Goal: Task Accomplishment & Management: Manage account settings

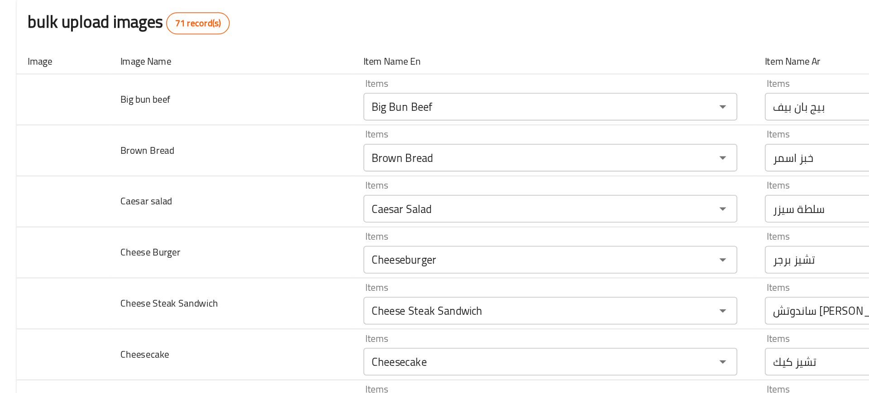
scroll to position [741, 0]
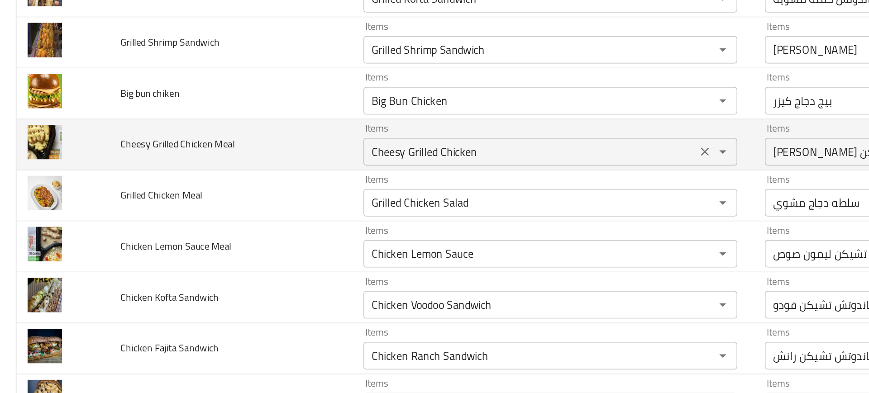
click at [271, 197] on div "Cheesy Grilled Chicken Items" at bounding box center [360, 189] width 245 height 18
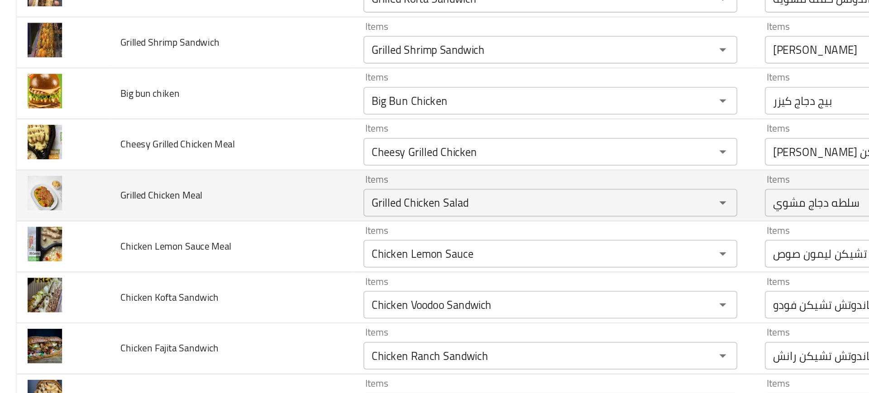
click at [198, 224] on td "Grilled Chicken Meal" at bounding box center [150, 217] width 159 height 33
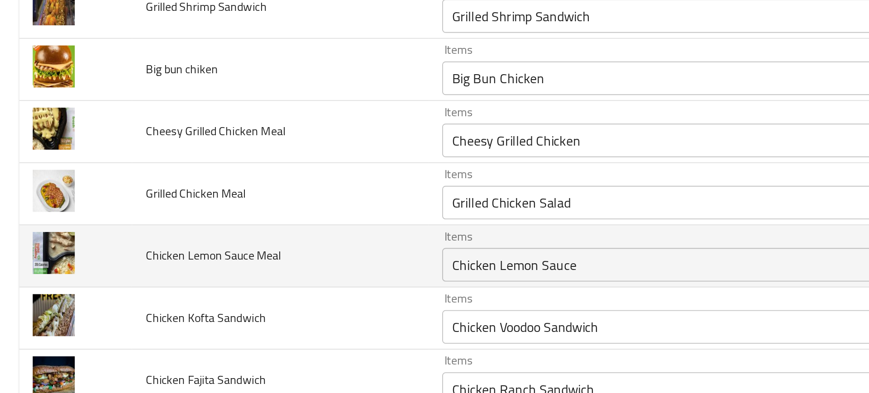
click at [210, 235] on td "Chicken Lemon Sauce Meal" at bounding box center [150, 251] width 159 height 33
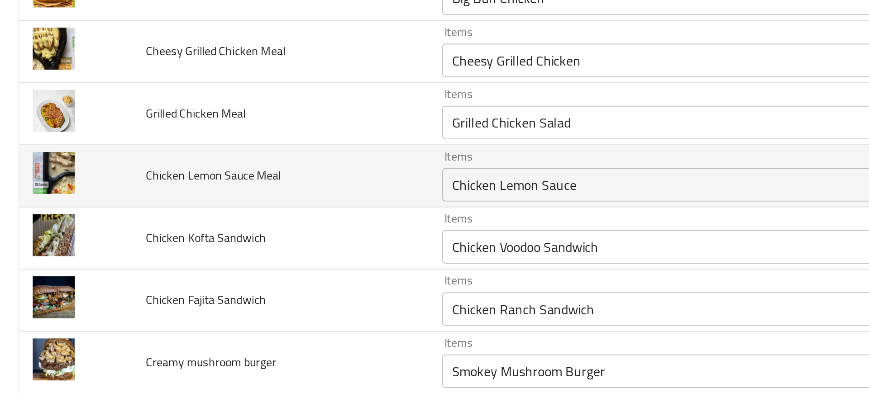
scroll to position [783, 0]
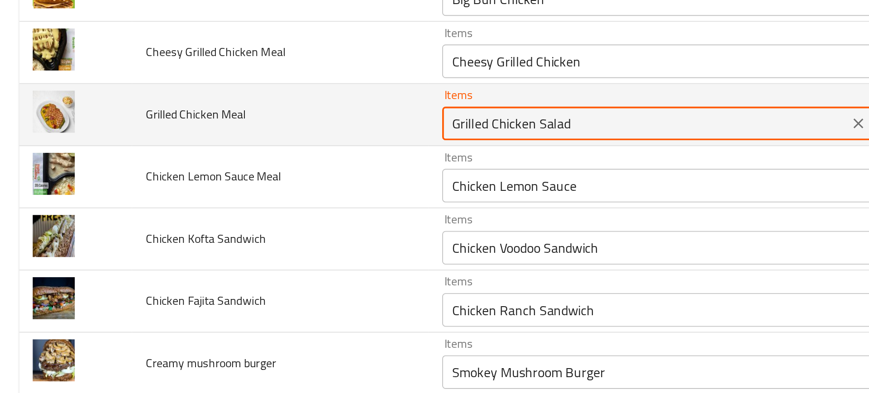
drag, startPoint x: 286, startPoint y: 181, endPoint x: 323, endPoint y: 181, distance: 37.1
click at [323, 181] on Meal "Grilled Chicken Salad" at bounding box center [347, 180] width 213 height 13
click at [286, 177] on Meal "Grilled Chicken Salad" at bounding box center [347, 180] width 213 height 13
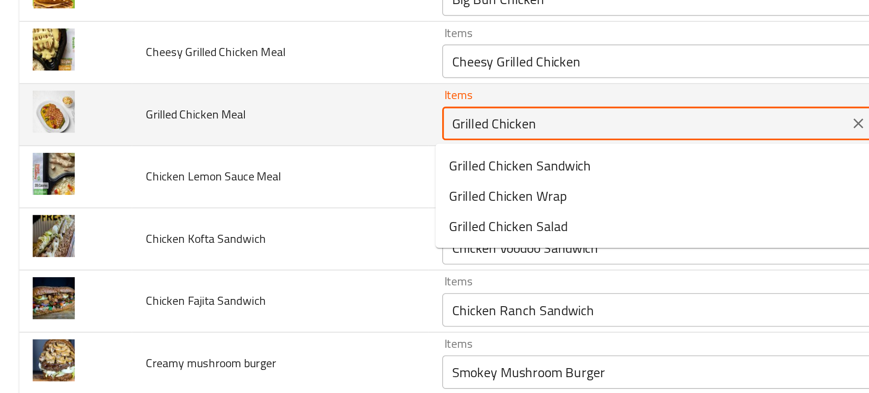
type Meal "Grilled Chicken"
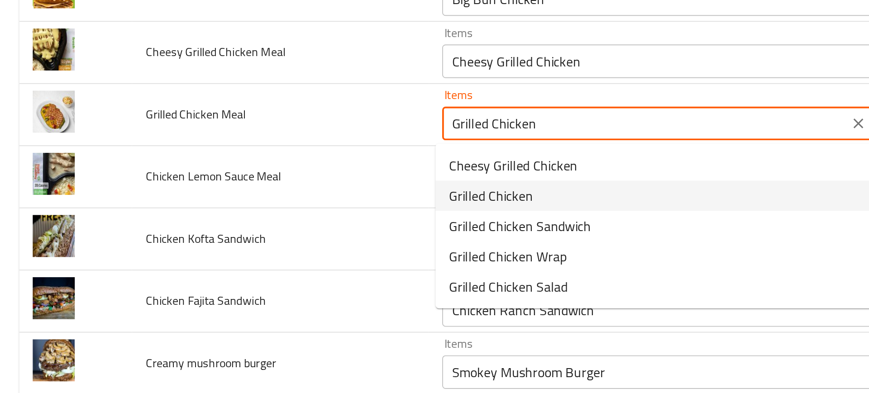
click at [254, 222] on span "Grilled Chicken" at bounding box center [264, 219] width 45 height 11
type Meal-ar "جريلد تشيكن"
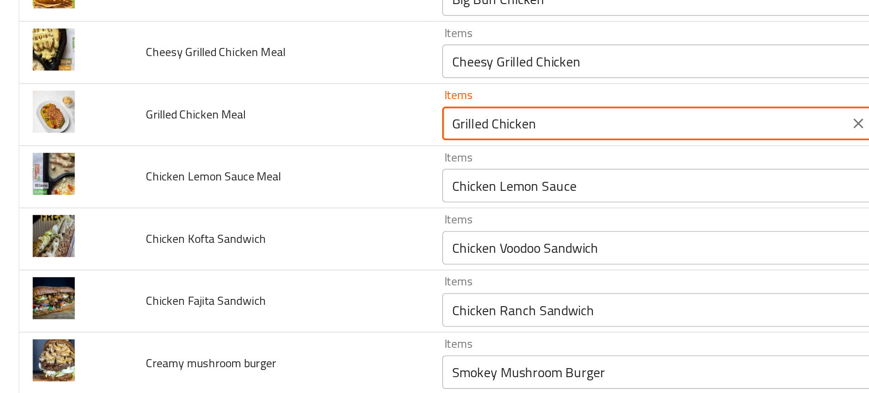
type Meal "Grilled Chicken"
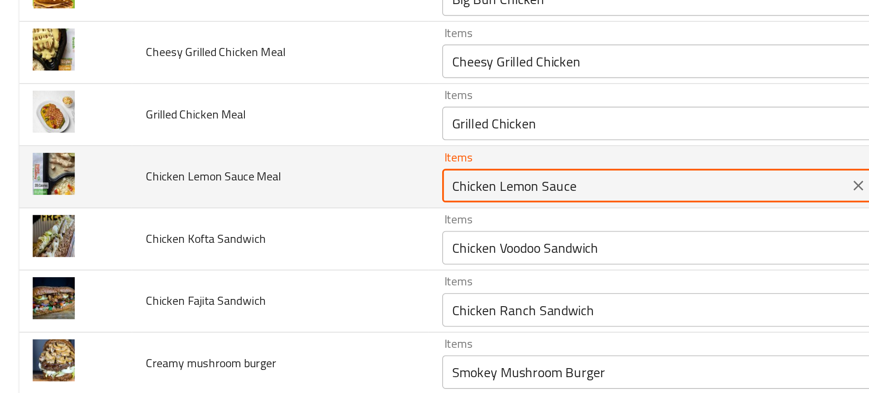
click at [260, 216] on Meal "Chicken Lemon Sauce" at bounding box center [347, 213] width 213 height 13
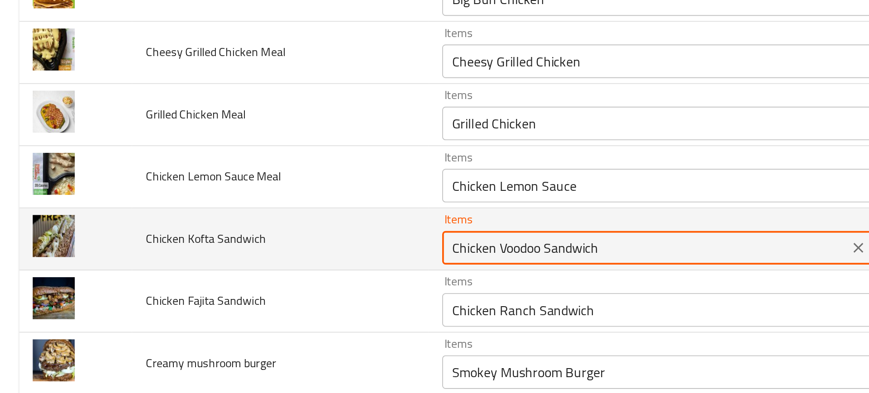
click at [284, 247] on Sandwich "Chicken Voodoo Sandwich" at bounding box center [347, 247] width 213 height 13
type Sandwich "ن"
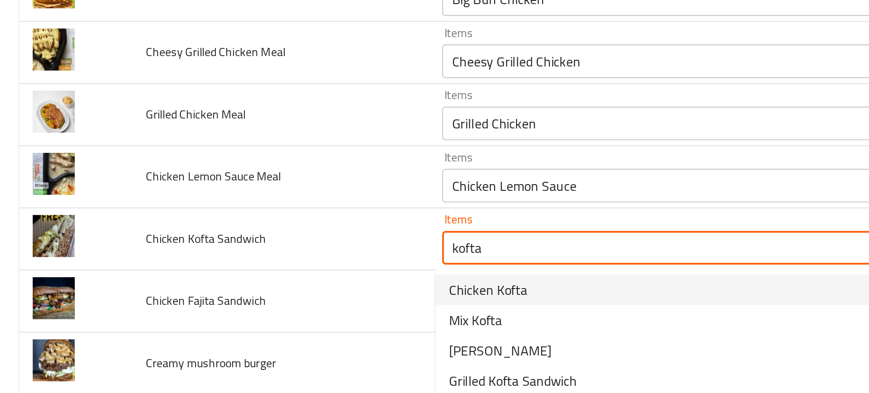
click at [250, 268] on span "Chicken Kofta" at bounding box center [263, 269] width 42 height 11
type Sandwich "Chicken Kofta"
type Sandwich-ar "كفته دجاج"
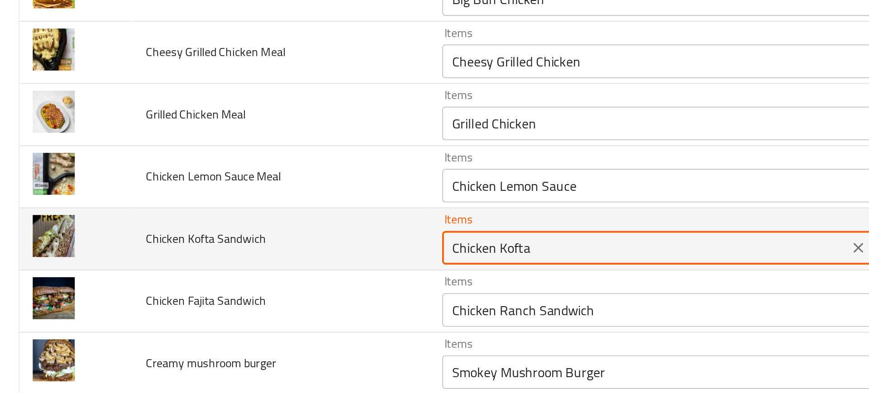
click at [285, 248] on Sandwich "Chicken Kofta" at bounding box center [347, 247] width 213 height 13
click at [293, 248] on Sandwich "Chicken Kofta" at bounding box center [347, 247] width 213 height 13
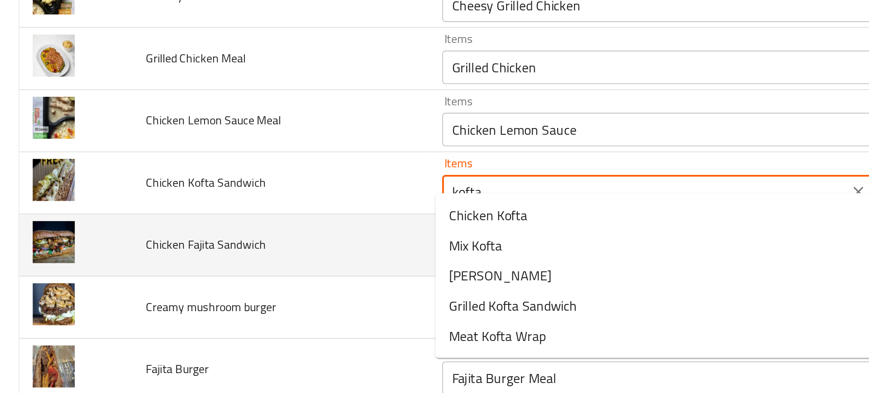
scroll to position [825, 0]
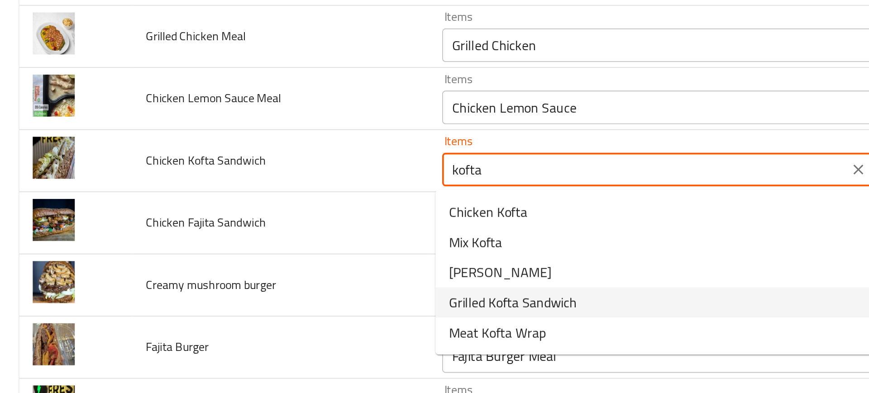
click at [251, 281] on span "Grilled Kofta Sandwich" at bounding box center [276, 276] width 69 height 11
type Sandwich "Grilled Kofta Sandwich"
type Sandwich-ar "ساندوتش كفته مشويه"
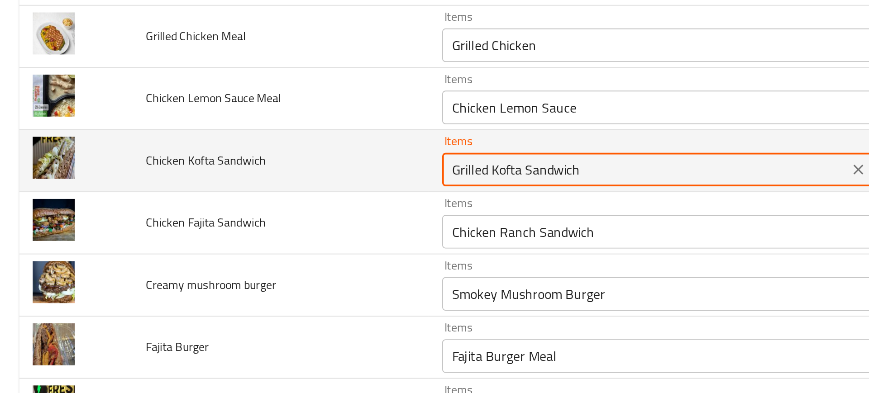
click at [278, 205] on Sandwich "Grilled Kofta Sandwich" at bounding box center [347, 205] width 213 height 13
click at [274, 205] on Sandwich "Grilled Kofta Sandwich" at bounding box center [347, 205] width 213 height 13
paste Sandwich "Kofta"
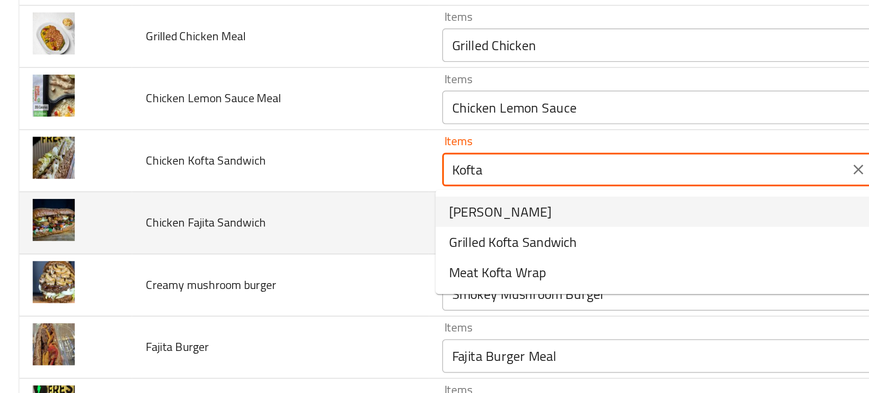
type Sandwich "Kofta"
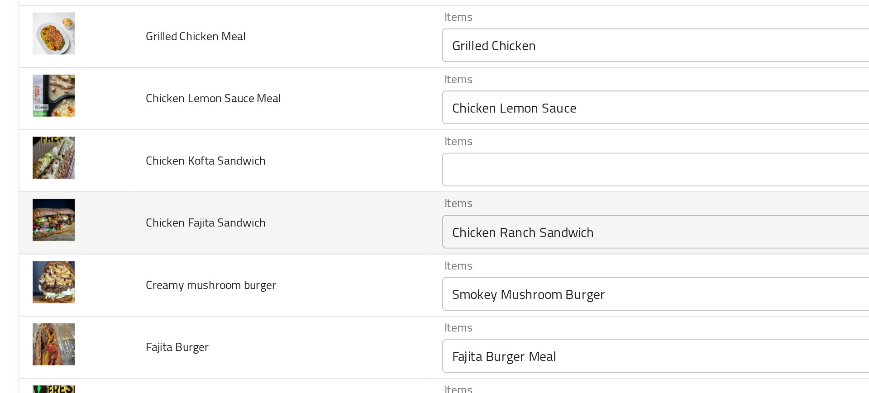
click at [233, 226] on td "Items Chicken Ranch Sandwich Items" at bounding box center [362, 233] width 263 height 33
click at [257, 238] on Sandwich "Chicken Ranch Sandwich" at bounding box center [347, 238] width 213 height 13
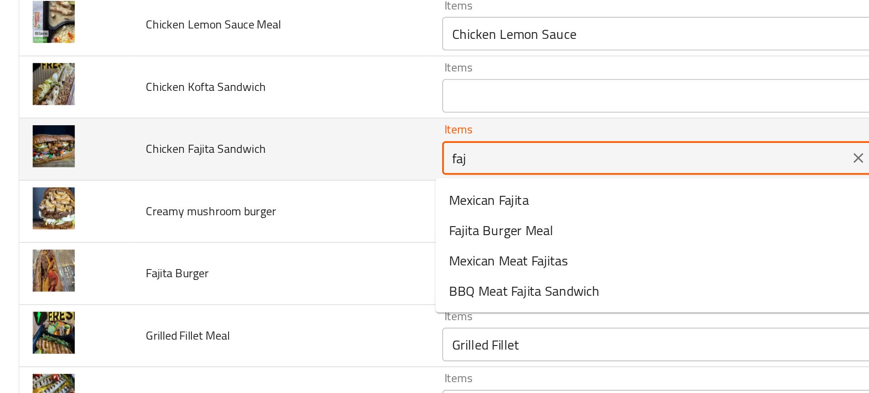
scroll to position [865, 0]
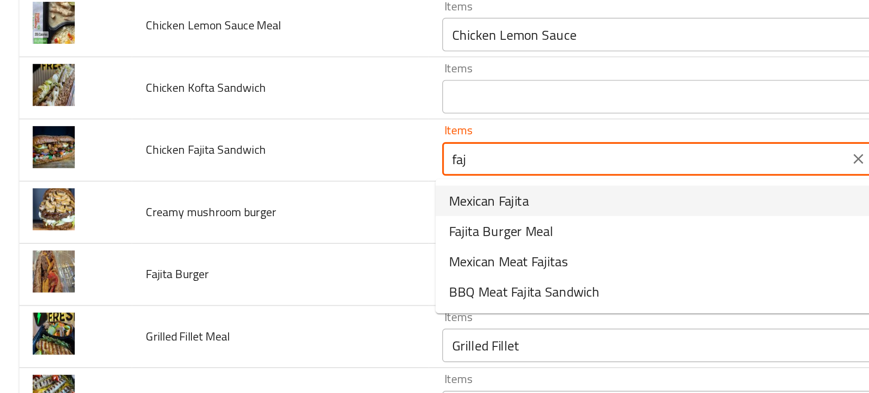
click at [258, 221] on span "Mexican Fajita" at bounding box center [263, 221] width 43 height 11
type Sandwich "Mexican Fajita"
type Sandwich-ar "فاهيتا مكسيكي"
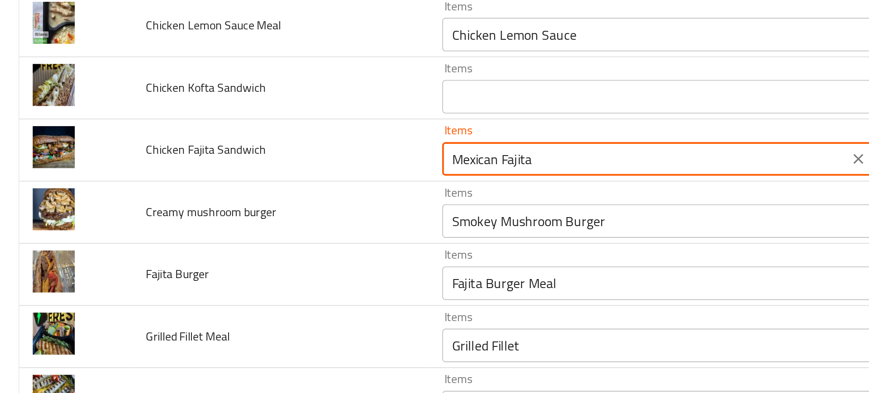
type Sandwich "Mexican Fajita"
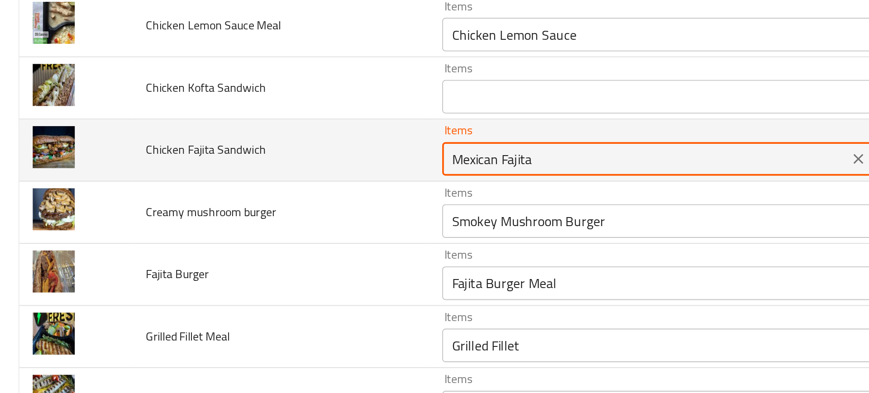
click at [279, 202] on Sandwich "Mexican Fajita" at bounding box center [347, 199] width 213 height 13
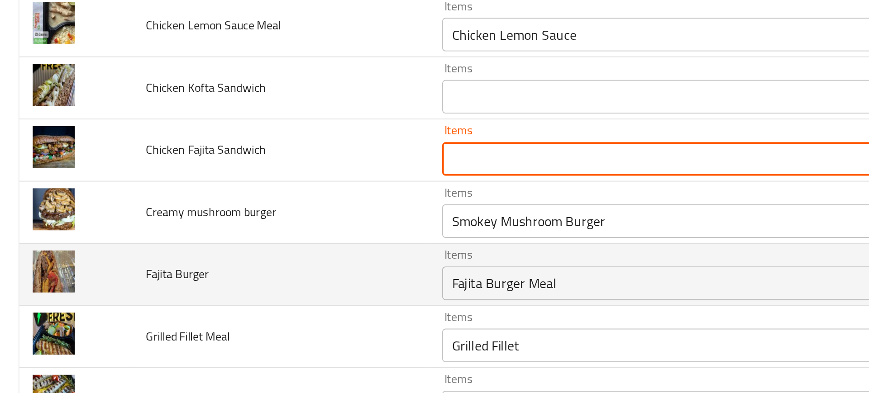
click at [195, 246] on td "Fajita Burger" at bounding box center [150, 261] width 159 height 33
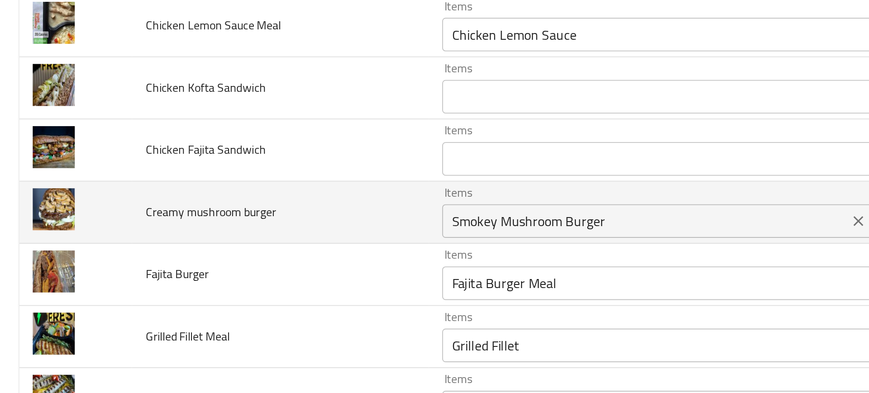
click at [254, 234] on burger "Smokey Mushroom Burger" at bounding box center [347, 232] width 213 height 13
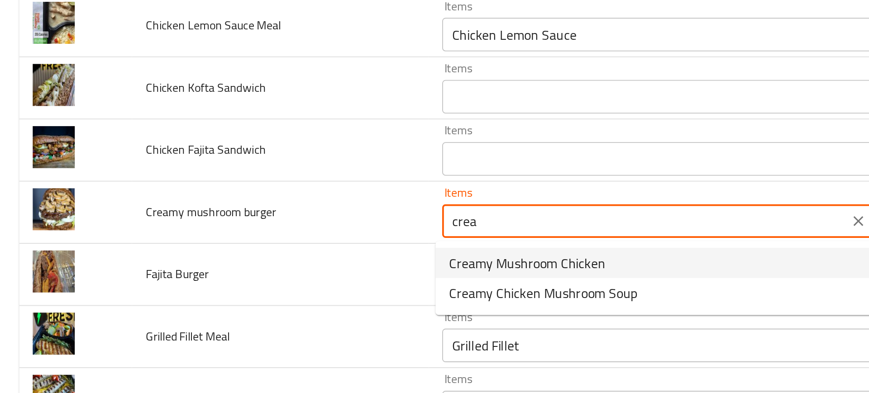
click at [256, 255] on span "Creamy Mushroom Chicken" at bounding box center [284, 255] width 84 height 11
type burger "Creamy Mushroom Chicken"
type burger-ar "كريمي مشروم تشيكن"
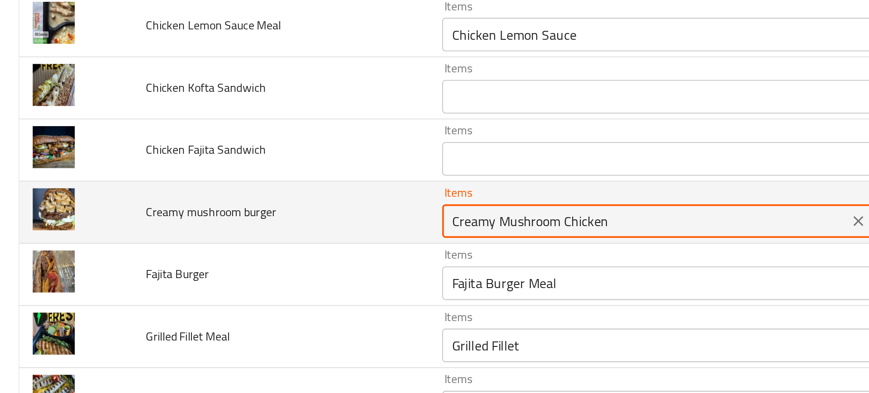
click at [317, 233] on burger "Creamy Mushroom Chicken" at bounding box center [347, 232] width 213 height 13
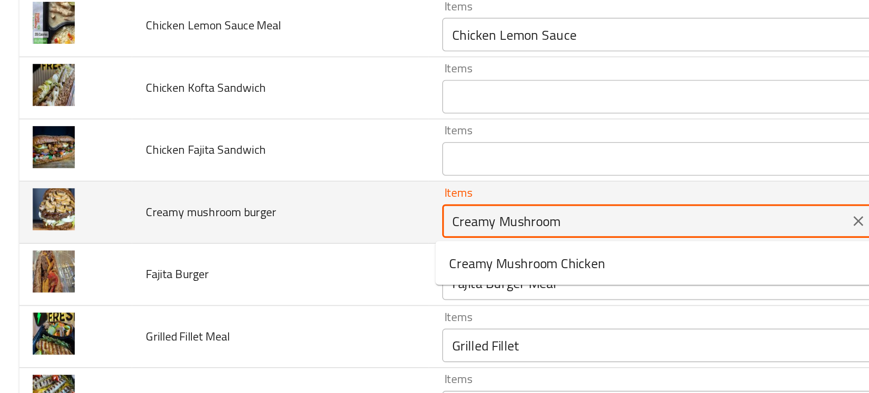
click at [287, 233] on burger "Creamy Mushroom" at bounding box center [347, 232] width 213 height 13
paste burger "enhanced table"
type burger "Mushroom"
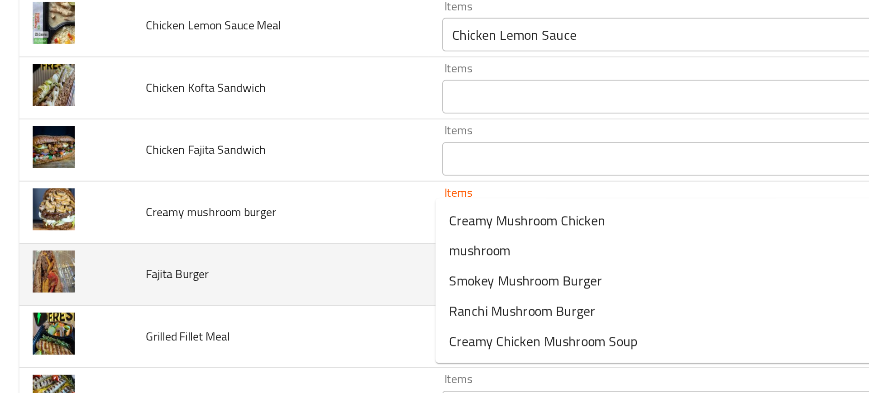
scroll to position [901, 0]
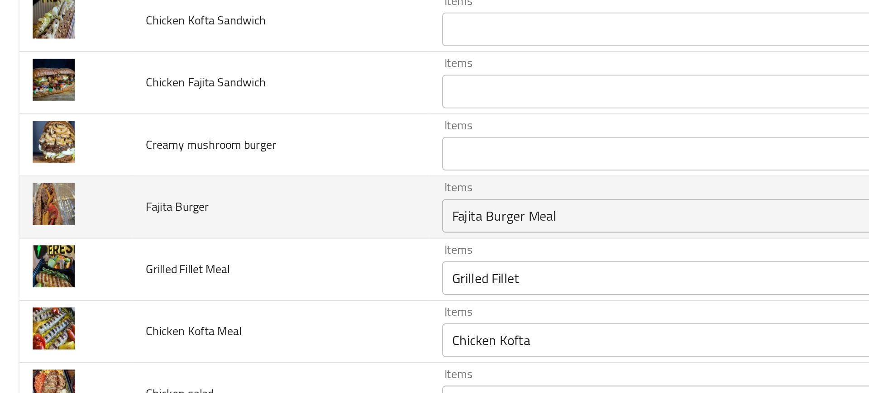
click at [221, 248] on td "Grilled Fillet Meal" at bounding box center [150, 258] width 159 height 33
click at [265, 237] on div "Fajita Burger Meal Items" at bounding box center [360, 230] width 245 height 18
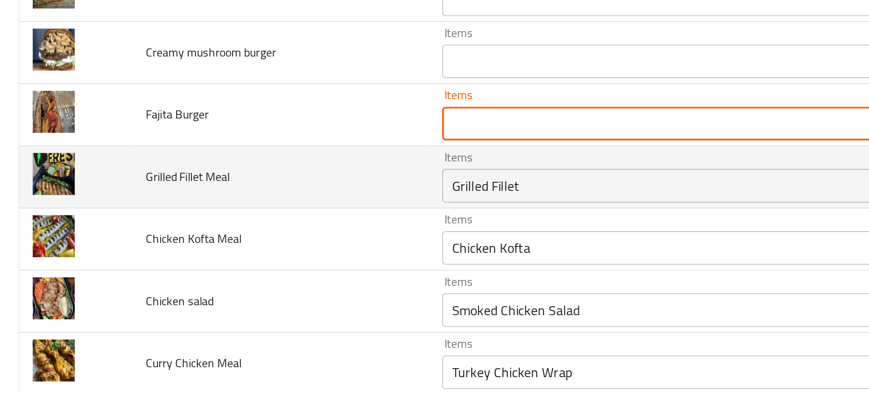
scroll to position [951, 0]
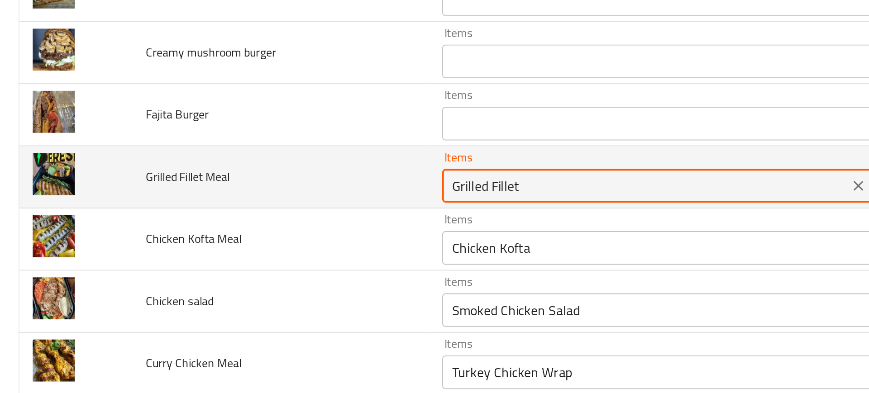
click at [271, 216] on Meal "Grilled Fillet" at bounding box center [347, 213] width 213 height 13
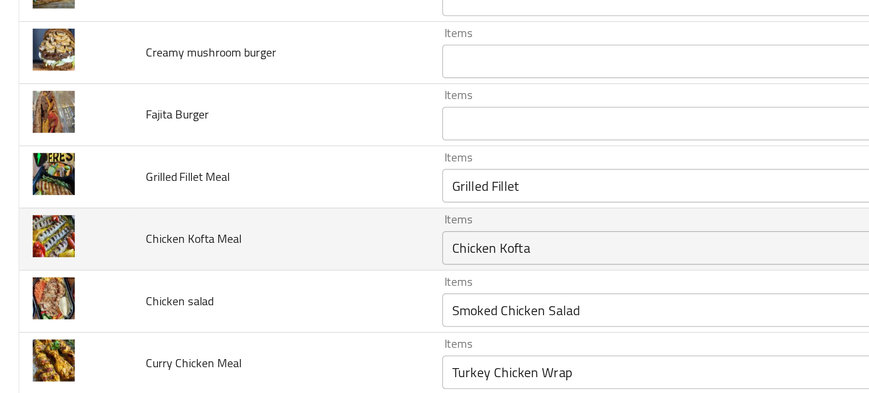
click at [210, 234] on td "Chicken Kofta Meal" at bounding box center [150, 242] width 159 height 33
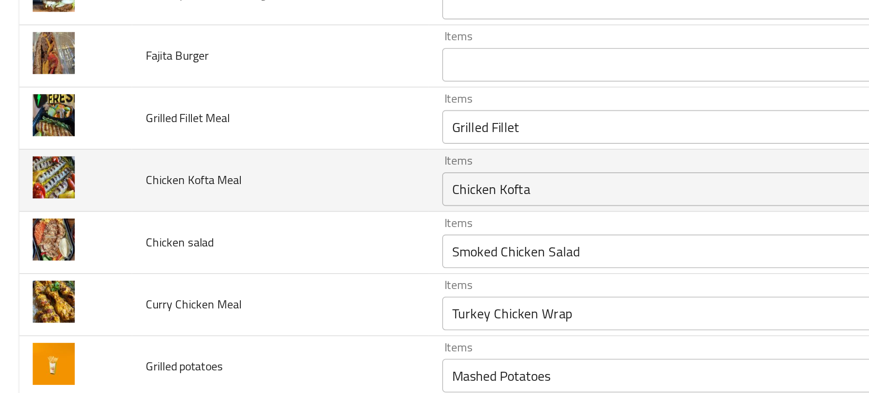
scroll to position [982, 0]
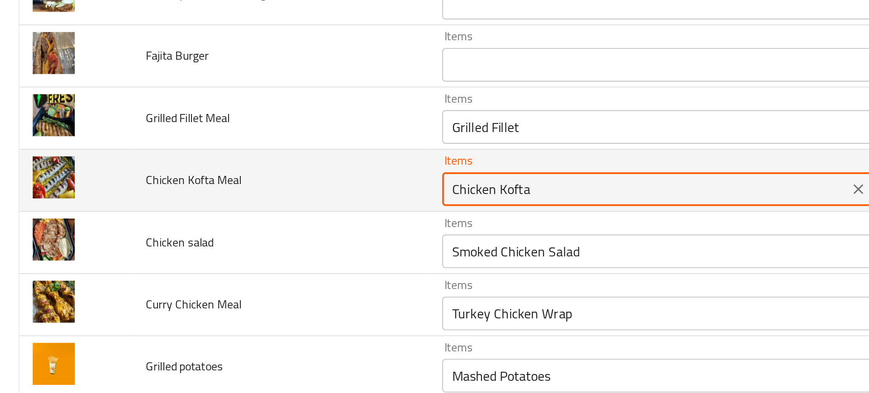
click at [274, 212] on Meal "Chicken Kofta" at bounding box center [347, 215] width 213 height 13
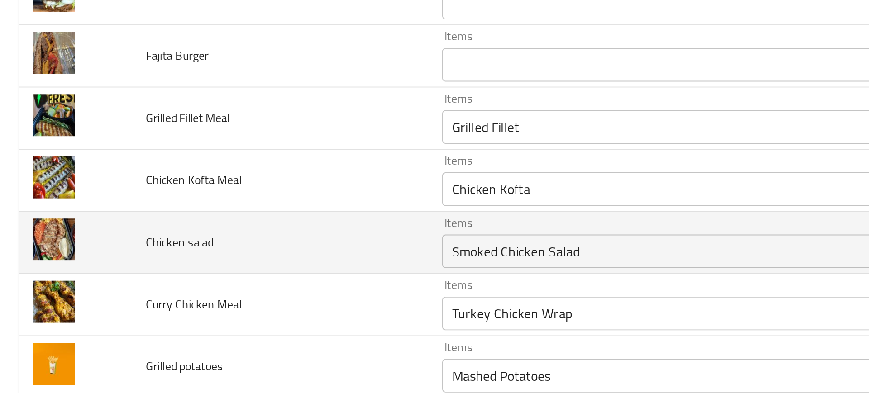
click at [220, 252] on td "Chicken salad" at bounding box center [150, 244] width 159 height 33
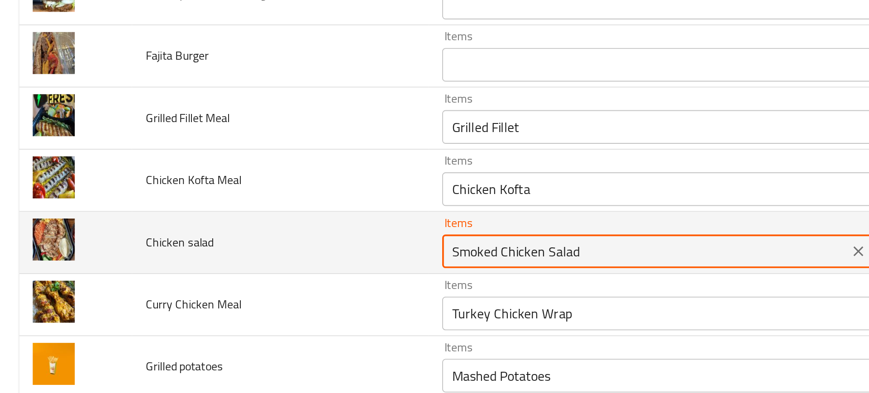
click at [269, 251] on salad "Smoked Chicken Salad" at bounding box center [347, 249] width 213 height 13
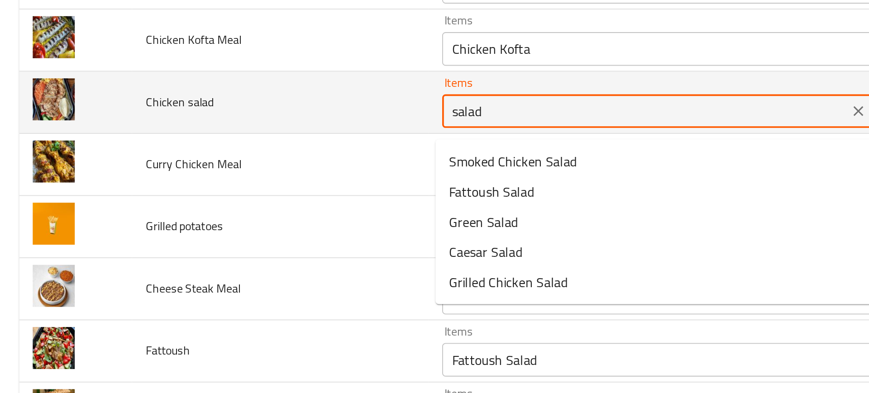
scroll to position [1049, 0]
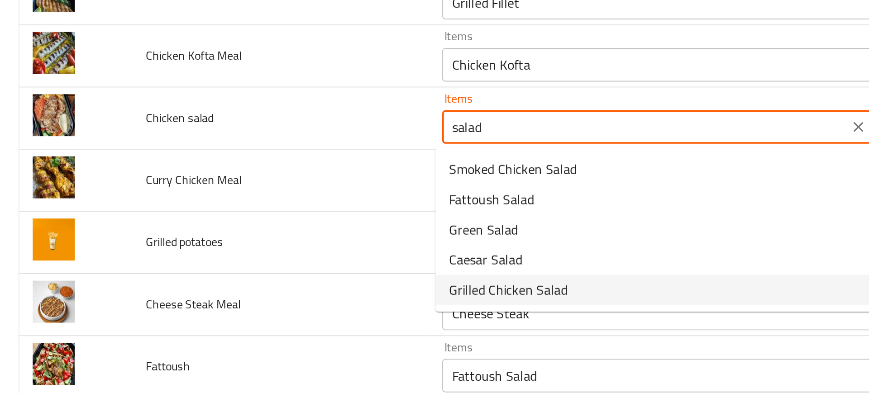
click at [259, 272] on span "Grilled Chicken Salad" at bounding box center [274, 269] width 64 height 11
type salad "Grilled Chicken Salad"
type salad-ar "سلطه دجاج مشوي"
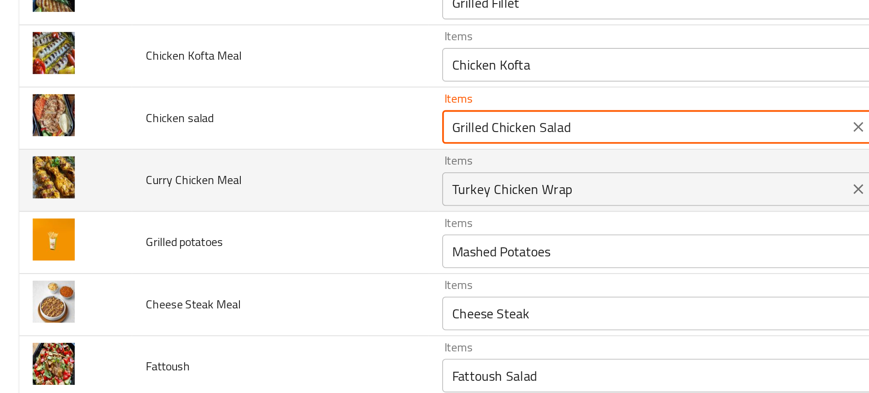
type salad "Grilled Chicken Salad"
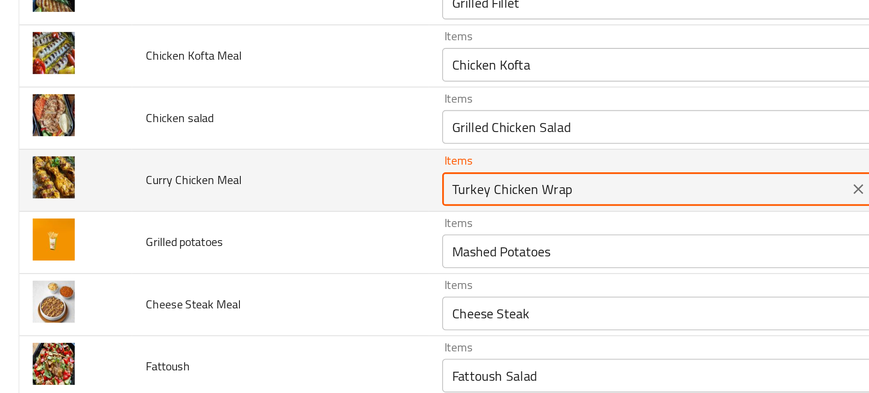
click at [263, 217] on Meal "Turkey Chicken Wrap" at bounding box center [347, 215] width 213 height 13
type Meal "curr"
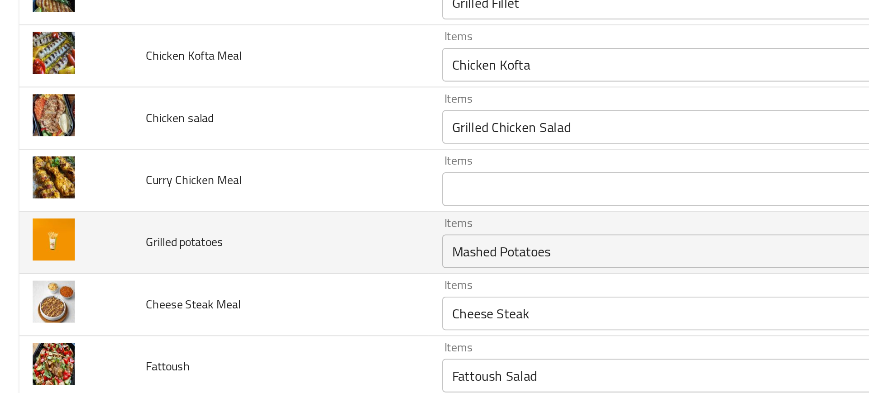
click at [193, 246] on td "Grilled potatoes" at bounding box center [150, 244] width 159 height 33
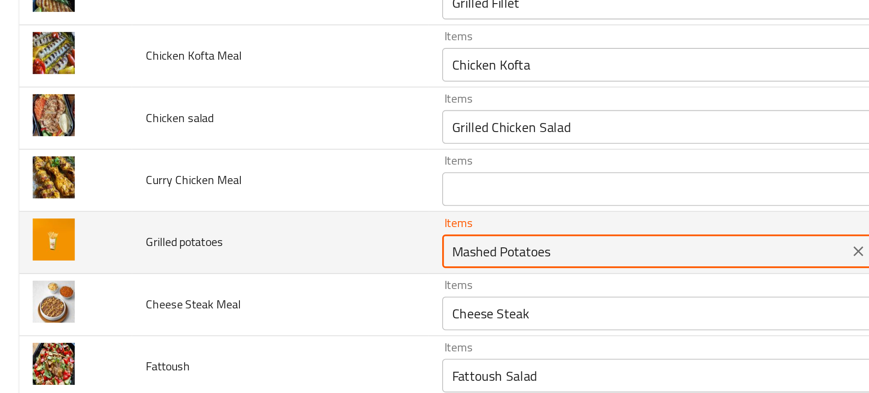
click at [241, 248] on potatoes "Mashed Potatoes" at bounding box center [347, 249] width 213 height 13
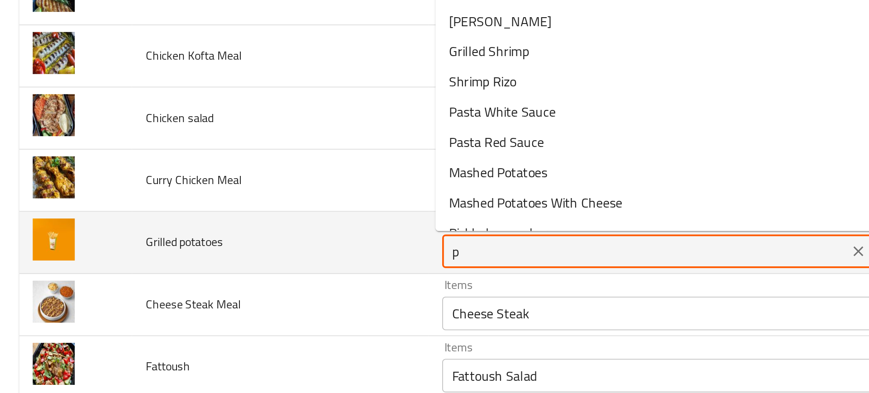
type potatoes "po"
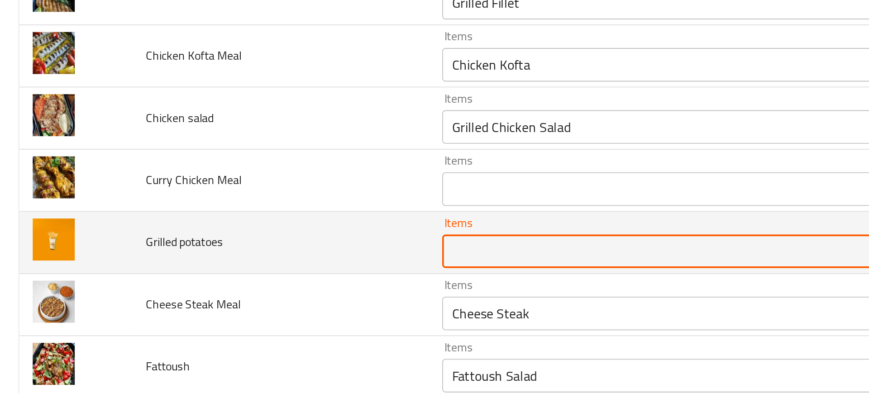
click at [241, 248] on potatoes "Items" at bounding box center [347, 249] width 213 height 13
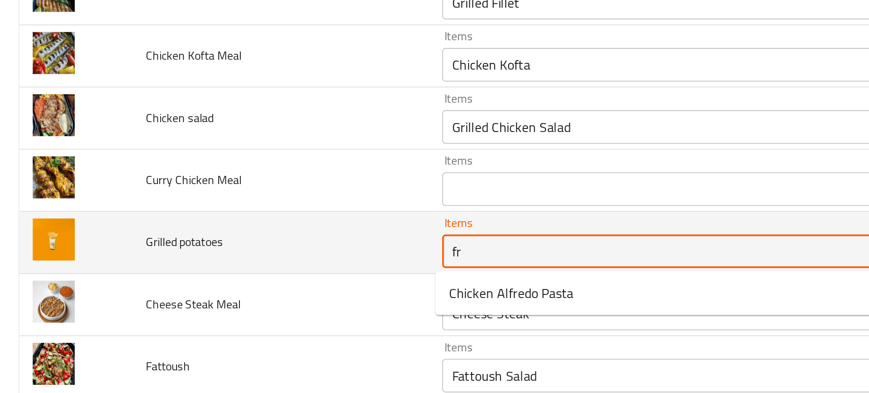
type potatoes "fri"
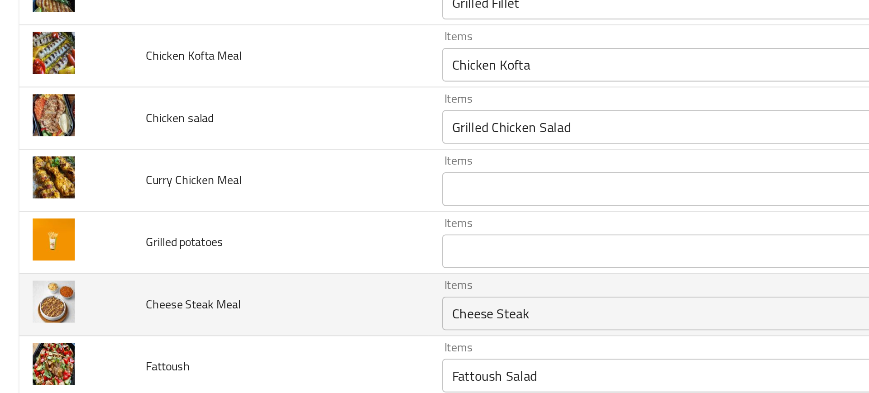
click at [187, 269] on td "Cheese Steak Meal" at bounding box center [150, 277] width 159 height 33
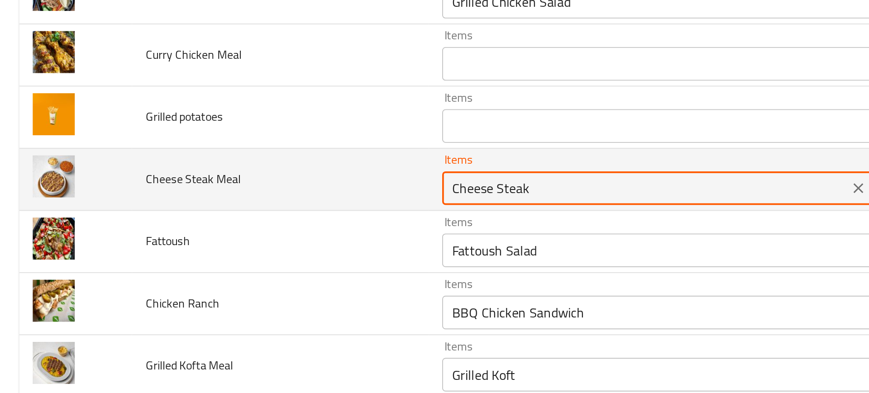
click at [257, 216] on Meal "Cheese Steak" at bounding box center [347, 215] width 213 height 13
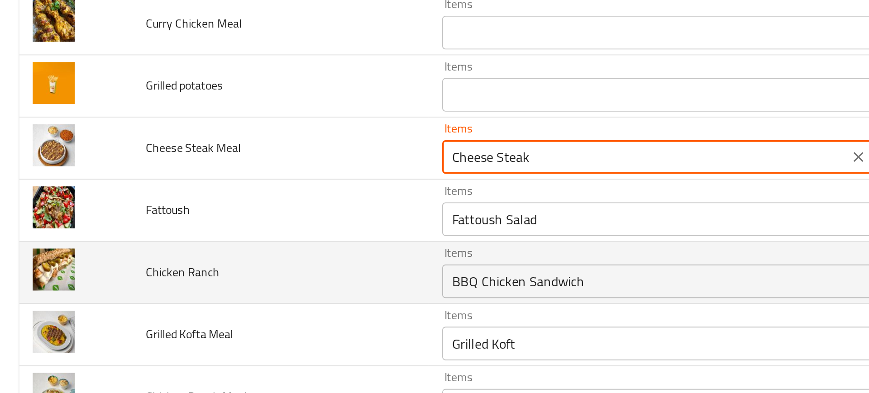
scroll to position [1134, 0]
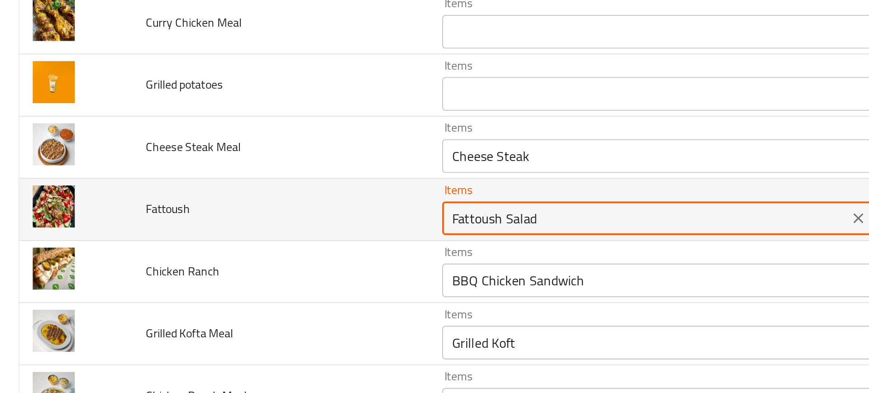
click at [251, 234] on input "Fattoush Salad" at bounding box center [347, 231] width 213 height 13
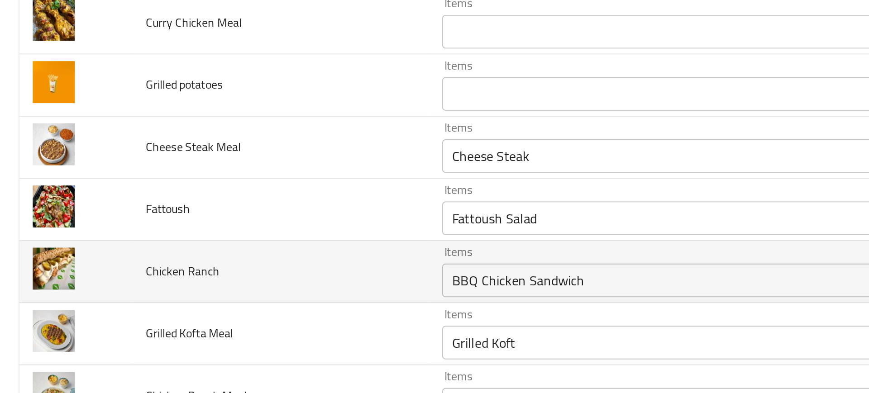
click at [226, 254] on td "Chicken Ranch" at bounding box center [150, 259] width 159 height 33
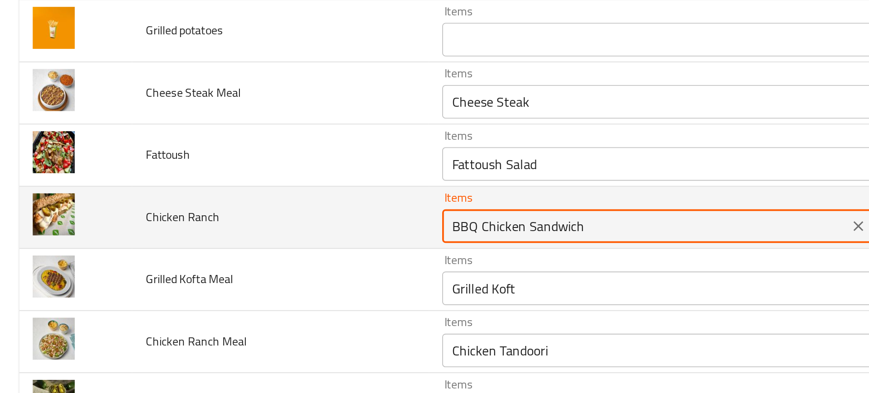
click at [252, 239] on Ranch "BBQ Chicken Sandwich" at bounding box center [347, 235] width 213 height 13
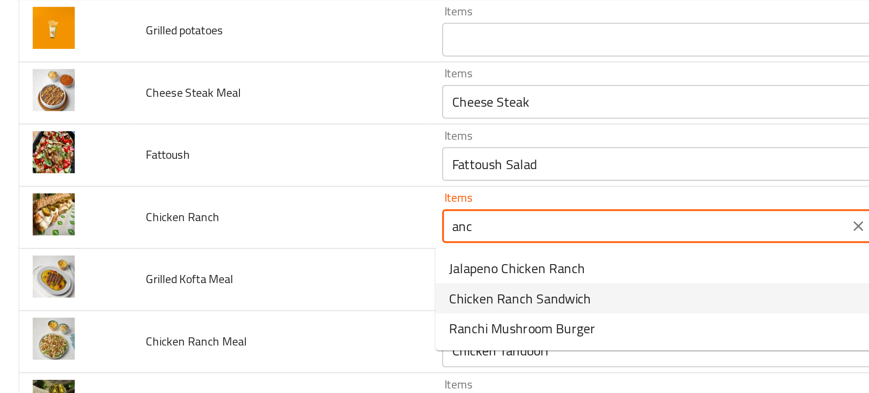
click at [260, 274] on span "Chicken Ranch Sandwich" at bounding box center [280, 274] width 76 height 11
type Ranch "Chicken Ranch Sandwich"
type Ranch-ar "ساندوتش تشيكن رانش"
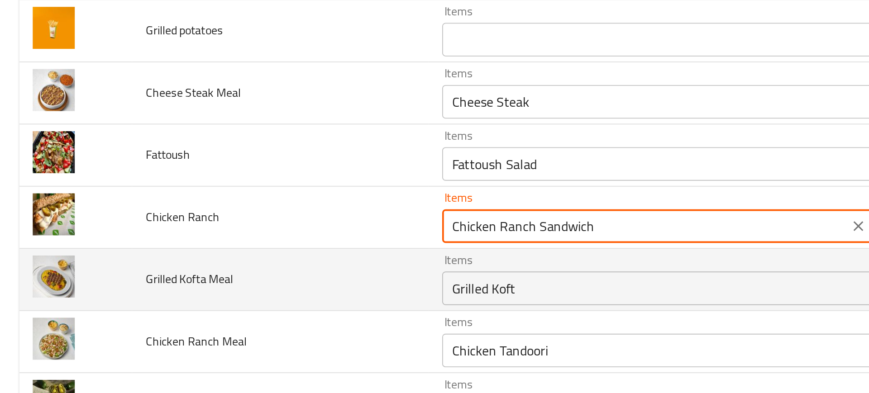
type Ranch "Chicken Ranch Sandwich"
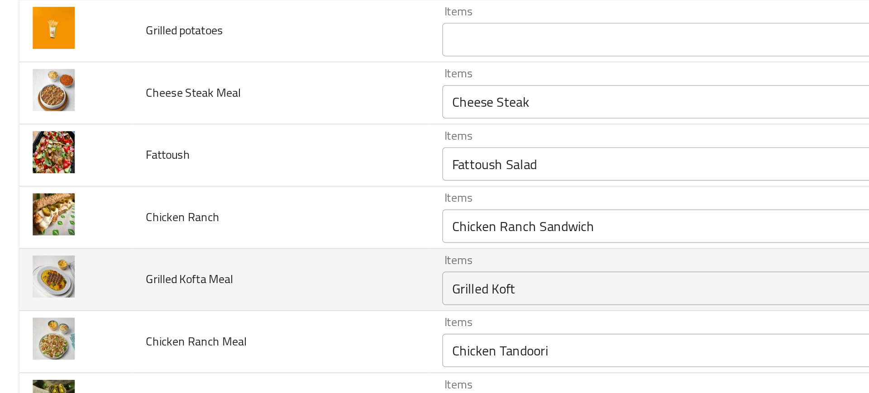
click at [216, 262] on td "Grilled Kofta Meal" at bounding box center [150, 264] width 159 height 33
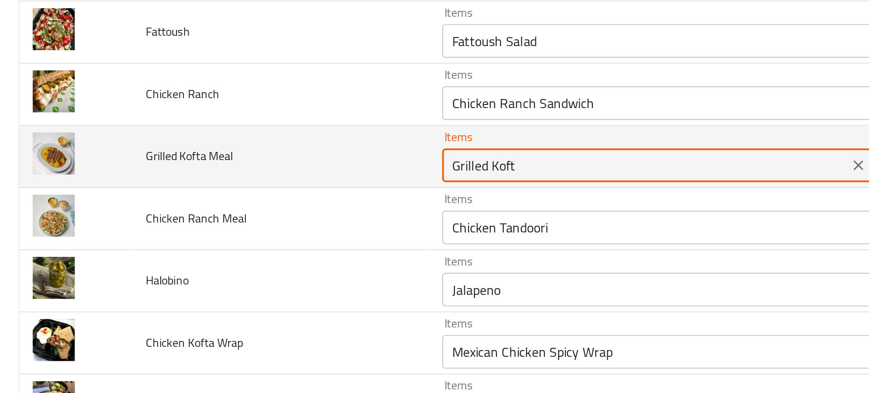
click at [258, 204] on Meal "Grilled Koft" at bounding box center [347, 202] width 213 height 13
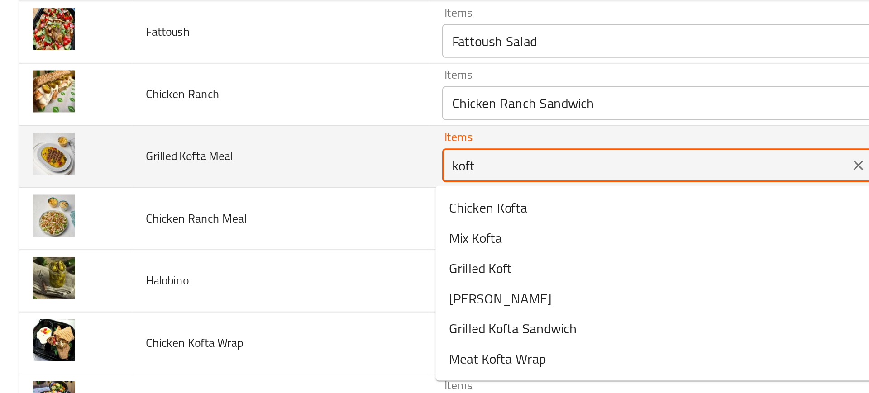
type Meal "kofta"
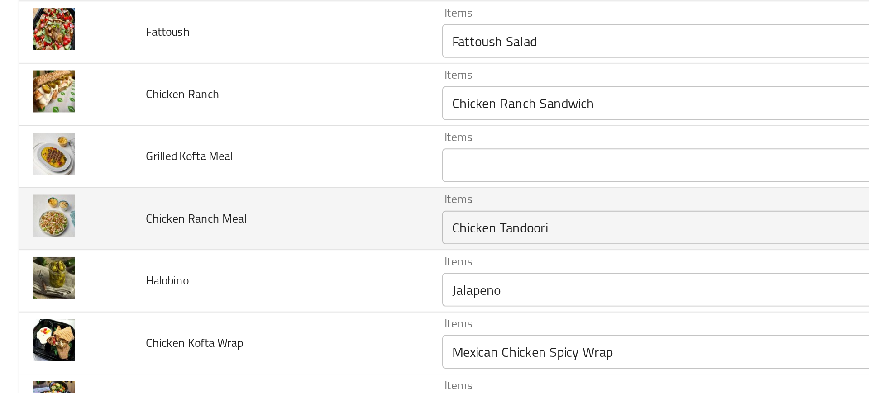
click at [224, 241] on td "Chicken Ranch Meal" at bounding box center [150, 231] width 159 height 33
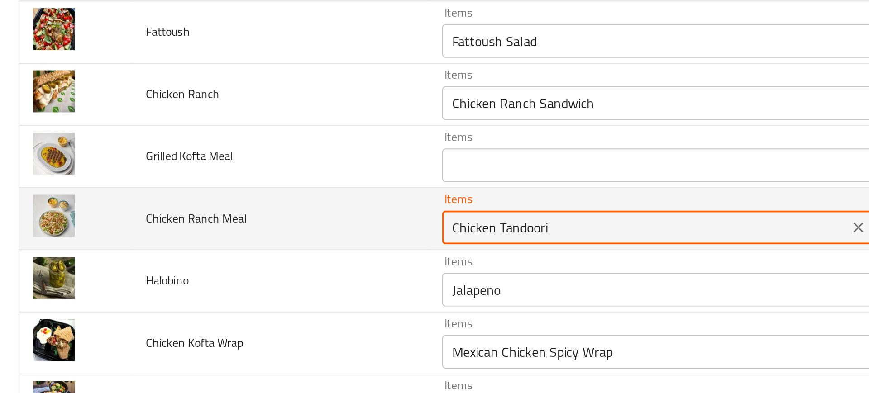
click at [265, 238] on Meal "Chicken Tandoori" at bounding box center [347, 236] width 213 height 13
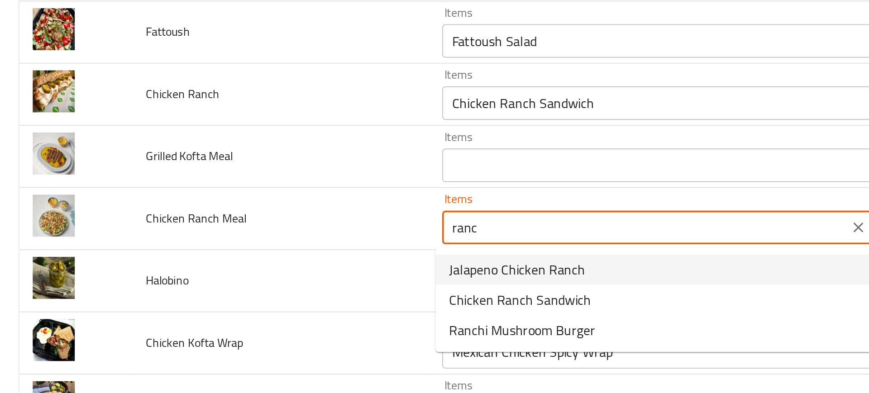
click at [243, 261] on span "Jalapeno Chicken Ranch" at bounding box center [278, 258] width 73 height 11
type Meal "Jalapeno Chicken Ranch"
type Meal-ar "هلابينو تشيكن رانش"
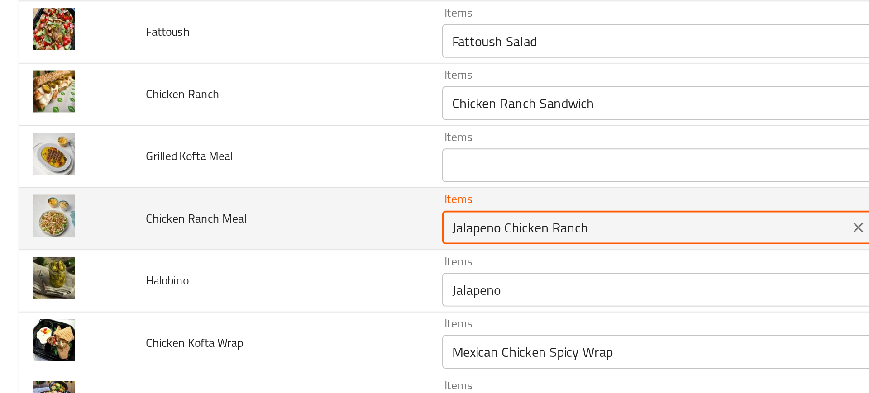
type Meal "Jalapeno Chicken Ranch"
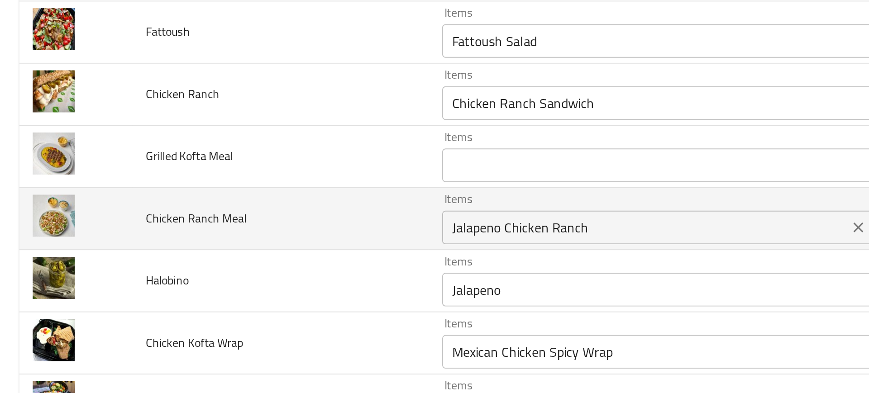
click at [260, 238] on Meal "Jalapeno Chicken Ranch" at bounding box center [347, 236] width 213 height 13
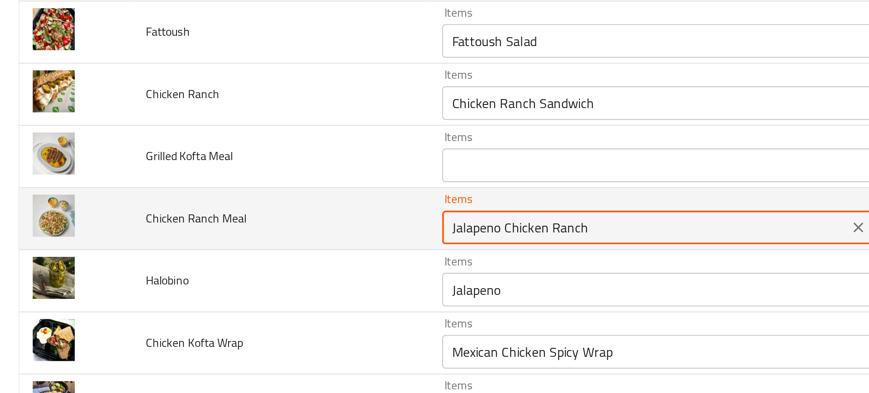
click at [260, 238] on Meal "Jalapeno Chicken Ranch" at bounding box center [347, 236] width 213 height 13
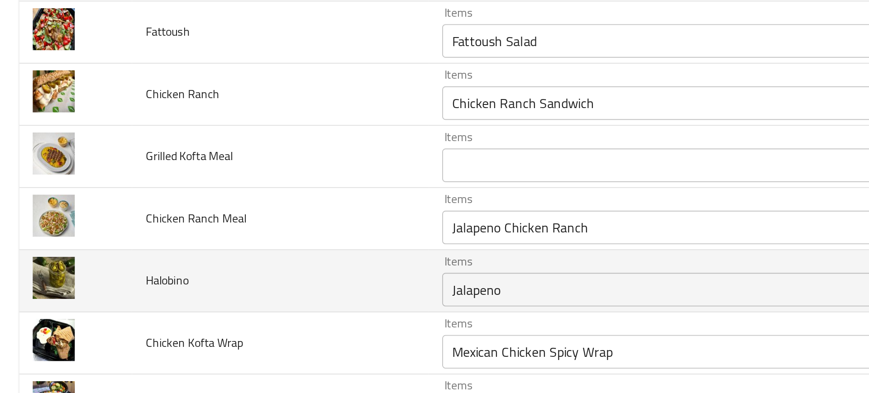
click at [198, 259] on td "Halobino" at bounding box center [150, 264] width 159 height 33
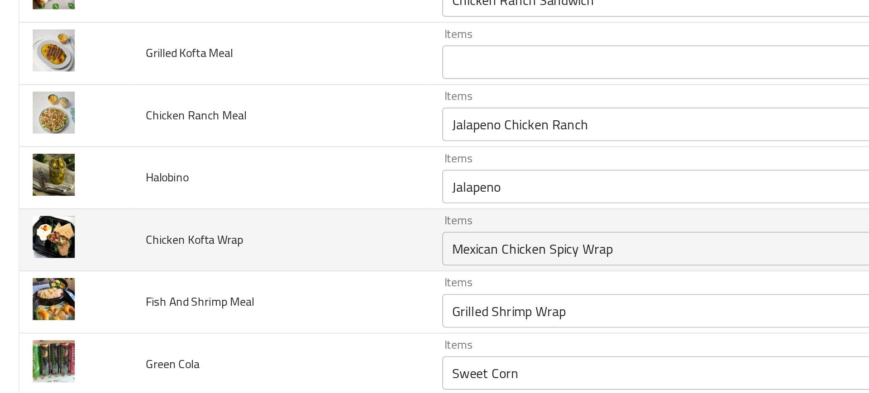
click at [205, 246] on td "Chicken Kofta Wrap" at bounding box center [150, 242] width 159 height 33
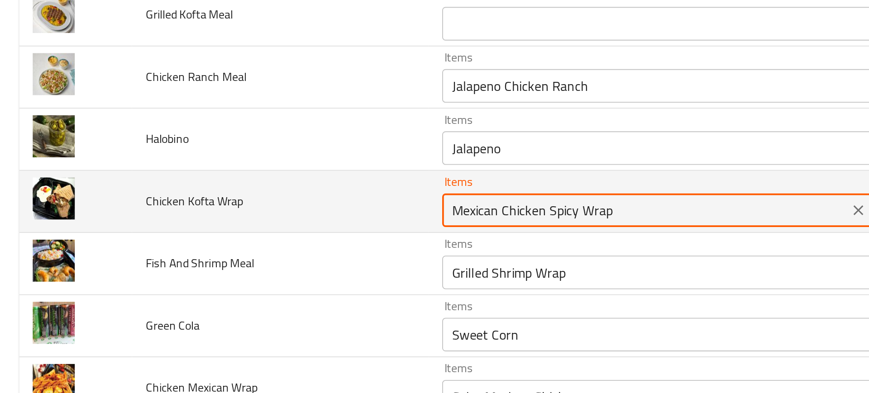
click at [267, 220] on Wrap "Mexican Chicken Spicy Wrap" at bounding box center [347, 226] width 213 height 13
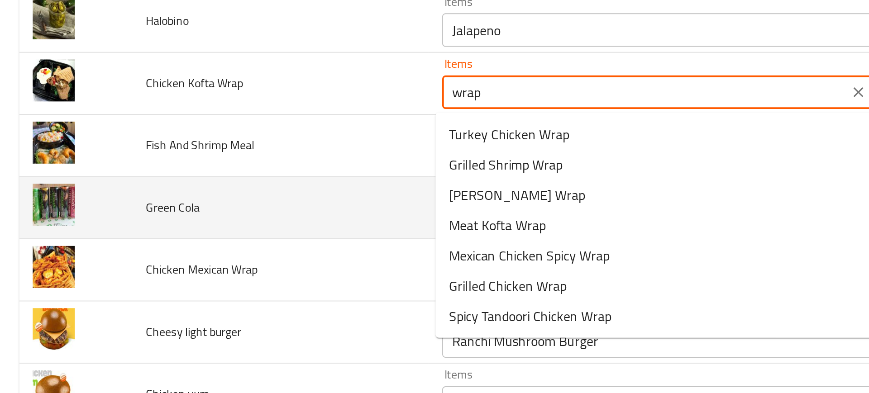
scroll to position [1369, 0]
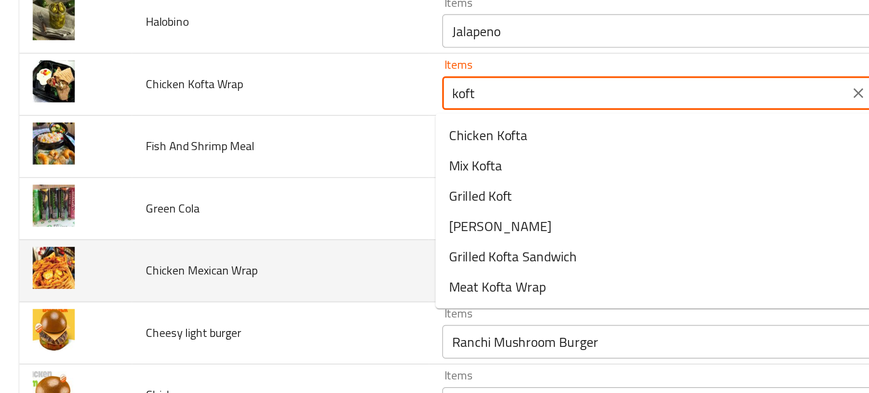
type Wrap "kofta"
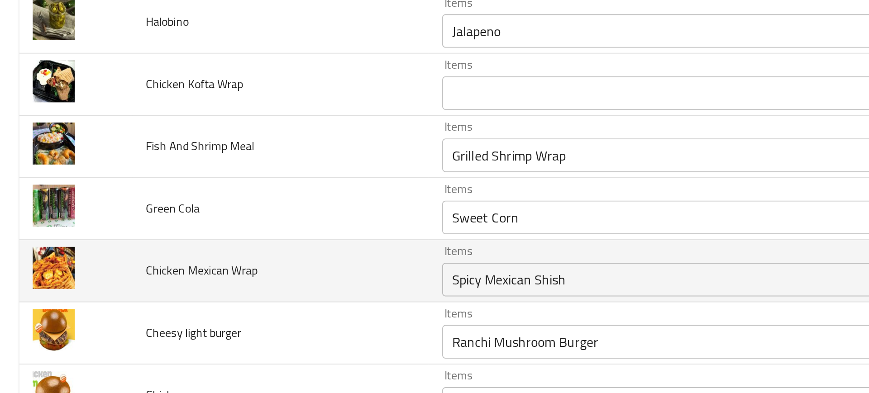
click at [210, 243] on td "Chicken Mexican Wrap" at bounding box center [150, 259] width 159 height 33
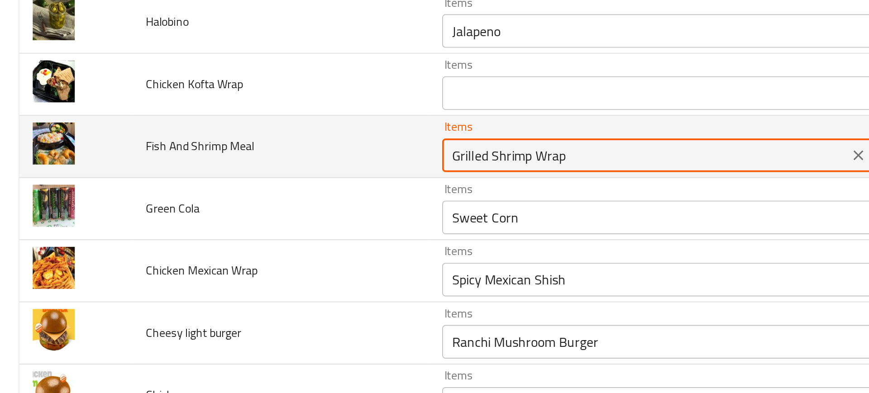
click at [241, 198] on Meal "Grilled Shrimp Wrap" at bounding box center [347, 197] width 213 height 13
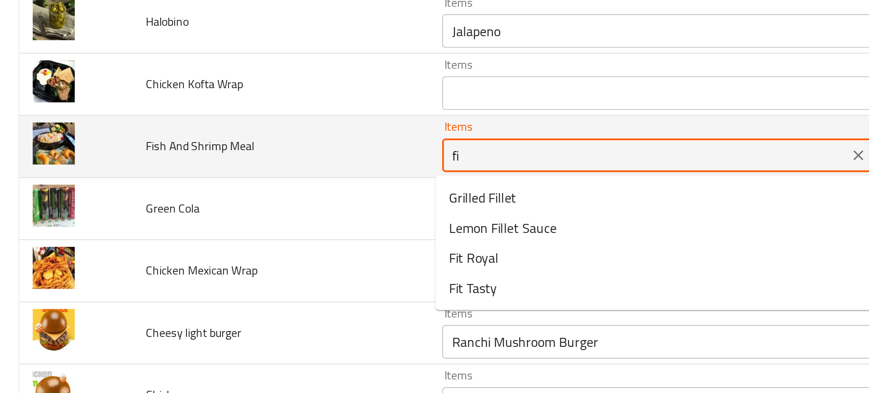
type Meal "fis"
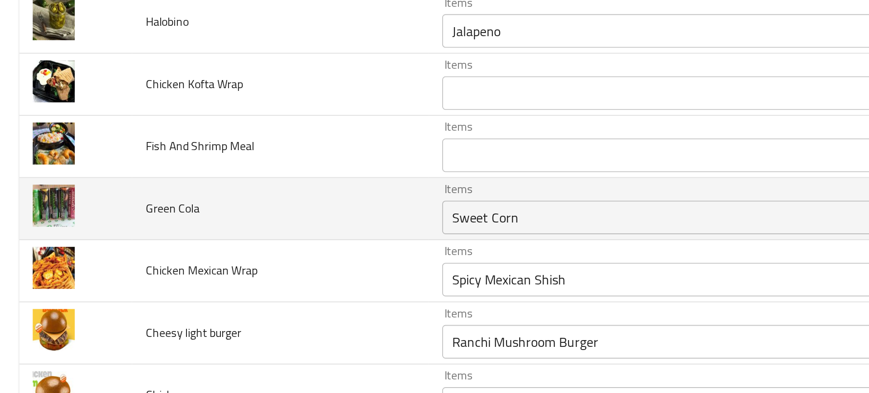
click at [178, 238] on td "Green Cola" at bounding box center [150, 226] width 159 height 33
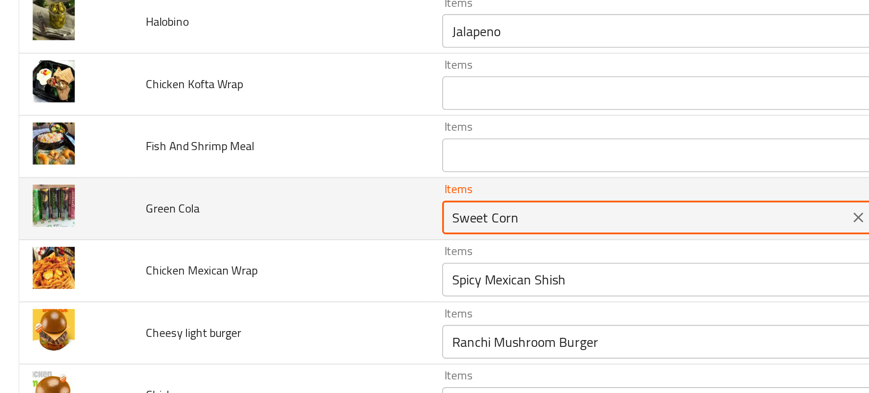
click at [256, 228] on Cola "Sweet Corn" at bounding box center [347, 230] width 213 height 13
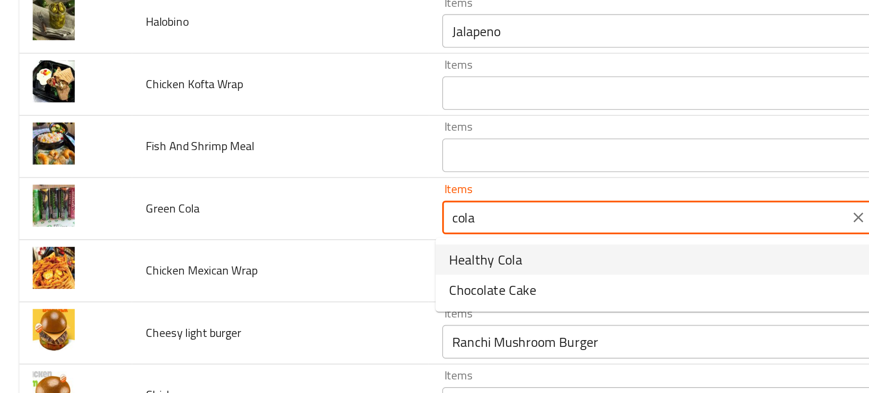
click at [262, 248] on span "Healthy Cola" at bounding box center [261, 253] width 39 height 11
type Cola "Healthy Cola"
type Cola-ar "هيلثي كولا"
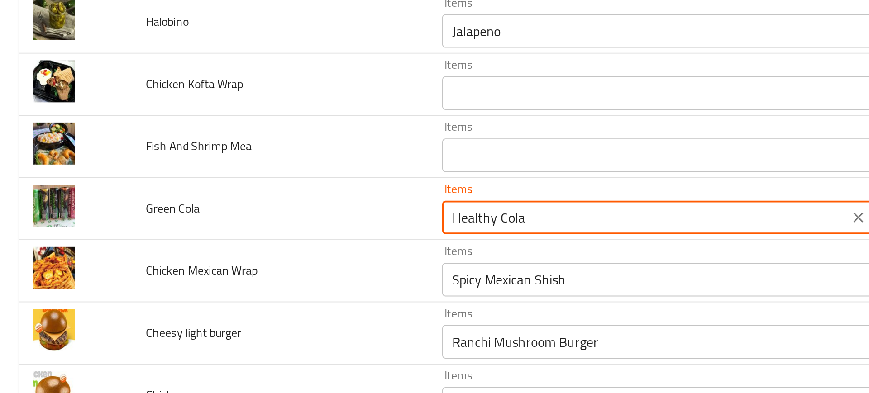
type Cola "Healthy Cola"
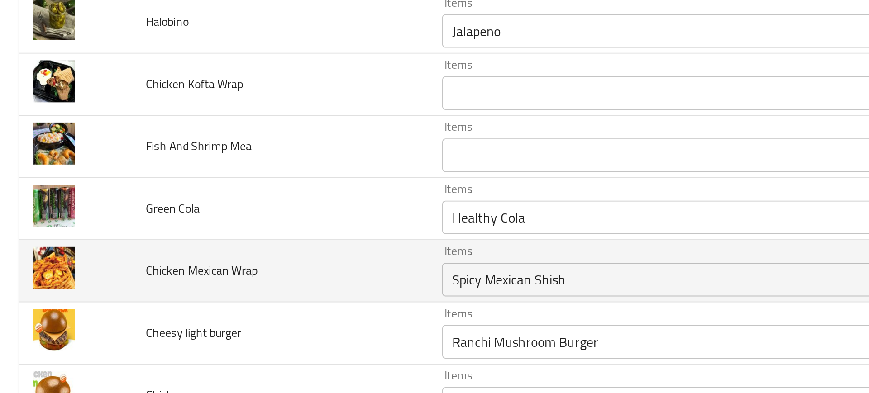
click at [210, 259] on td "Chicken Mexican Wrap" at bounding box center [150, 259] width 159 height 33
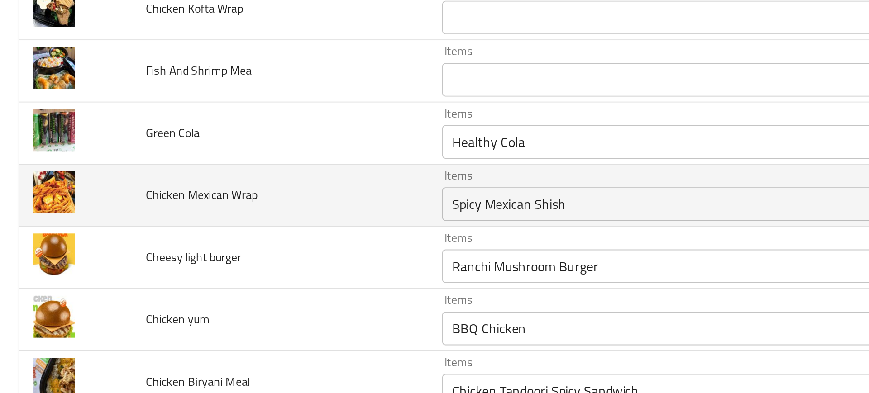
scroll to position [1410, 0]
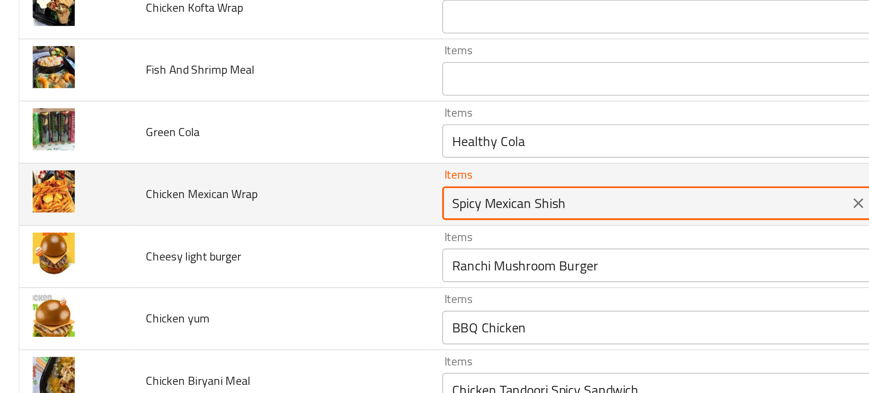
click at [278, 217] on Wrap "Spicy Mexican Shish" at bounding box center [347, 223] width 213 height 13
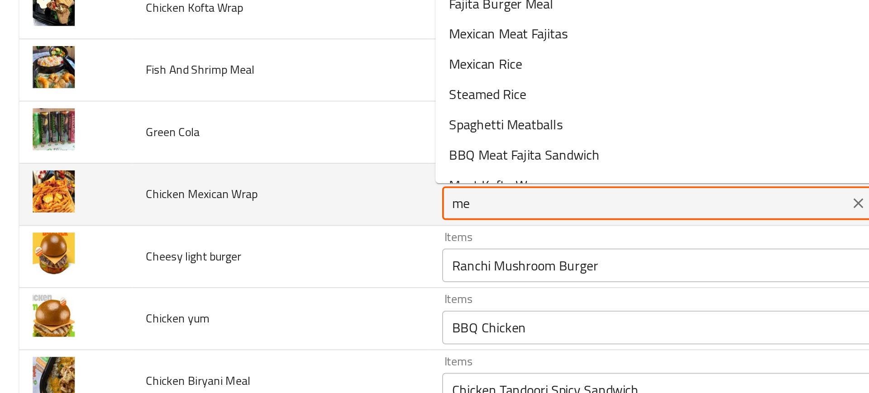
type Wrap "mex"
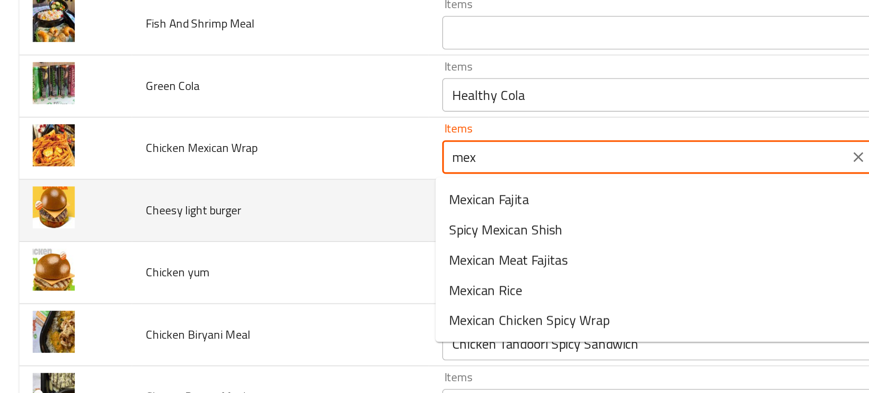
scroll to position [1435, 0]
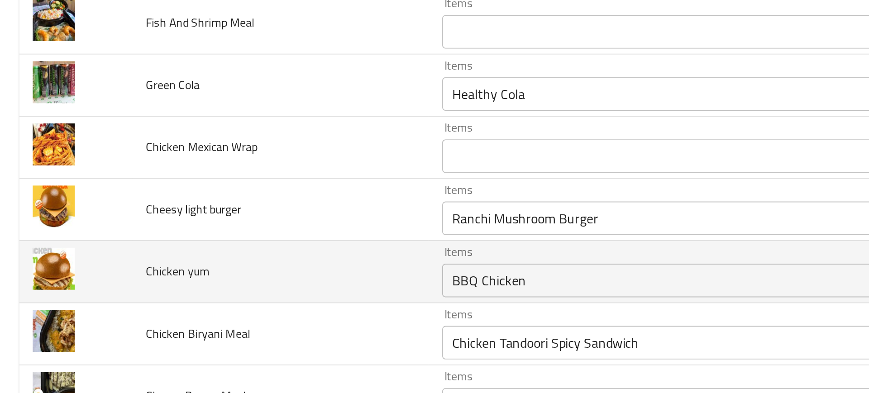
click at [220, 249] on td "Chicken yum" at bounding box center [150, 259] width 159 height 33
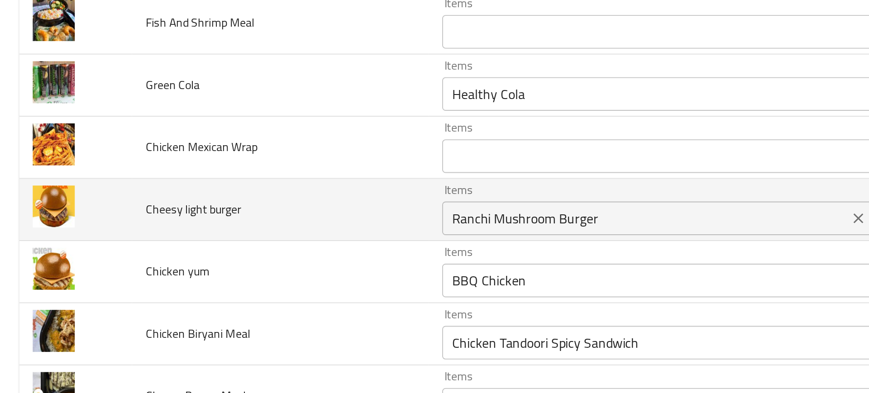
click at [294, 238] on div "Ranchi Mushroom Burger Items" at bounding box center [360, 231] width 245 height 18
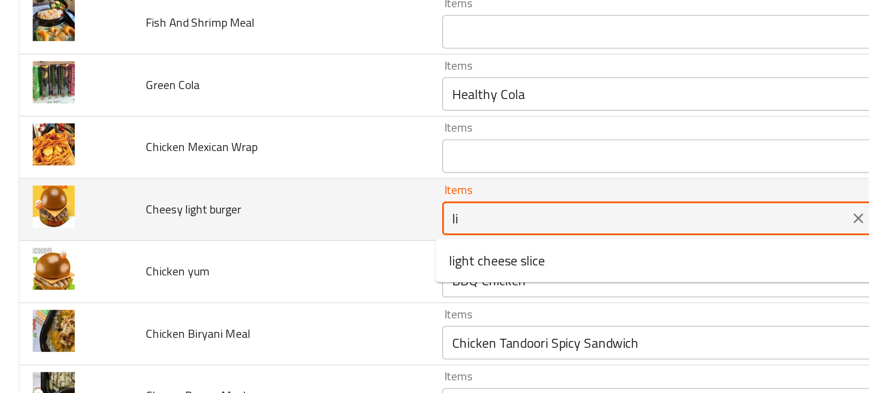
type burger "lig"
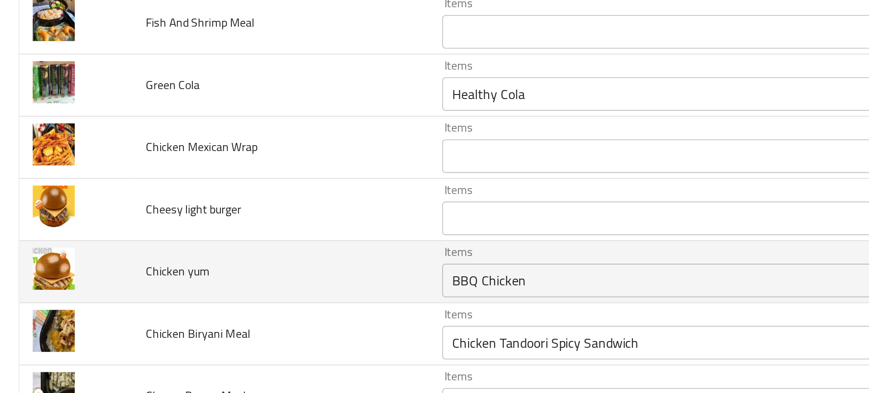
click at [195, 271] on td "Chicken yum" at bounding box center [150, 259] width 159 height 33
click at [258, 272] on div "BBQ Chicken Items" at bounding box center [360, 265] width 245 height 18
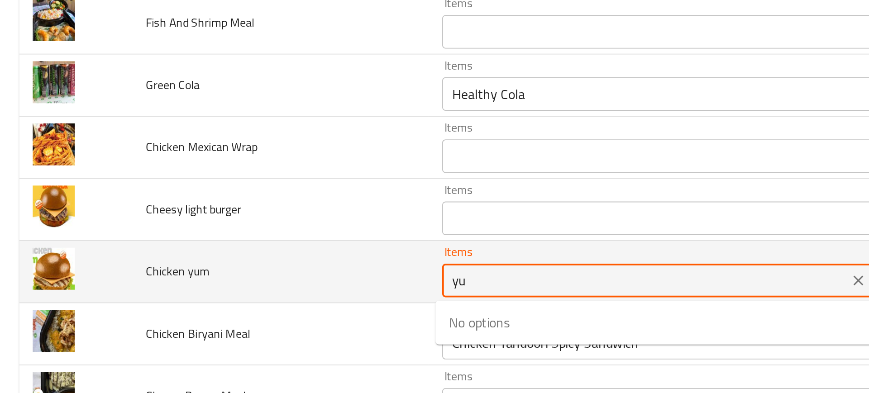
type yum "yum"
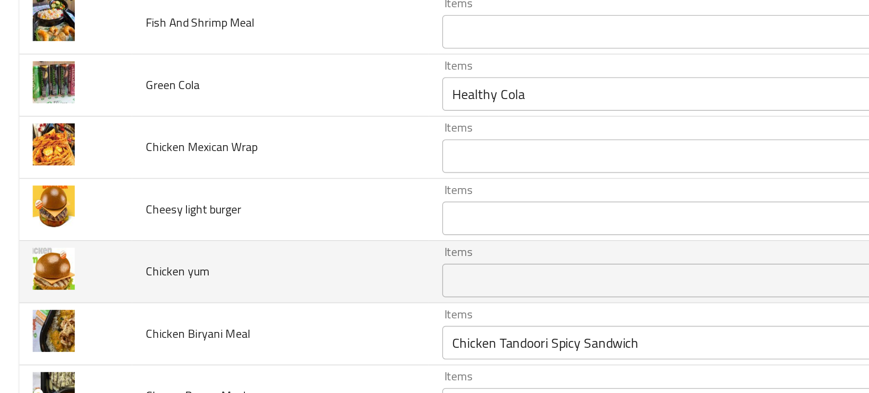
click at [215, 273] on td "Chicken yum" at bounding box center [150, 259] width 159 height 33
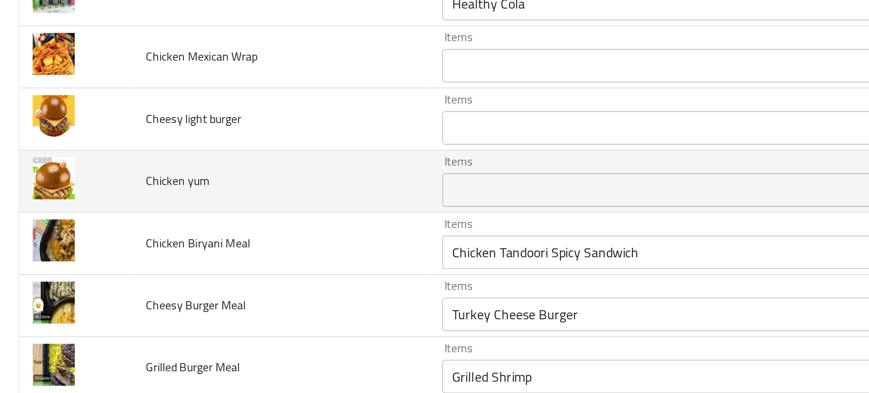
scroll to position [1485, 0]
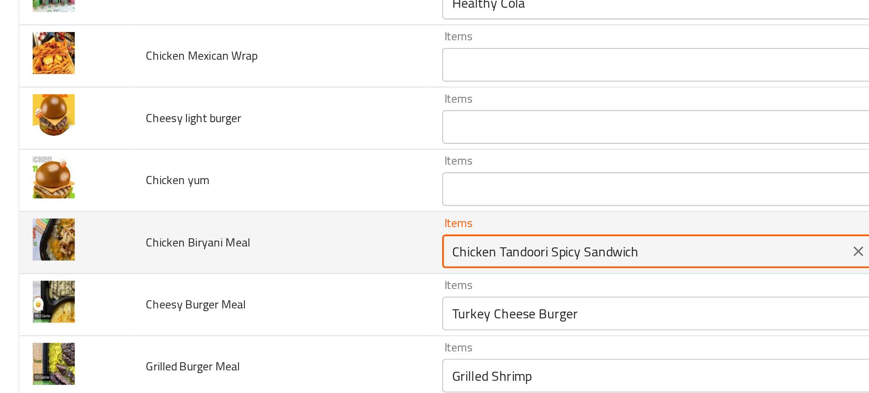
click at [253, 249] on Meal "Chicken Tandoori Spicy Sandwich" at bounding box center [347, 249] width 213 height 13
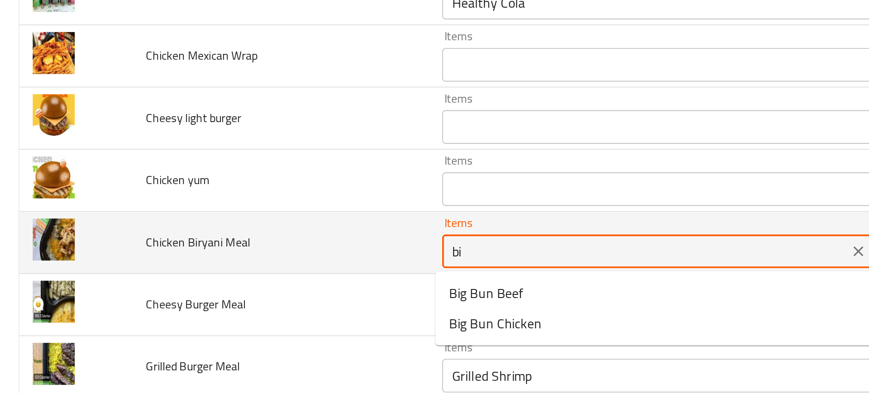
type Meal "bir"
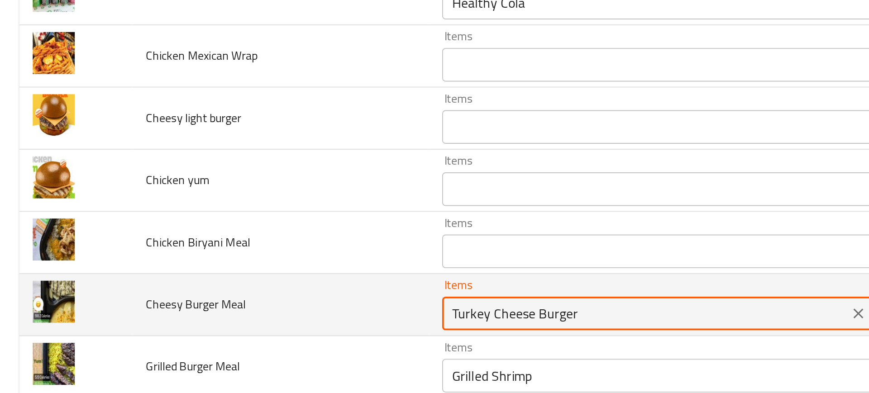
click at [243, 282] on Meal "Turkey Cheese Burger" at bounding box center [347, 282] width 213 height 13
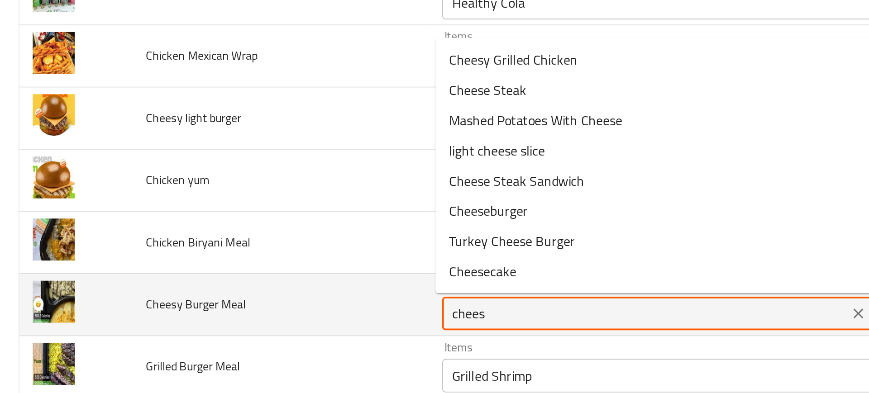
type Meal "cheese"
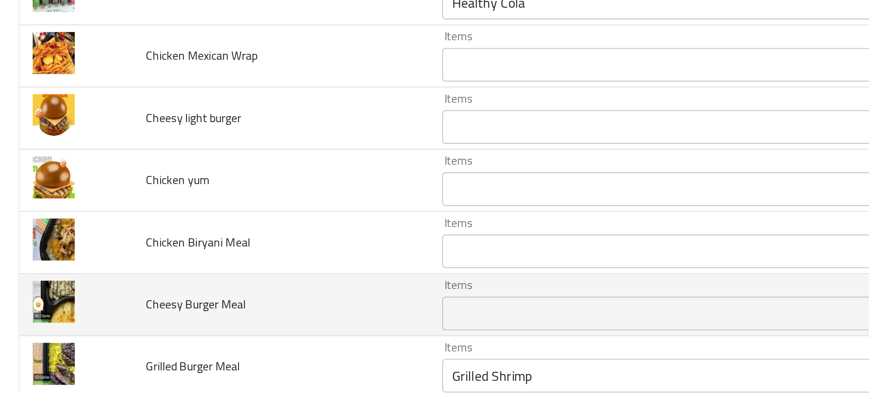
click at [199, 272] on td "Cheesy Burger Meal" at bounding box center [150, 277] width 159 height 33
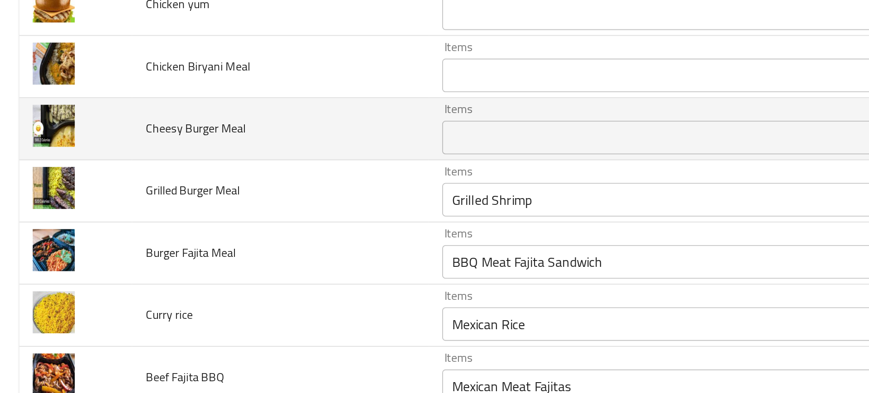
scroll to position [1581, 0]
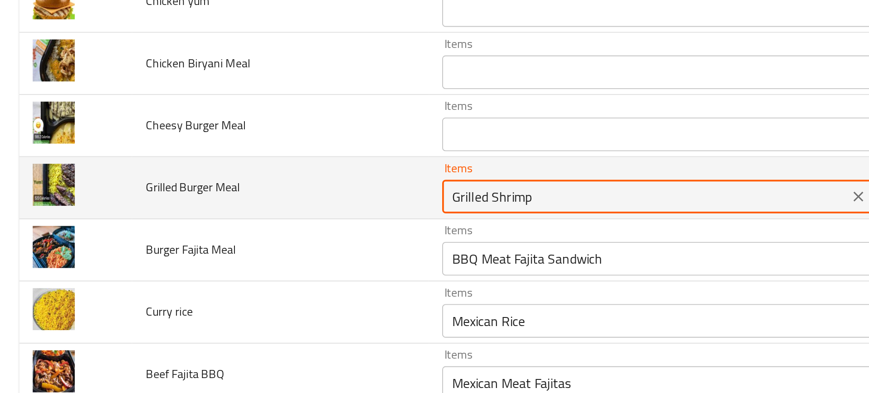
click at [250, 222] on Meal "Grilled Shrimp" at bounding box center [347, 219] width 213 height 13
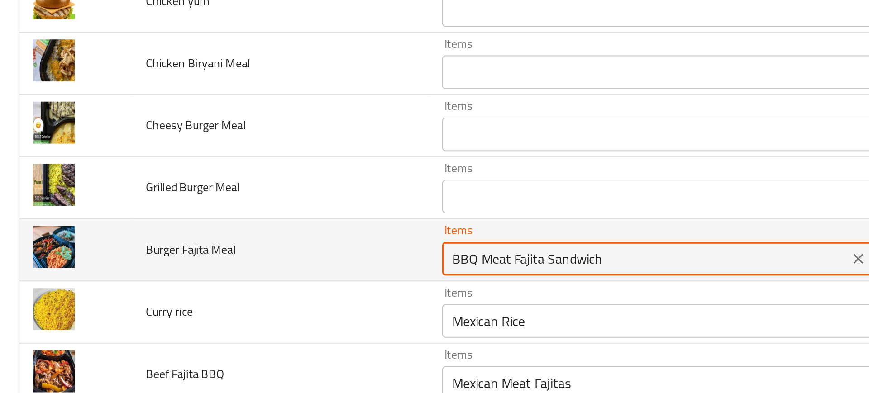
click at [271, 250] on Meal "BBQ Meat Fajita Sandwich" at bounding box center [347, 253] width 213 height 13
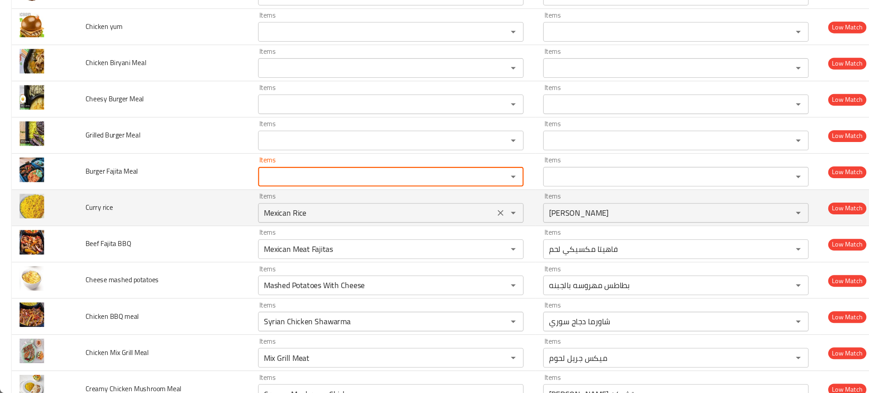
scroll to position [0, 0]
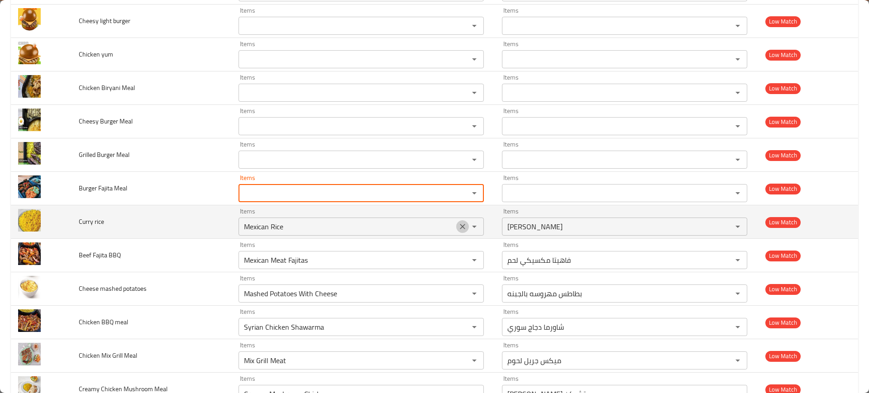
click at [458, 227] on icon "Clear" at bounding box center [462, 226] width 9 height 9
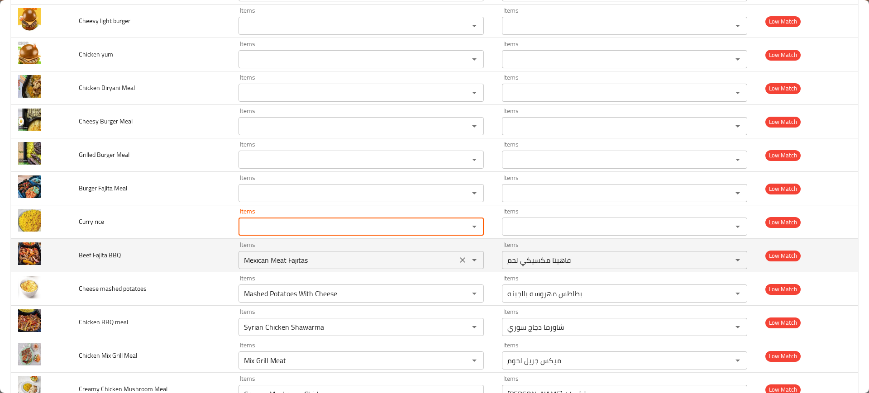
click at [458, 261] on icon "Clear" at bounding box center [462, 260] width 9 height 9
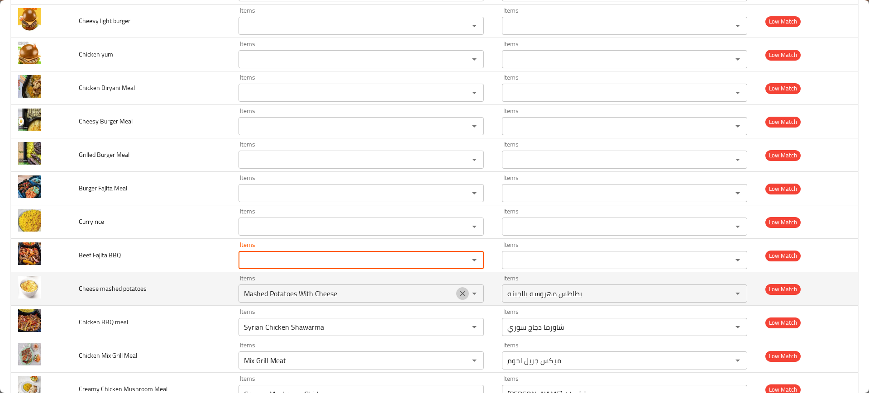
click at [458, 297] on icon "Clear" at bounding box center [462, 293] width 9 height 9
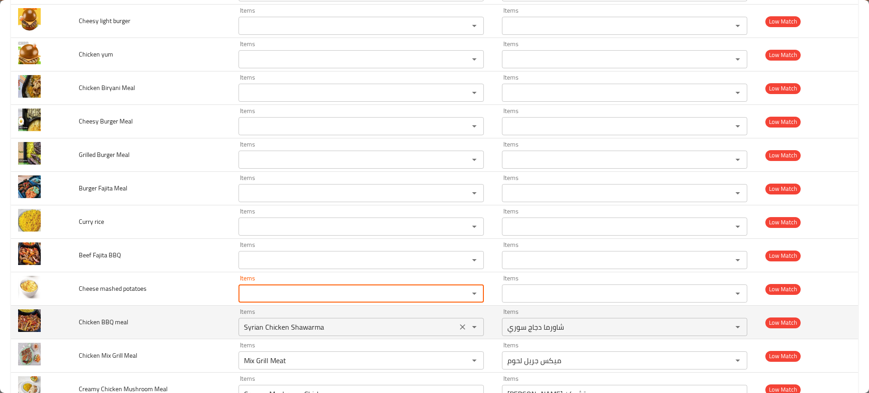
click at [424, 319] on div "Syrian Chicken Shawarma Items" at bounding box center [360, 327] width 245 height 18
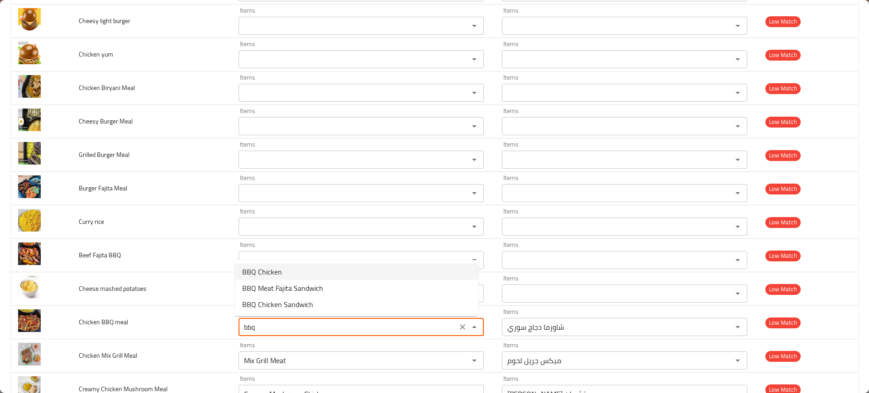
click at [319, 271] on meal-option-0 "BBQ Chicken" at bounding box center [356, 272] width 243 height 16
type meal "BBQ Chicken"
type meal-ar "تشيكن باربيكيو"
type meal "BBQ Chicken"
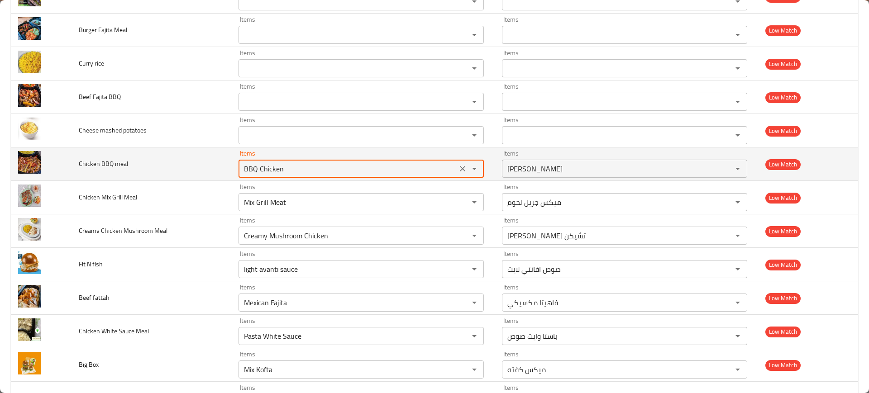
scroll to position [1805, 0]
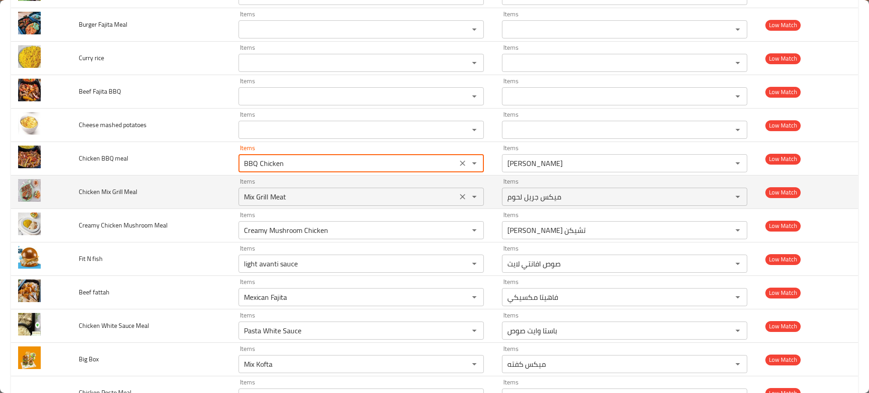
click at [284, 191] on Meal "Mix Grill Meat" at bounding box center [347, 196] width 213 height 13
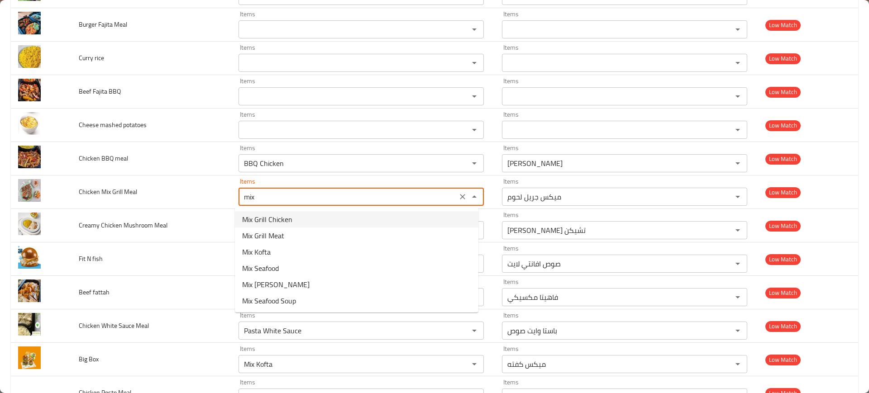
click at [261, 217] on span "Mix Grill Chicken" at bounding box center [267, 219] width 50 height 11
type Meal "Mix Grill Chicken"
type Meal-ar "میکس جريل تشيكن"
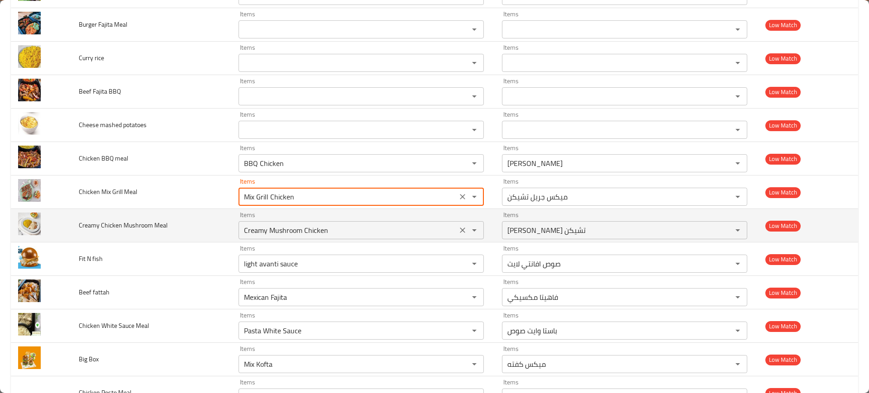
type Meal "Mix Grill Chicken"
click at [195, 221] on td "Creamy Chicken Mushroom Meal" at bounding box center [150, 225] width 159 height 33
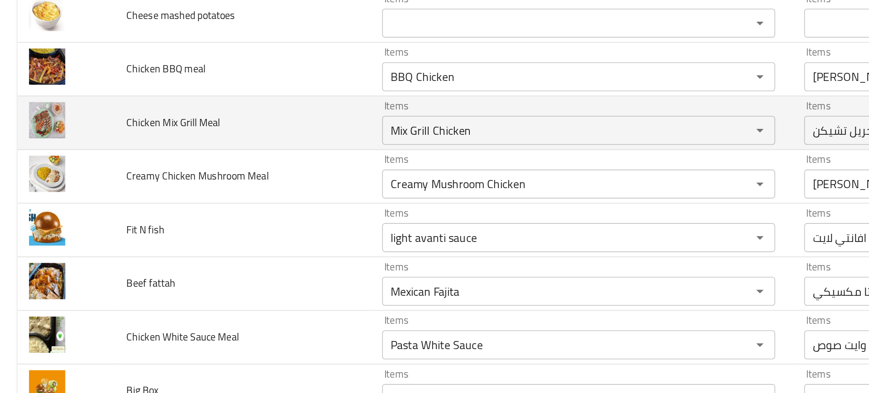
scroll to position [1843, 0]
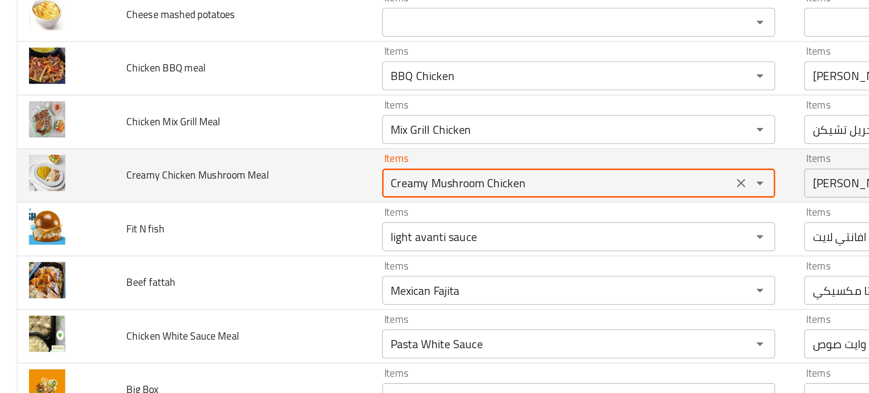
click at [266, 189] on Meal "Creamy Mushroom Chicken" at bounding box center [347, 192] width 213 height 13
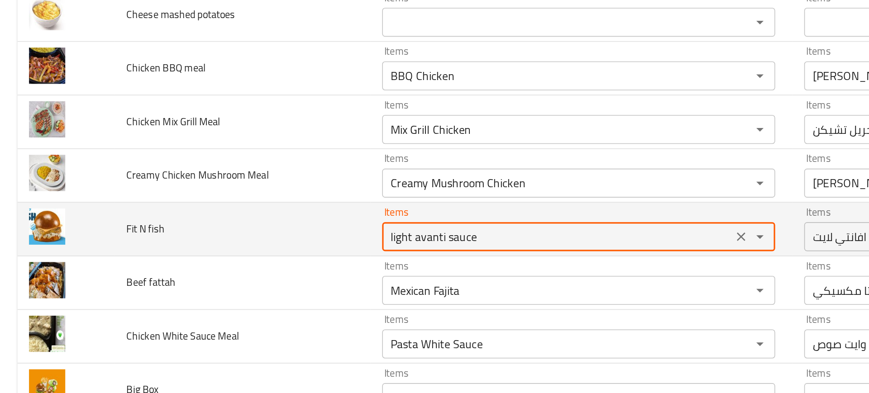
click at [246, 228] on fish "light avanti sauce" at bounding box center [347, 225] width 213 height 13
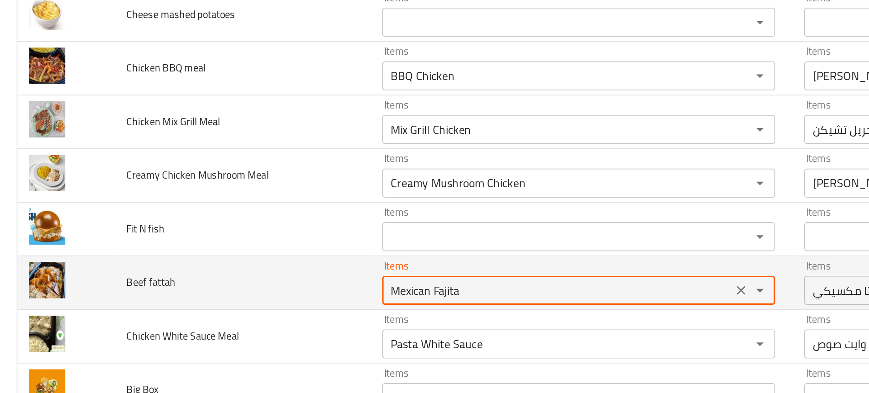
click at [262, 258] on fattah "Mexican Fajita" at bounding box center [347, 258] width 213 height 13
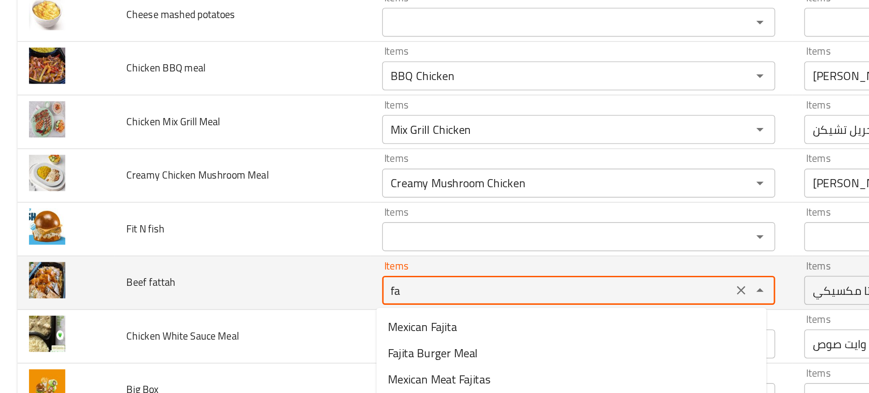
type fattah "fat"
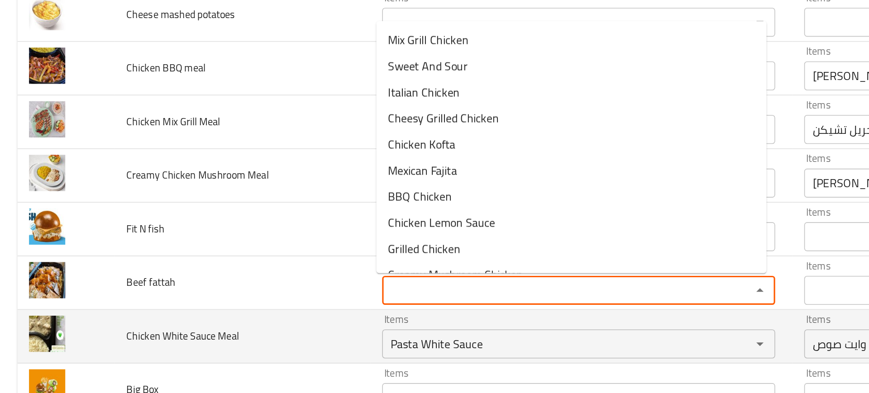
click at [214, 282] on td "Chicken White Sauce Meal" at bounding box center [150, 287] width 159 height 33
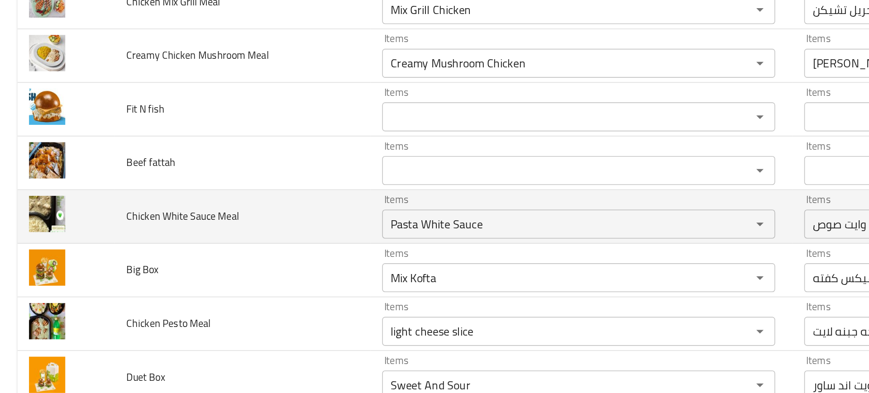
scroll to position [1932, 0]
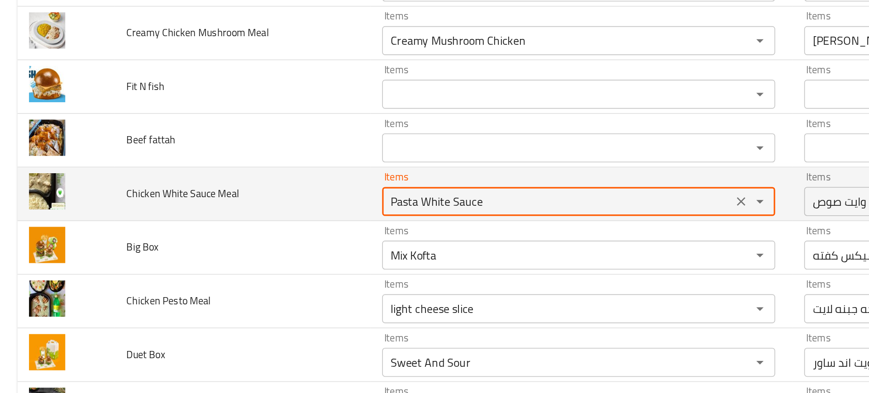
click at [256, 207] on Meal "Pasta White Sauce" at bounding box center [347, 203] width 213 height 13
type Meal "whi"
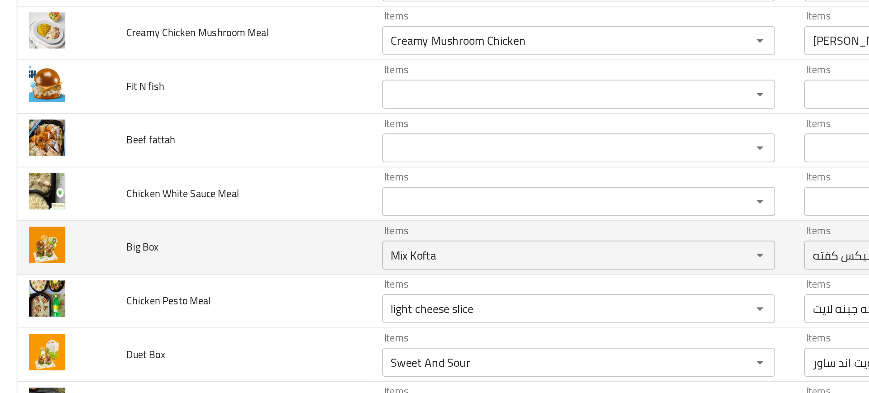
click at [211, 234] on td "Big Box" at bounding box center [150, 231] width 159 height 33
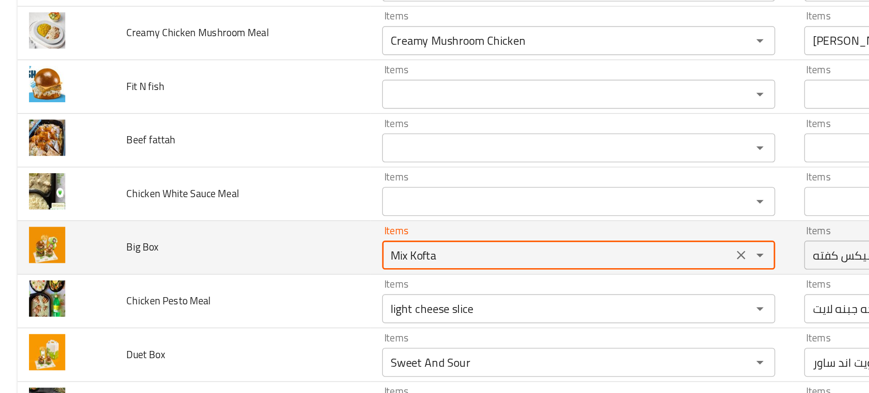
click at [270, 236] on Box "Mix Kofta" at bounding box center [347, 236] width 213 height 13
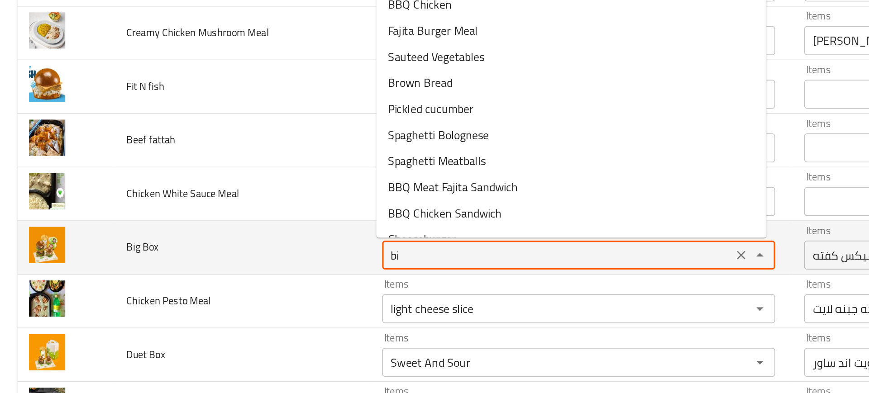
type Box "big"
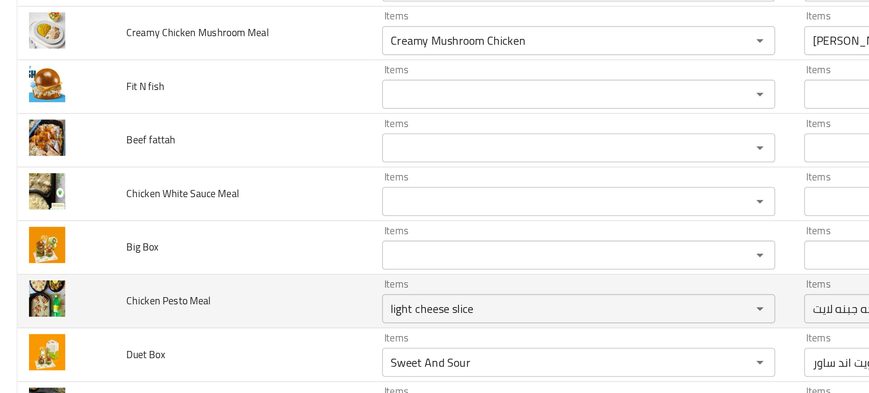
click at [191, 259] on td "Chicken Pesto Meal" at bounding box center [150, 265] width 159 height 33
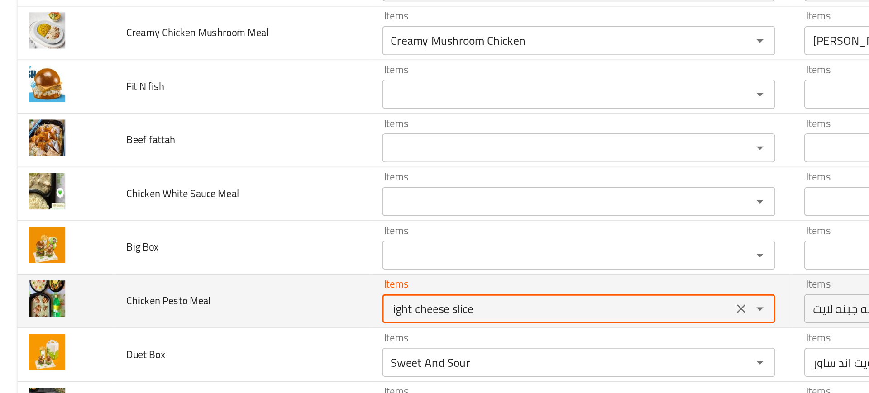
click at [254, 274] on Meal "light cheese slice" at bounding box center [347, 270] width 213 height 13
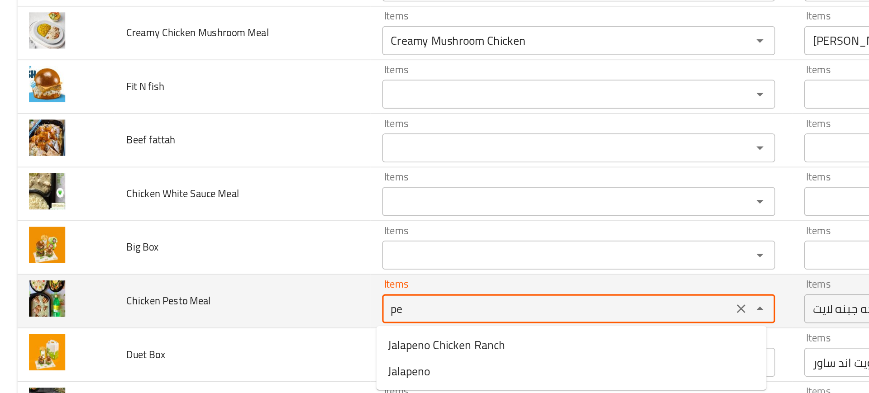
type Meal "pes"
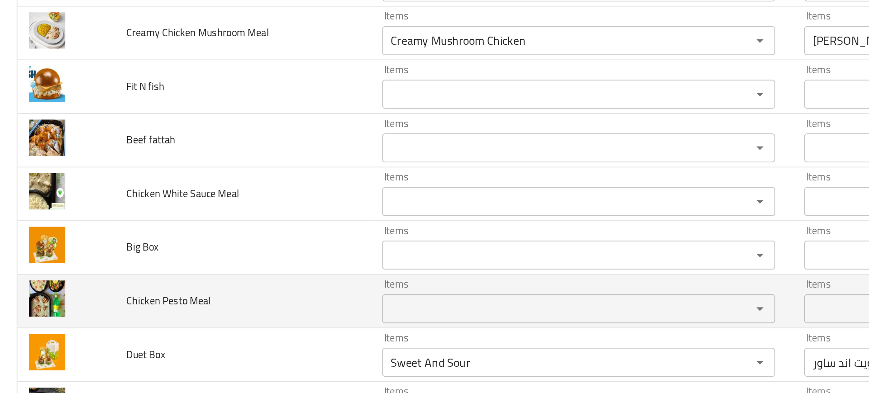
click at [216, 281] on td "Chicken Pesto Meal" at bounding box center [150, 265] width 159 height 33
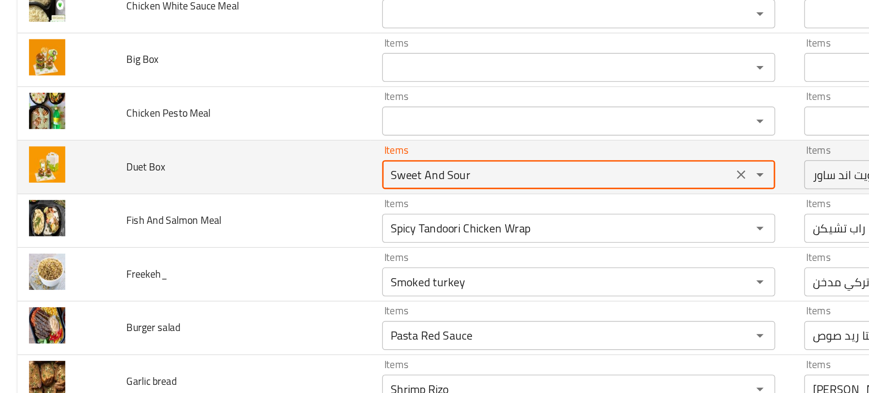
click at [337, 190] on Box "Sweet And Sour" at bounding box center [347, 186] width 213 height 13
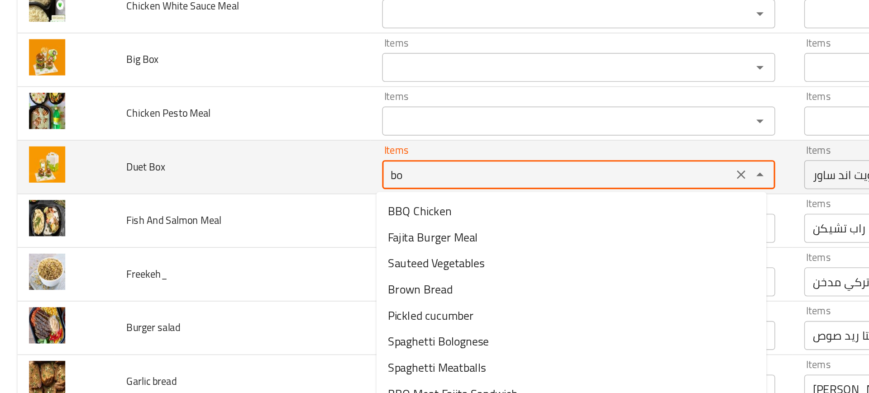
type Box "box"
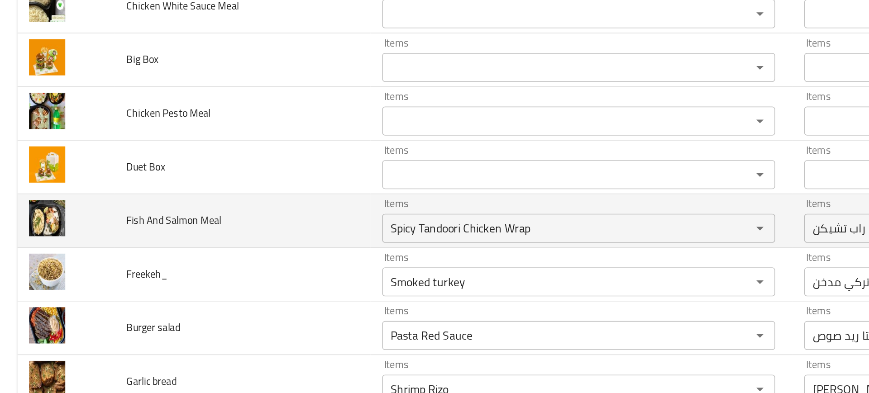
click at [212, 225] on td "Fish And Salmon Meal" at bounding box center [150, 215] width 159 height 33
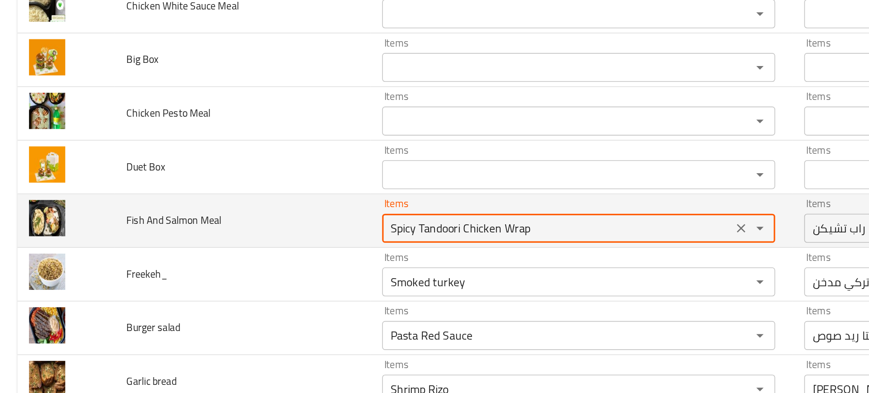
click at [281, 222] on Meal "Spicy Tandoori Chicken Wrap" at bounding box center [347, 220] width 213 height 13
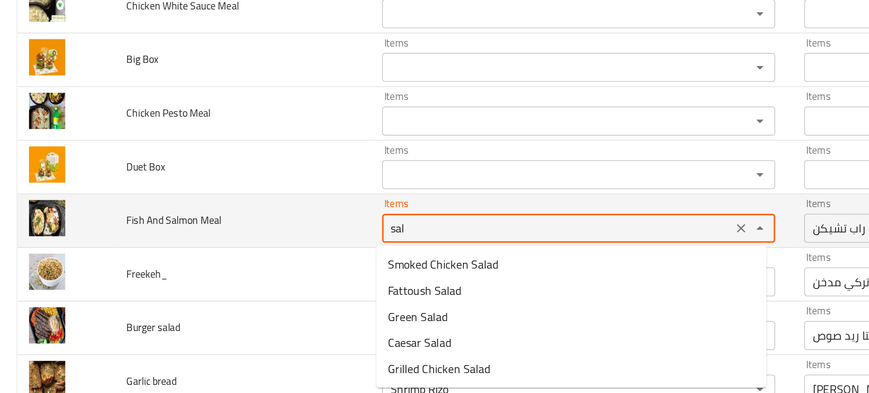
type Meal "salm"
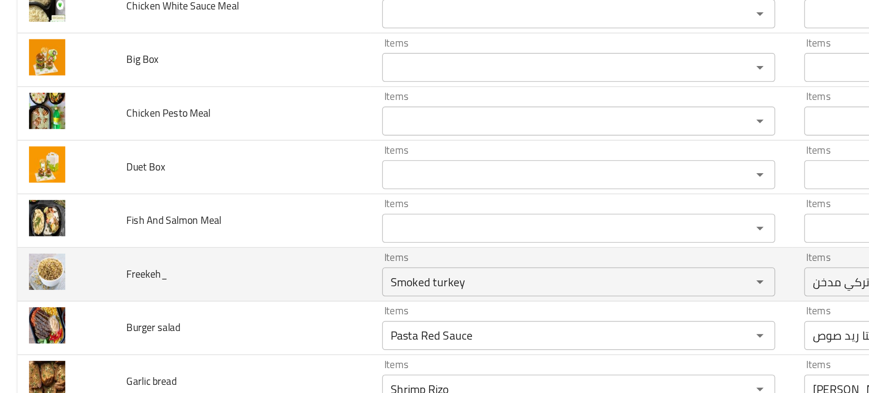
click at [211, 244] on td "Freekeh_" at bounding box center [150, 248] width 159 height 33
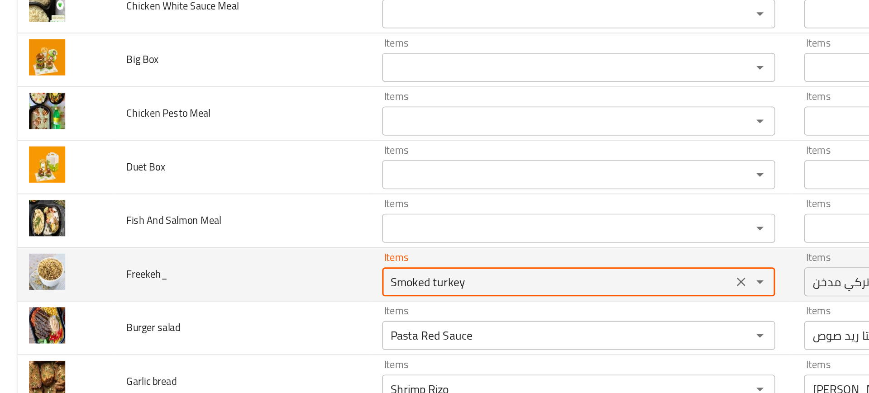
click at [253, 248] on input "Smoked turkey" at bounding box center [347, 253] width 213 height 13
type input "fre"
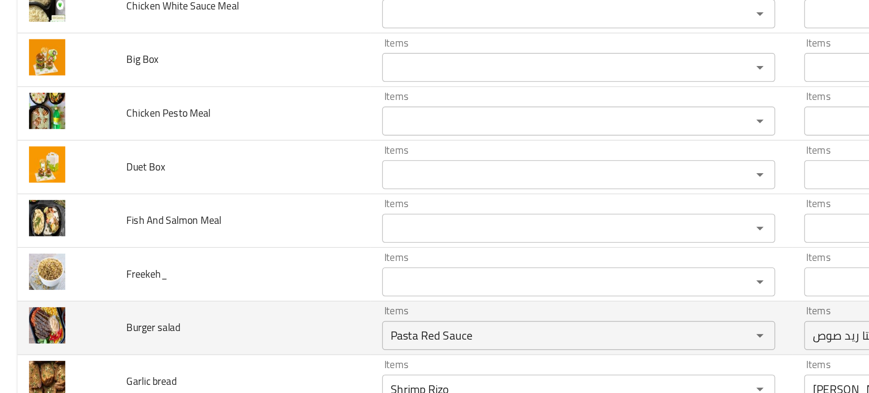
click at [188, 280] on td "Burger salad" at bounding box center [150, 282] width 159 height 33
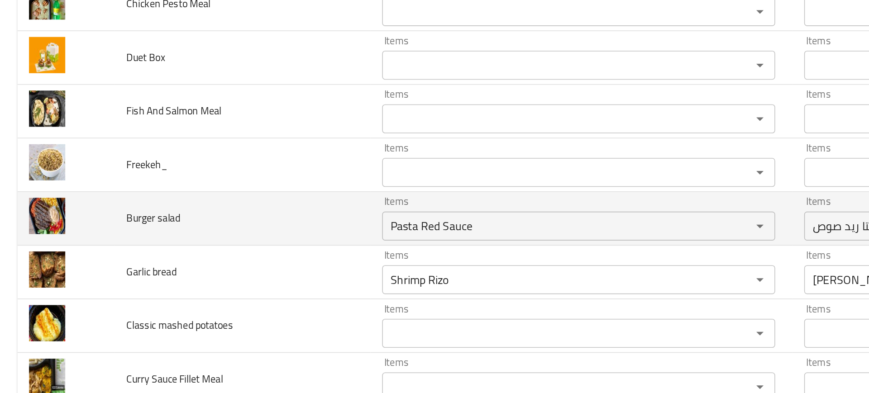
scroll to position [2130, 0]
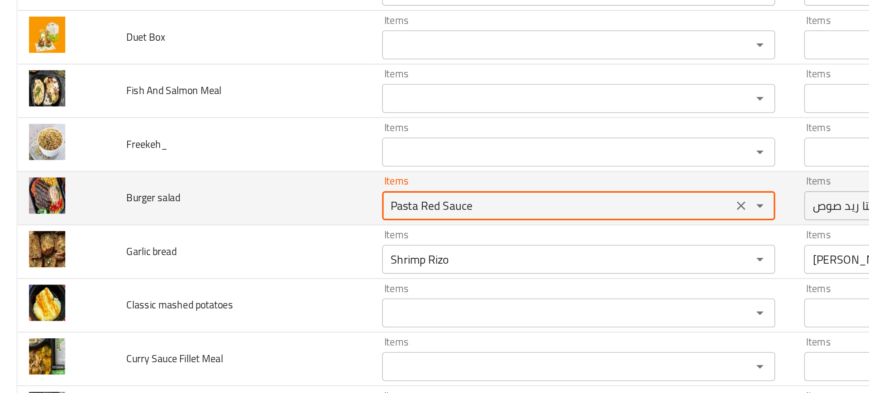
click at [281, 205] on salad "Pasta Red Sauce" at bounding box center [347, 206] width 213 height 13
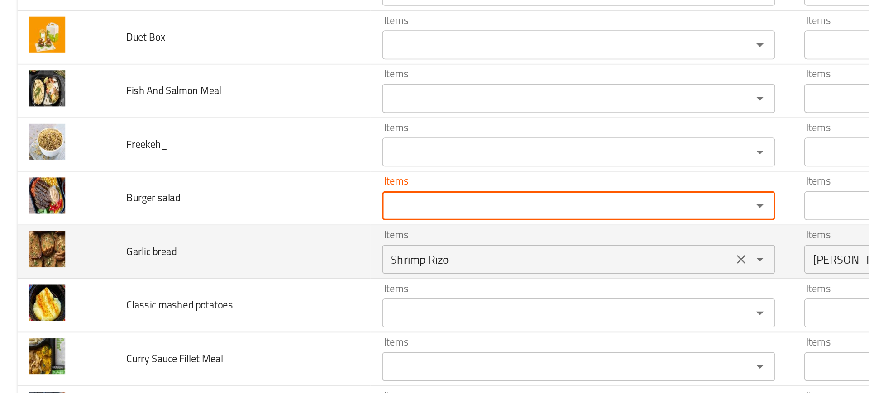
click at [287, 240] on bread "Shrimp Rizo" at bounding box center [347, 239] width 213 height 13
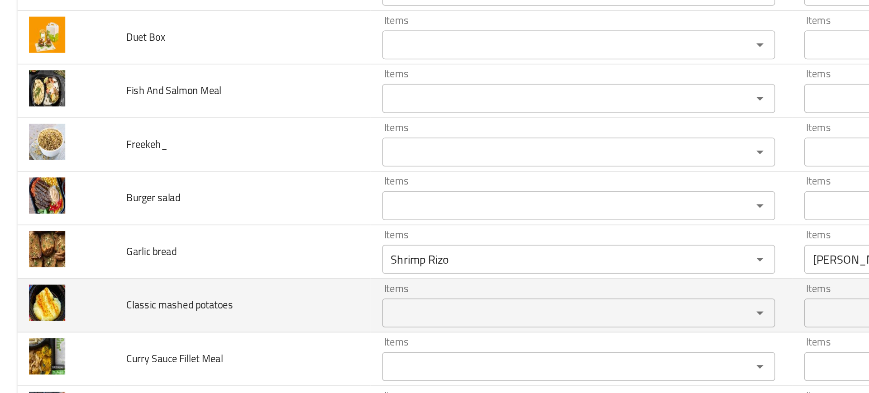
click at [176, 267] on td "Classic mashed potatoes" at bounding box center [150, 268] width 159 height 33
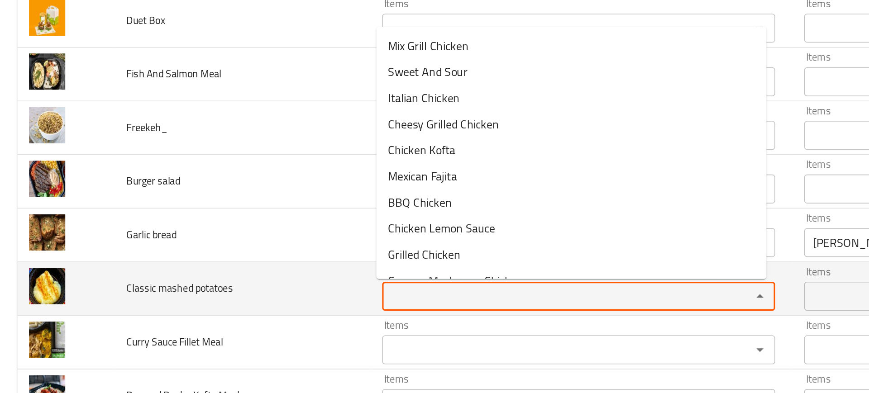
click at [270, 262] on potatoes "Items" at bounding box center [347, 262] width 213 height 13
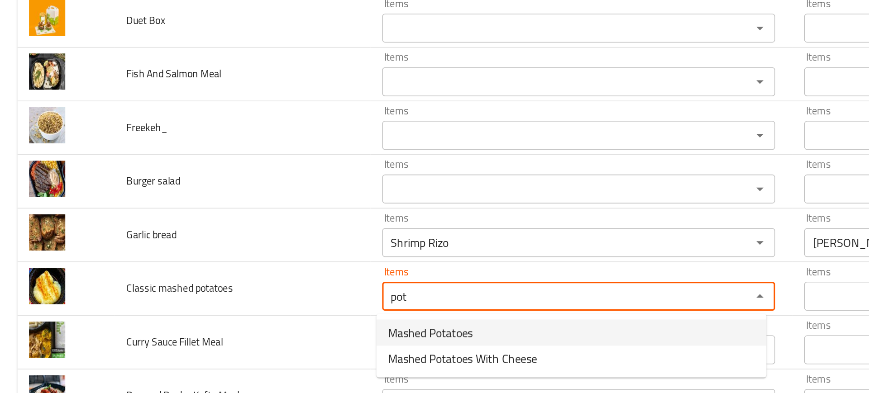
click at [270, 284] on span "Mashed Potatoes" at bounding box center [268, 285] width 53 height 11
type potatoes "Mashed Potatoes"
type potatoes-ar "بطاطس مهروسه"
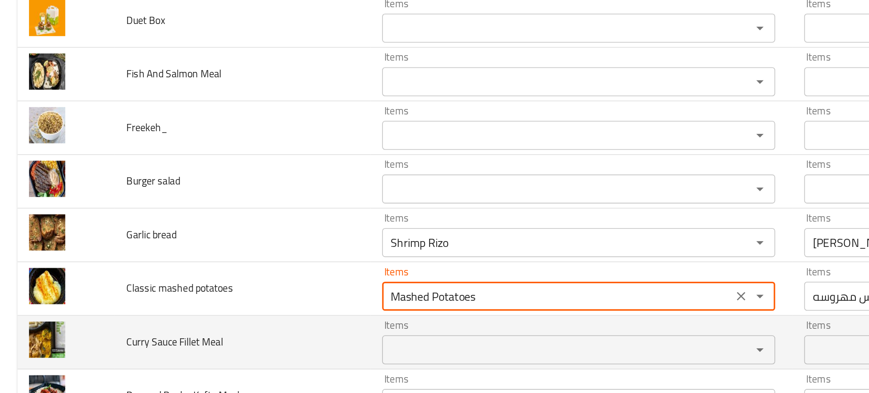
type potatoes "Mashed Potatoes"
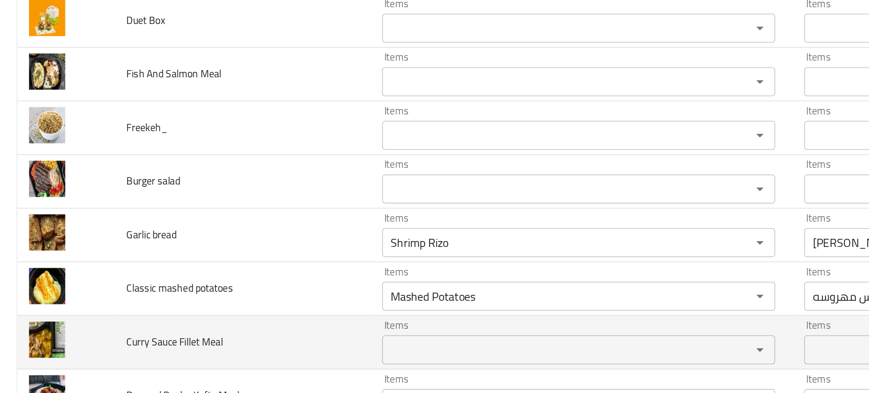
click at [197, 286] on td "Curry Sauce Fillet Meal" at bounding box center [150, 291] width 159 height 33
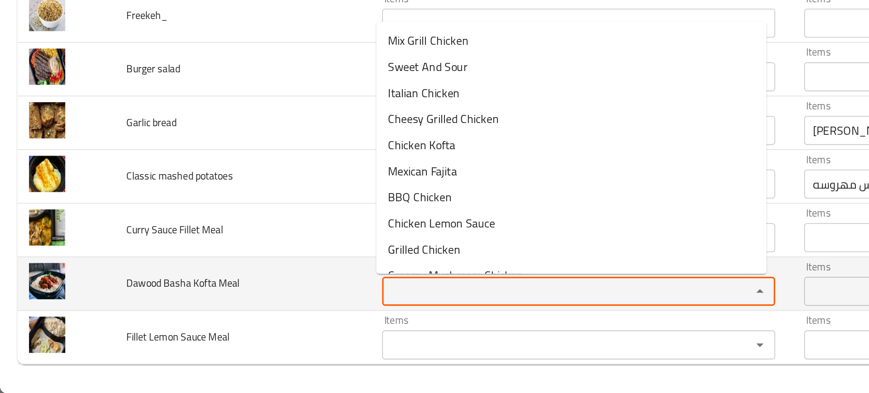
click at [274, 330] on Meal "Items" at bounding box center [347, 329] width 213 height 13
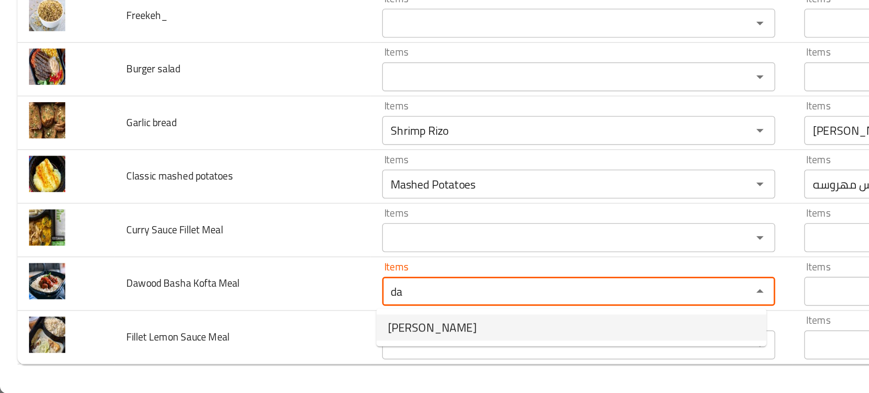
click at [259, 350] on span "Kofta Dawood Pasha" at bounding box center [269, 352] width 55 height 11
type Meal "Kofta Dawood Pasha"
type Meal-ar "كفته داوود باشا"
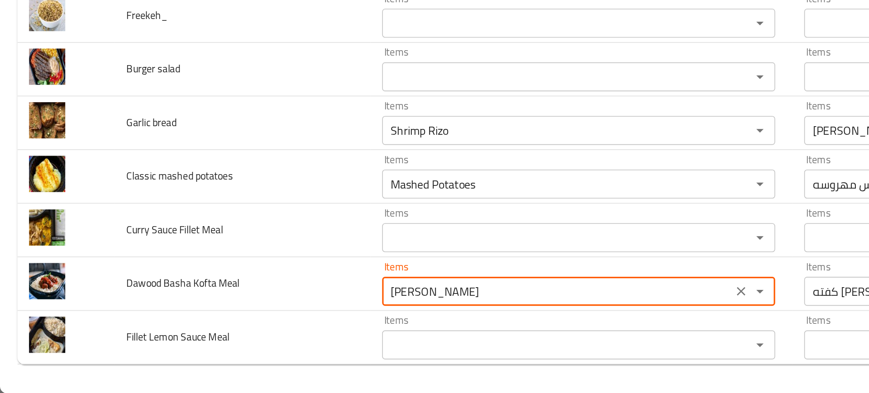
type Meal "Kofta Dawood Pasha"
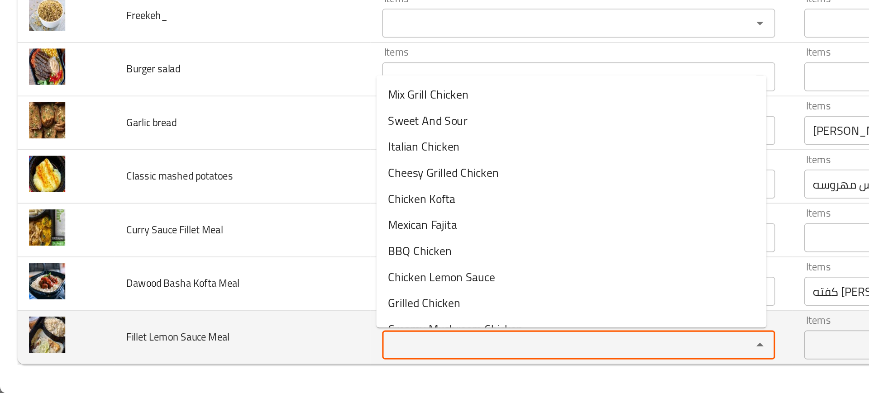
click at [257, 362] on Meal "Items" at bounding box center [347, 363] width 213 height 13
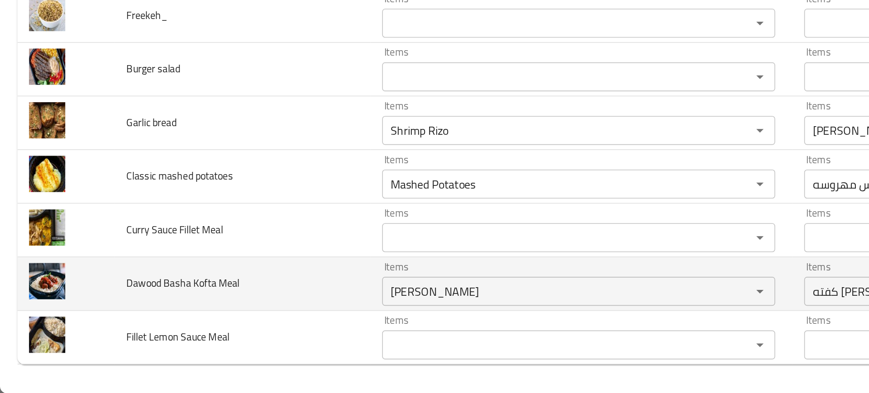
click at [202, 338] on td "Dawood Basha Kofta Meal" at bounding box center [150, 324] width 159 height 33
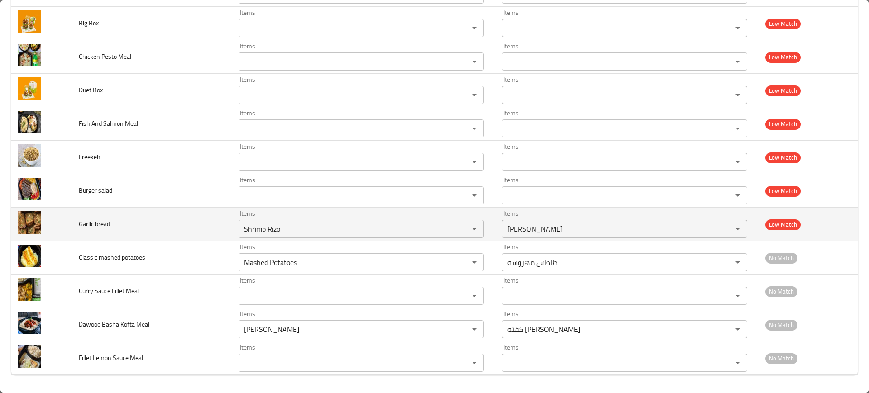
click at [136, 214] on td "Garlic bread" at bounding box center [150, 224] width 159 height 33
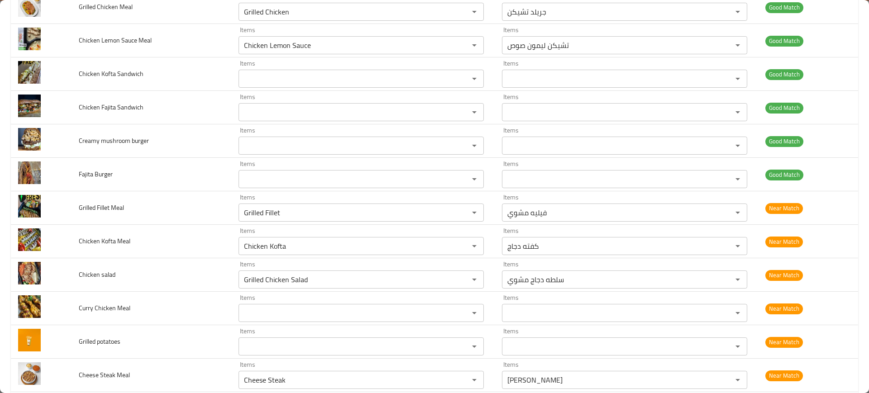
scroll to position [950, 0]
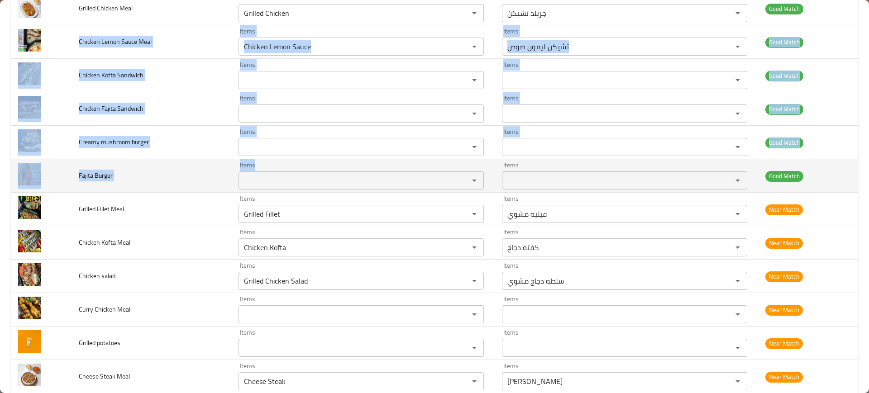
drag, startPoint x: 72, startPoint y: 38, endPoint x: 333, endPoint y: 187, distance: 299.8
click at [333, 187] on tbody "Big bun beef Items Big Bun Beef Items Items بيج بان بيف Items Good Match Brown …" at bounding box center [434, 376] width 847 height 2377
copy tbody "Chicken Lemon Sauce Meal Items Items Items Items Good Match Chicken Kofta Sandw…"
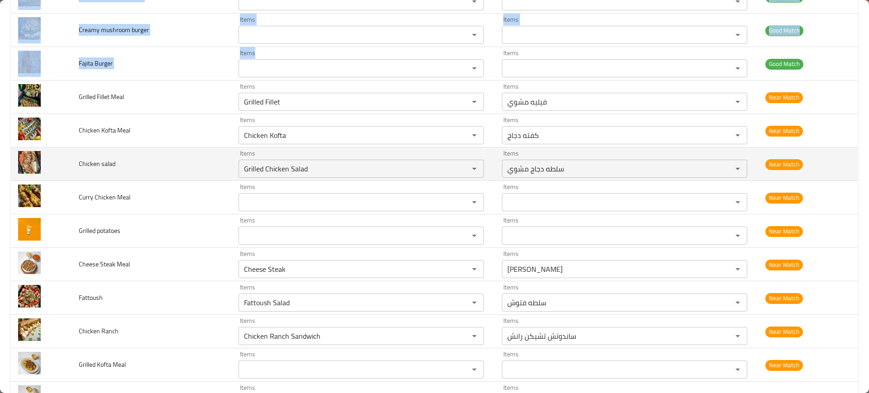
scroll to position [1063, 0]
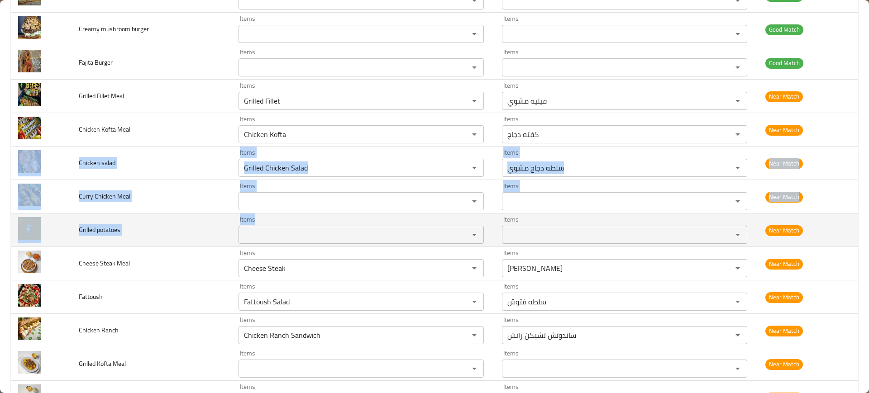
drag, startPoint x: 66, startPoint y: 154, endPoint x: 276, endPoint y: 239, distance: 226.5
click at [276, 239] on tbody "Big bun beef Items Big Bun Beef Items Items بيج بان بيف Items Good Match Brown …" at bounding box center [434, 263] width 847 height 2377
copy tbody "Chicken salad Items Items Items Items Near Match Curry Chicken Meal Items Items…"
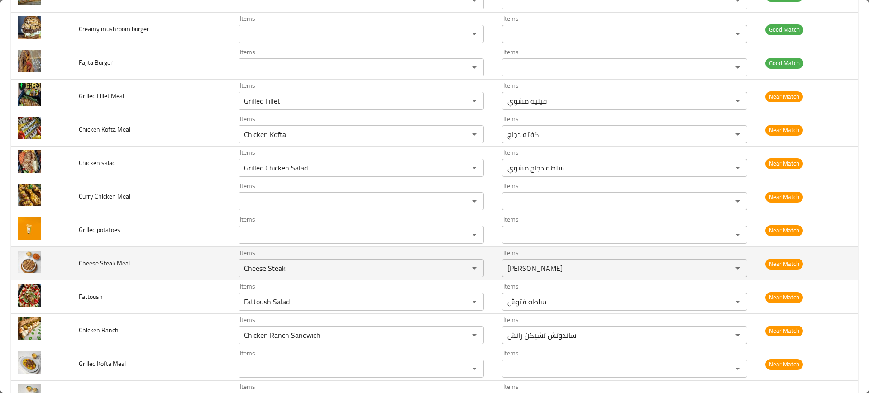
click at [170, 266] on td "Cheese Steak Meal" at bounding box center [150, 263] width 159 height 33
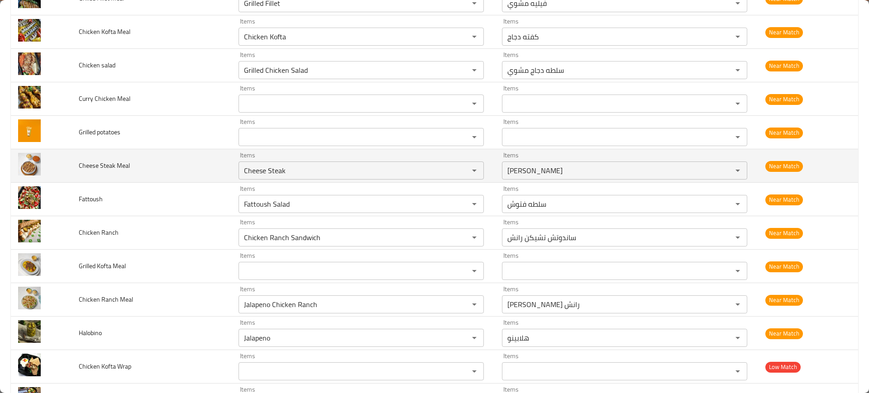
scroll to position [1179, 0]
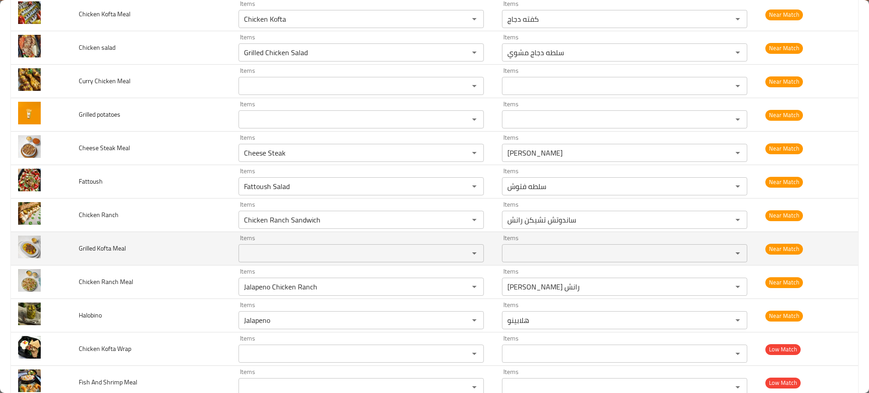
click at [102, 248] on span "Grilled Kofta Meal" at bounding box center [102, 249] width 47 height 12
copy span "Grilled Kofta Meal"
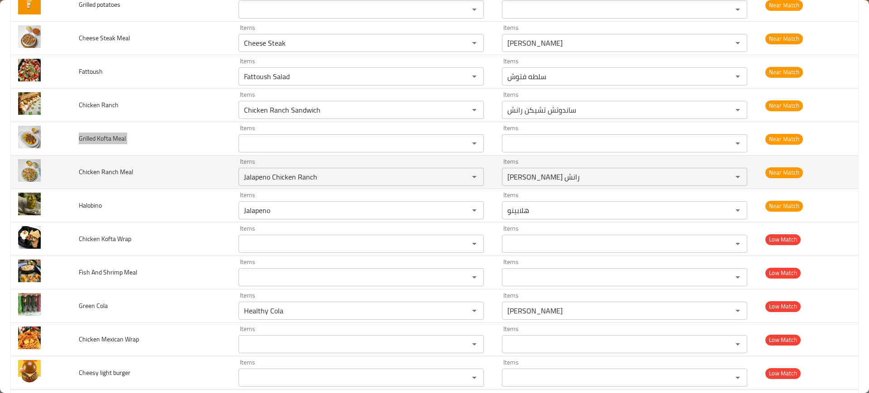
scroll to position [1335, 0]
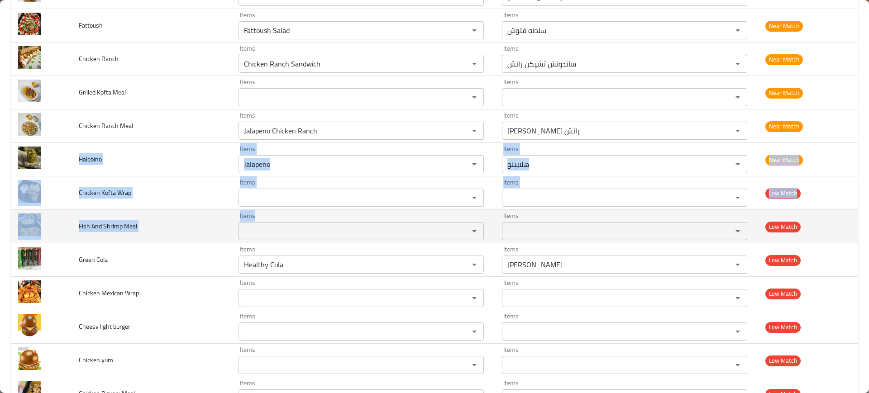
drag, startPoint x: 80, startPoint y: 157, endPoint x: 280, endPoint y: 221, distance: 210.1
copy tbody "Halobino Items Items Items Items Near Match Chicken Kofta Wrap Items Items Item…"
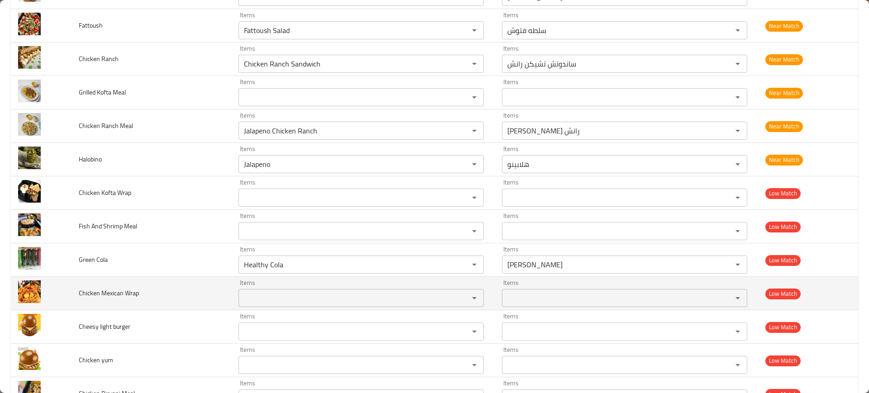
click at [182, 285] on td "Chicken Mexican Wrap" at bounding box center [150, 293] width 159 height 33
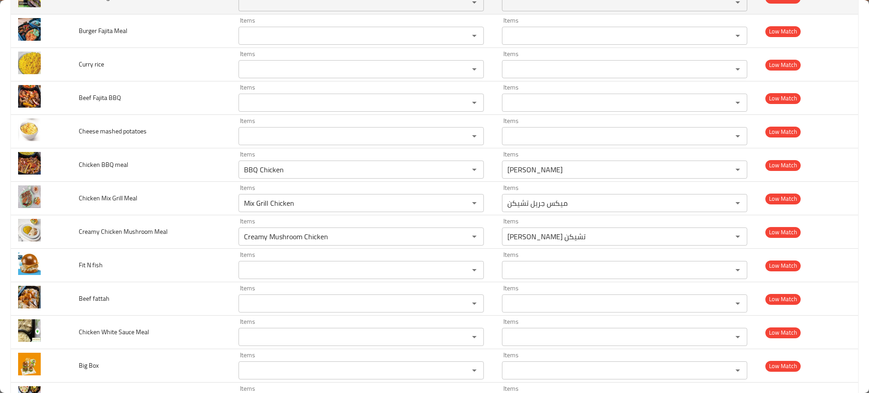
scroll to position [1619, 0]
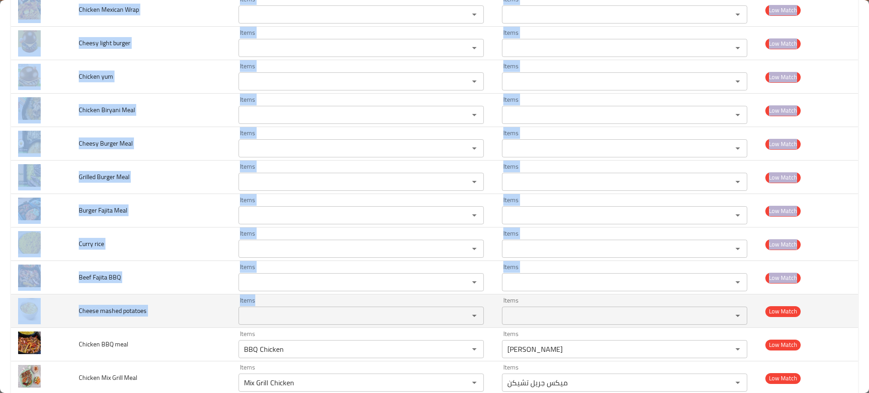
drag, startPoint x: 75, startPoint y: 146, endPoint x: 301, endPoint y: 316, distance: 283.1
copy tbody "Green Cola Items Items Items Items Low Match Chicken Mexican Wrap Items Items I…"
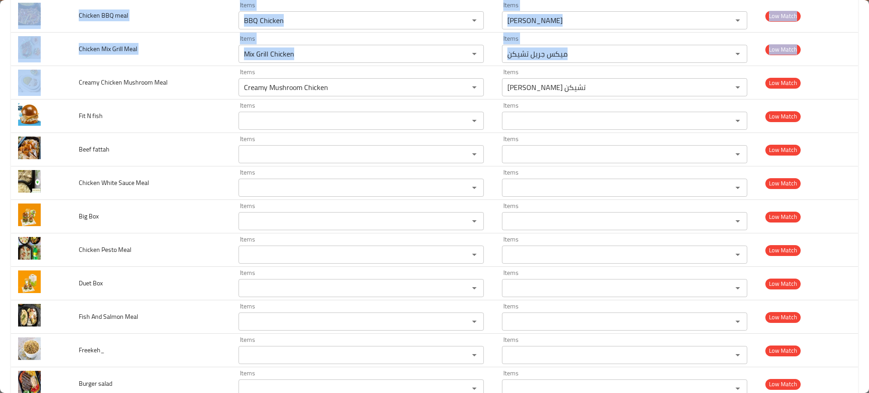
scroll to position [2027, 0]
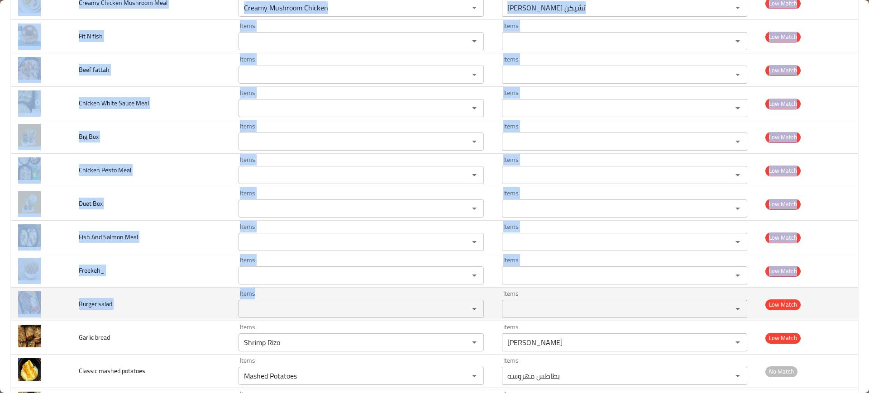
drag, startPoint x: 68, startPoint y: 201, endPoint x: 293, endPoint y: 320, distance: 254.0
copy tbody "Creamy Chicken Mushroom Meal Items Items Items Items Low Match Fit N fish Items…"
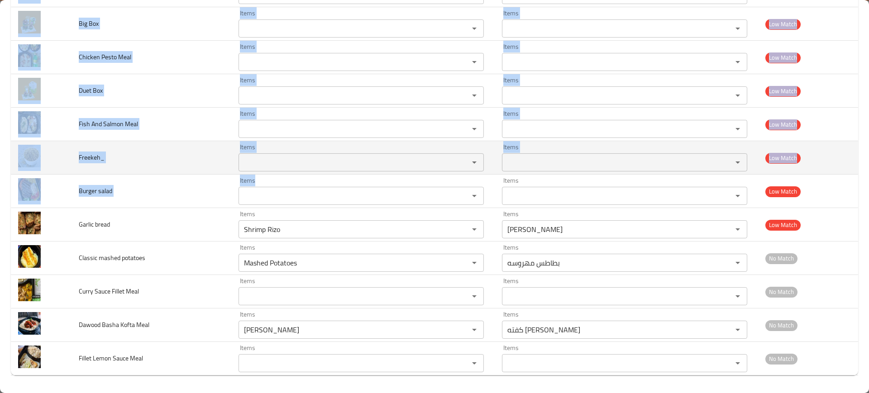
scroll to position [2140, 0]
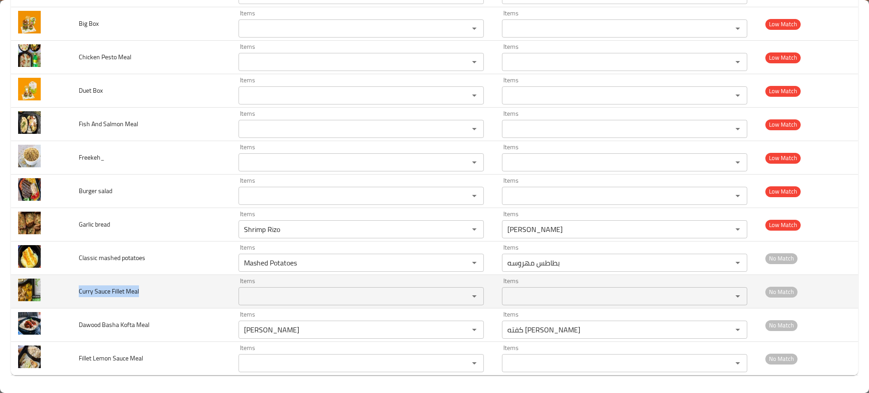
drag, startPoint x: 76, startPoint y: 292, endPoint x: 181, endPoint y: 291, distance: 105.4
click at [181, 291] on td "Curry Sauce Fillet Meal" at bounding box center [150, 291] width 159 height 33
copy span "Curry Sauce Fillet Meal"
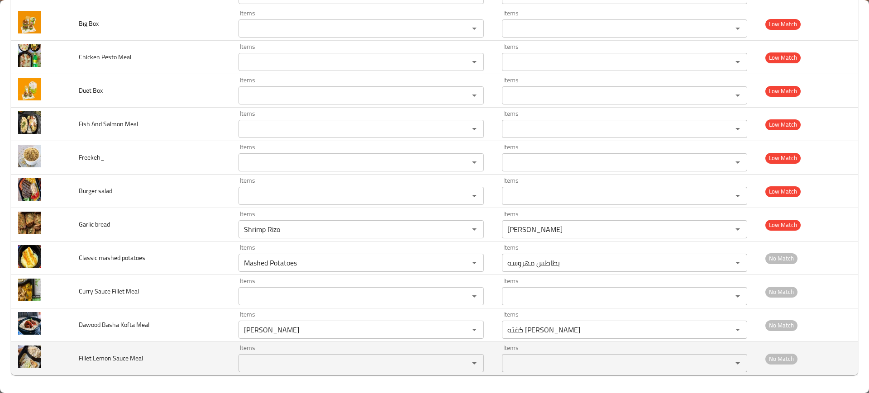
click at [111, 356] on span "Fillet Lemon Sauce Meal" at bounding box center [111, 358] width 64 height 12
copy span "Fillet Lemon Sauce Meal"
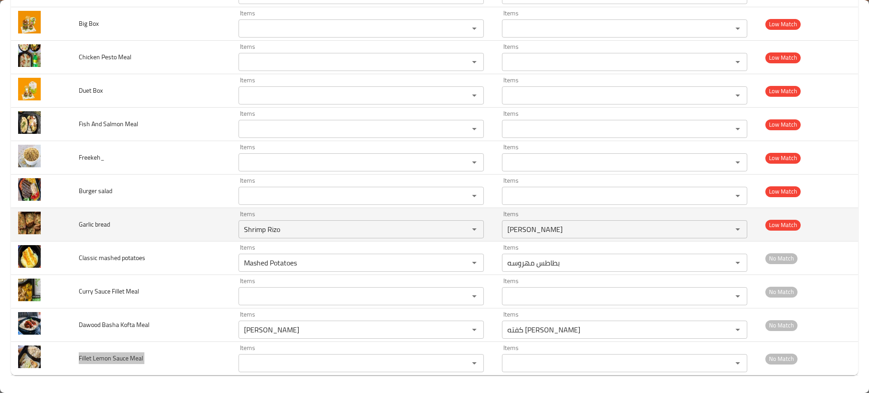
scroll to position [2136, 0]
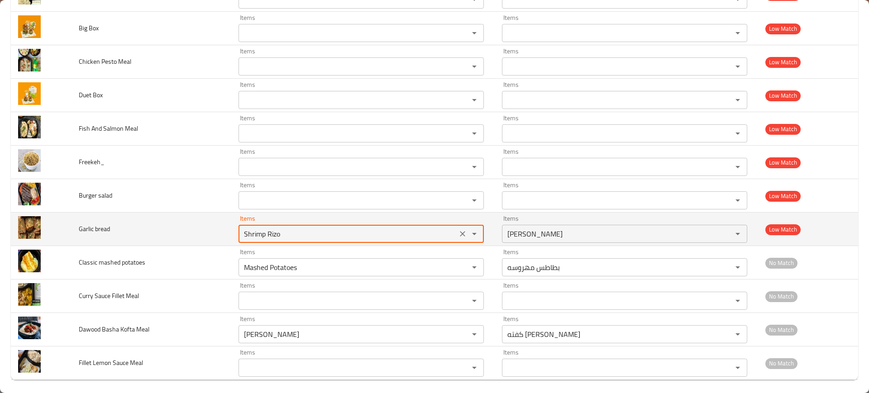
click at [304, 238] on bread "Shrimp Rizo" at bounding box center [347, 234] width 213 height 13
type bread "brea"
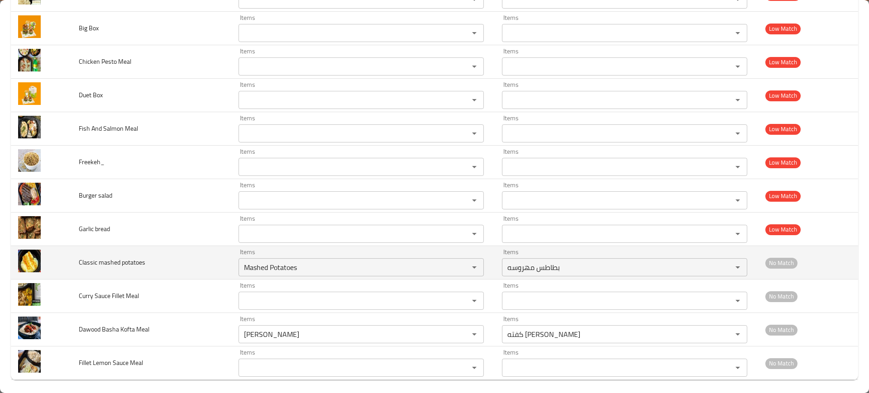
click at [132, 248] on td "Classic mashed potatoes" at bounding box center [150, 262] width 159 height 33
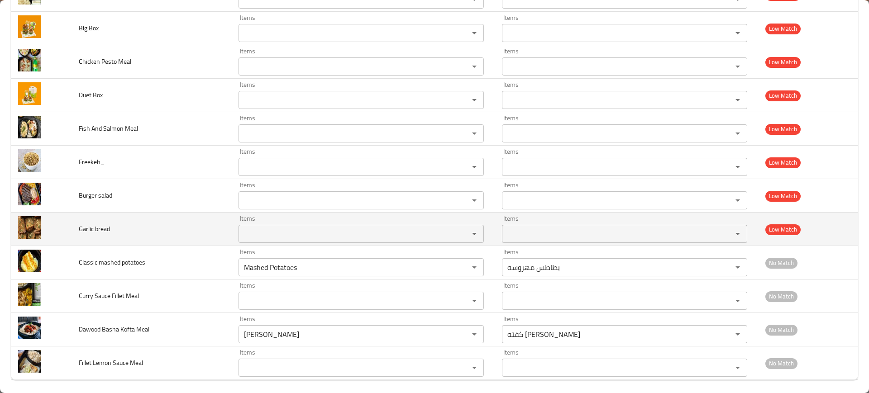
click at [74, 232] on td "Garlic bread" at bounding box center [150, 229] width 159 height 33
click at [84, 232] on span "Garlic bread" at bounding box center [94, 229] width 31 height 12
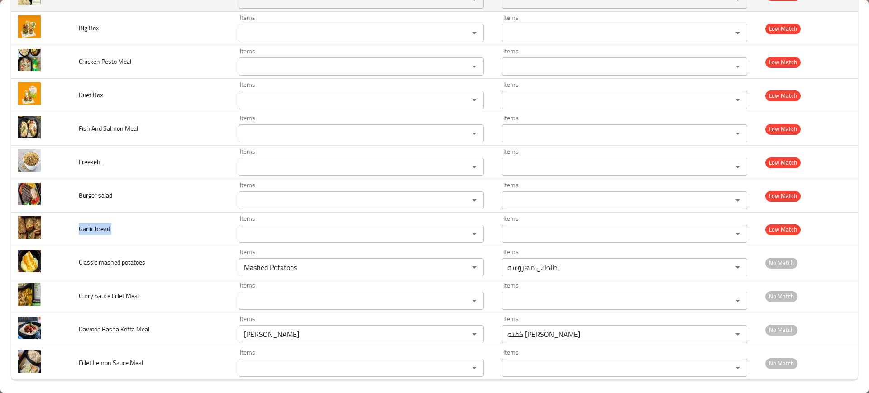
copy span "Garlic bread"
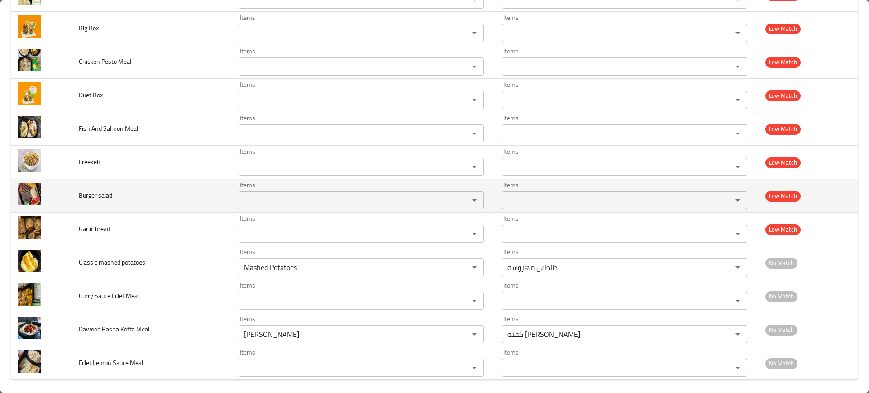
click at [159, 190] on td "Burger salad" at bounding box center [150, 195] width 159 height 33
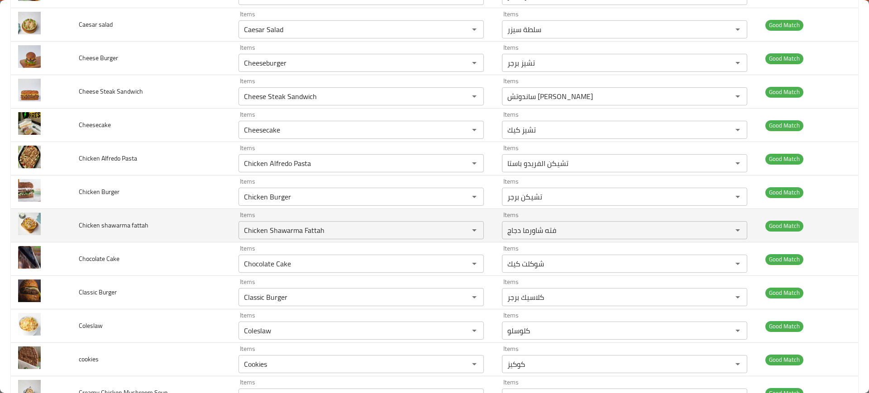
scroll to position [0, 0]
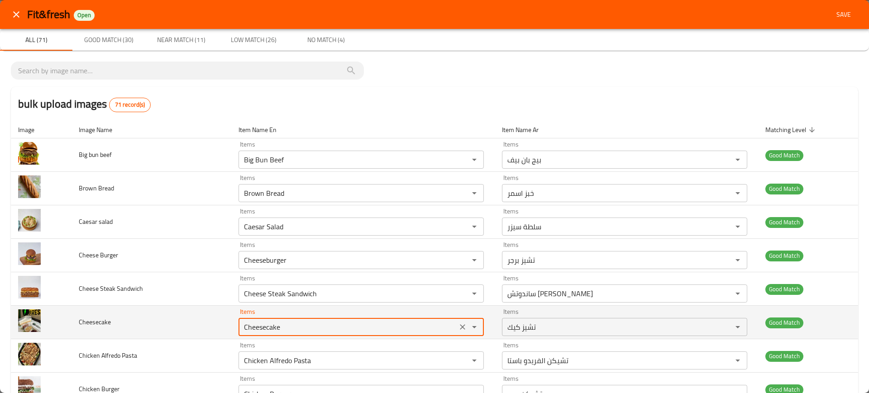
click at [262, 329] on input "Cheesecake" at bounding box center [347, 327] width 213 height 13
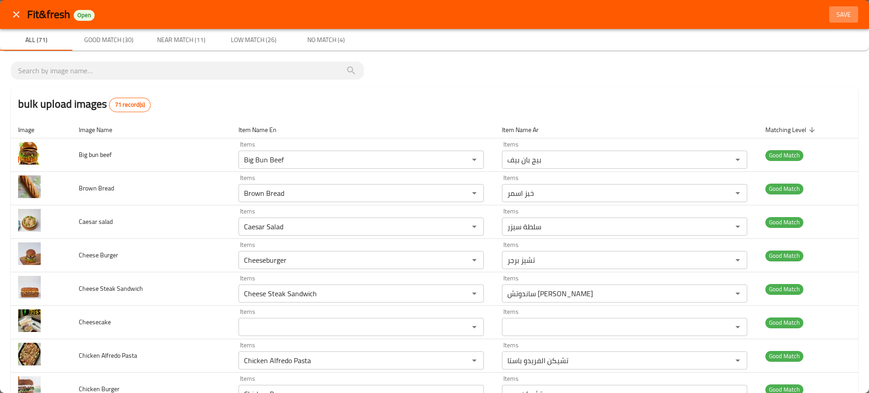
click at [833, 17] on span "Save" at bounding box center [844, 14] width 22 height 11
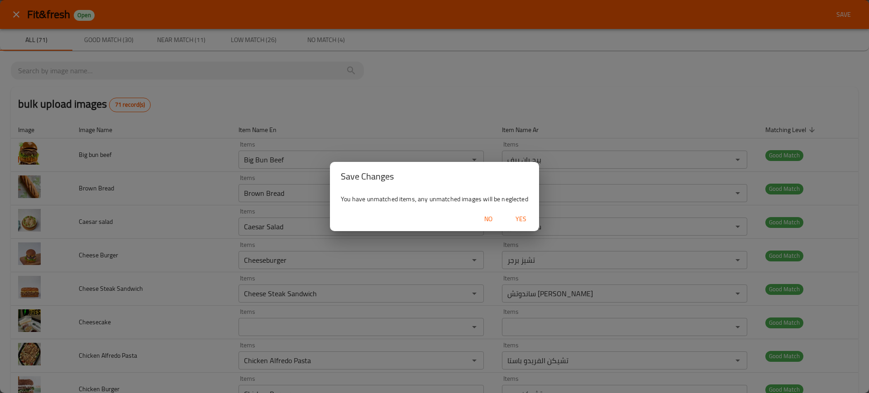
click at [523, 222] on span "Yes" at bounding box center [521, 219] width 22 height 11
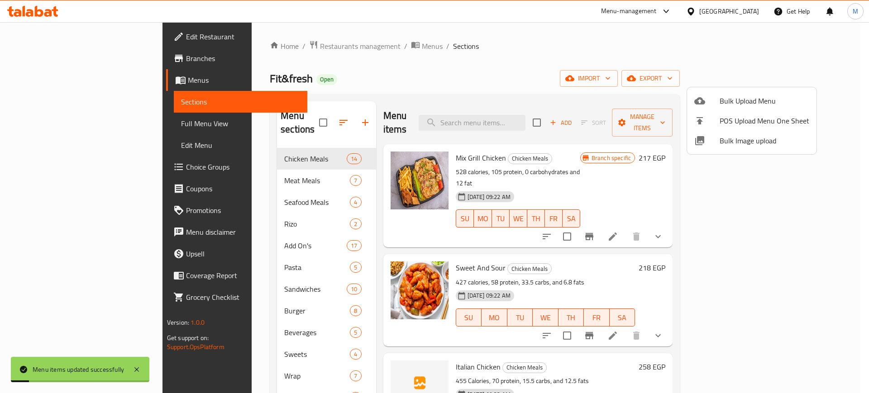
click at [510, 117] on div at bounding box center [434, 196] width 869 height 393
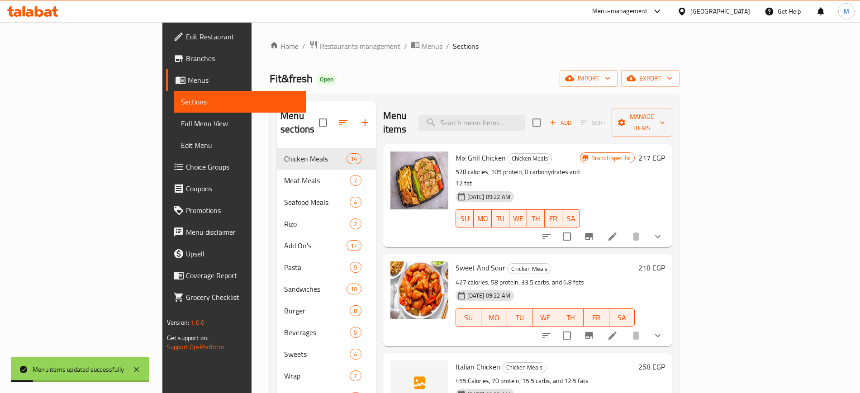
click at [510, 117] on input "search" at bounding box center [472, 123] width 107 height 16
paste input "Cheesecake"
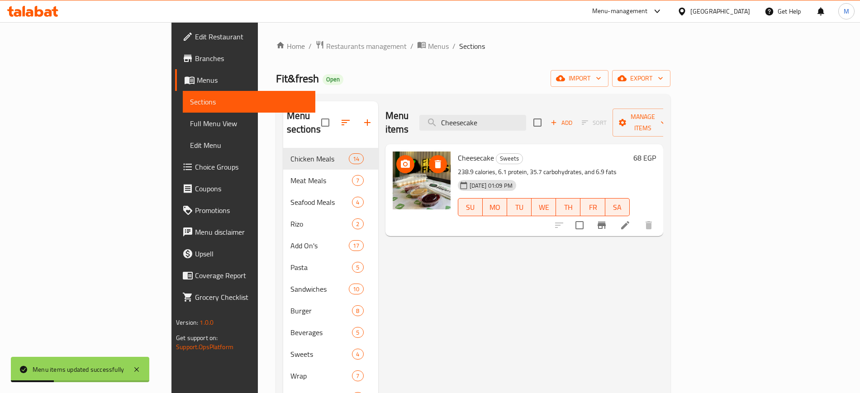
type input "Cheesecake"
click at [401, 160] on icon "upload picture" at bounding box center [405, 164] width 9 height 8
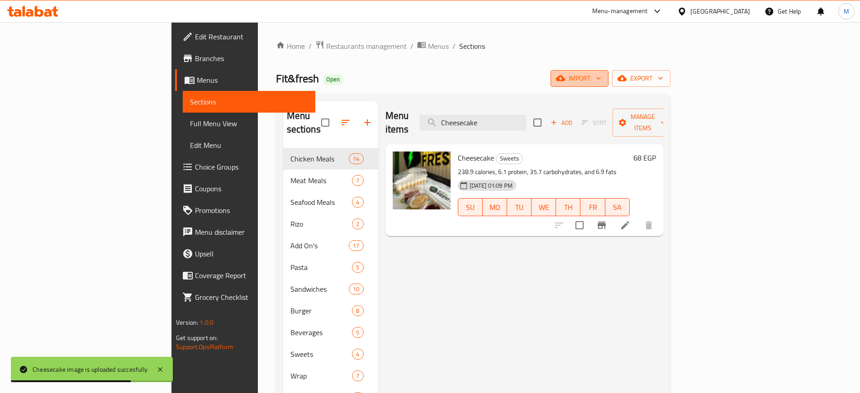
click at [601, 81] on span "import" at bounding box center [579, 78] width 43 height 11
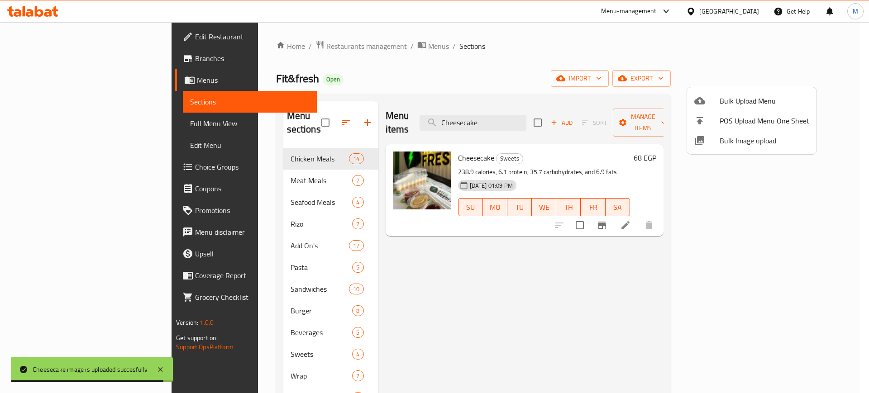
click at [748, 146] on span "Bulk Image upload" at bounding box center [764, 140] width 90 height 11
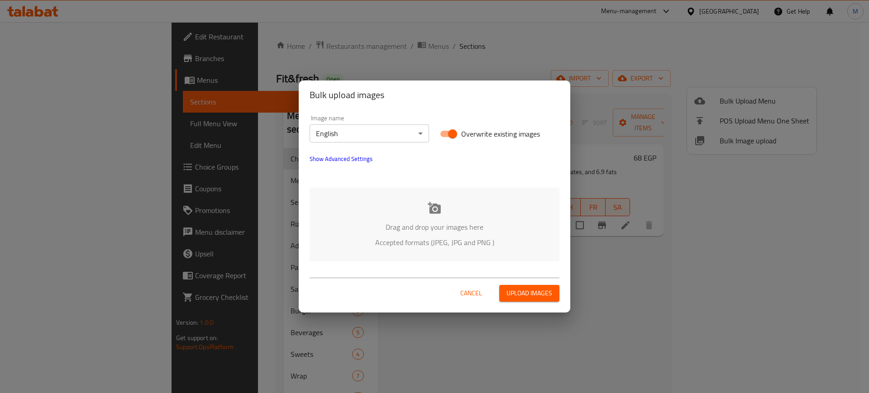
click at [412, 243] on p "Accepted formats (JPEG, JPG and PNG )" at bounding box center [434, 242] width 223 height 11
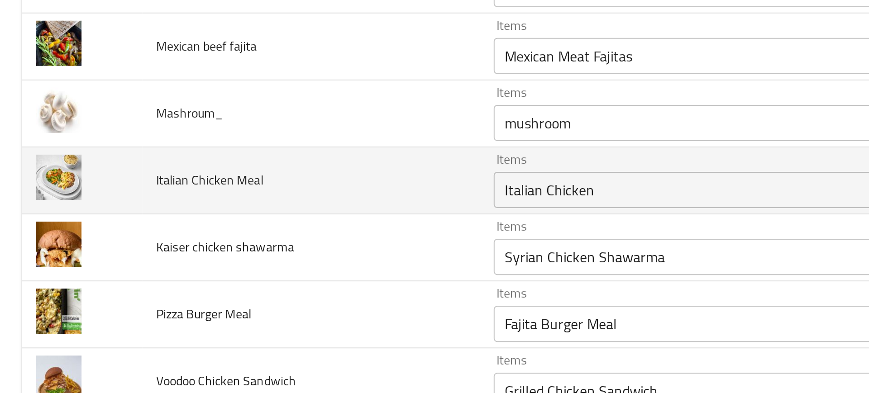
scroll to position [844, 0]
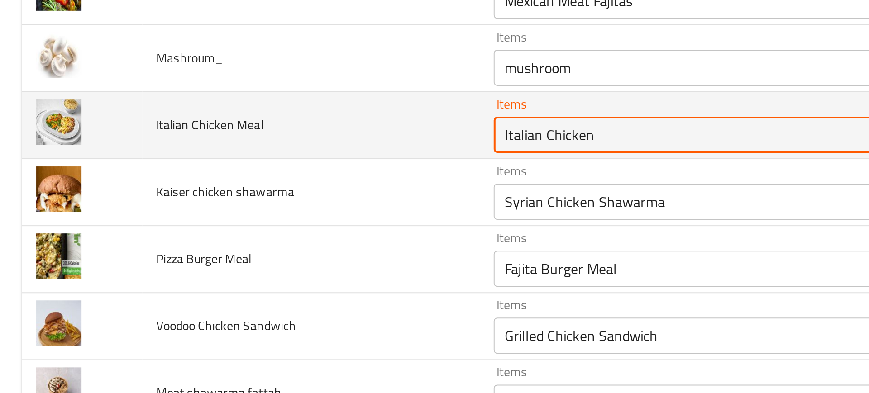
click at [281, 122] on Meal "Italian Chicken" at bounding box center [354, 119] width 210 height 13
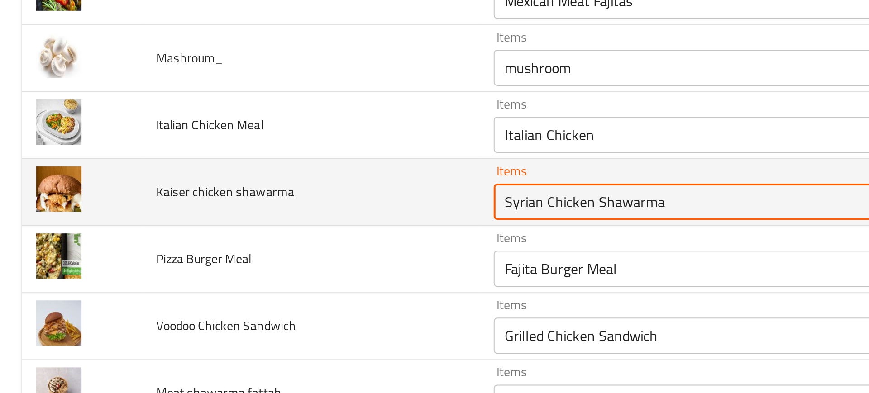
click at [256, 156] on shawarma "Syrian Chicken Shawarma" at bounding box center [354, 152] width 210 height 13
click at [264, 153] on shawarma "Syrian Chicken Shawarma" at bounding box center [354, 152] width 210 height 13
click at [261, 153] on shawarma "Syrian Chicken Shawarma" at bounding box center [354, 152] width 210 height 13
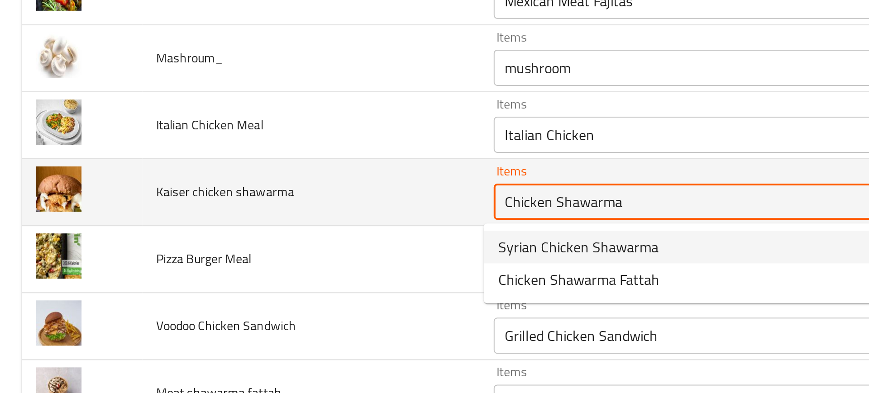
click at [294, 149] on shawarma "Chicken Shawarma" at bounding box center [354, 152] width 210 height 13
paste shawarma "enhanced table"
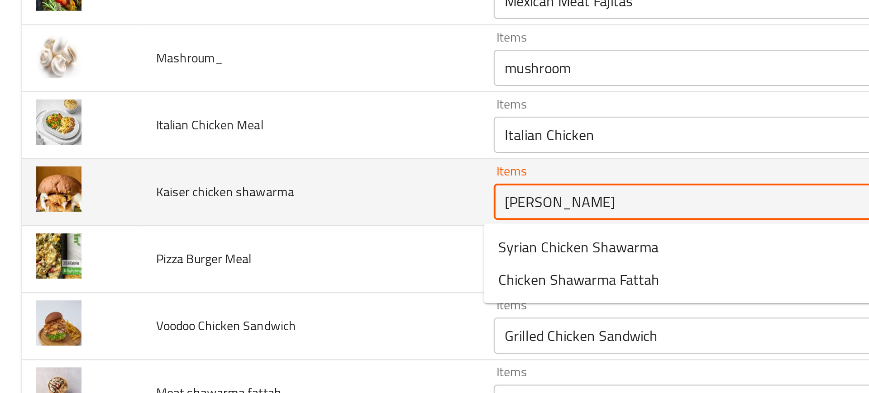
type shawarma "Sha"
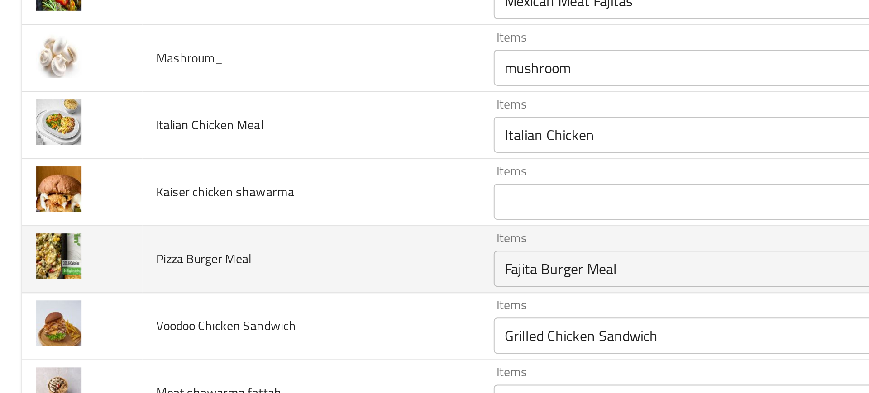
click at [224, 191] on td "Pizza Burger Meal" at bounding box center [155, 181] width 169 height 33
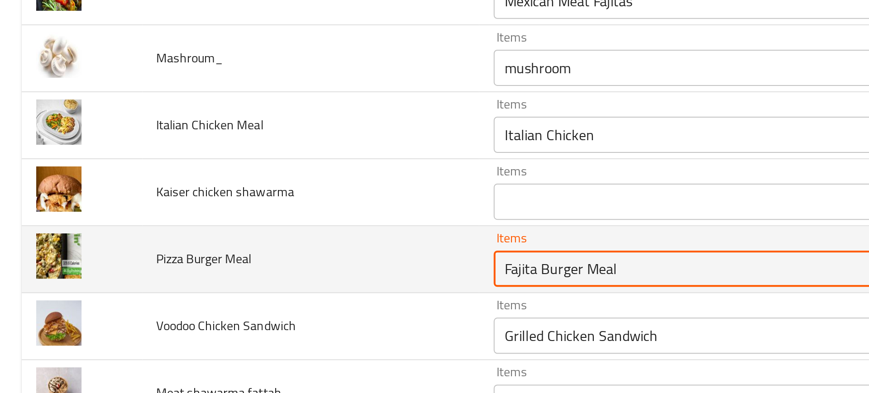
click at [278, 188] on Meal "Fajita Burger Meal" at bounding box center [354, 186] width 210 height 13
type Meal "pizza"
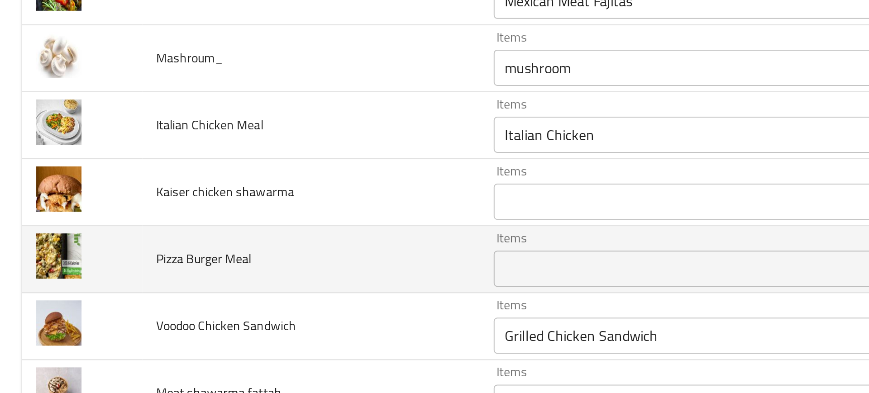
click at [203, 194] on td "Pizza Burger Meal" at bounding box center [155, 181] width 169 height 33
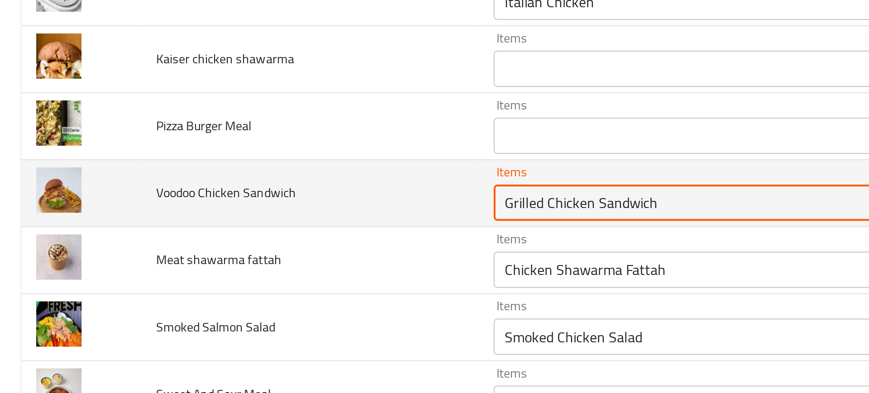
click at [267, 158] on Sandwich "Grilled Chicken Sandwich" at bounding box center [354, 153] width 210 height 13
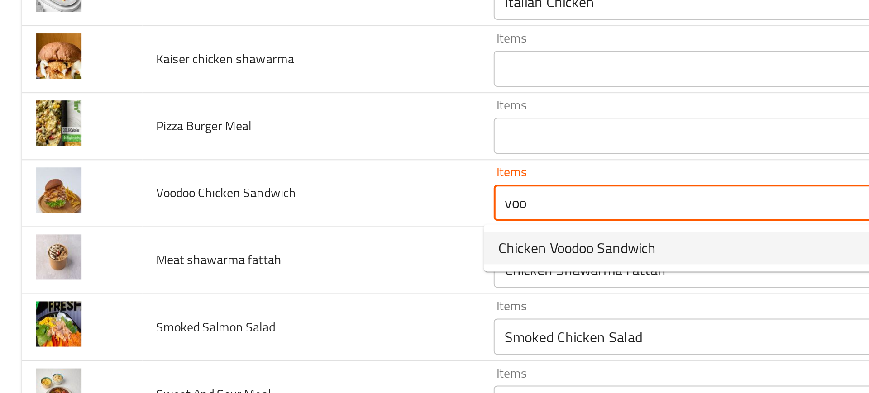
click at [270, 172] on span "Chicken Voodoo Sandwich" at bounding box center [288, 175] width 79 height 11
type Sandwich "Chicken Voodoo Sandwich"
type Sandwich-ar "ساندوتش تشيكن فودو"
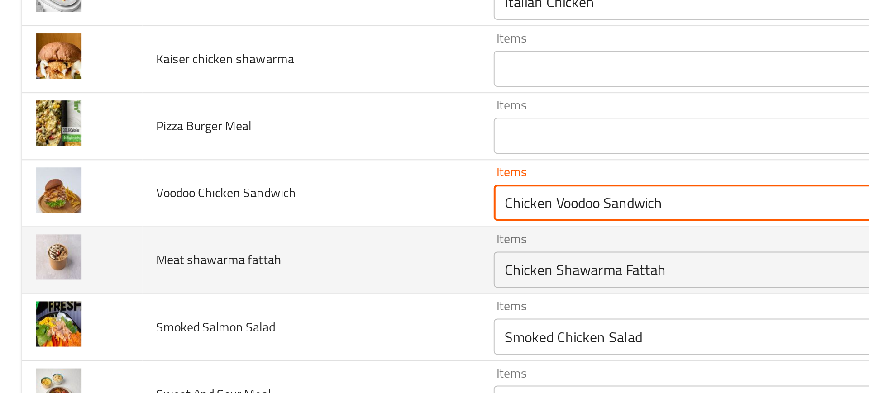
type Sandwich "Chicken Voodoo Sandwich"
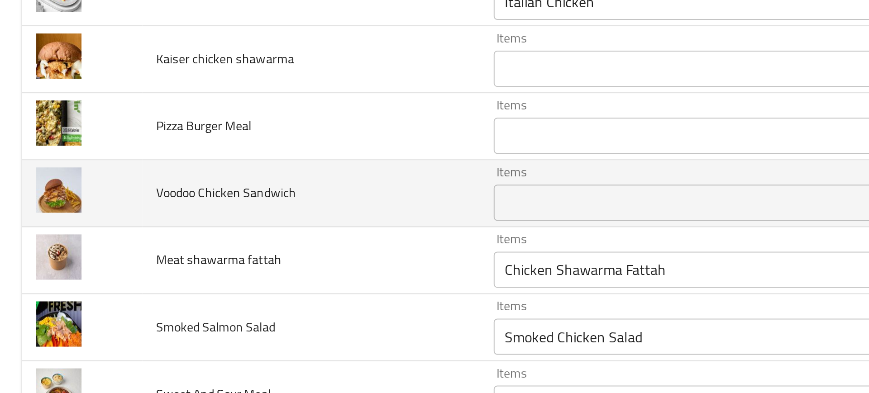
click at [85, 154] on td "Voodoo Chicken Sandwich" at bounding box center [155, 148] width 169 height 33
click at [88, 152] on span "Voodoo Chicken Sandwich" at bounding box center [113, 148] width 70 height 12
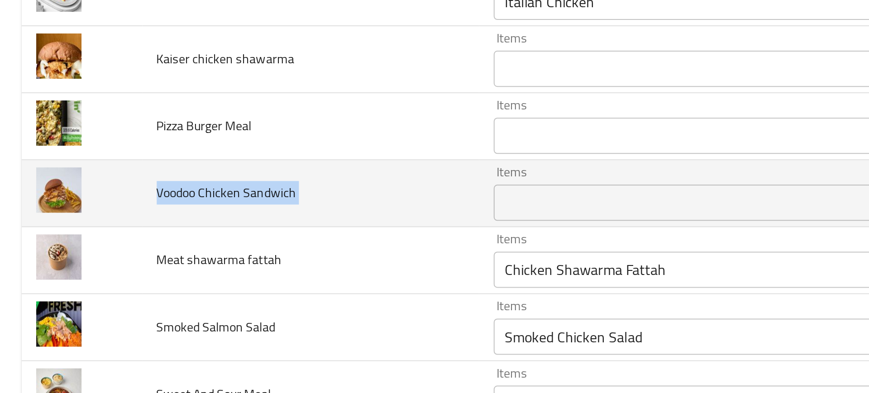
click at [88, 152] on span "Voodoo Chicken Sandwich" at bounding box center [113, 148] width 70 height 12
copy span "Voodoo Chicken Sandwich"
click at [212, 160] on td "Voodoo Chicken Sandwich" at bounding box center [155, 148] width 169 height 33
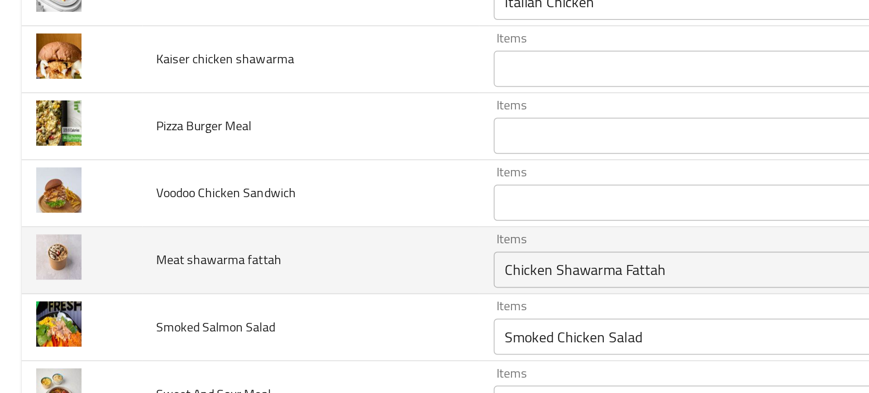
click at [253, 187] on fattah "Chicken Shawarma Fattah" at bounding box center [354, 186] width 210 height 13
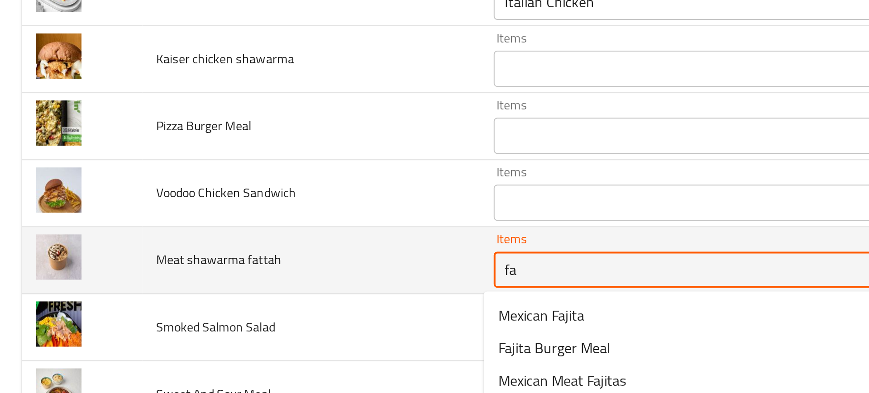
type fattah "fat"
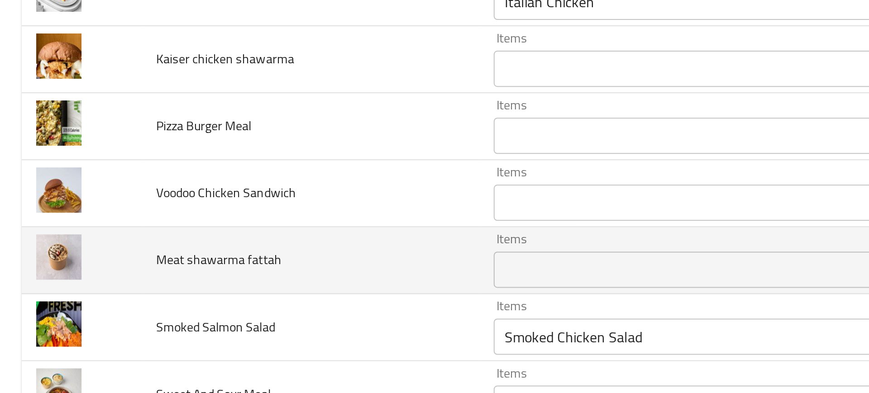
click at [229, 189] on td "Meat shawarma fattah" at bounding box center [155, 181] width 169 height 33
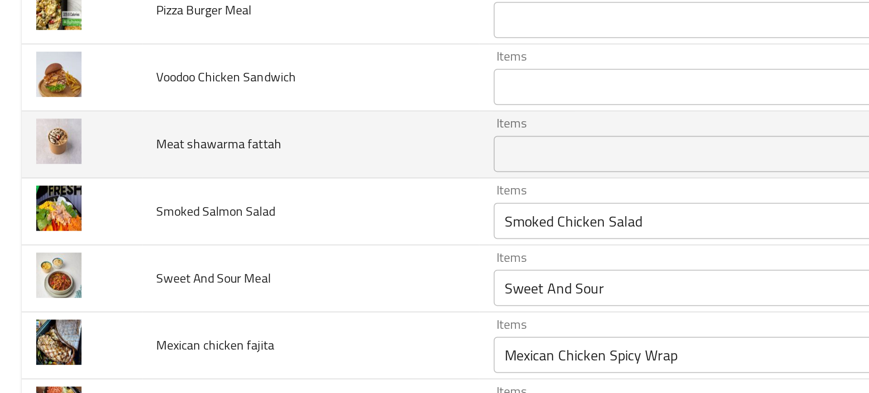
scroll to position [973, 0]
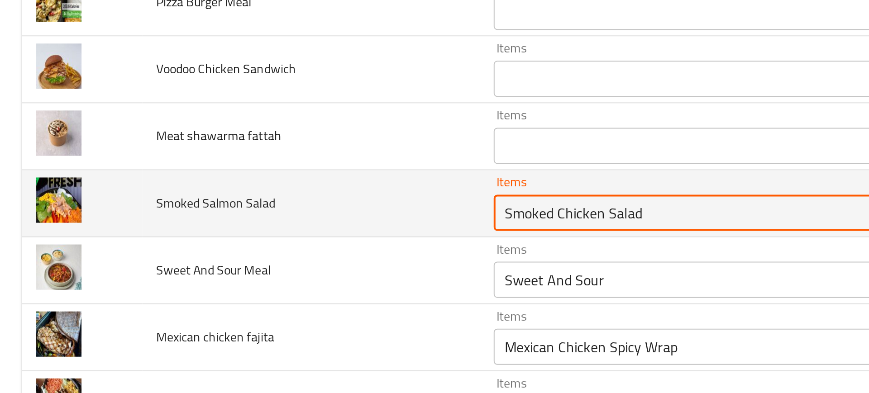
click at [269, 162] on Salad "Smoked Chicken Salad" at bounding box center [354, 158] width 210 height 13
drag, startPoint x: 273, startPoint y: 157, endPoint x: 353, endPoint y: 164, distance: 80.3
click at [353, 164] on Salad "Smoked Chicken Salad" at bounding box center [354, 158] width 210 height 13
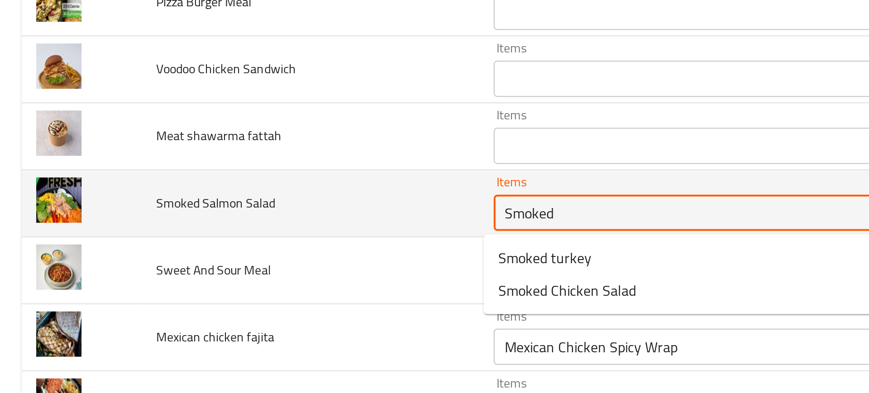
type Salad "Smoked"
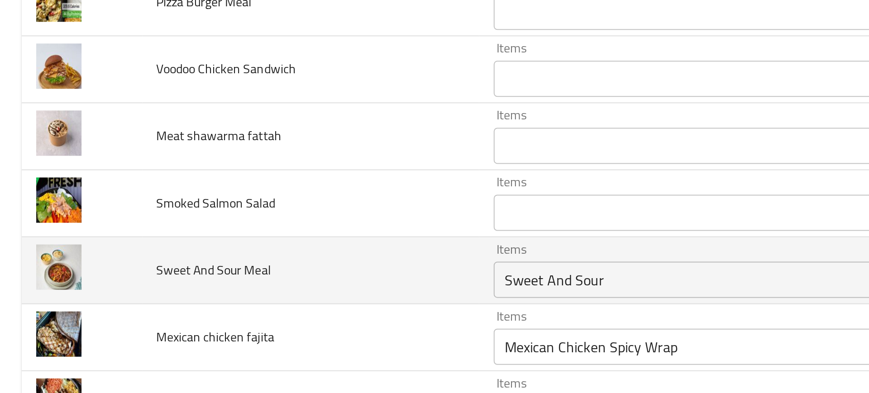
click at [211, 186] on td "Sweet And Sour Meal" at bounding box center [155, 186] width 169 height 33
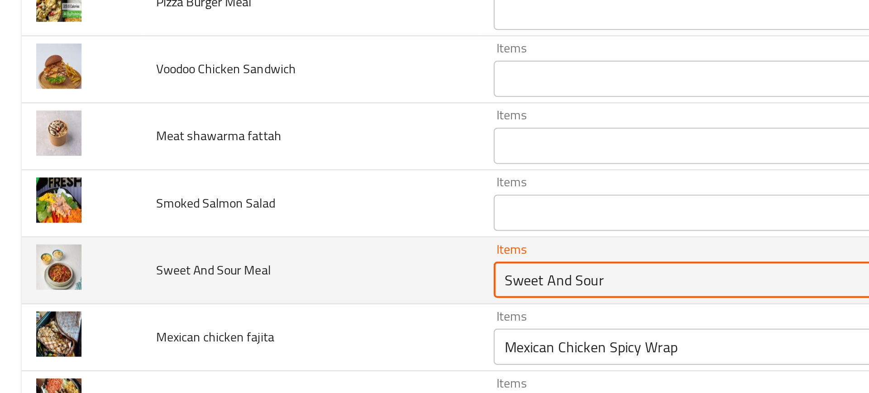
click at [262, 191] on Meal "Sweet And Sour" at bounding box center [354, 191] width 210 height 13
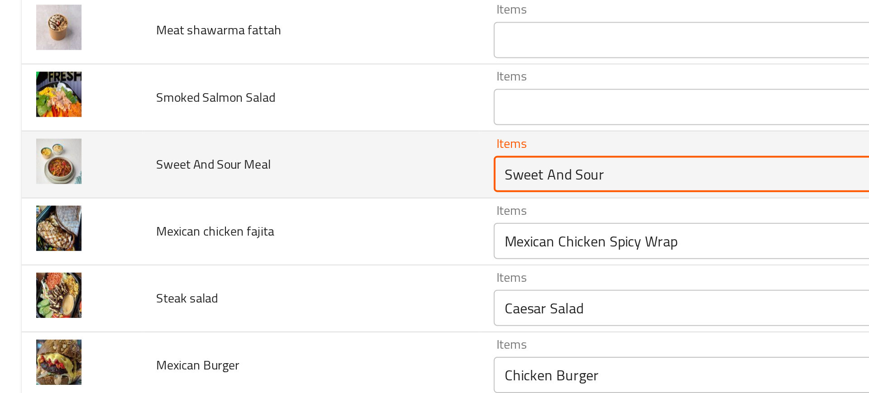
scroll to position [1026, 0]
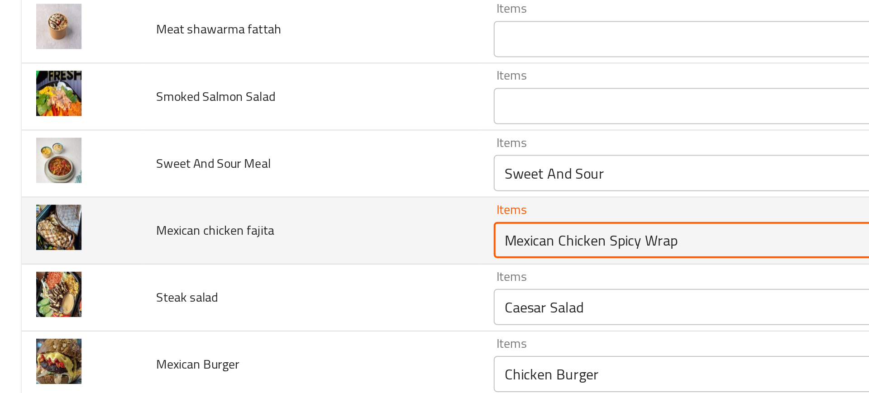
click at [262, 176] on fajita "Mexican Chicken Spicy Wrap" at bounding box center [354, 171] width 210 height 13
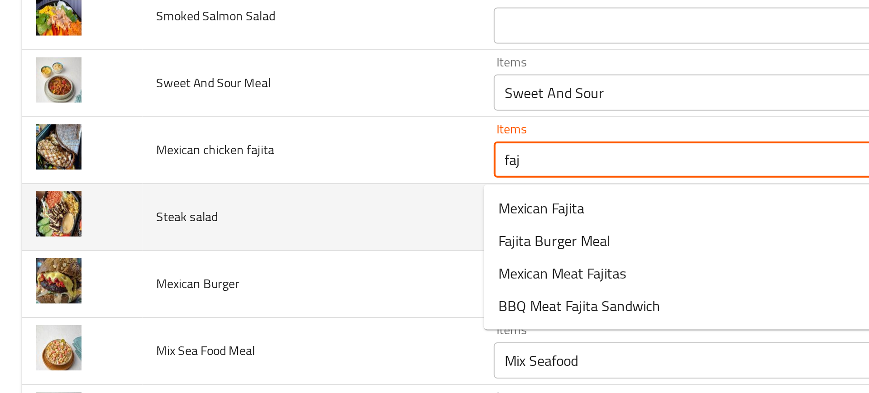
scroll to position [1067, 0]
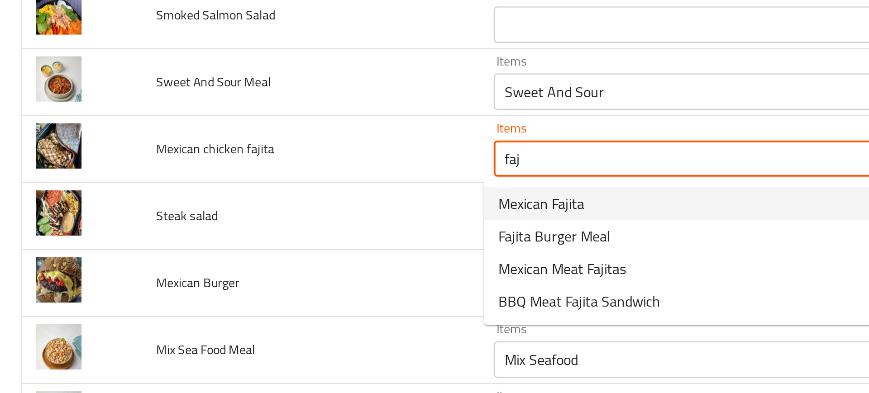
click at [272, 151] on span "Mexican Fajita" at bounding box center [270, 153] width 43 height 11
type fajita "Mexican Fajita"
type fajita-ar "فاهيتا مكسيكي"
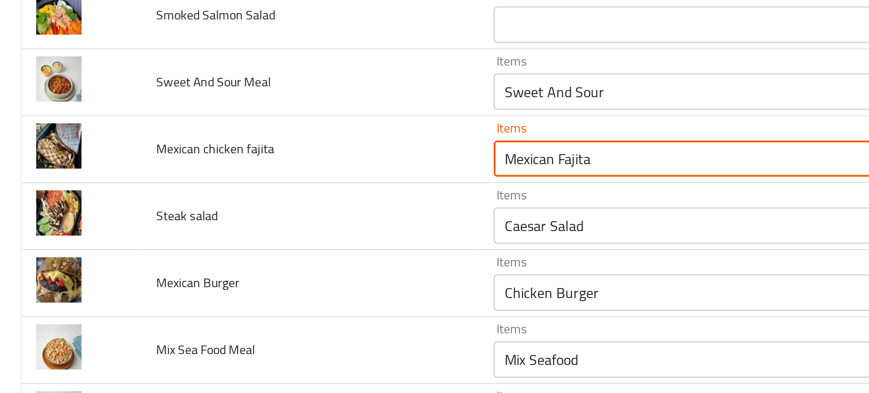
type fajita "Mexican Fajita"
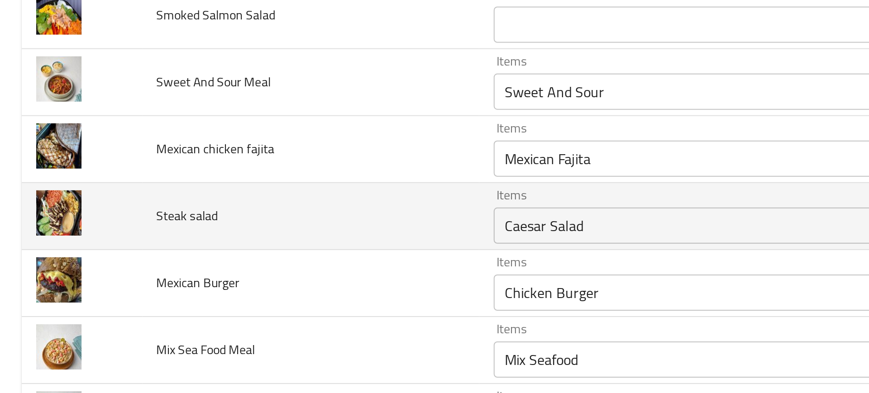
click at [211, 164] on td "Steak salad" at bounding box center [155, 159] width 169 height 33
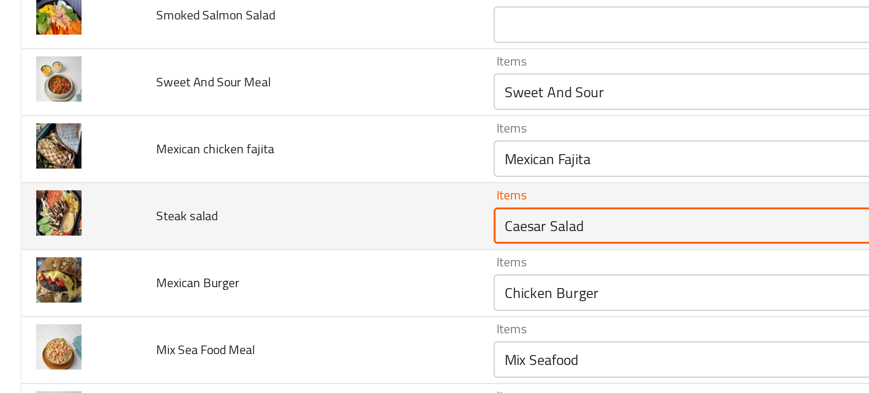
click at [271, 160] on salad "Caesar Salad" at bounding box center [354, 164] width 210 height 13
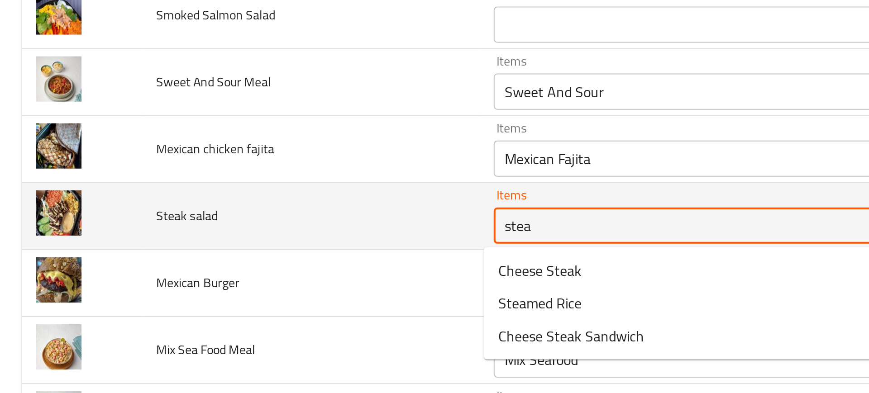
type salad "steak"
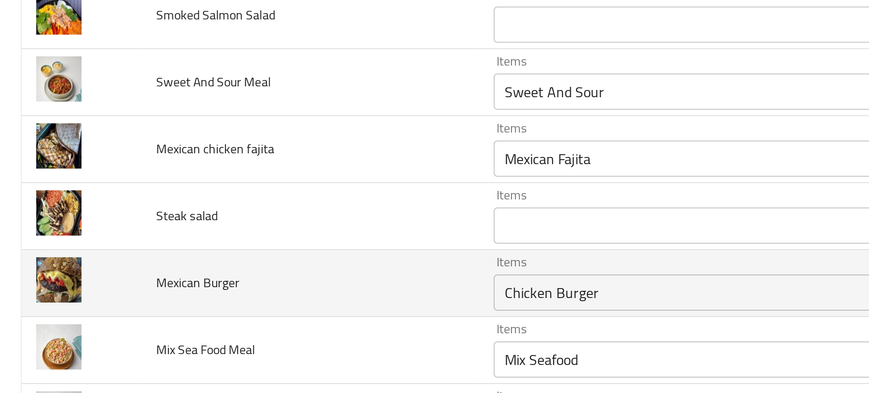
click at [211, 195] on td "Mexican Burger" at bounding box center [155, 192] width 169 height 33
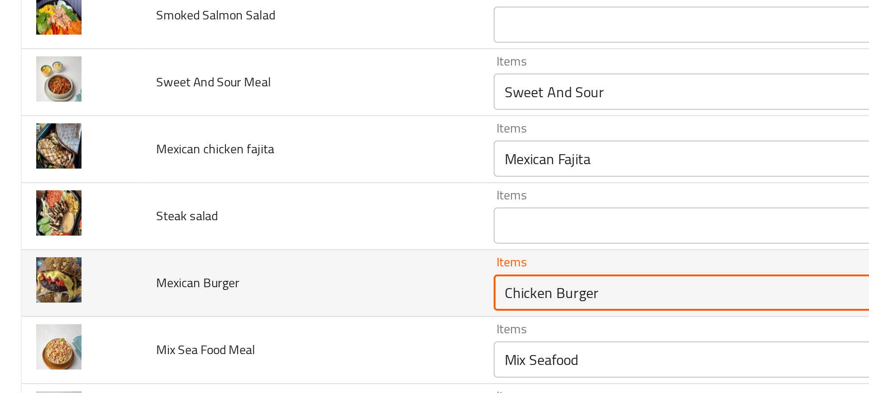
click at [249, 196] on Burger "Chicken Burger" at bounding box center [354, 197] width 210 height 13
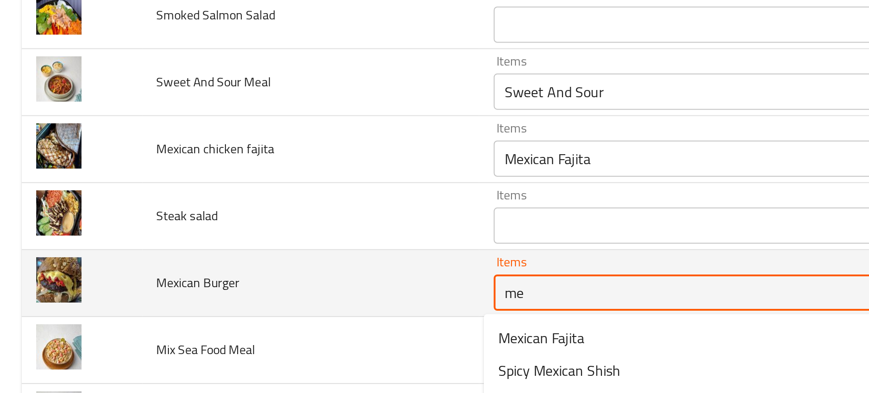
type Burger "mex"
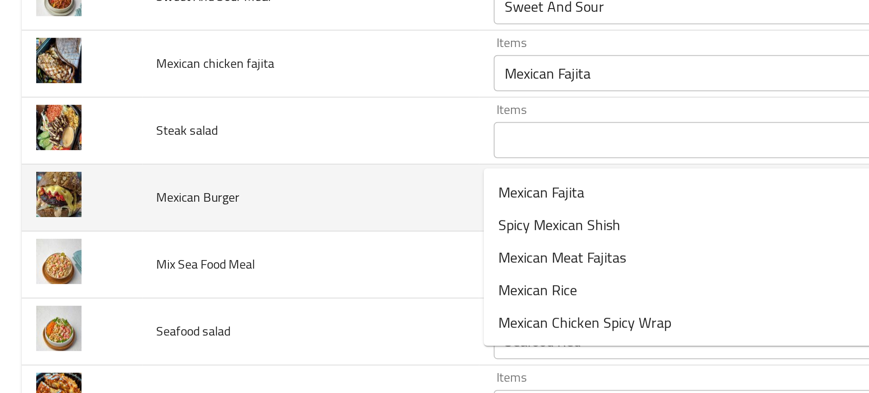
scroll to position [1142, 0]
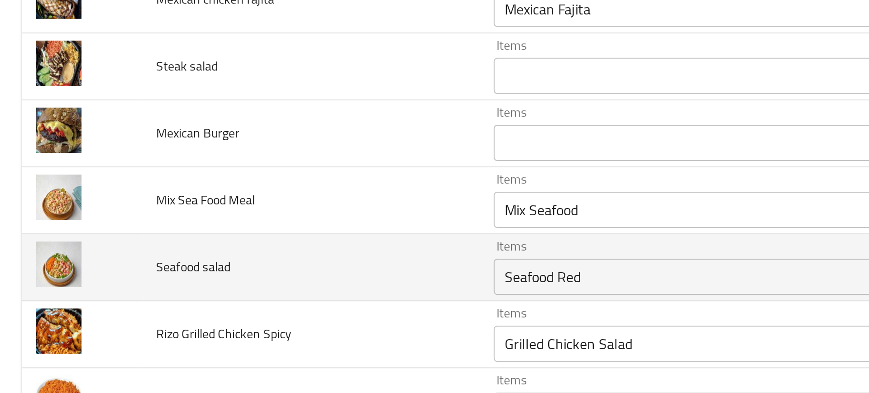
click at [202, 189] on td "Seafood salad" at bounding box center [155, 185] width 169 height 33
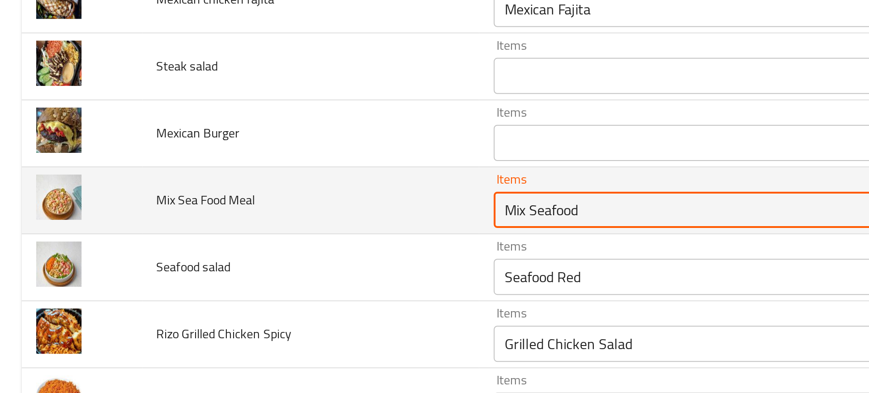
click at [287, 152] on Meal "Mix Seafood" at bounding box center [354, 156] width 210 height 13
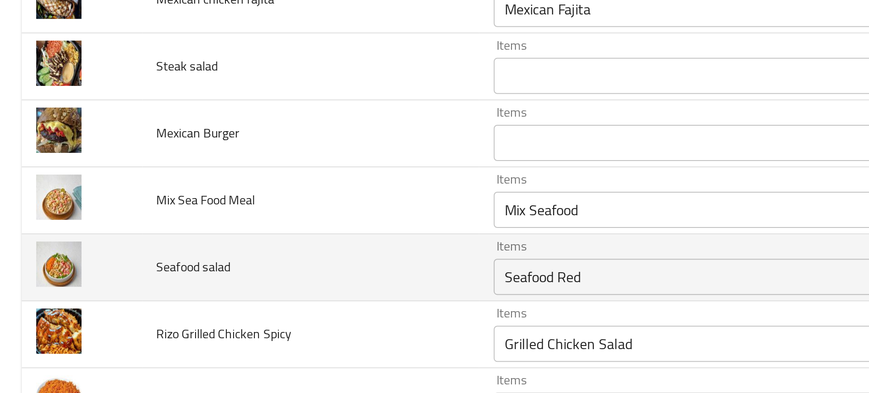
click at [204, 192] on td "Seafood salad" at bounding box center [155, 185] width 169 height 33
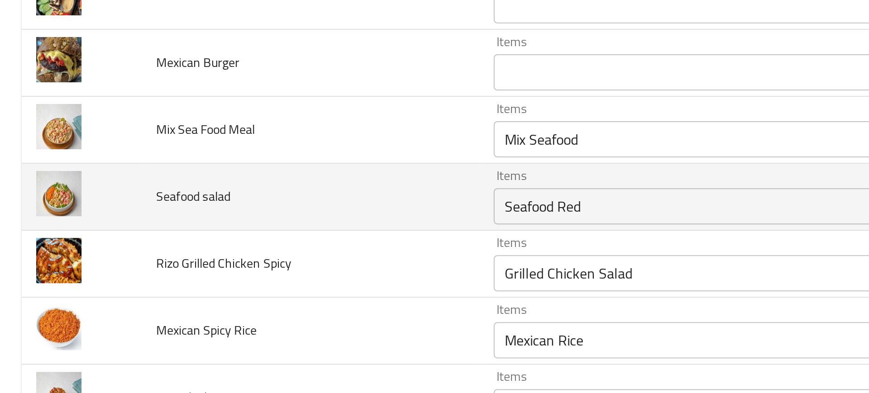
scroll to position [1180, 0]
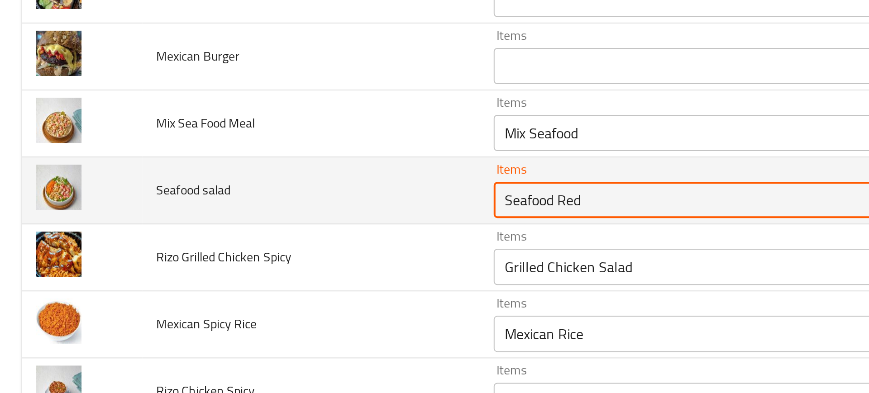
click at [267, 153] on salad "Seafood Red" at bounding box center [354, 151] width 210 height 13
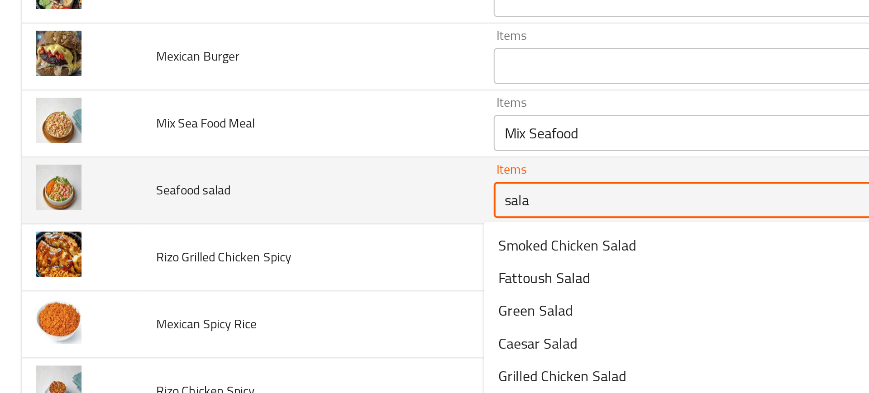
type salad "salad"
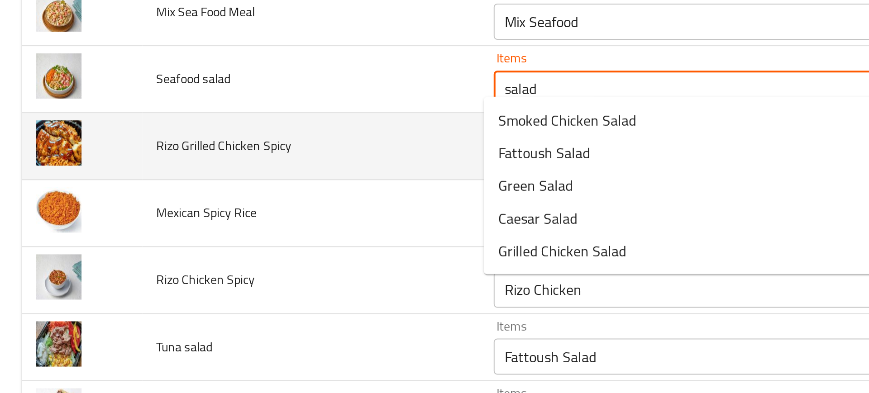
scroll to position [1233, 0]
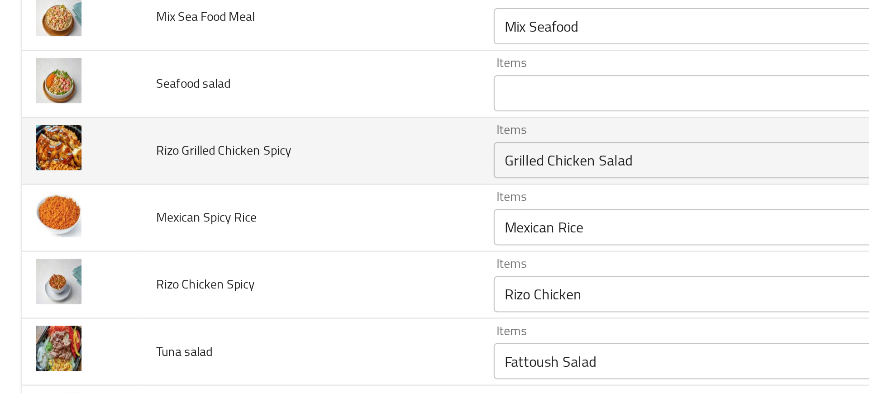
click at [228, 171] on td "Mexican Spicy Rice" at bounding box center [155, 160] width 169 height 33
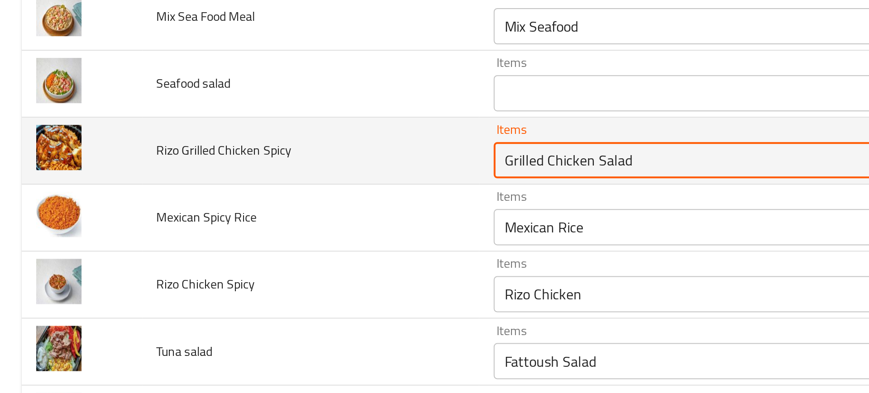
click at [293, 133] on Spicy "Grilled Chicken Salad" at bounding box center [354, 131] width 210 height 13
type Spicy "e"
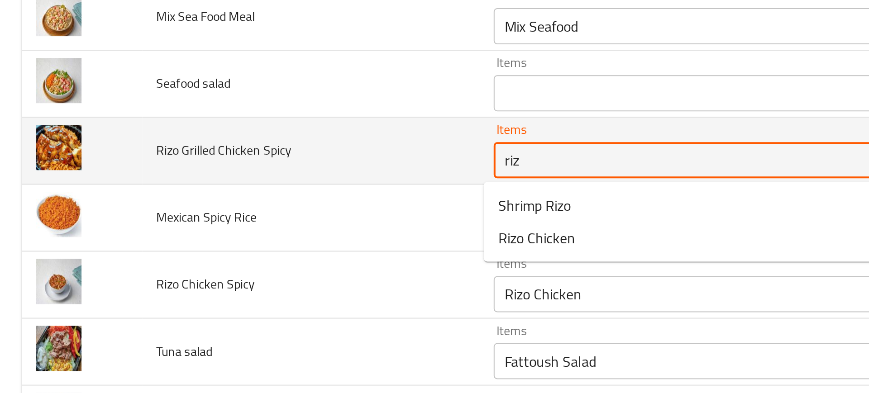
type Spicy "rizo"
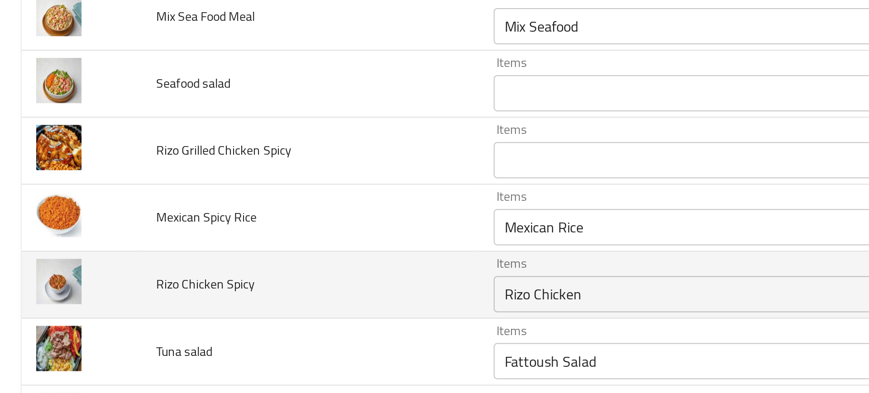
click at [187, 180] on td "Rizo Chicken Spicy" at bounding box center [155, 193] width 169 height 33
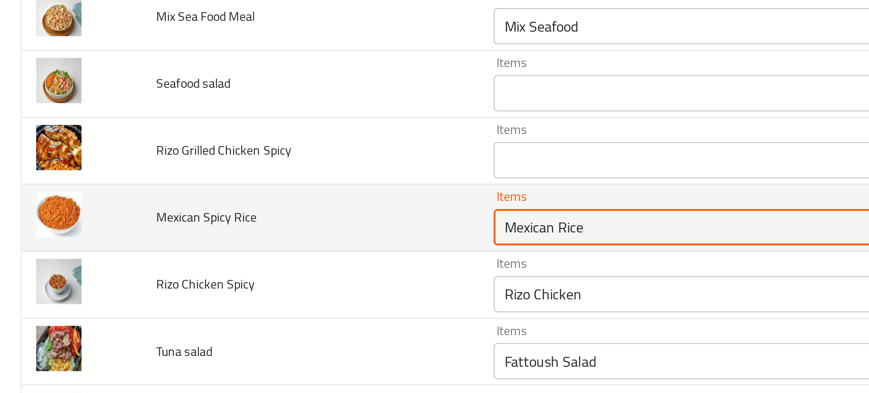
click at [254, 162] on Rice "Mexican Rice" at bounding box center [354, 165] width 210 height 13
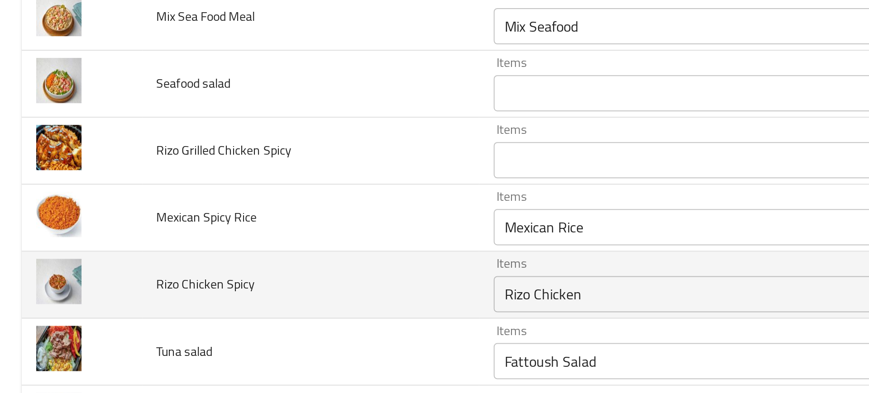
click at [227, 200] on td "Rizo Chicken Spicy" at bounding box center [155, 193] width 169 height 33
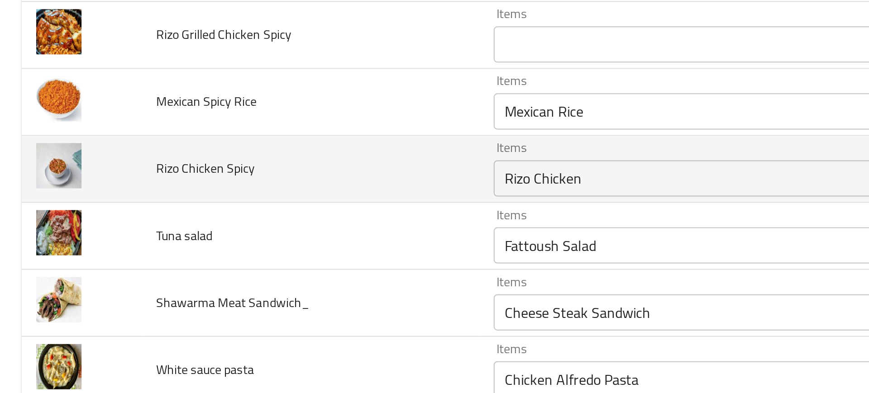
scroll to position [1310, 0]
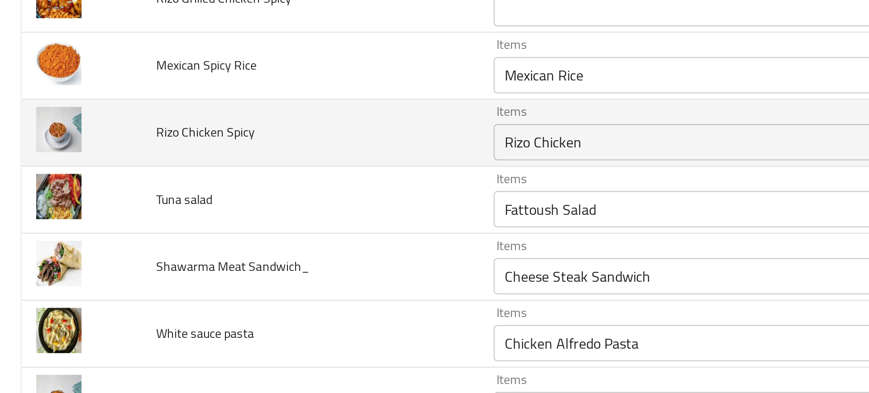
click at [255, 126] on Spicy "Rizo Chicken" at bounding box center [354, 122] width 210 height 13
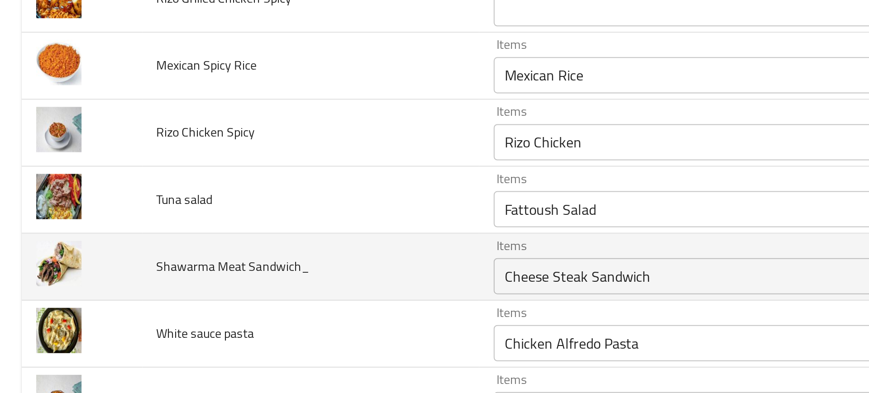
click at [229, 173] on td "Shawarma Meat Sandwich_" at bounding box center [155, 184] width 169 height 33
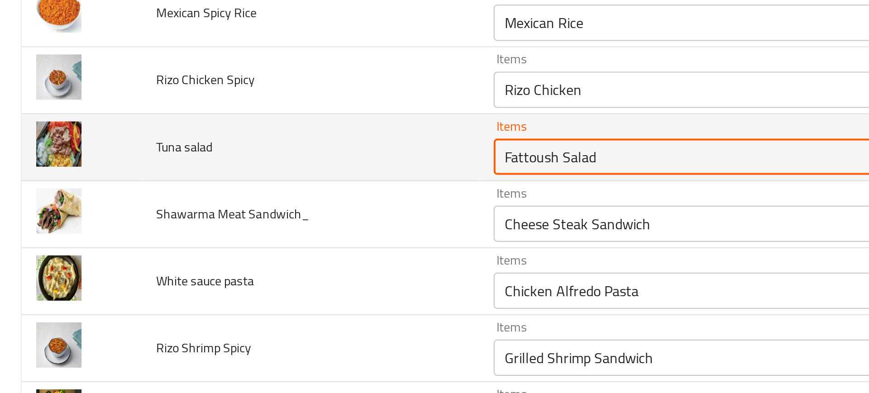
click at [271, 131] on salad "Fattoush Salad" at bounding box center [354, 130] width 210 height 13
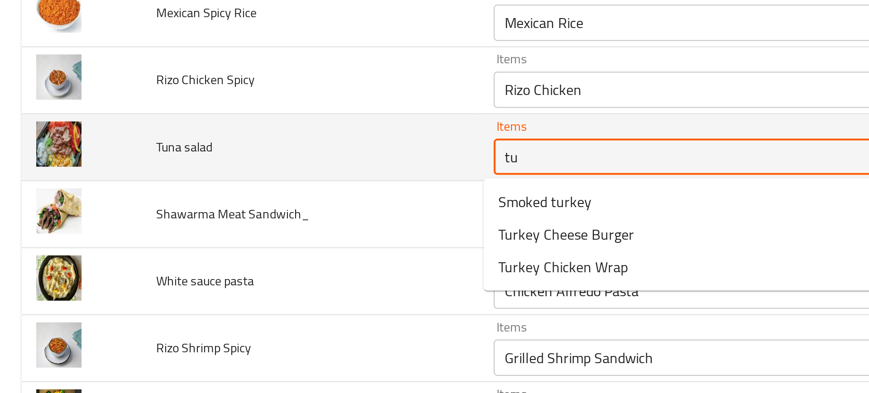
type salad "t"
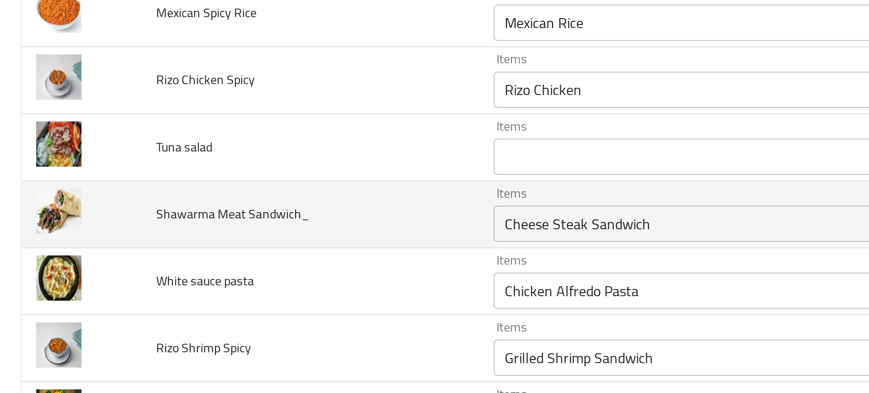
click at [217, 162] on td "Shawarma Meat Sandwich_" at bounding box center [155, 158] width 169 height 33
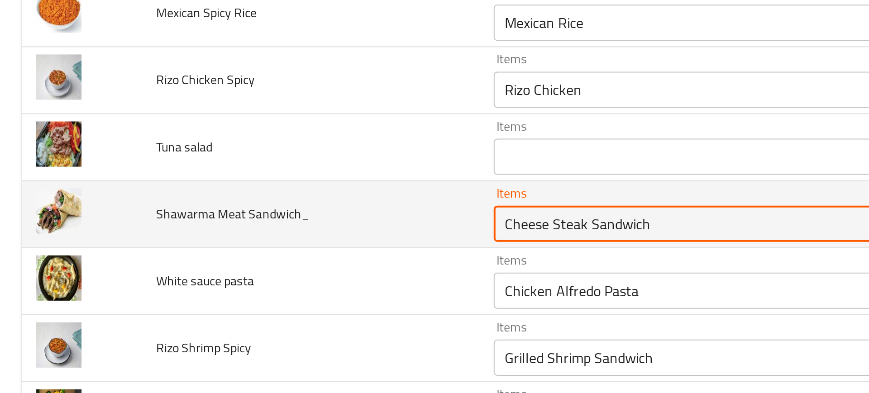
click at [265, 163] on Sandwich_ "Cheese Steak Sandwich" at bounding box center [354, 163] width 210 height 13
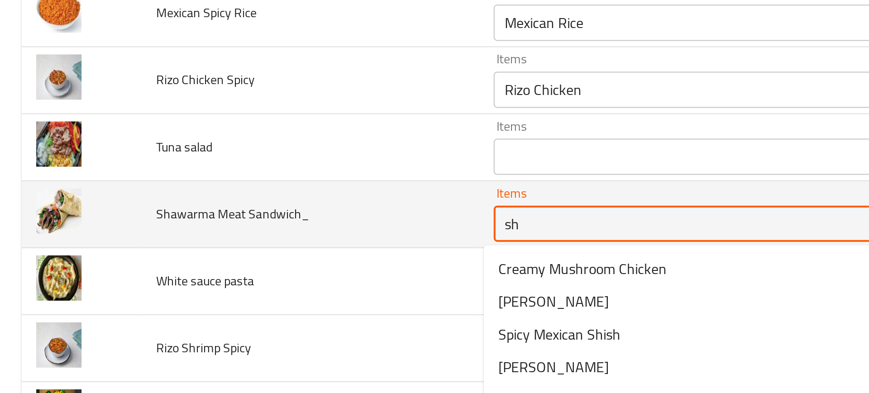
type Sandwich_ "sha"
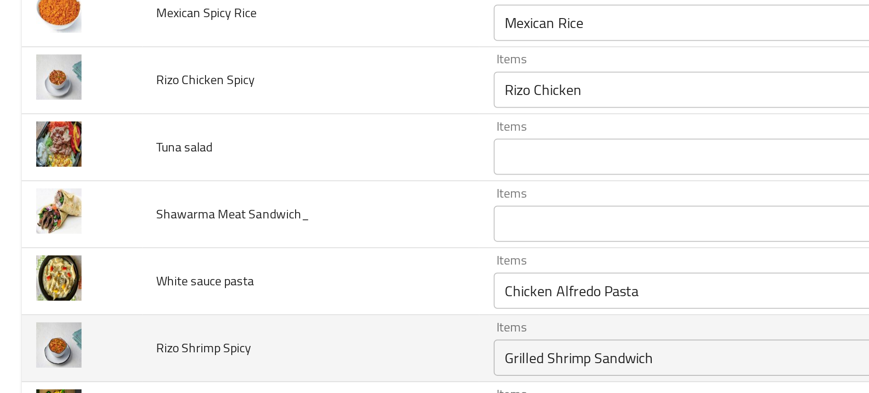
click at [178, 214] on td "Rizo Shrimp Spicy" at bounding box center [155, 225] width 169 height 33
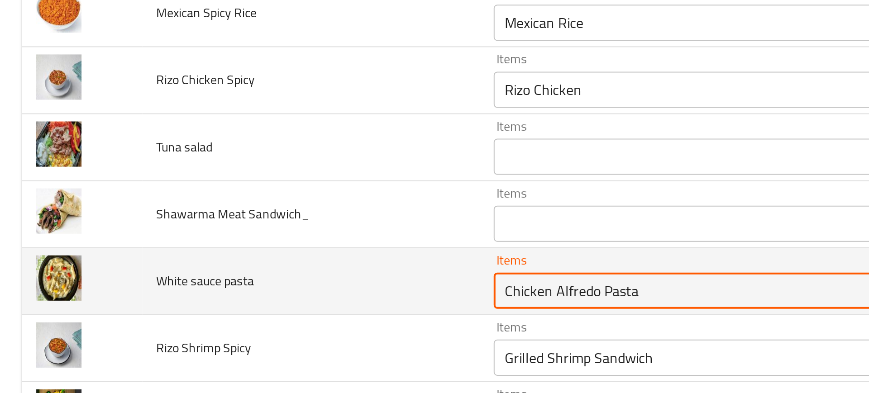
click at [268, 198] on pasta "Chicken Alfredo Pasta" at bounding box center [354, 196] width 210 height 13
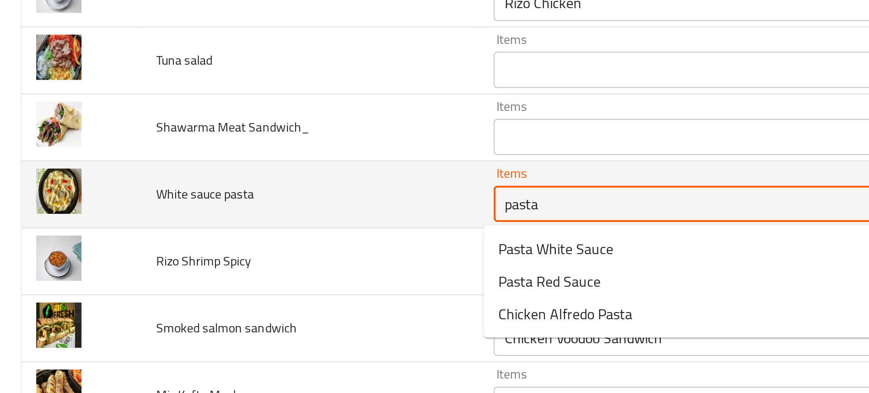
scroll to position [1380, 0]
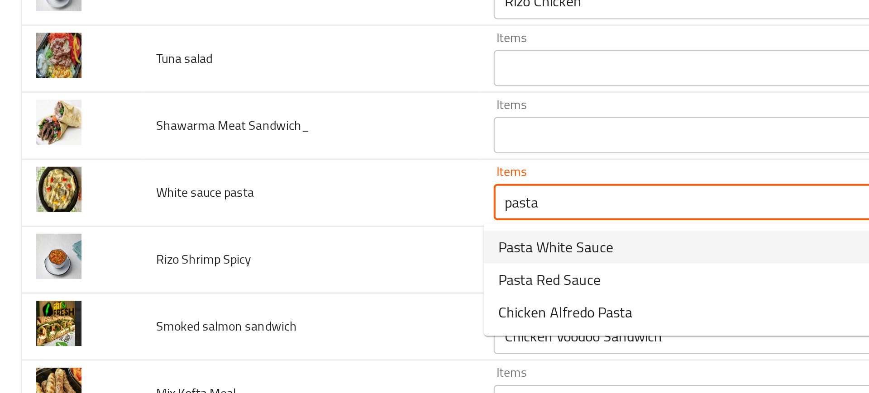
click at [272, 181] on span "Pasta White Sauce" at bounding box center [277, 175] width 57 height 11
type pasta "Pasta White Sauce"
type pasta-ar "باستا وايت صوص"
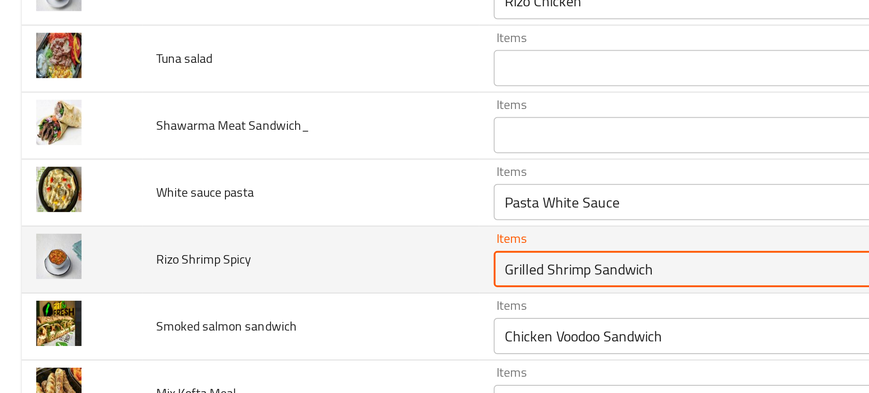
click at [263, 190] on Spicy "Grilled Shrimp Sandwich" at bounding box center [354, 186] width 210 height 13
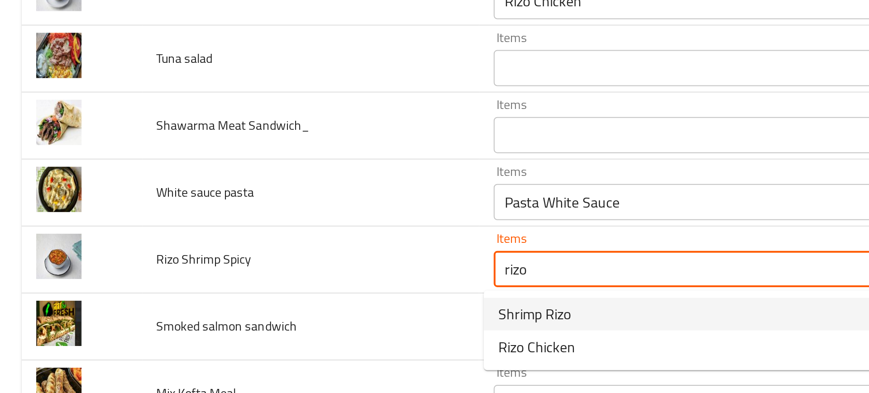
click at [253, 204] on span "Shrimp Rizo" at bounding box center [267, 208] width 36 height 11
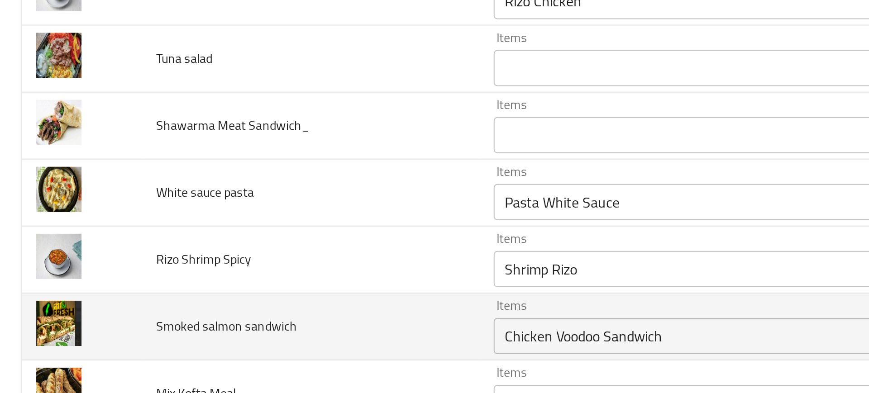
click at [199, 208] on td "Smoked salmon sandwich" at bounding box center [155, 214] width 169 height 33
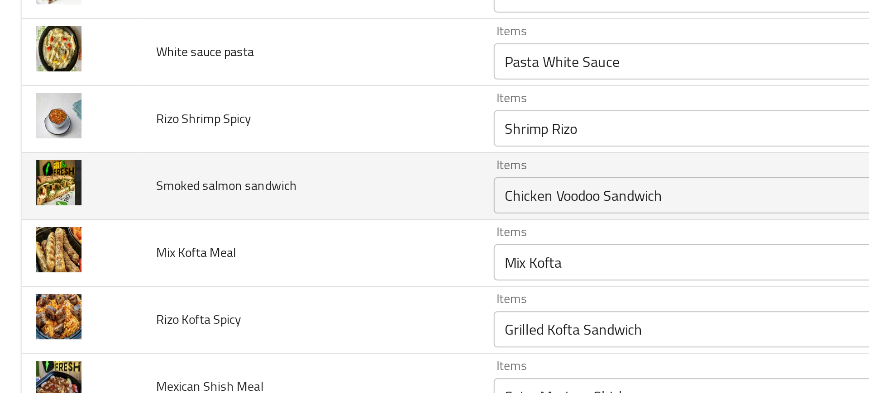
scroll to position [1451, 0]
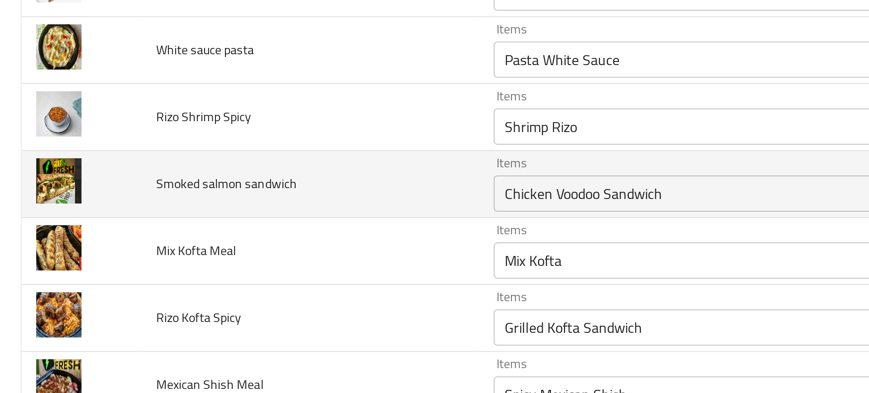
click at [254, 148] on sandwich "Chicken Voodoo Sandwich" at bounding box center [354, 148] width 210 height 13
click at [224, 159] on td "Smoked salmon sandwich" at bounding box center [155, 143] width 169 height 33
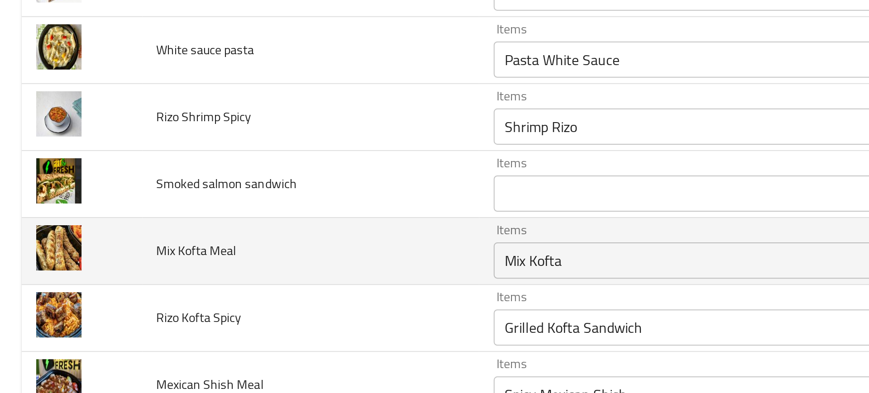
click at [262, 175] on div "Mix Kofta Items" at bounding box center [368, 182] width 242 height 18
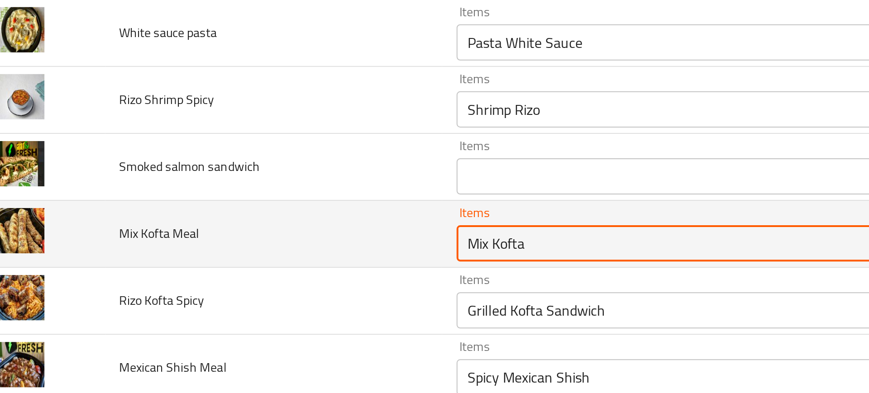
scroll to position [1464, 0]
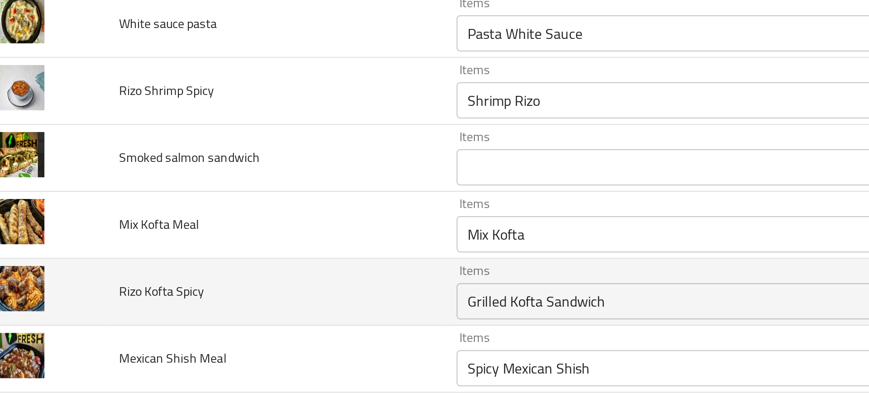
click at [198, 189] on td "Rizo Kofta Spicy" at bounding box center [155, 197] width 169 height 33
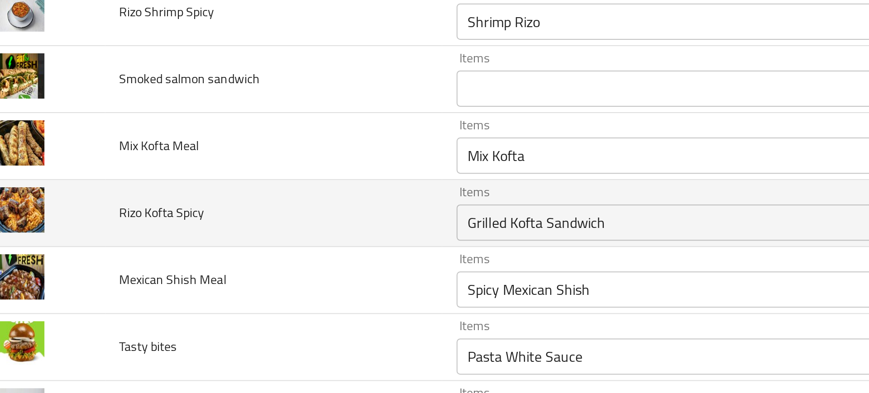
scroll to position [1504, 0]
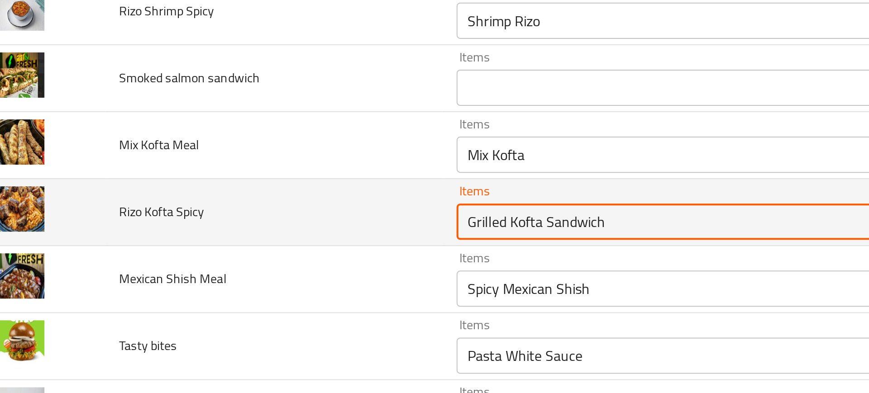
click at [259, 157] on Spicy "Grilled Kofta Sandwich" at bounding box center [354, 162] width 210 height 13
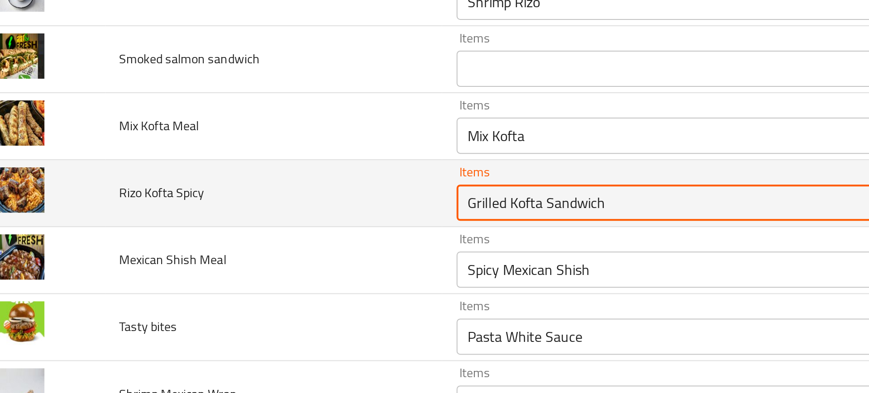
scroll to position [1514, 0]
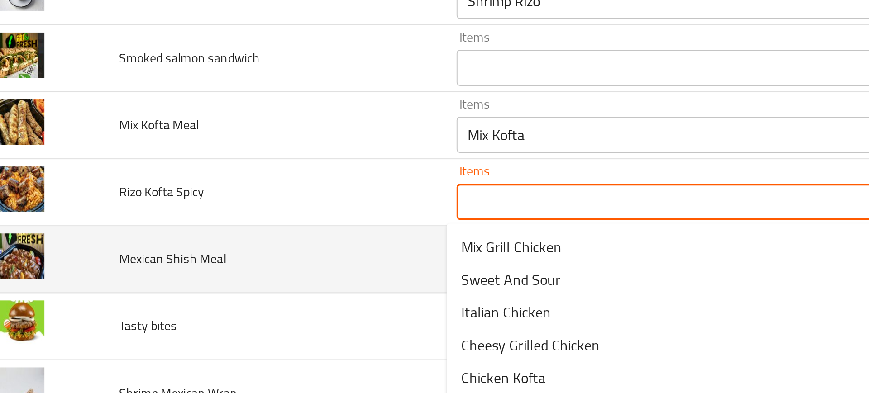
click at [222, 170] on td "Mexican Shish Meal" at bounding box center [155, 181] width 169 height 33
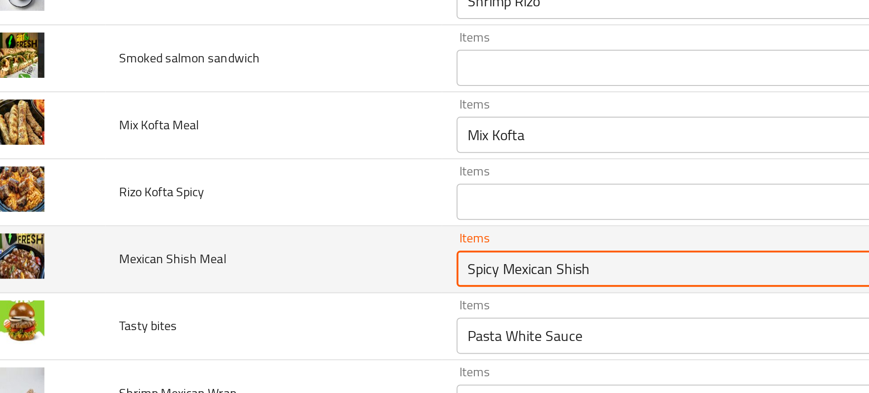
click at [277, 182] on Meal "Spicy Mexican Shish" at bounding box center [354, 186] width 210 height 13
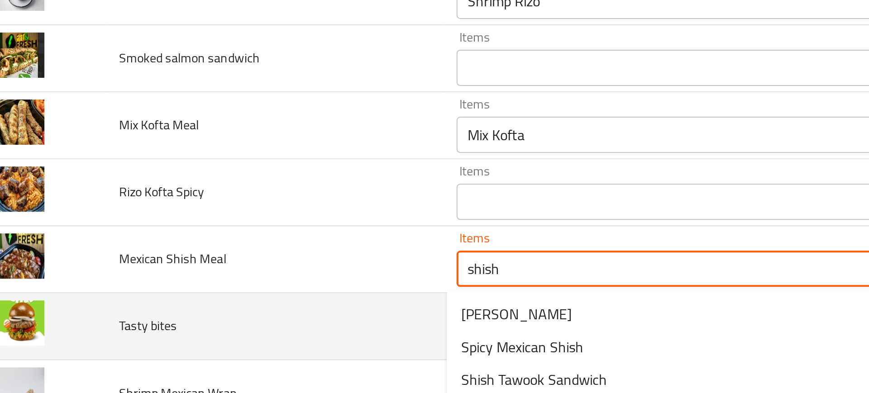
scroll to position [1549, 0]
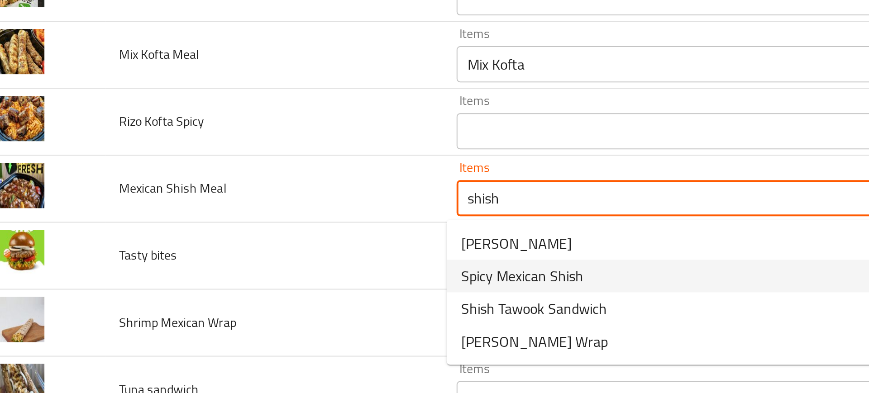
click at [267, 195] on span "Spicy Mexican Shish" at bounding box center [279, 189] width 61 height 11
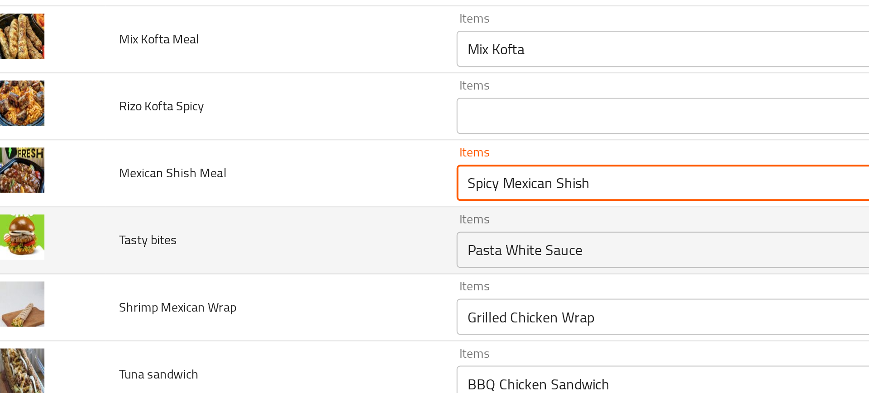
scroll to position [1571, 0]
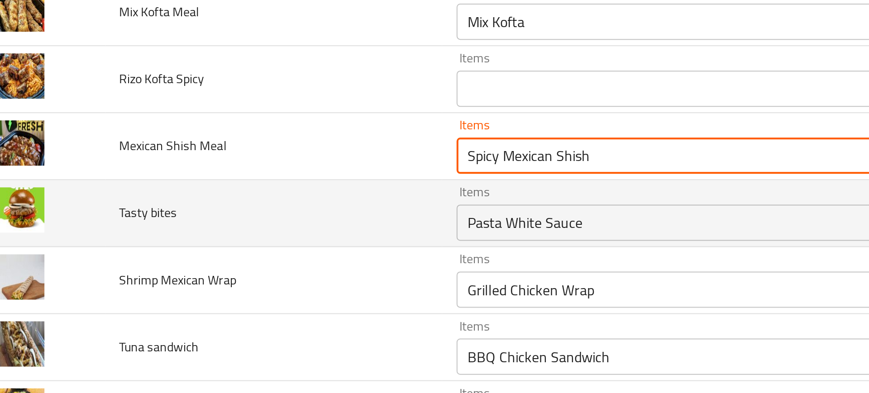
click at [280, 150] on div "Items Pasta White Sauce Items" at bounding box center [368, 158] width 242 height 28
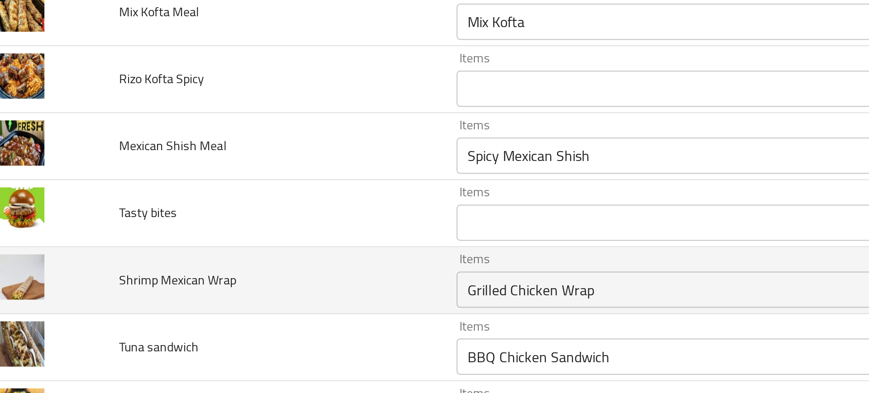
click at [214, 192] on td "Shrimp Mexican Wrap" at bounding box center [155, 191] width 169 height 33
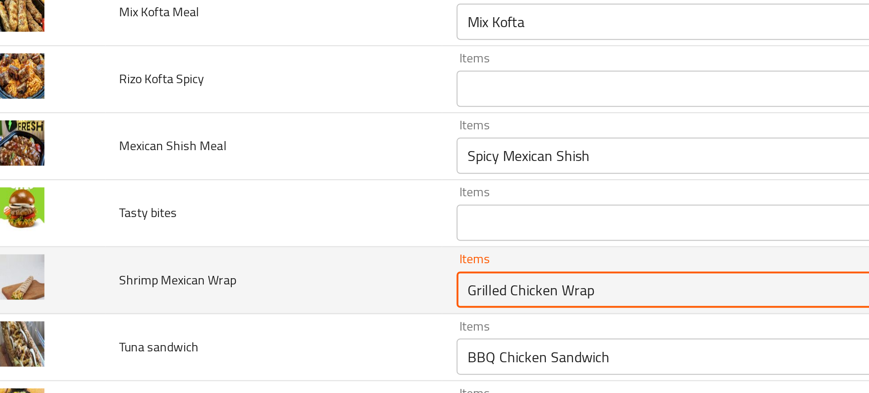
click at [257, 198] on Wrap "Grilled Chicken Wrap" at bounding box center [354, 196] width 210 height 13
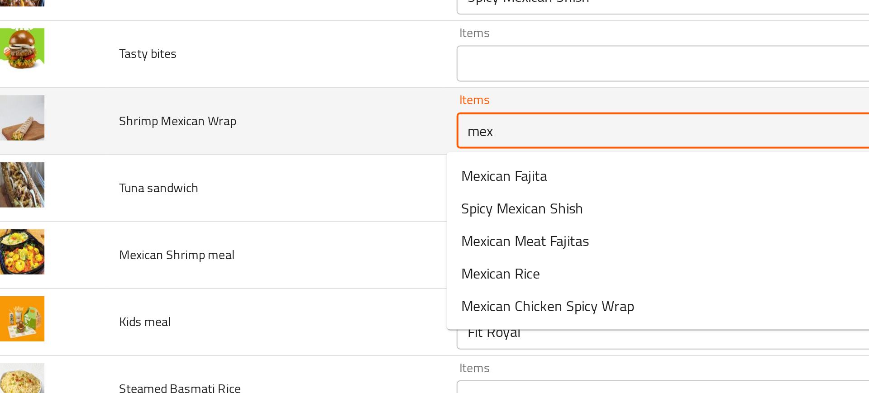
scroll to position [1650, 0]
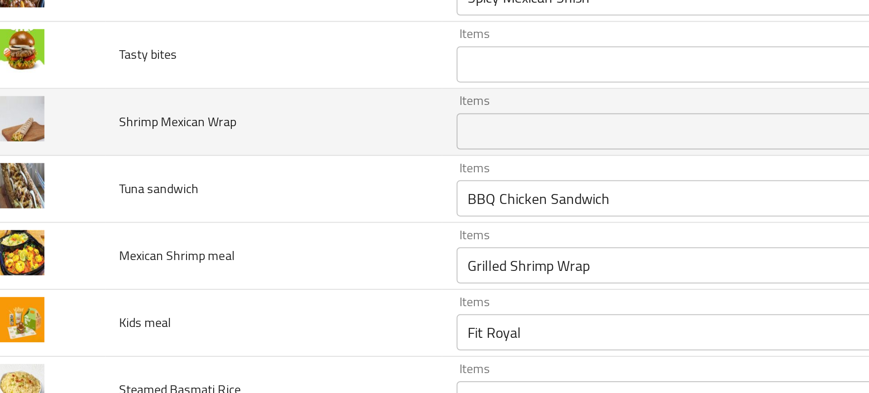
click at [225, 197] on td "Kids meal" at bounding box center [155, 212] width 169 height 33
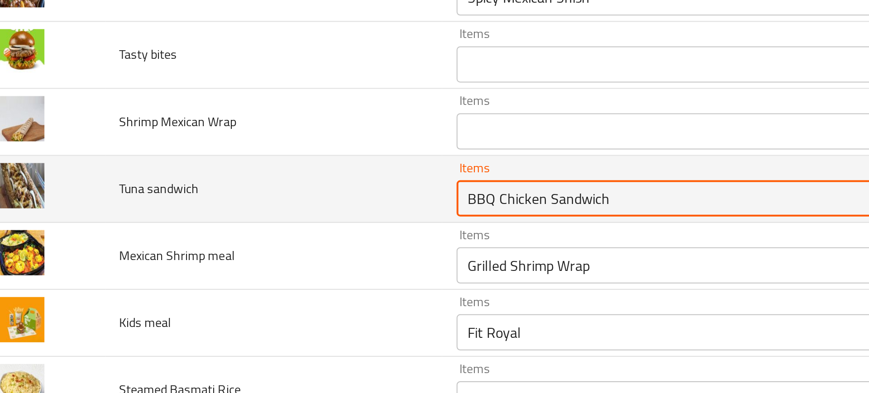
click at [255, 154] on sandwich "BBQ Chicken Sandwich" at bounding box center [354, 150] width 210 height 13
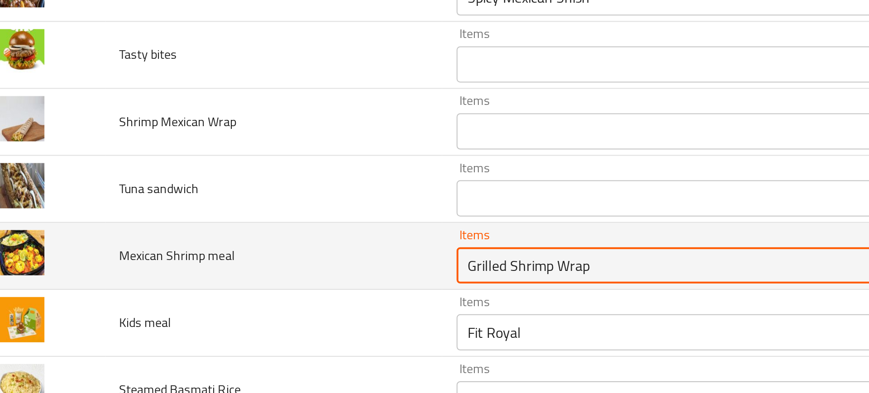
click at [272, 188] on meal "Grilled Shrimp Wrap" at bounding box center [354, 184] width 210 height 13
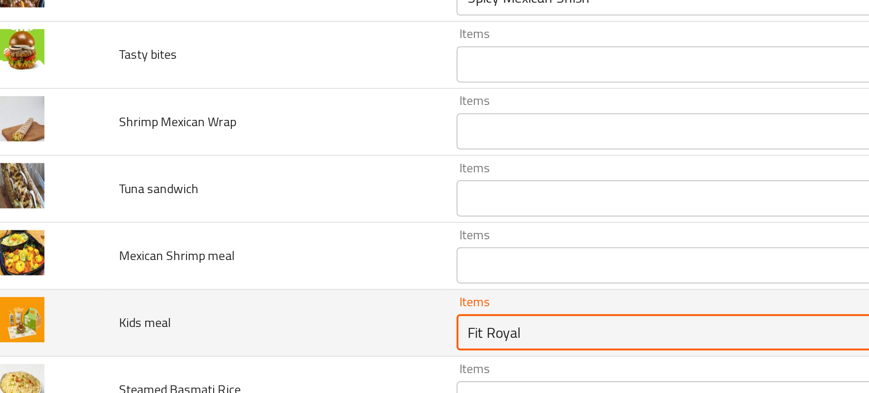
click at [269, 213] on meal "Fit Royal" at bounding box center [354, 217] width 210 height 13
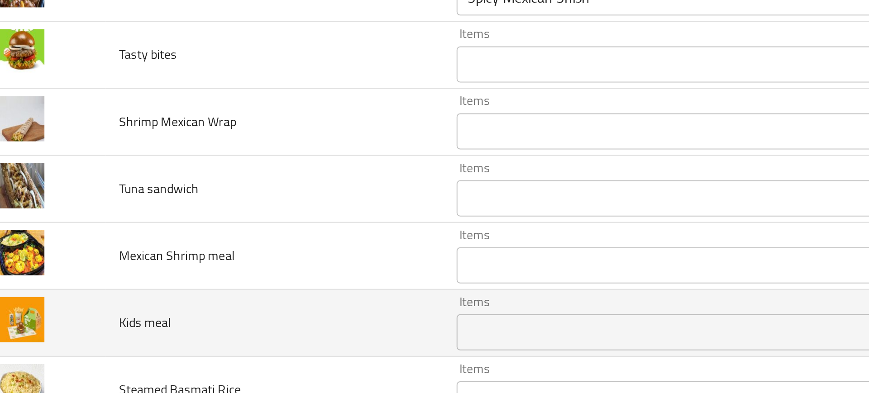
click at [210, 220] on td "Kids meal" at bounding box center [155, 212] width 169 height 33
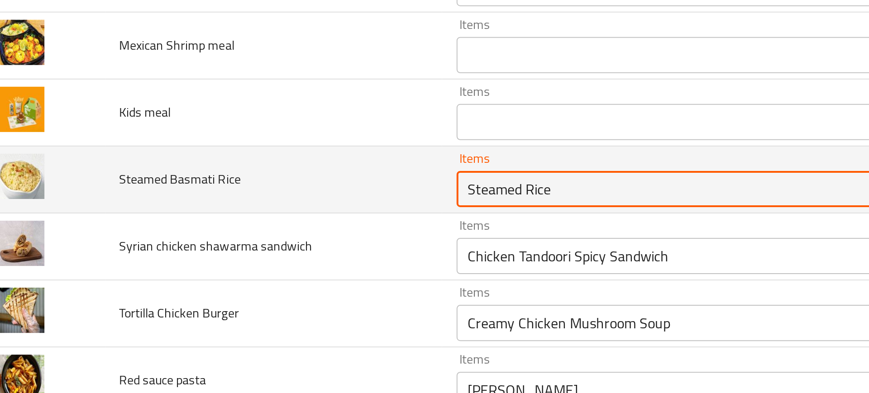
click at [267, 140] on Rice "Steamed Rice" at bounding box center [354, 146] width 210 height 13
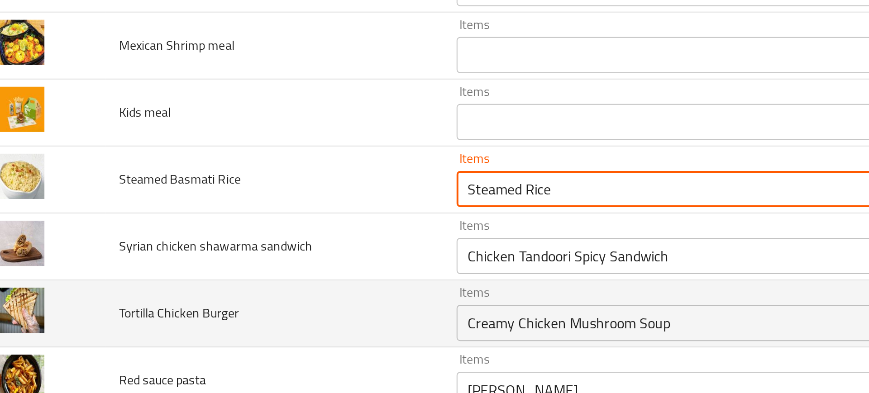
scroll to position [1782, 0]
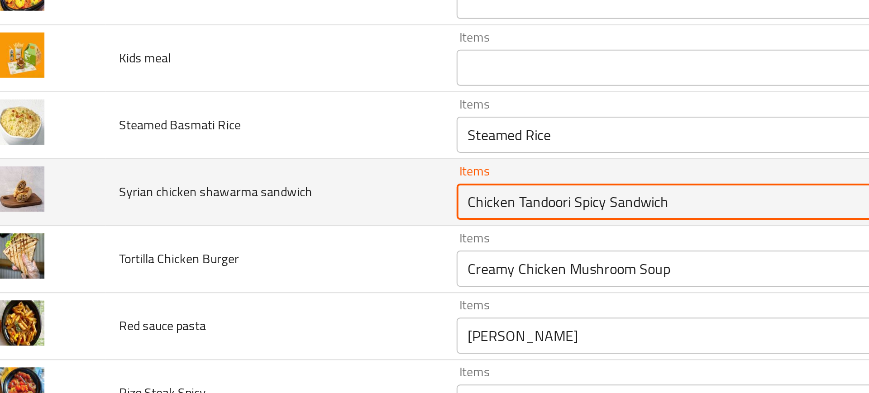
click at [254, 153] on sandwich "Chicken Tandoori Spicy Sandwich" at bounding box center [354, 152] width 210 height 13
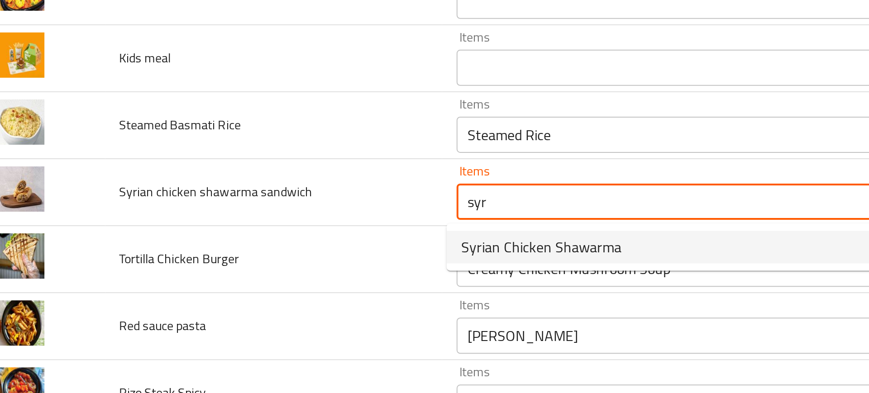
click at [268, 177] on span "Syrian Chicken Shawarma" at bounding box center [289, 175] width 80 height 11
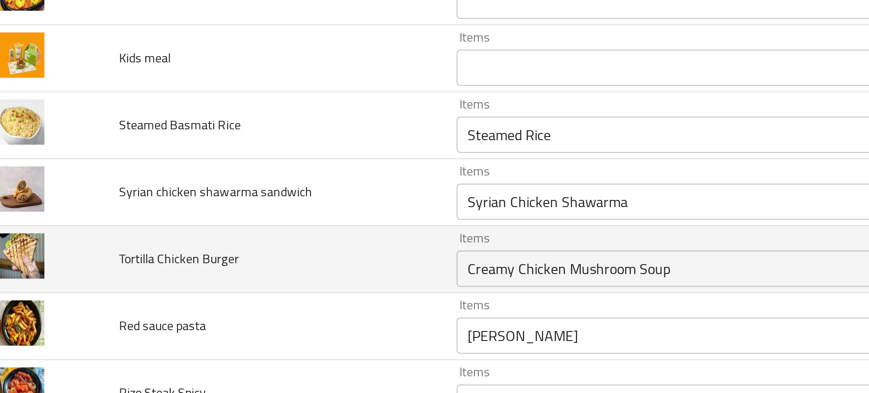
click at [200, 181] on td "Tortilla Chicken Burger" at bounding box center [155, 181] width 169 height 33
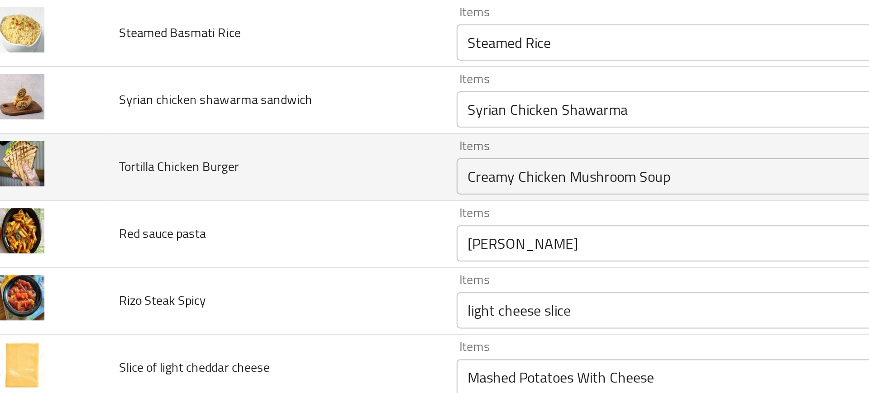
scroll to position [1829, 0]
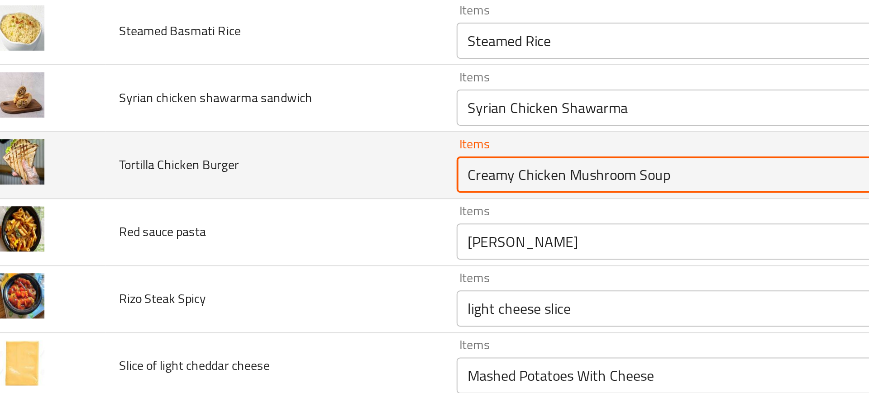
click at [275, 136] on Burger "Creamy Chicken Mushroom Soup" at bounding box center [354, 139] width 210 height 13
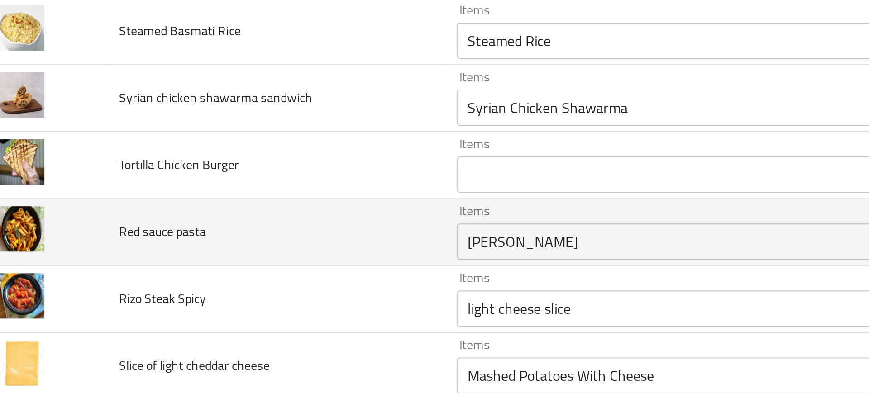
click at [225, 157] on td "Red sauce pasta" at bounding box center [155, 167] width 169 height 33
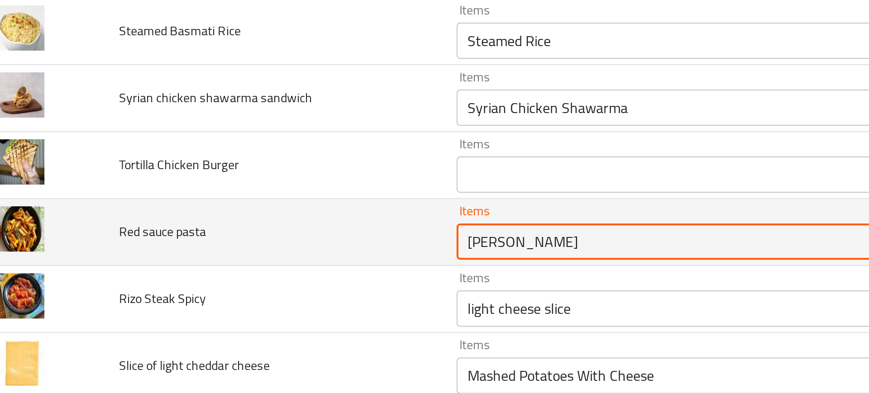
click at [270, 171] on pasta "Kofta Dawood Pasha" at bounding box center [354, 172] width 210 height 13
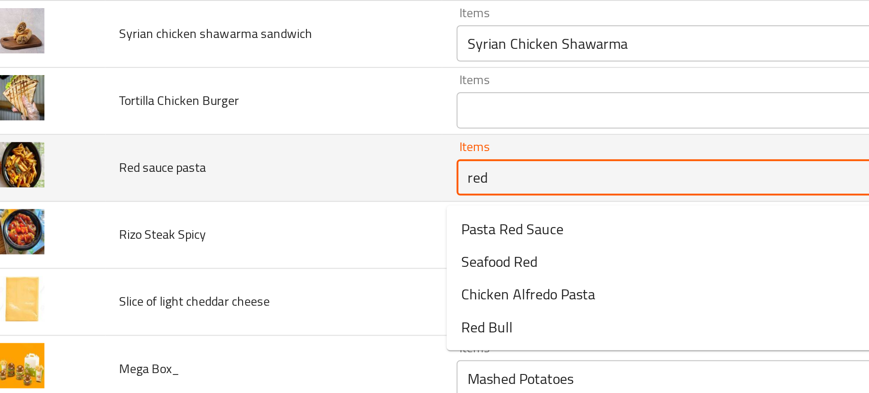
scroll to position [1881, 0]
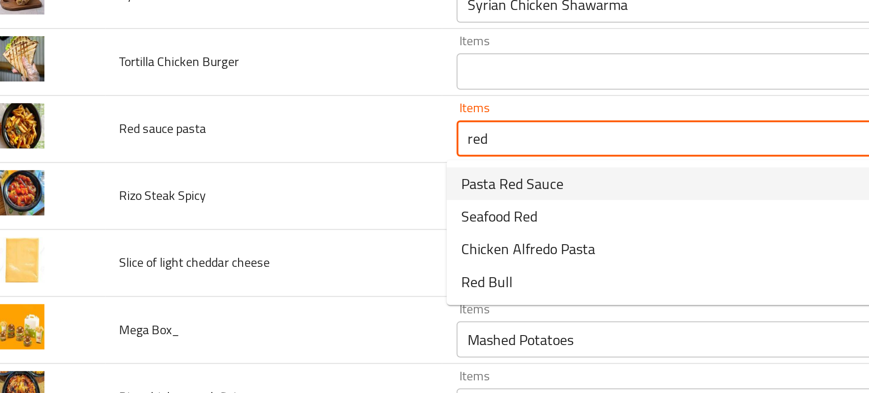
click at [281, 140] on span "Pasta Red Sauce" at bounding box center [274, 143] width 51 height 11
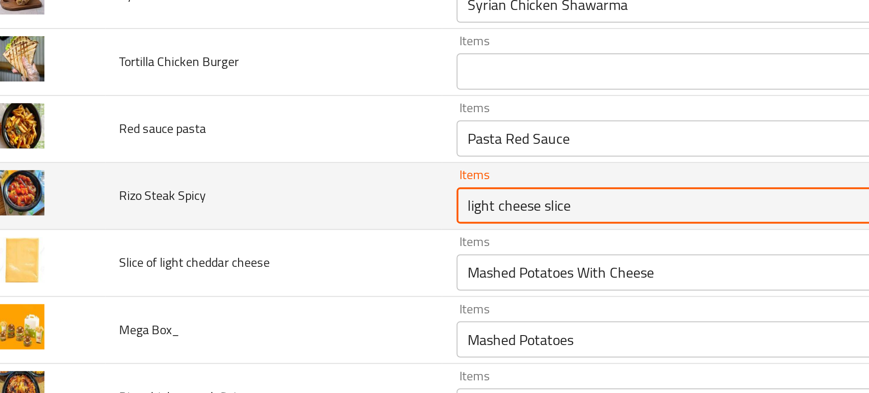
click at [288, 148] on Spicy "light cheese slice" at bounding box center [354, 154] width 210 height 13
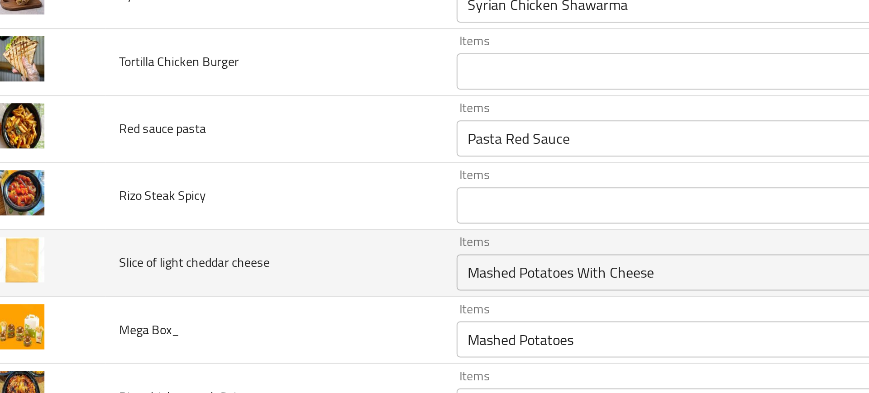
click at [206, 178] on td "Slice of light cheddar cheese" at bounding box center [155, 183] width 169 height 33
click at [290, 179] on div "Items Mashed Potatoes With Cheese Items" at bounding box center [368, 183] width 242 height 28
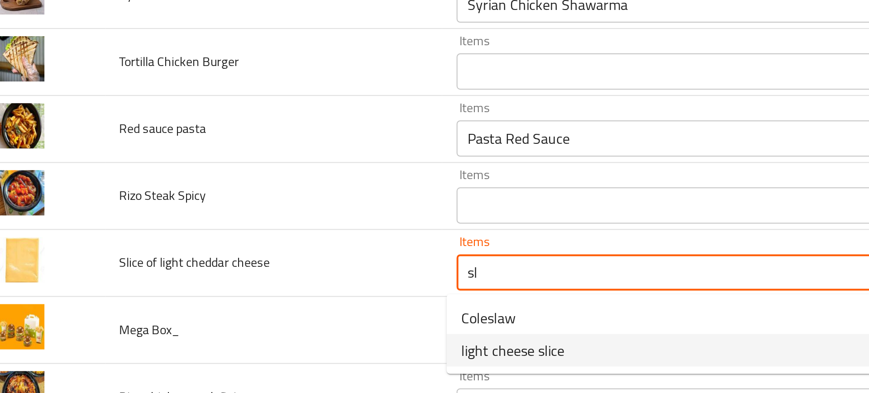
click at [288, 224] on span "light cheese slice" at bounding box center [275, 226] width 52 height 11
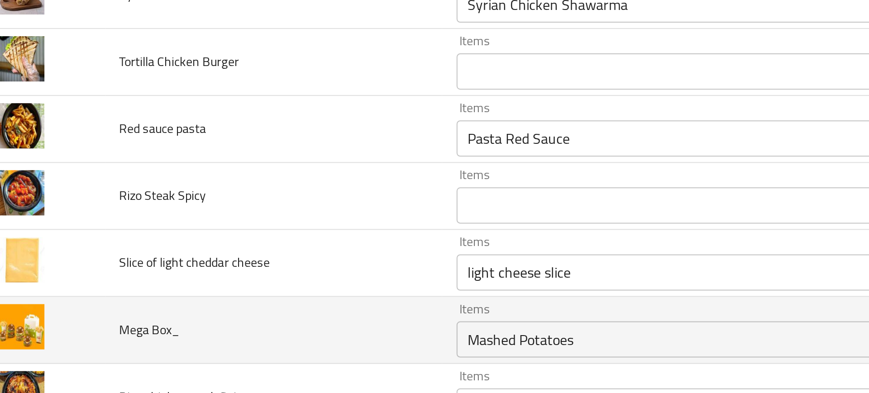
click at [204, 230] on td "Mega Box_" at bounding box center [155, 216] width 169 height 33
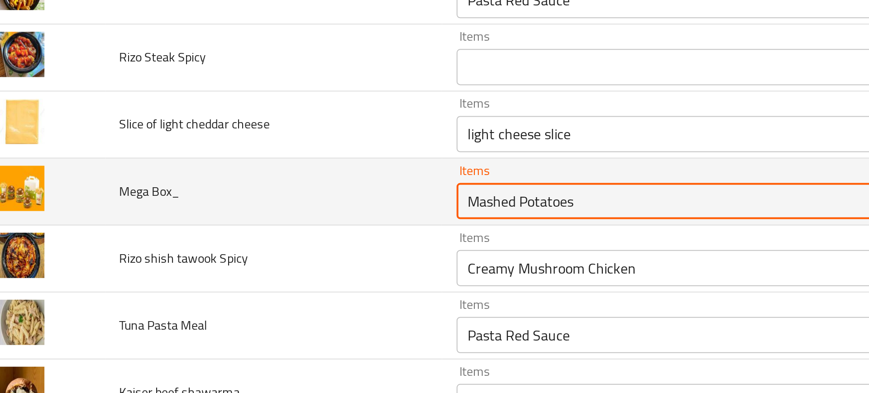
click at [259, 155] on Box_ "Mashed Potatoes" at bounding box center [354, 152] width 210 height 13
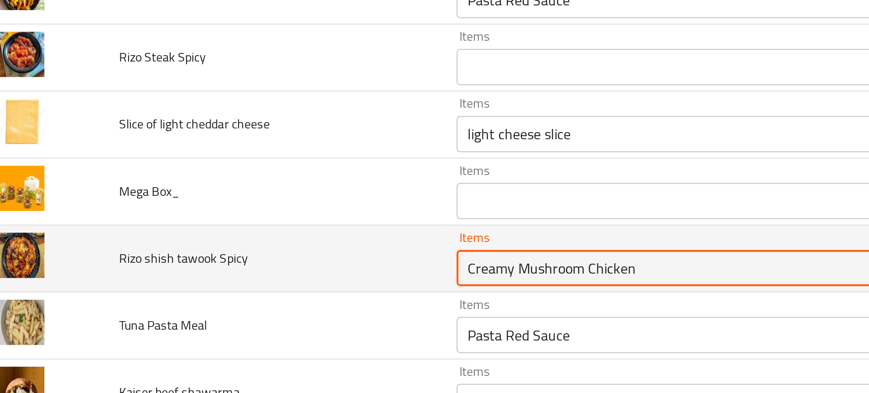
click at [275, 186] on Spicy "Creamy Mushroom Chicken" at bounding box center [354, 185] width 210 height 13
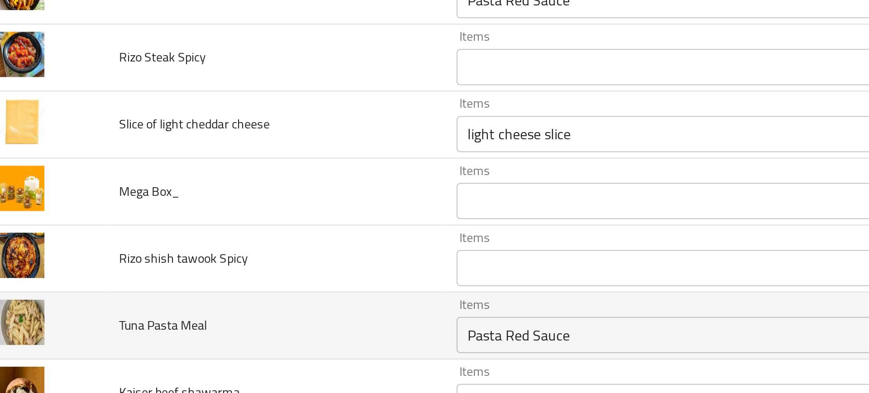
click at [224, 199] on td "Tuna Pasta Meal" at bounding box center [155, 214] width 169 height 33
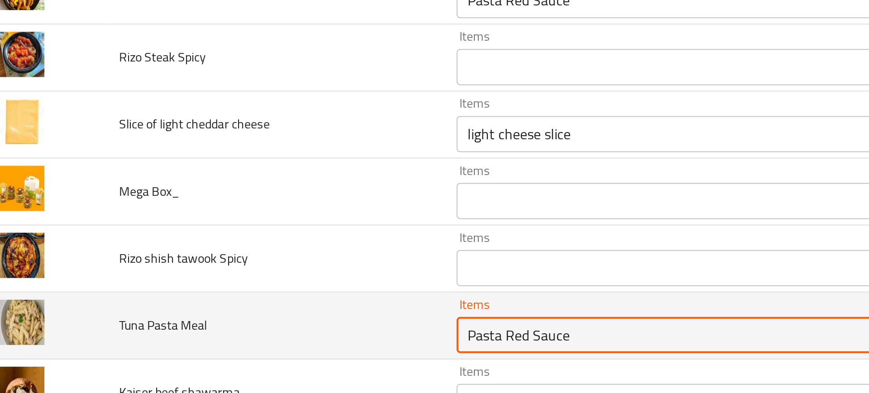
click at [257, 215] on Meal "Pasta Red Sauce" at bounding box center [354, 219] width 210 height 13
click at [183, 218] on td "Tuna Pasta Meal" at bounding box center [155, 214] width 169 height 33
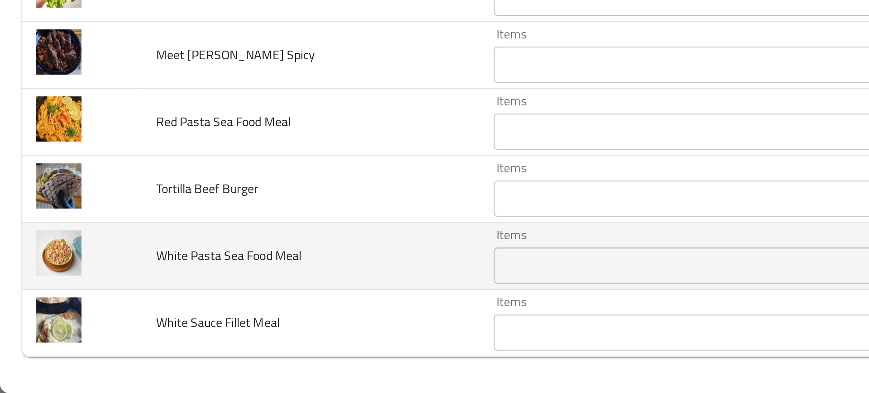
scroll to position [0, 0]
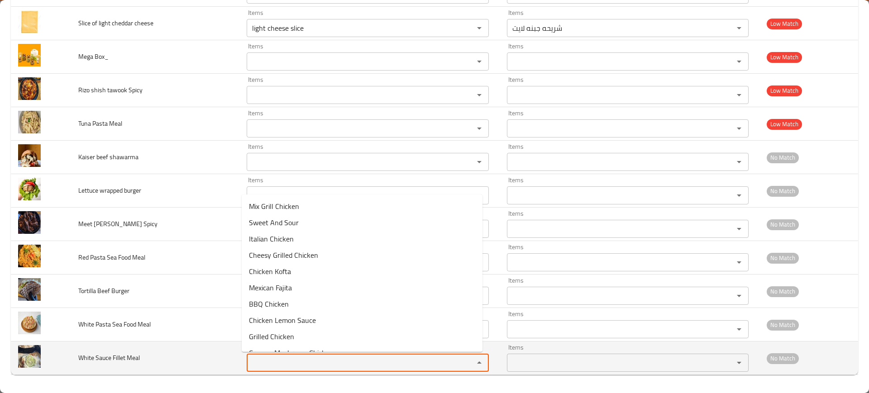
click at [265, 365] on Meal "Items" at bounding box center [354, 363] width 210 height 13
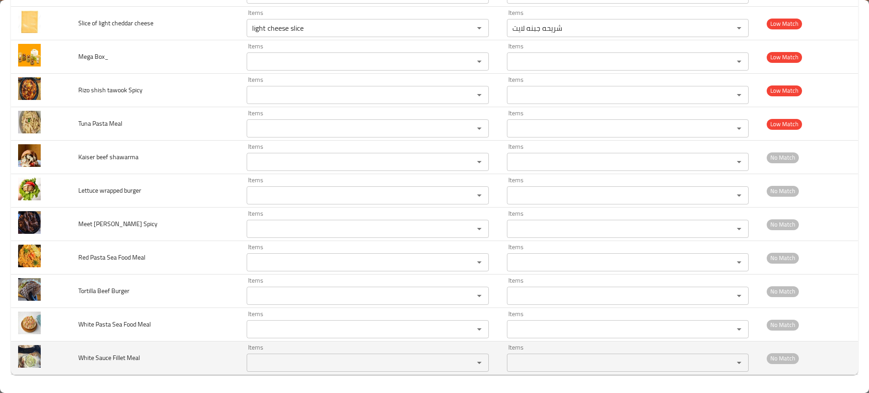
click at [203, 353] on td "White Sauce Fillet Meal" at bounding box center [155, 358] width 169 height 33
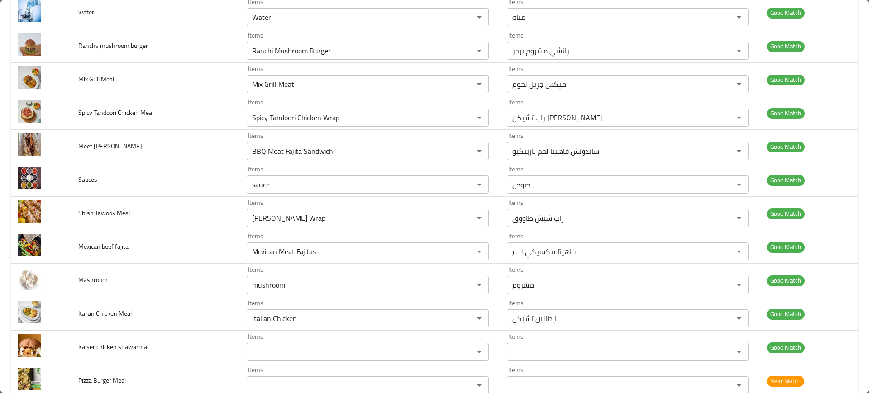
scroll to position [773, 0]
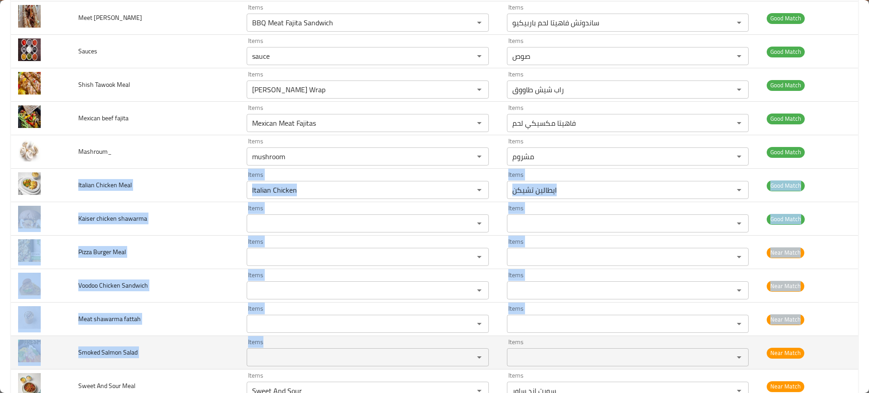
drag, startPoint x: 73, startPoint y: 178, endPoint x: 322, endPoint y: 359, distance: 307.7
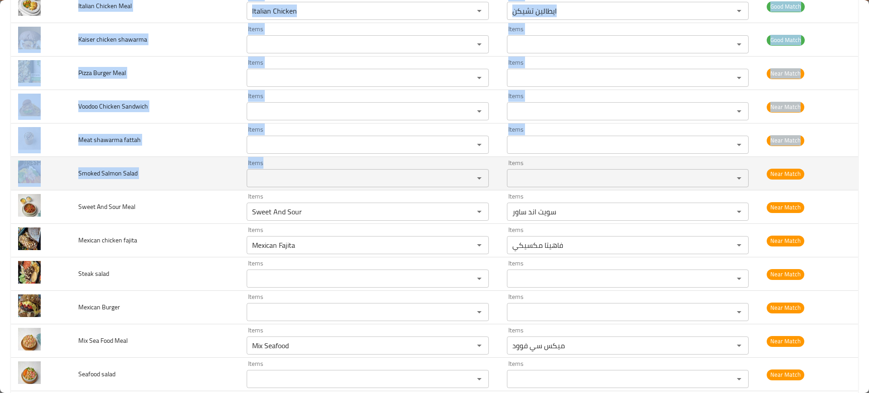
scroll to position [952, 0]
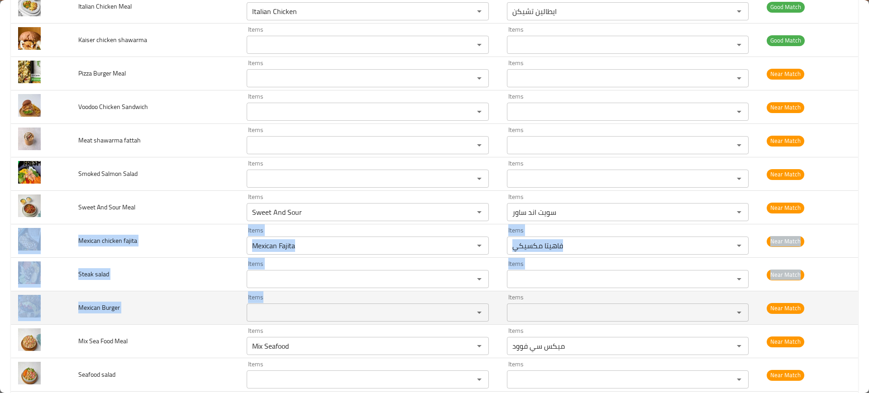
drag, startPoint x: 66, startPoint y: 234, endPoint x: 300, endPoint y: 305, distance: 244.7
click at [300, 305] on tbody "Hot Cookies Items Hot Cookies Items Items هوت كوكيز Items Good Match Meat Kofta…" at bounding box center [434, 324] width 847 height 2277
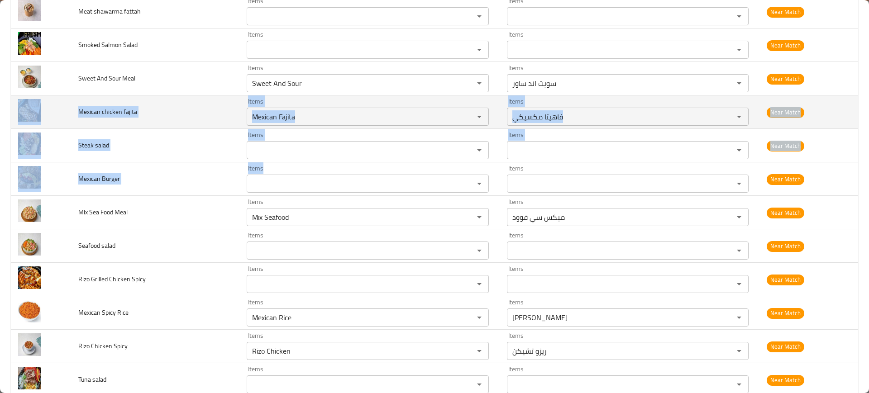
scroll to position [1108, 0]
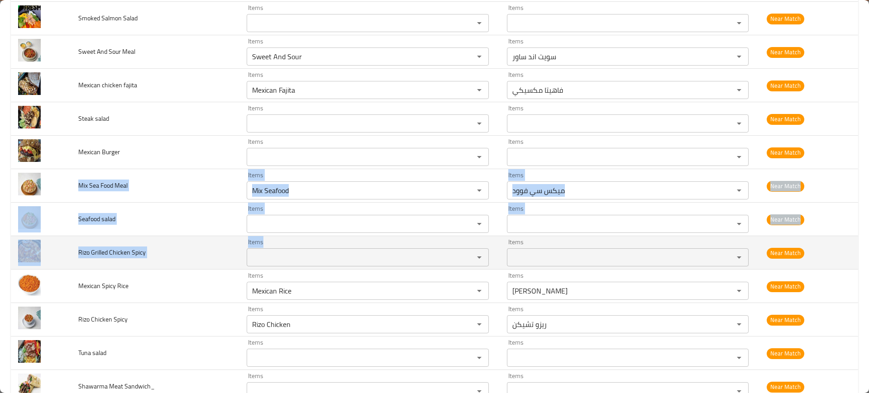
drag, startPoint x: 73, startPoint y: 179, endPoint x: 286, endPoint y: 253, distance: 224.8
click at [286, 253] on tbody "Hot Cookies Items Hot Cookies Items Items هوت كوكيز Items Good Match Meat Kofta…" at bounding box center [434, 169] width 847 height 2277
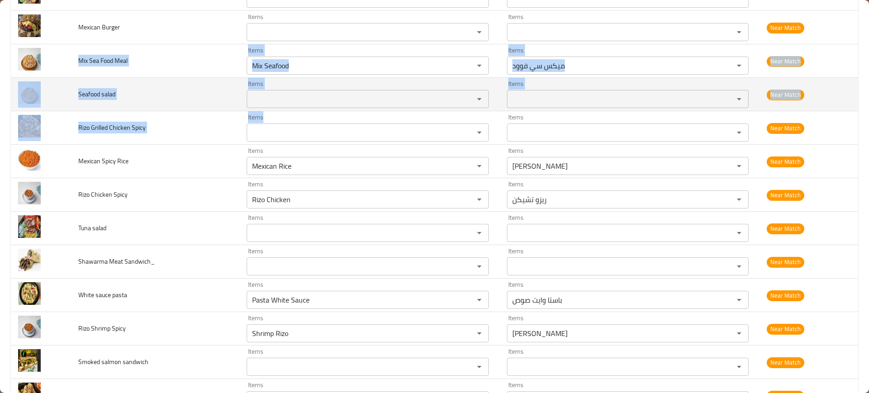
scroll to position [1284, 0]
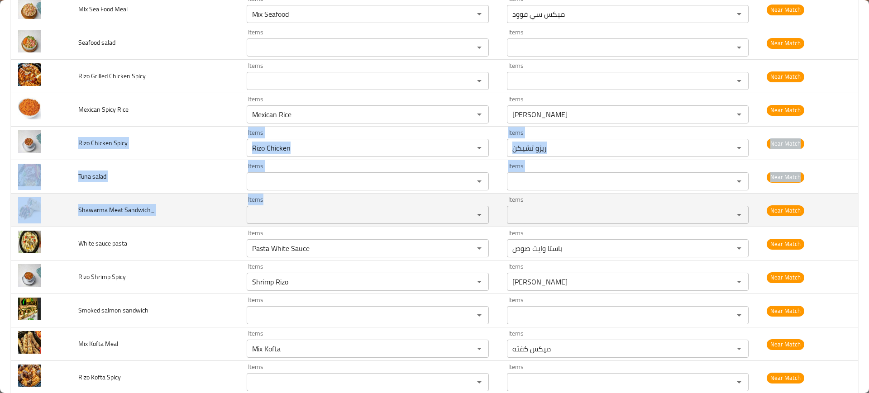
drag, startPoint x: 78, startPoint y: 140, endPoint x: 268, endPoint y: 213, distance: 203.7
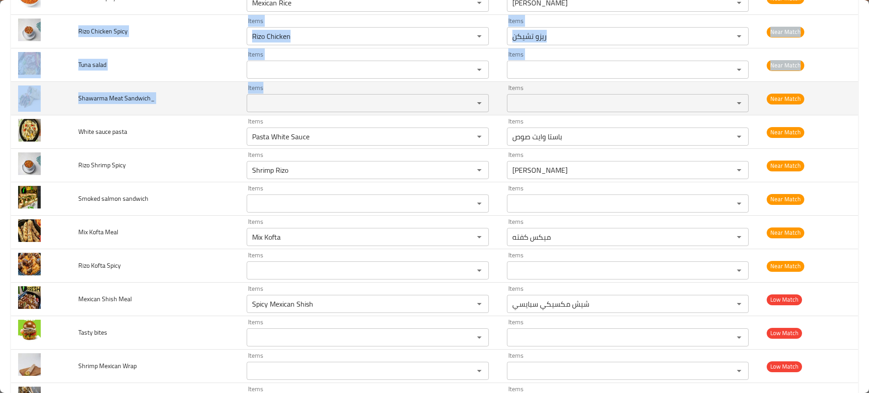
scroll to position [1398, 0]
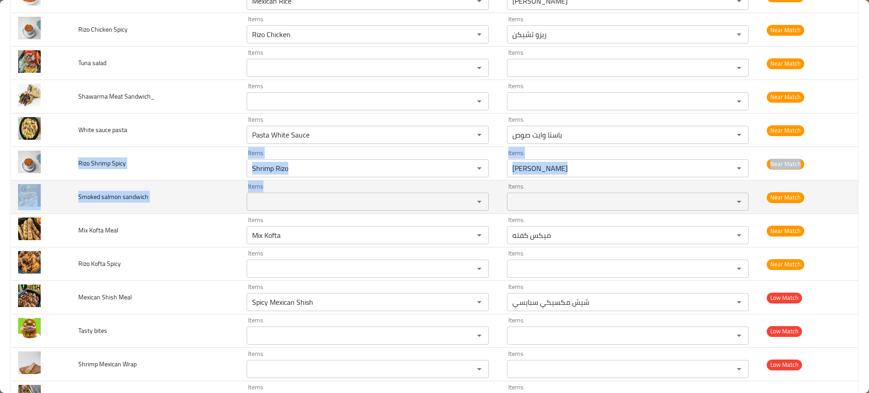
drag, startPoint x: 75, startPoint y: 158, endPoint x: 257, endPoint y: 196, distance: 185.4
click at [140, 193] on span "Smoked salmon sandwich" at bounding box center [113, 197] width 70 height 12
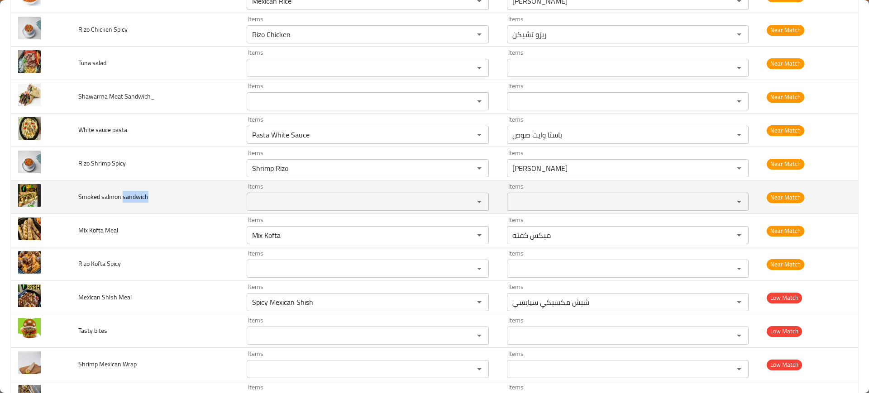
click at [140, 193] on span "Smoked salmon sandwich" at bounding box center [113, 197] width 70 height 12
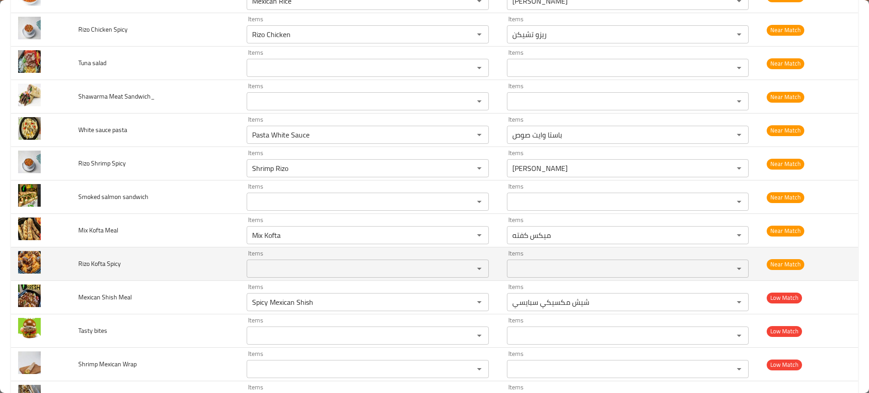
click at [100, 266] on span "Rizo Kofta Spicy" at bounding box center [99, 264] width 43 height 12
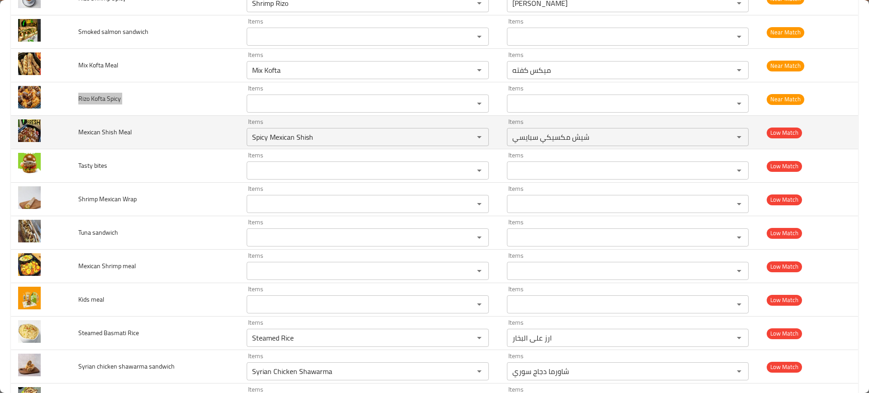
scroll to position [1564, 0]
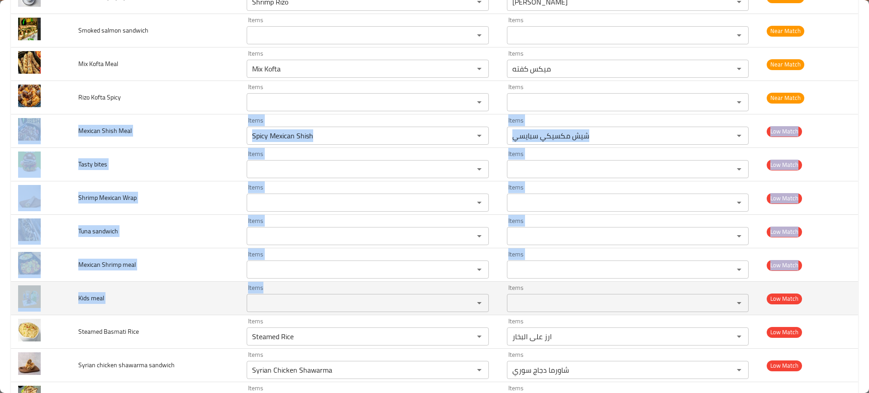
drag, startPoint x: 70, startPoint y: 129, endPoint x: 293, endPoint y: 310, distance: 287.6
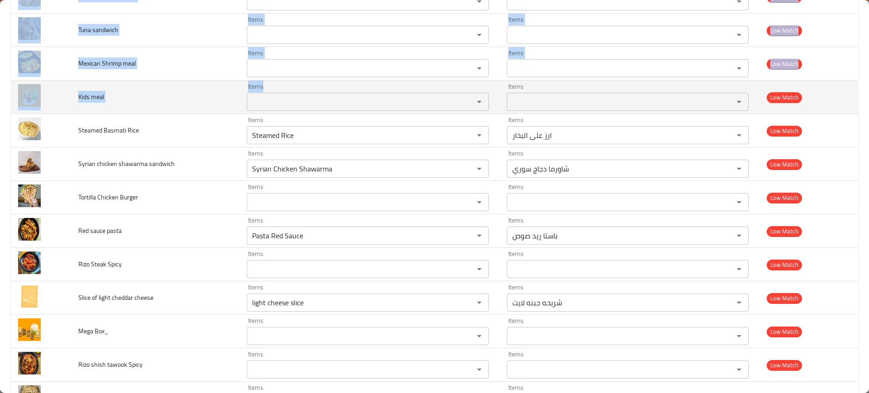
scroll to position [1777, 0]
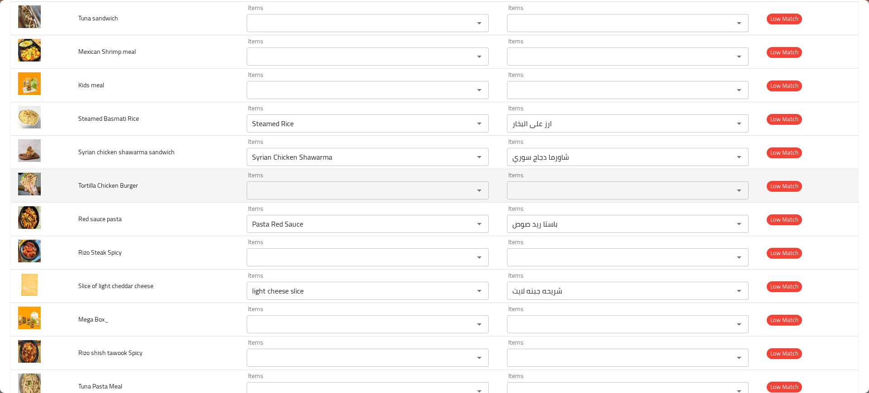
click at [101, 193] on td "Tortilla Chicken Burger" at bounding box center [155, 185] width 169 height 33
click at [95, 190] on span "Tortilla Chicken Burger" at bounding box center [108, 186] width 60 height 12
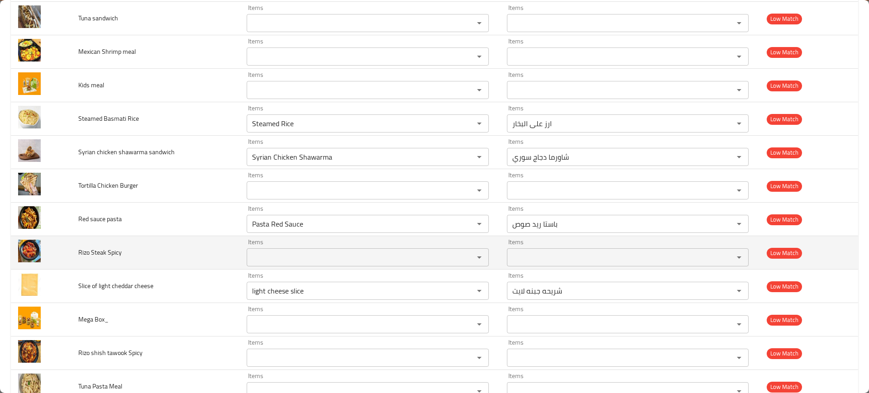
click at [101, 255] on span "Rizo Steak Spicy" at bounding box center [99, 253] width 43 height 12
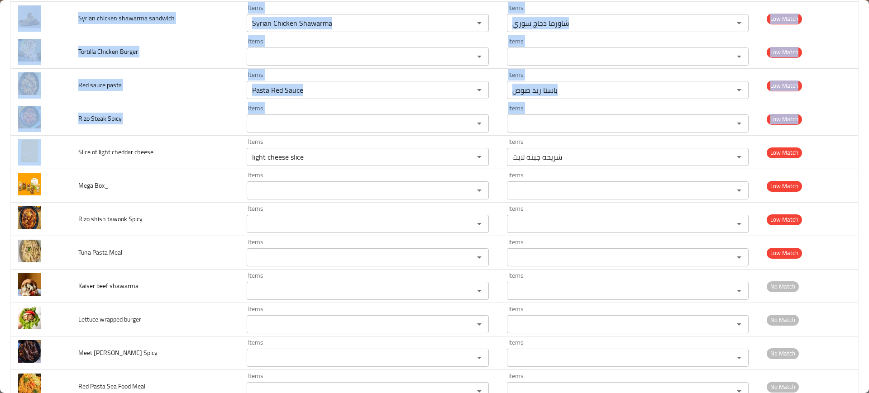
scroll to position [2040, 0]
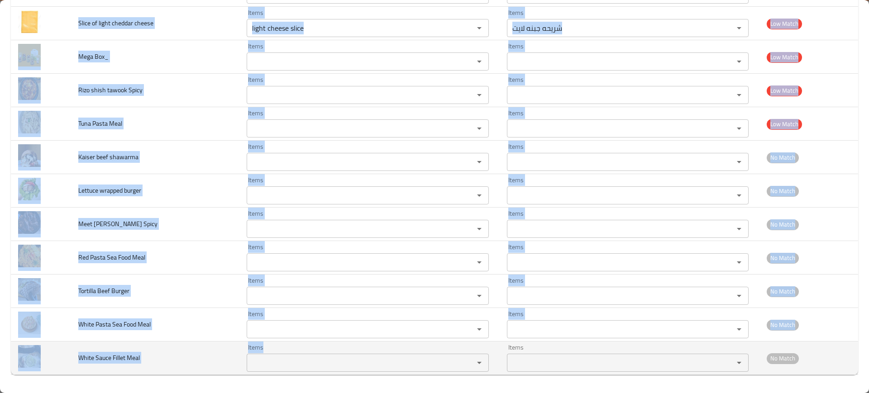
drag, startPoint x: 77, startPoint y: 149, endPoint x: 284, endPoint y: 368, distance: 301.5
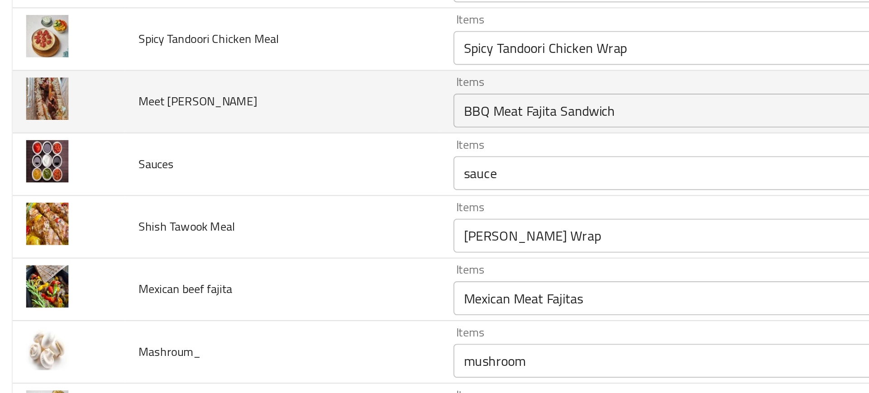
scroll to position [662, 0]
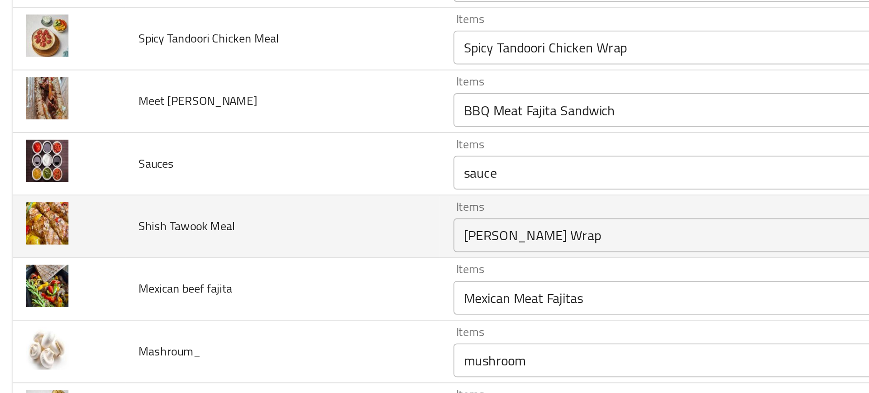
click at [141, 203] on td "Shish Tawook Meal" at bounding box center [155, 196] width 169 height 33
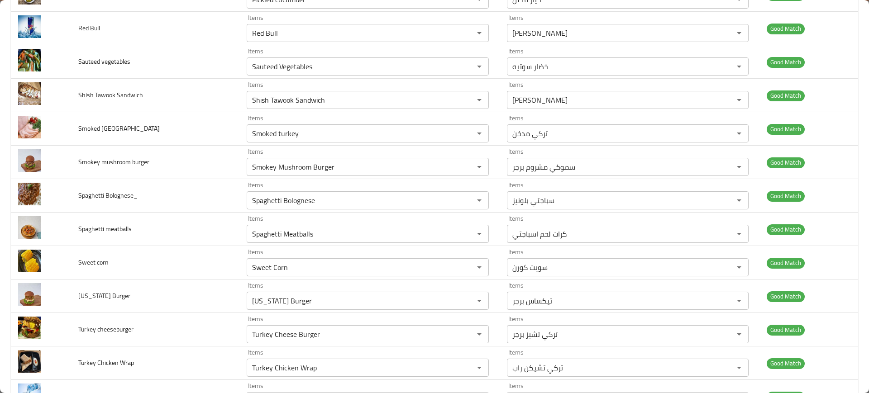
scroll to position [0, 0]
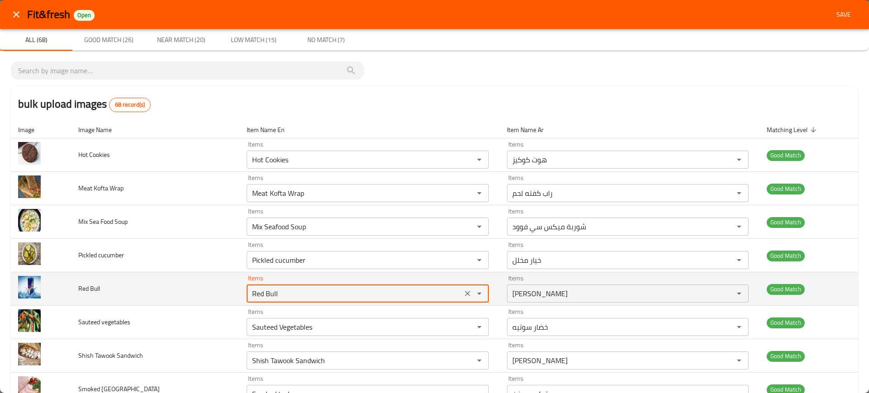
click at [277, 293] on Bull "Red Bull" at bounding box center [354, 293] width 210 height 13
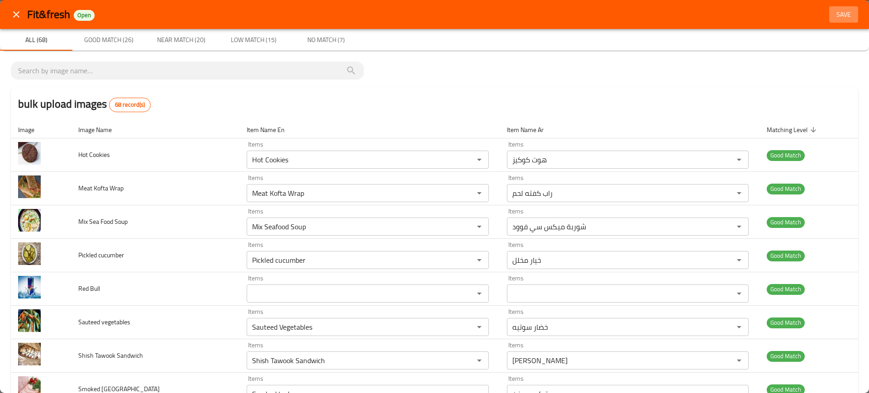
click at [833, 17] on span "Save" at bounding box center [844, 14] width 22 height 11
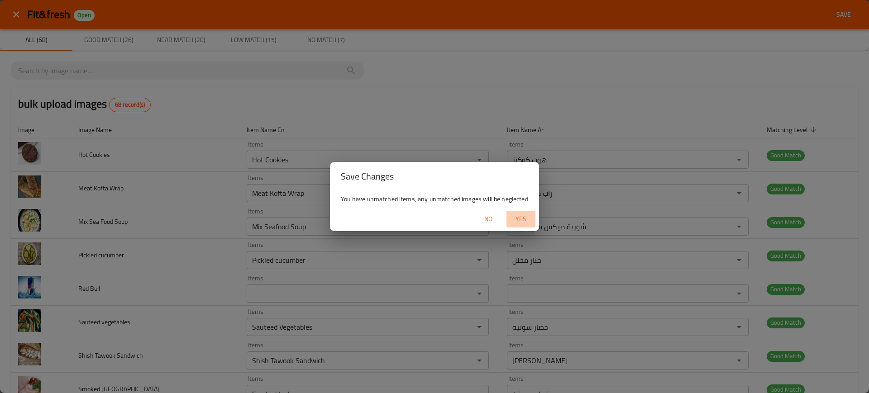
click at [521, 219] on span "Yes" at bounding box center [521, 219] width 22 height 11
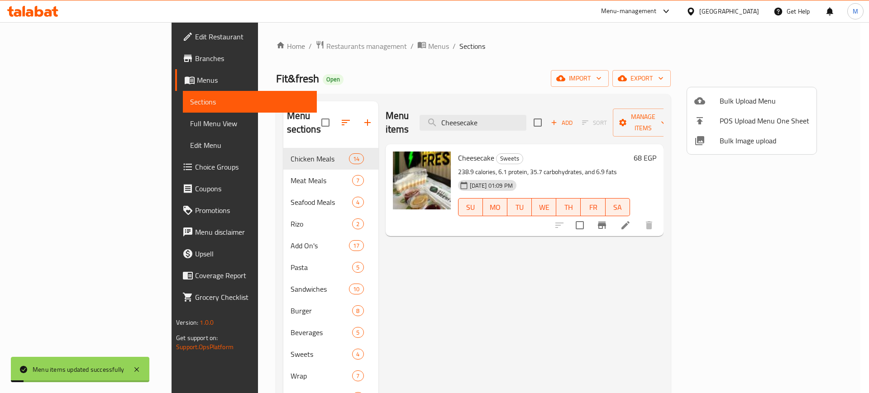
click at [517, 124] on div at bounding box center [434, 196] width 869 height 393
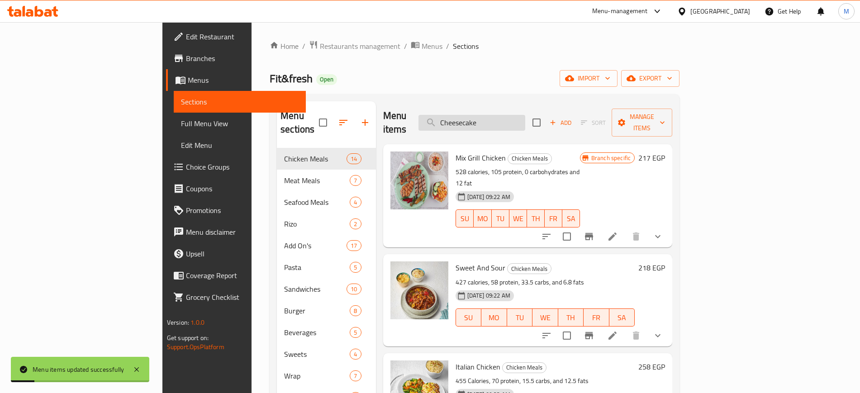
click at [514, 122] on input "Cheesecake" at bounding box center [472, 123] width 107 height 16
paste input "Red Bull"
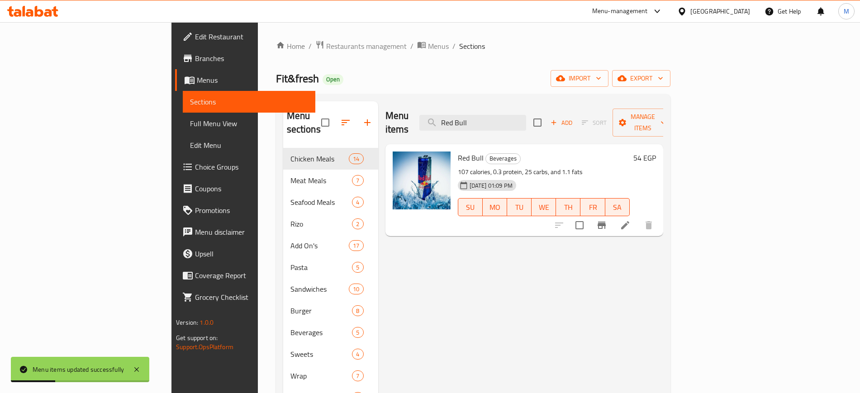
click at [393, 152] on img at bounding box center [422, 181] width 58 height 58
click at [379, 244] on div "Menu items Red Bull Add Sort Manage items Red Bull Beverages 107 calories, 0.3 …" at bounding box center [520, 297] width 285 height 393
click at [401, 160] on icon "upload picture" at bounding box center [405, 164] width 9 height 8
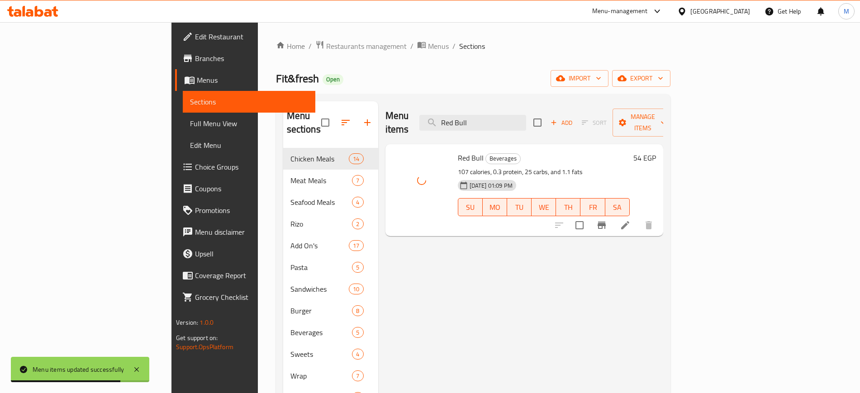
click at [404, 248] on div "Menu items Red Bull Add Sort Manage items Red Bull Beverages 107 calories, 0.3 …" at bounding box center [520, 297] width 285 height 393
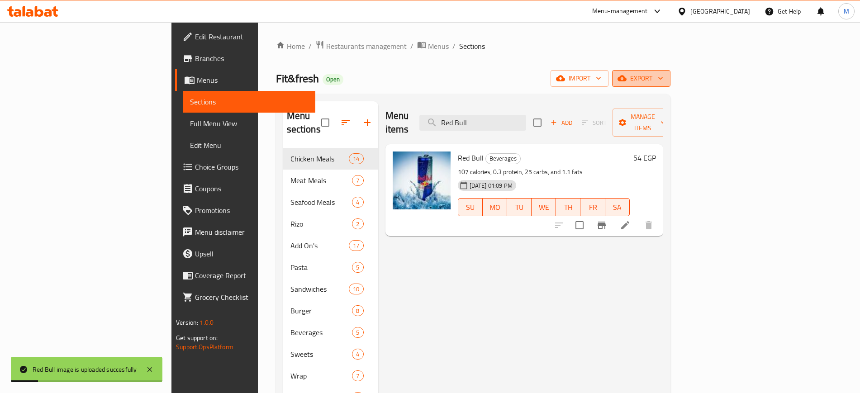
click at [627, 80] on icon "button" at bounding box center [622, 79] width 9 height 6
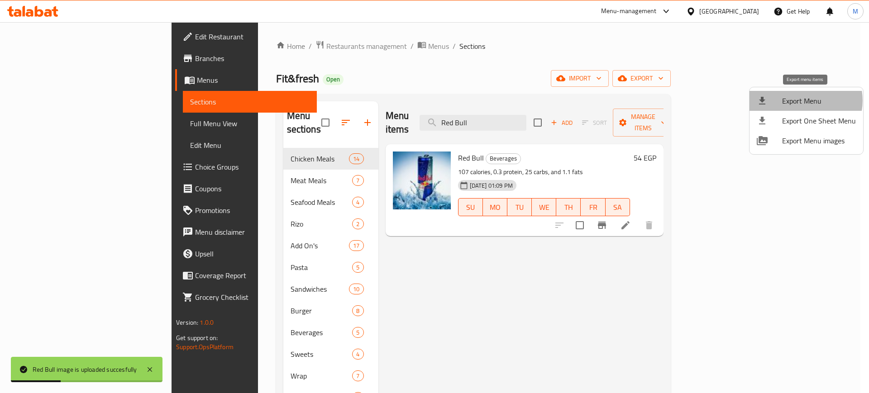
click at [801, 100] on span "Export Menu" at bounding box center [819, 100] width 74 height 11
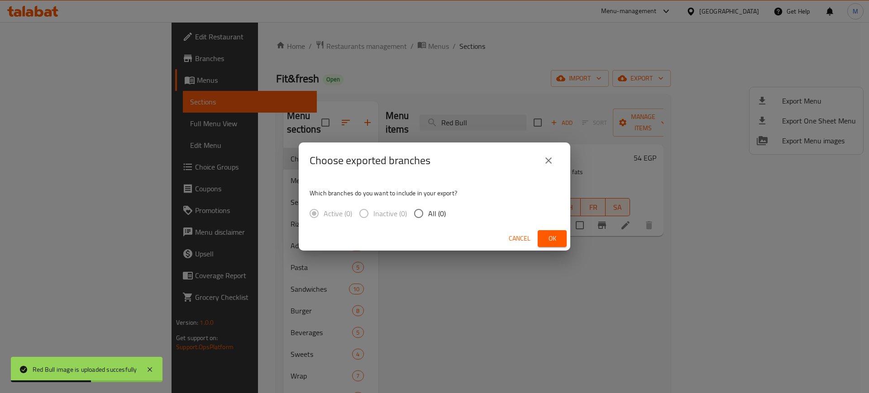
click at [441, 214] on span "All (0)" at bounding box center [437, 213] width 18 height 11
click at [428, 214] on input "All (0)" at bounding box center [418, 213] width 19 height 19
click at [559, 242] on span "Ok" at bounding box center [552, 238] width 14 height 11
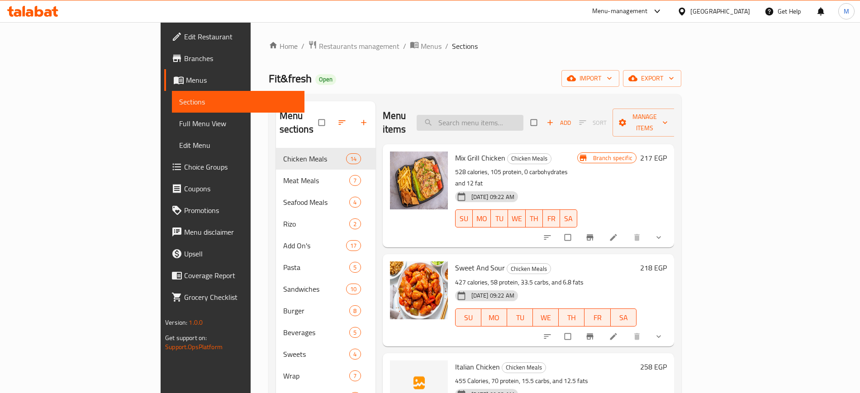
click at [517, 122] on input "search" at bounding box center [470, 123] width 107 height 16
paste input "Cheesy Grilled Chicken"
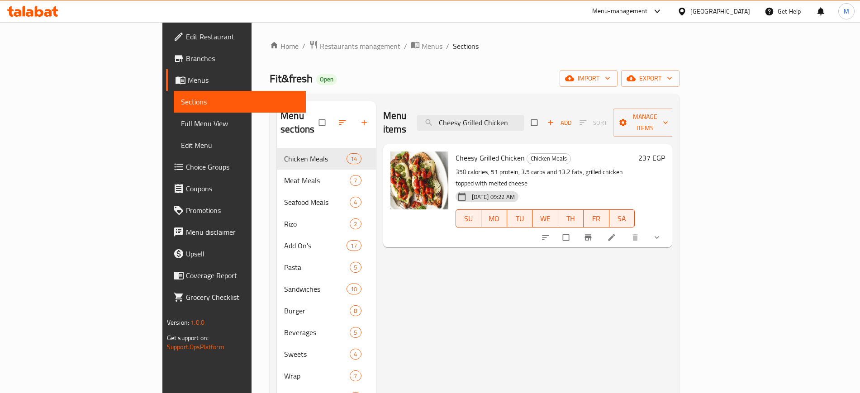
paste input "search"
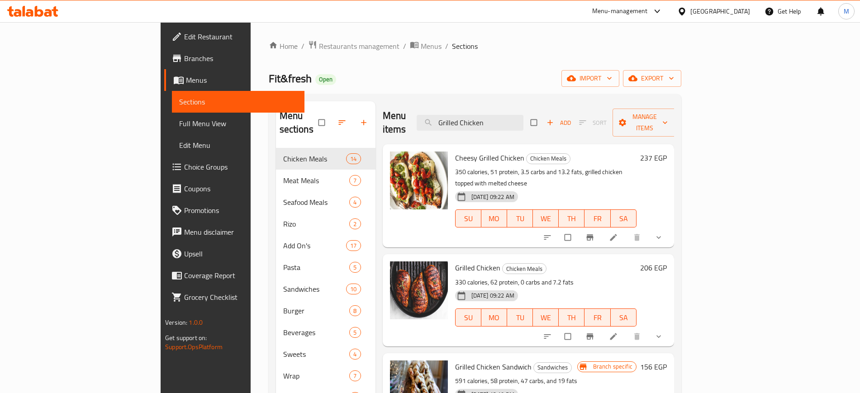
scroll to position [24, 0]
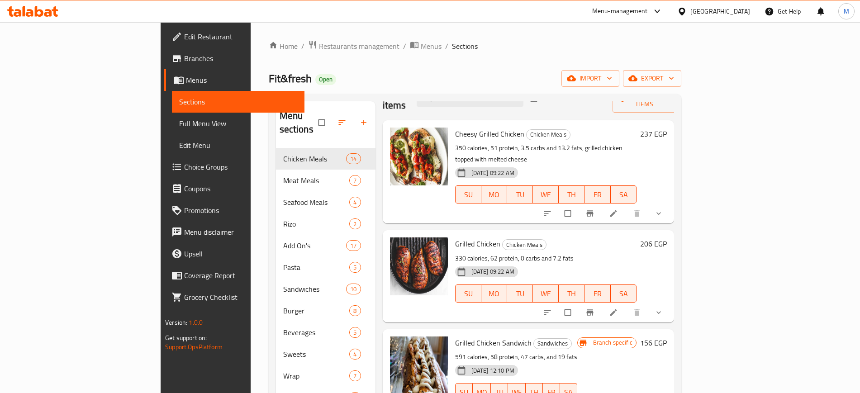
paste input "Chicken Lemon Sauce"
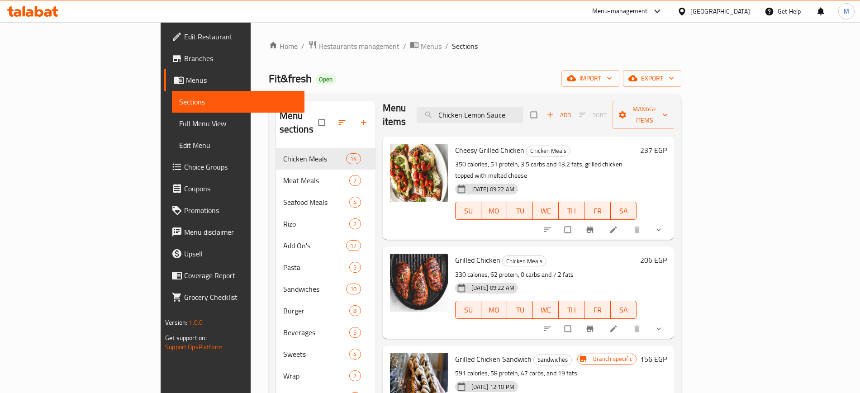
scroll to position [0, 0]
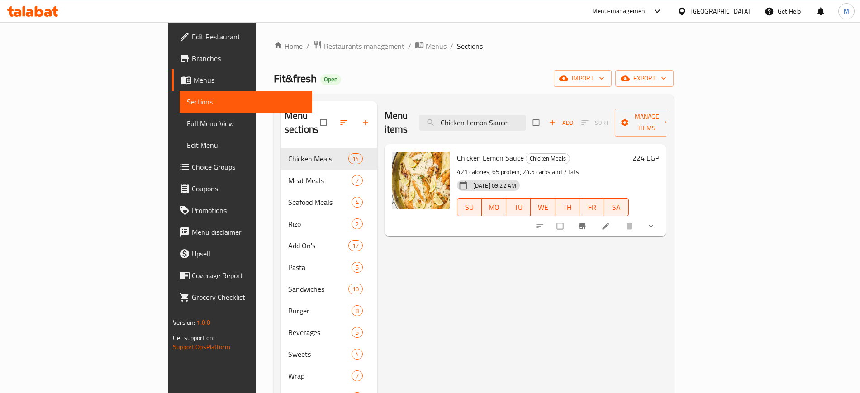
paste input "Kofta"
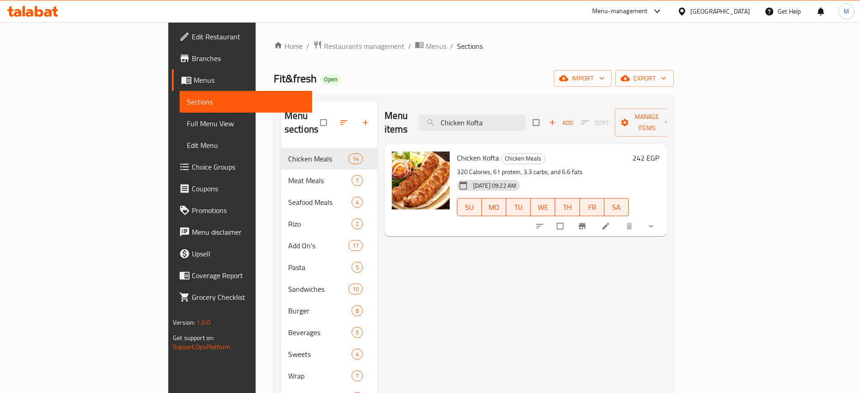
paste input "Grilled Kofta Sandwich"
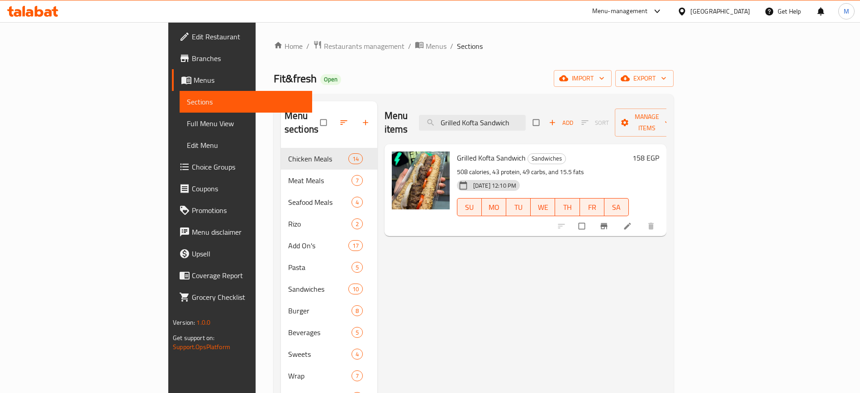
paste input "Mexican Fajita"
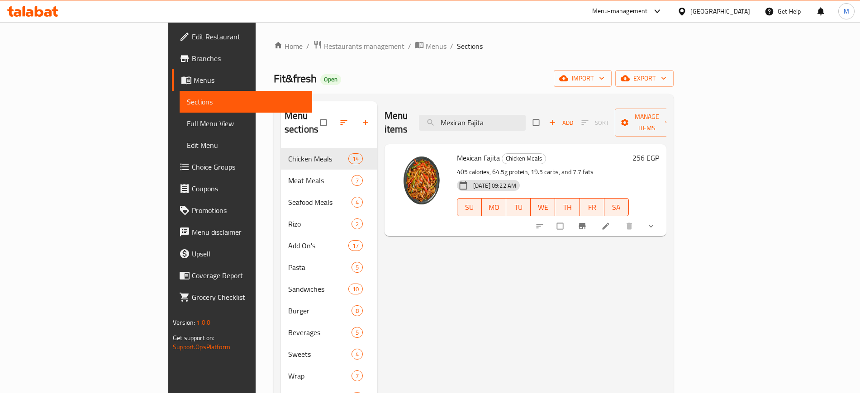
paste input "search"
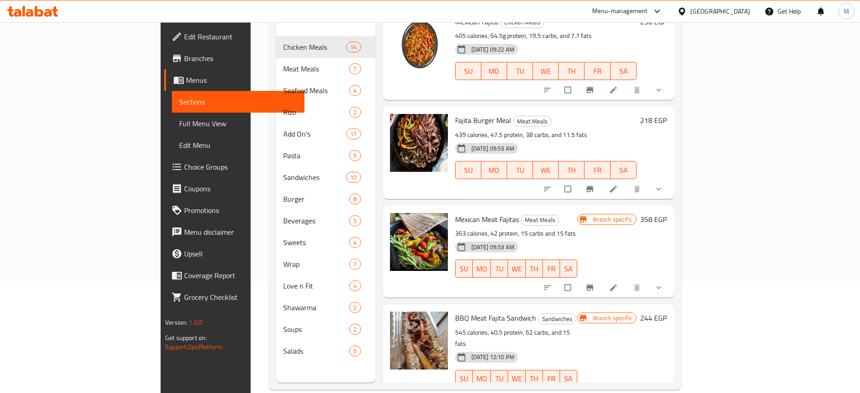
scroll to position [127, 0]
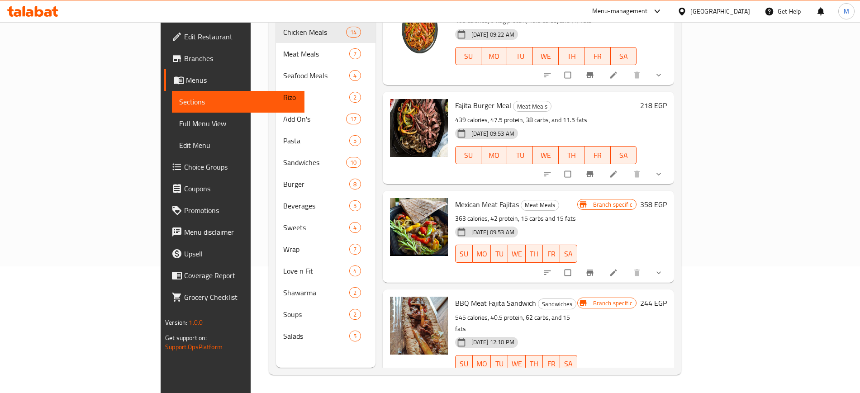
paste input "Burger Meal"
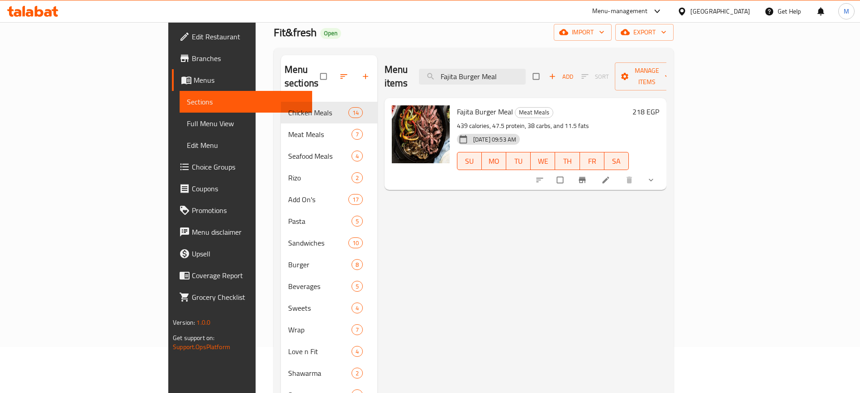
scroll to position [45, 0]
paste input "Grilled Fillet"
paste input "search"
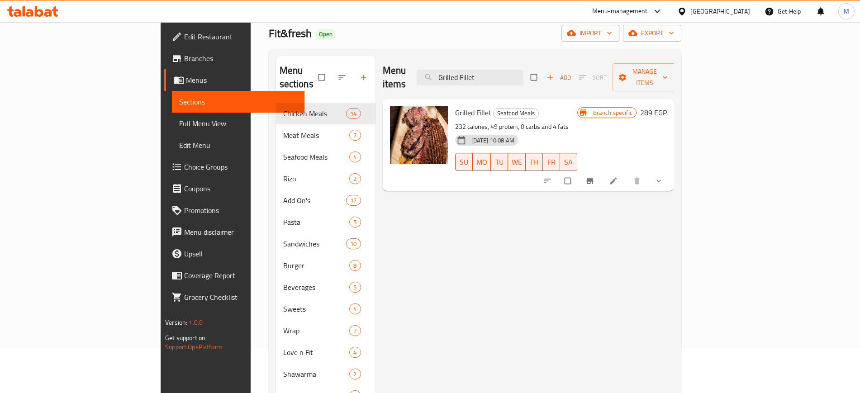
paste input "Cheese Steak"
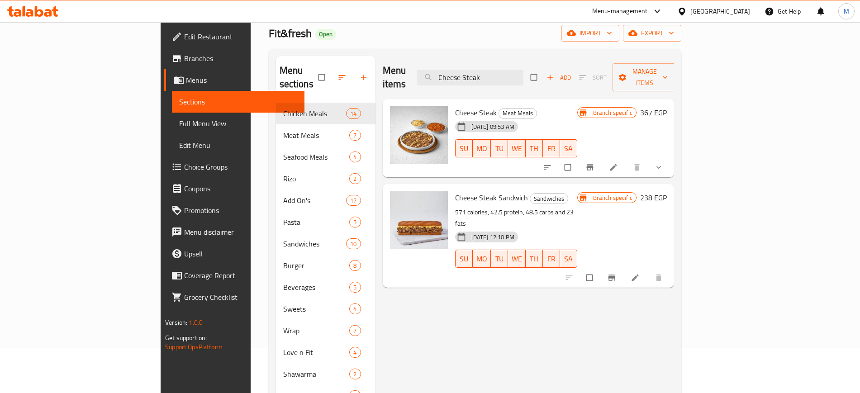
paste input "Jalapeno Chicken Ranch"
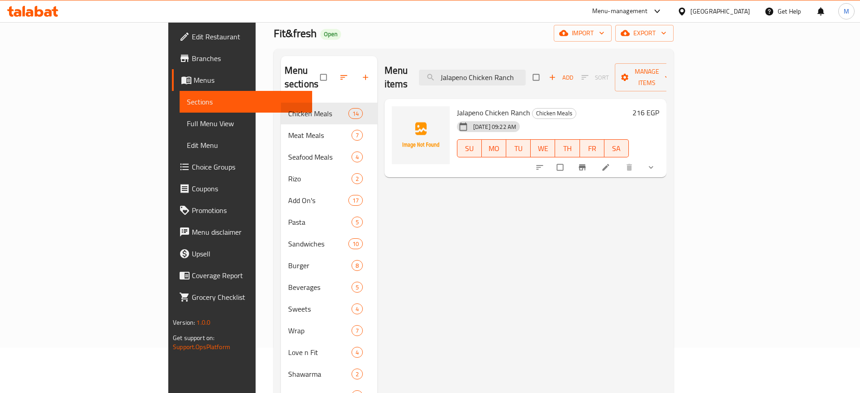
paste input "Healthy Cola"
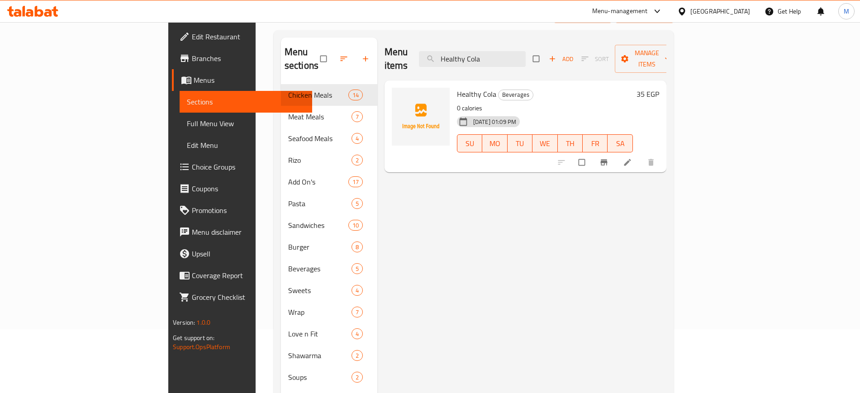
scroll to position [72, 0]
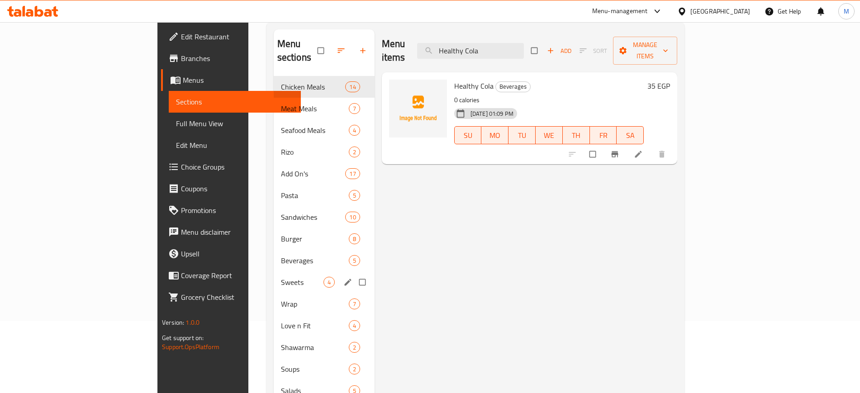
paste input "BBQ Chicken"
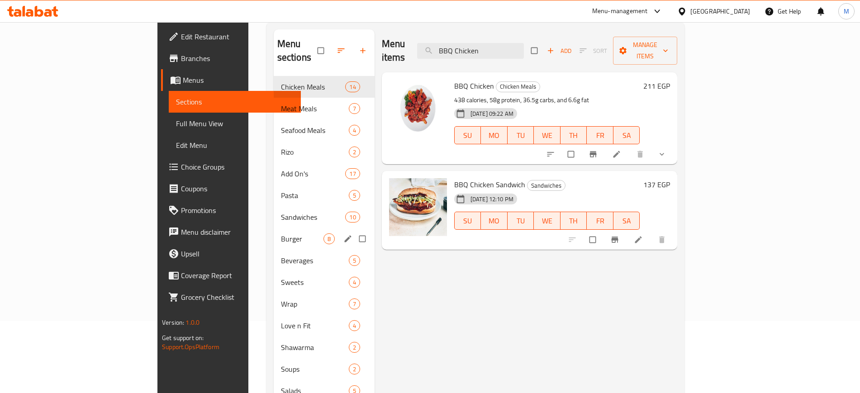
paste input "Mix Grill"
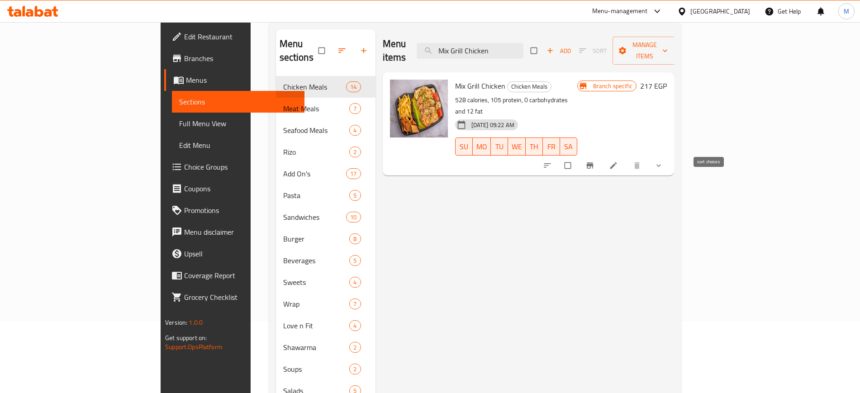
type input "Mix Grill Chicken"
click at [559, 156] on button "sort-choices" at bounding box center [549, 166] width 22 height 20
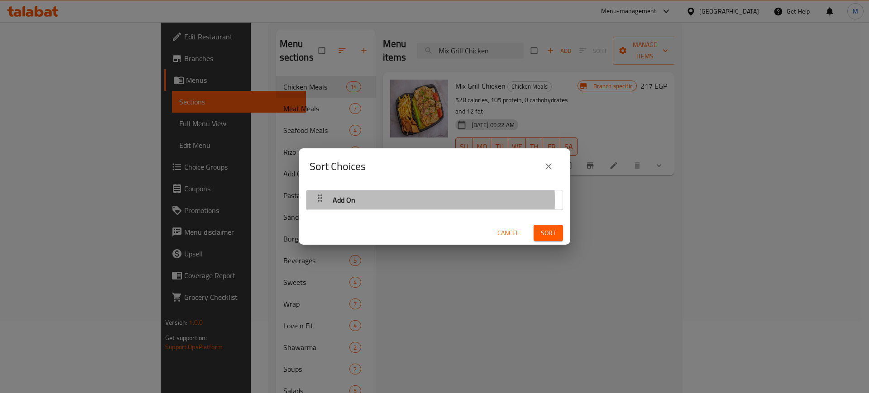
click at [362, 200] on div "Add On" at bounding box center [434, 200] width 247 height 22
click at [314, 199] on icon "button" at bounding box center [319, 198] width 11 height 11
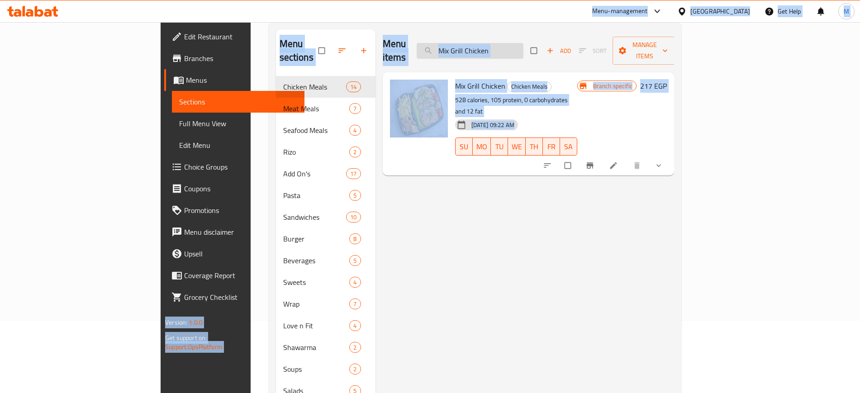
click at [510, 49] on input "Mix Grill Chicken" at bounding box center [470, 51] width 107 height 16
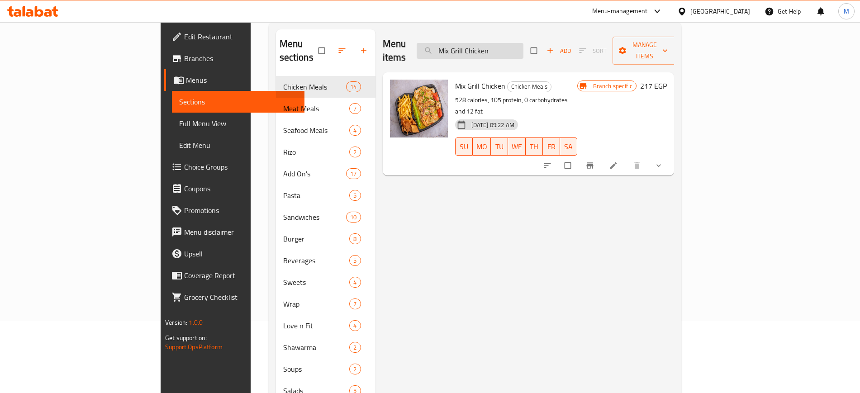
paste input "Creamy Mushroom"
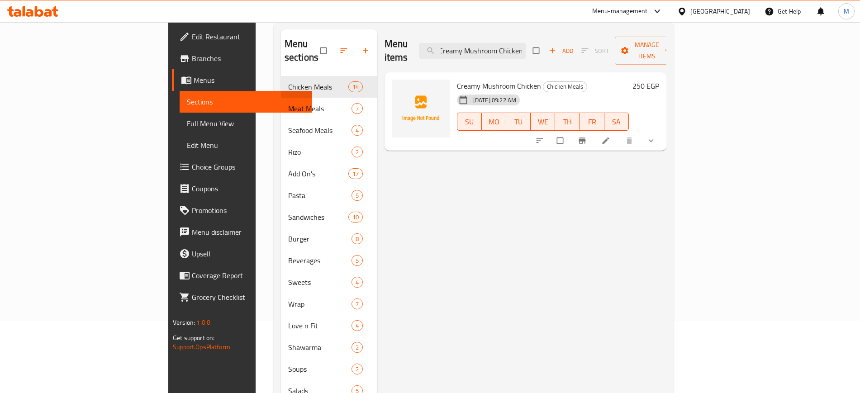
scroll to position [0, 0]
click at [493, 168] on div "Menu items Creamy Mushroom Chicken Add Sort Manage items Creamy Mushroom Chicke…" at bounding box center [521, 225] width 289 height 393
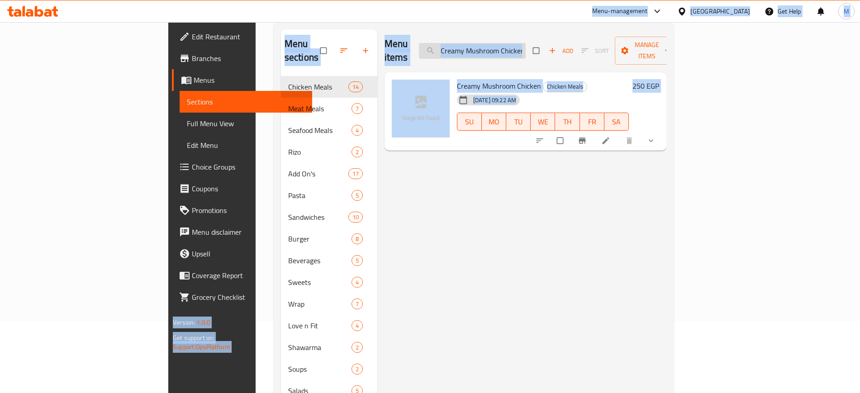
click at [524, 44] on input "Creamy Mushroom Chicken" at bounding box center [472, 51] width 107 height 16
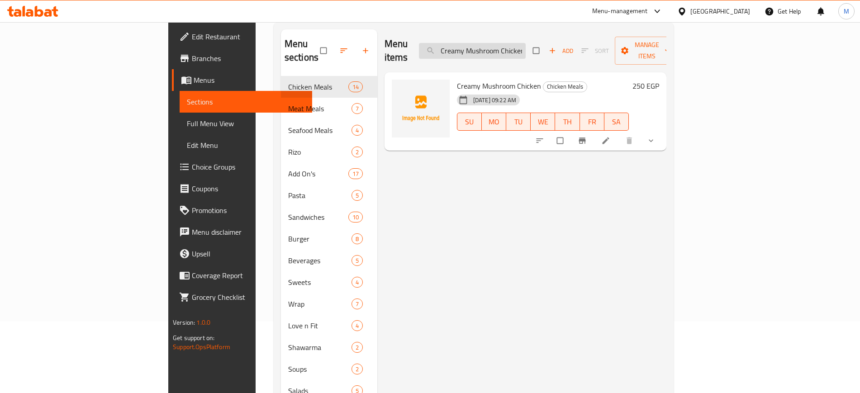
paste input "Kofta Dawood Pasha"
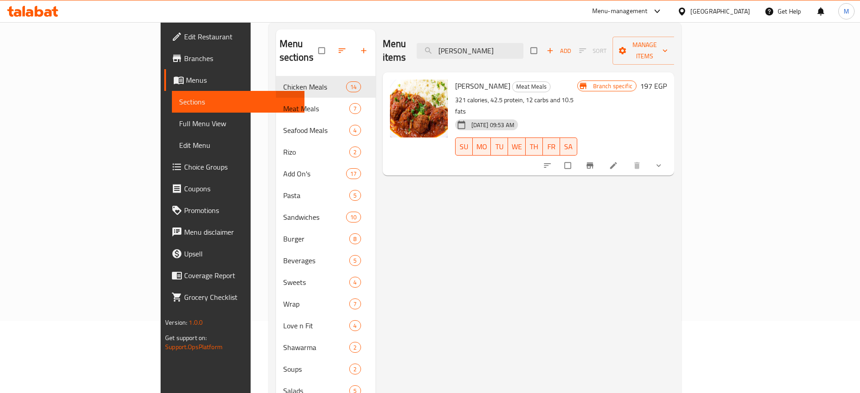
paste input "Italian Chicken"
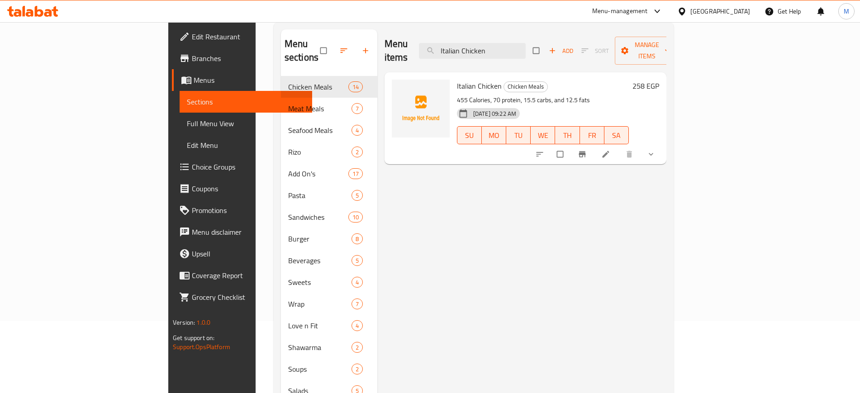
paste input "Chicken Voodoo Sandwich"
type input "Chicken Voodoo Sandwich"
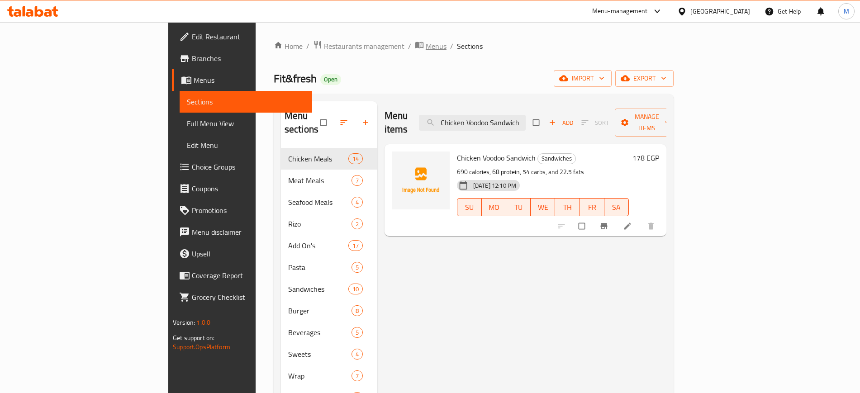
click at [426, 47] on span "Menus" at bounding box center [436, 46] width 21 height 11
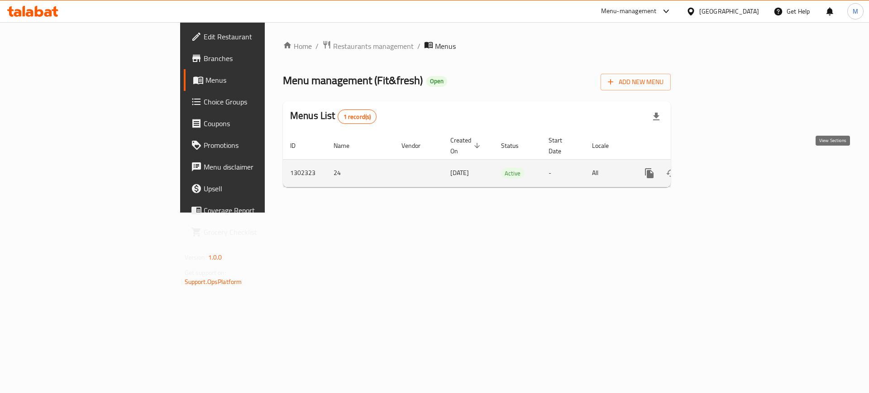
click at [720, 168] on icon "enhanced table" at bounding box center [714, 173] width 11 height 11
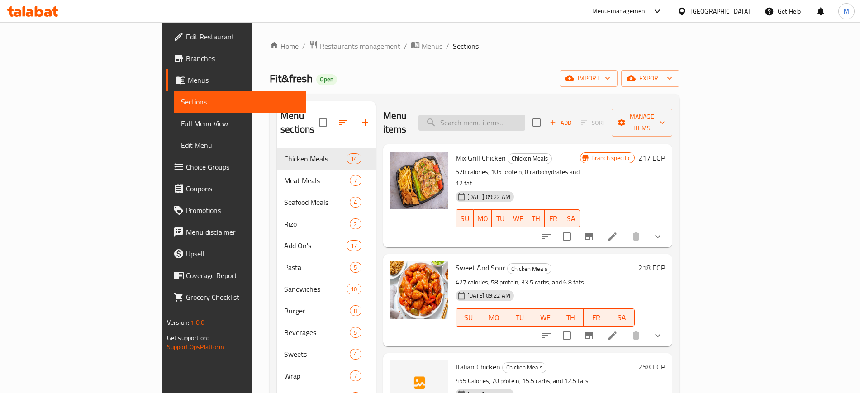
click at [518, 115] on input "search" at bounding box center [472, 123] width 107 height 16
paste input "Sweet And Sour"
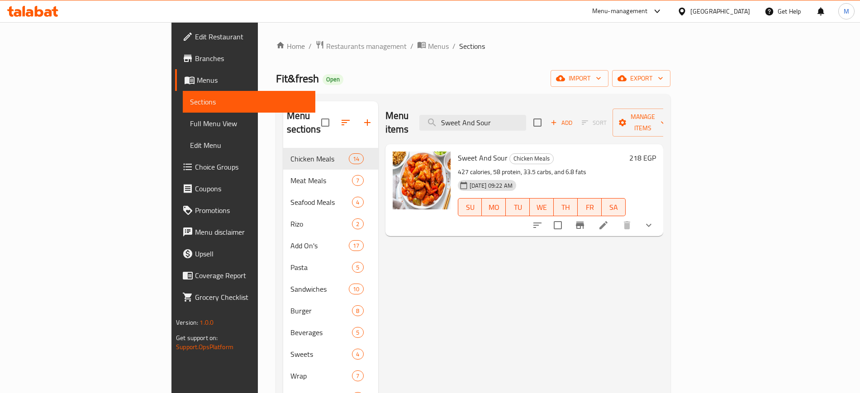
paste input "Mexican Fajita"
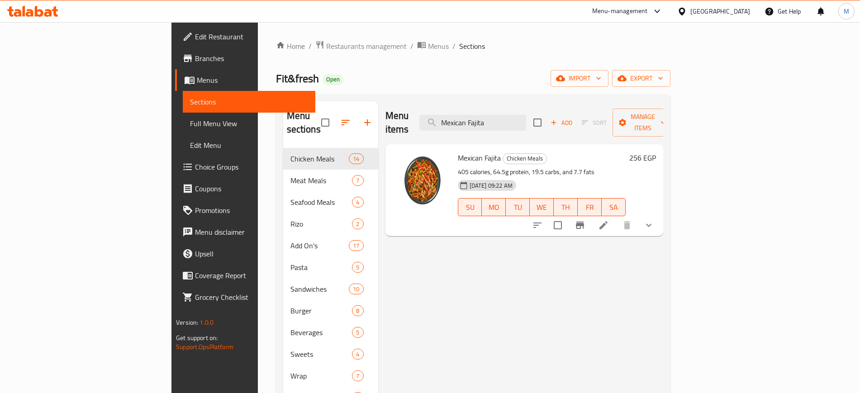
drag, startPoint x: 386, startPoint y: 188, endPoint x: 346, endPoint y: 262, distance: 84.6
click at [378, 262] on div "Menu items Mexican Fajita Add Sort Manage items Mexican Fajita Chicken Meals 40…" at bounding box center [520, 297] width 285 height 393
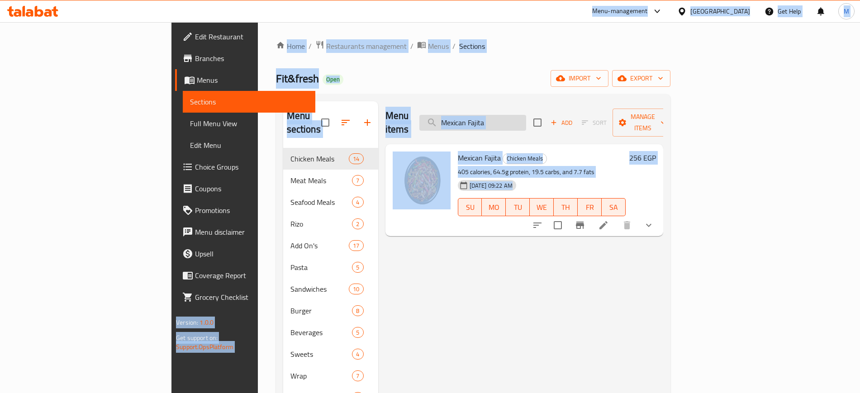
click at [526, 115] on input "Mexican Fajita" at bounding box center [472, 123] width 107 height 16
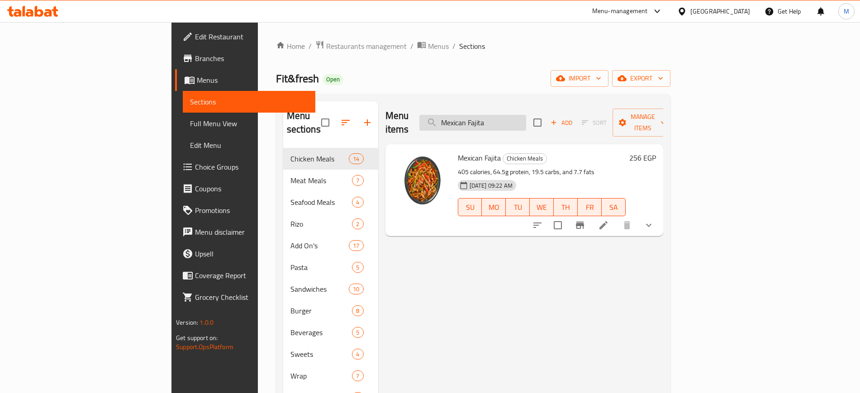
paste input "ix Seafood"
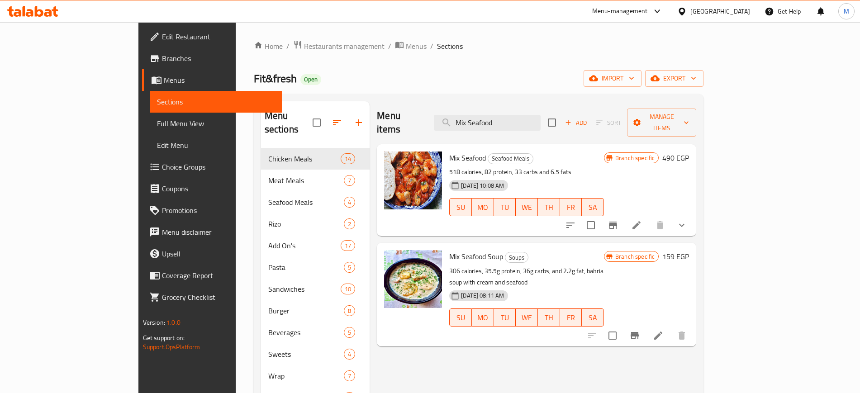
paste input "exican Rice"
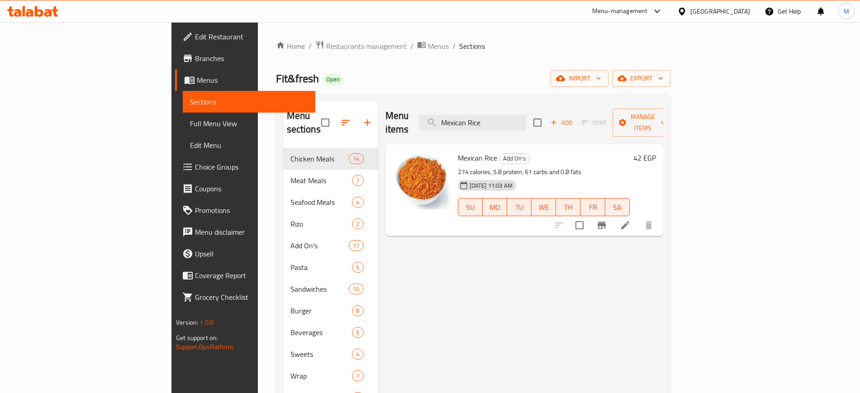
paste input "Rizo Chicken"
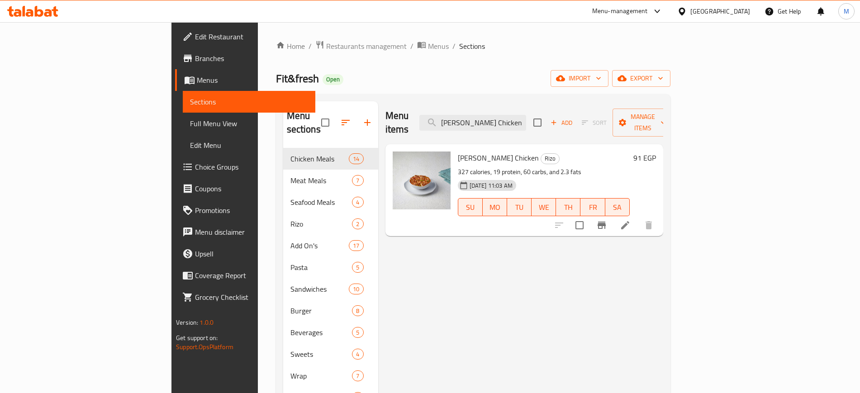
paste input "Mix Kofta"
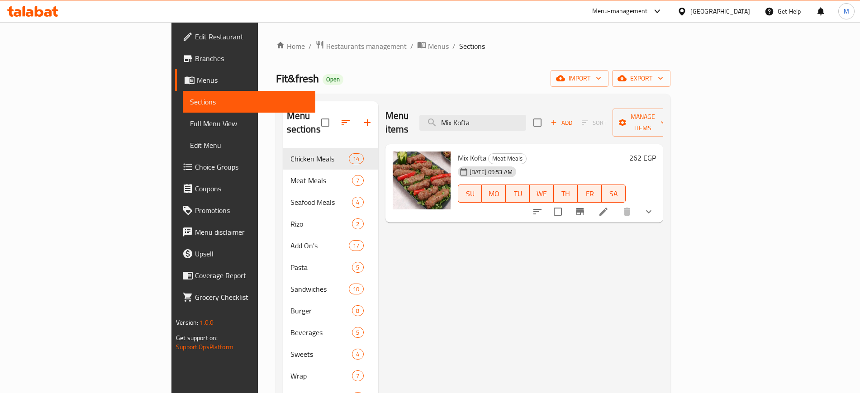
paste input "Spicy Mexican Shish"
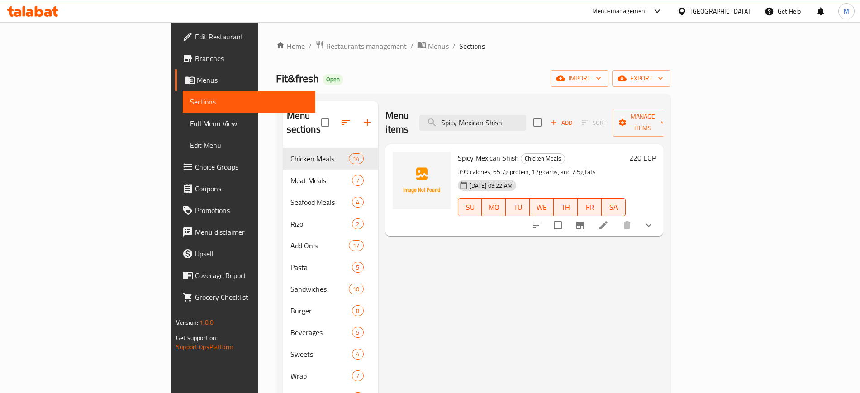
paste input "teamed Rice"
paste input "yrian Chicken Shawarma"
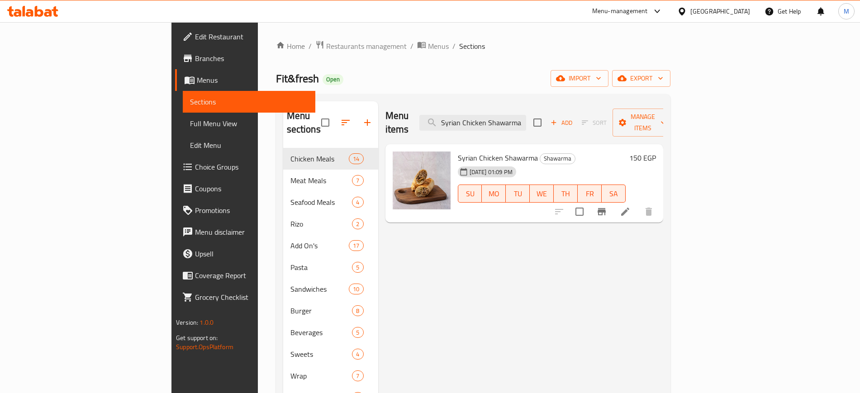
paste input "Voodoo Chicken Sandwich"
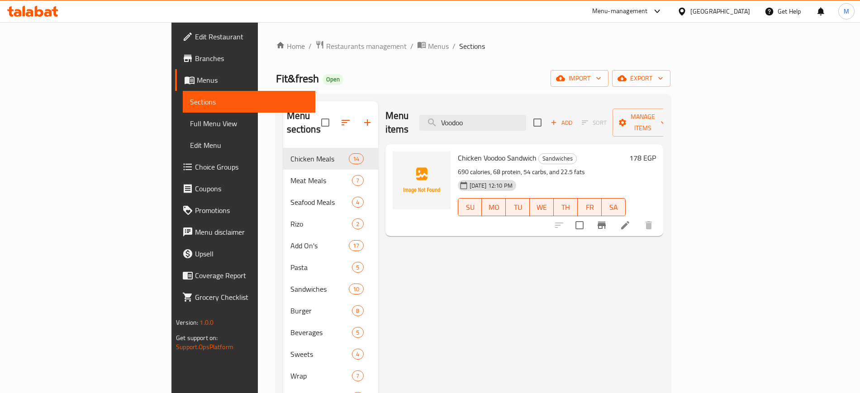
type input "Voodoo"
click at [478, 288] on div "Menu items Voodoo Add Sort Manage items Chicken Voodoo Sandwich Sandwiches 690 …" at bounding box center [520, 297] width 285 height 393
click at [558, 46] on ol "Home / Restaurants management / Menus / Sections" at bounding box center [473, 46] width 395 height 12
click at [276, 77] on span "Fit&fresh" at bounding box center [297, 78] width 43 height 20
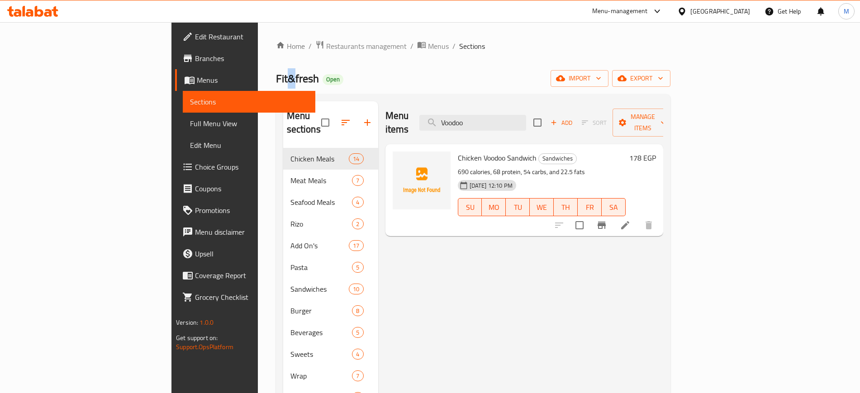
copy span "&"
click at [276, 77] on span "Fit&fresh" at bounding box center [297, 78] width 43 height 20
click at [378, 239] on div "Menu items Voodoo Add Sort Manage items Chicken Voodoo Sandwich Sandwiches 690 …" at bounding box center [520, 297] width 285 height 393
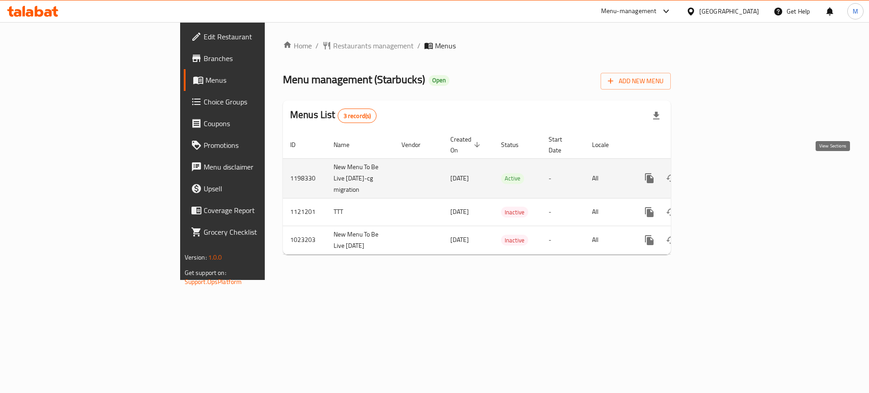
click at [720, 173] on icon "enhanced table" at bounding box center [714, 178] width 11 height 11
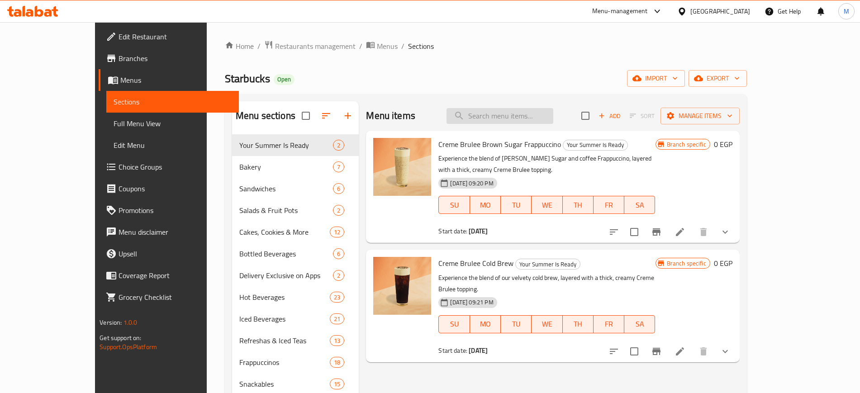
click at [528, 117] on input "search" at bounding box center [500, 116] width 107 height 16
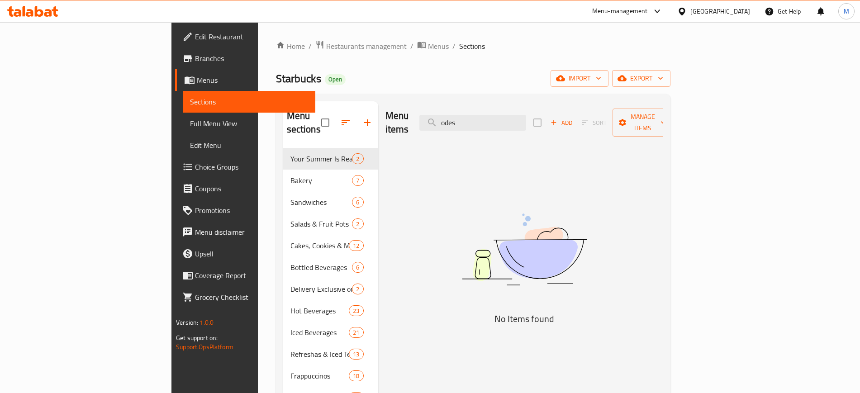
paste input "Whole Coffee Beans Odyssey Blend 250g"
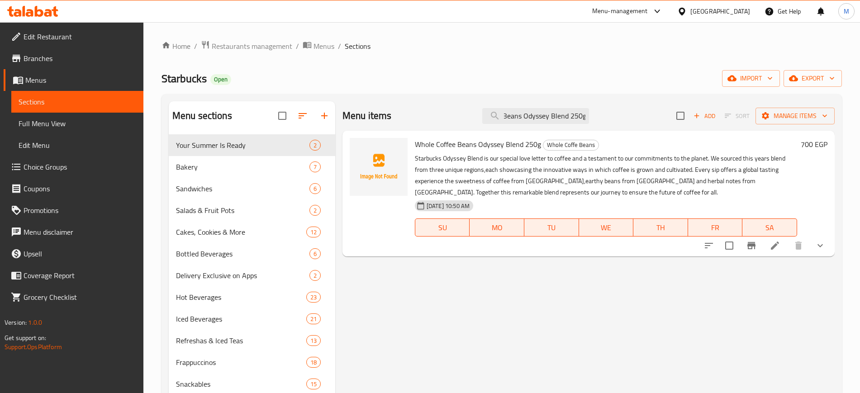
type input "Whole Coffee Beans Odyssey Blend 250g"
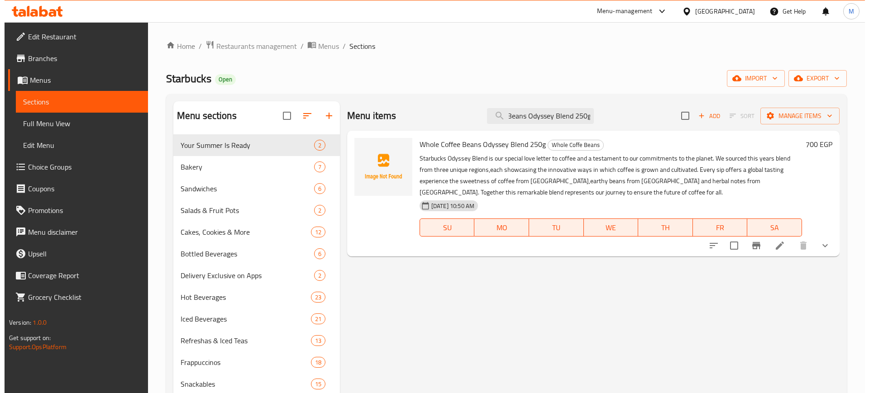
scroll to position [0, 0]
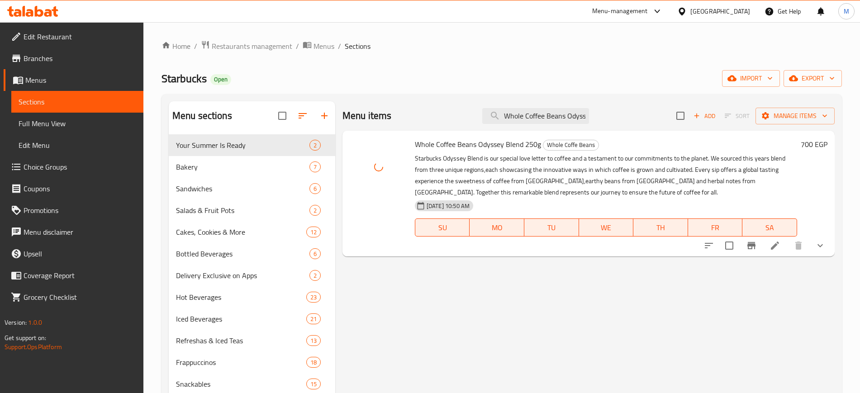
click at [414, 273] on div "Menu items Whole Coffee Beans Odyssey Blend 250g Add Sort Manage items Whole Co…" at bounding box center [585, 325] width 500 height 449
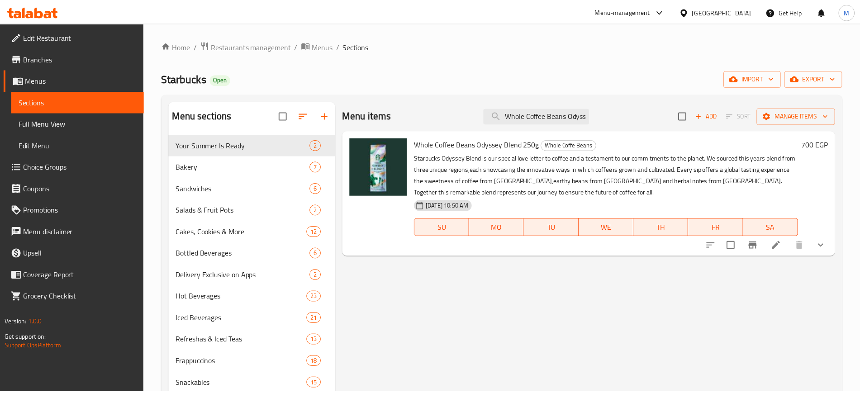
scroll to position [183, 0]
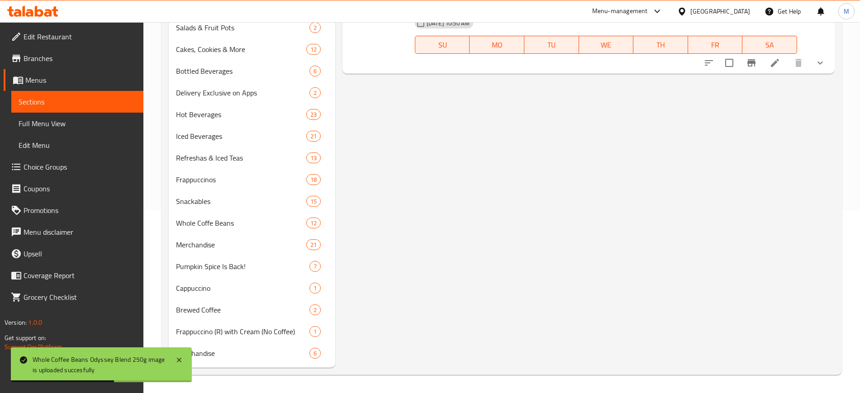
click at [541, 366] on div "Menu items Whole Coffee Beans Odyssey Blend 250g Add Sort Manage items Whole Co…" at bounding box center [585, 143] width 500 height 449
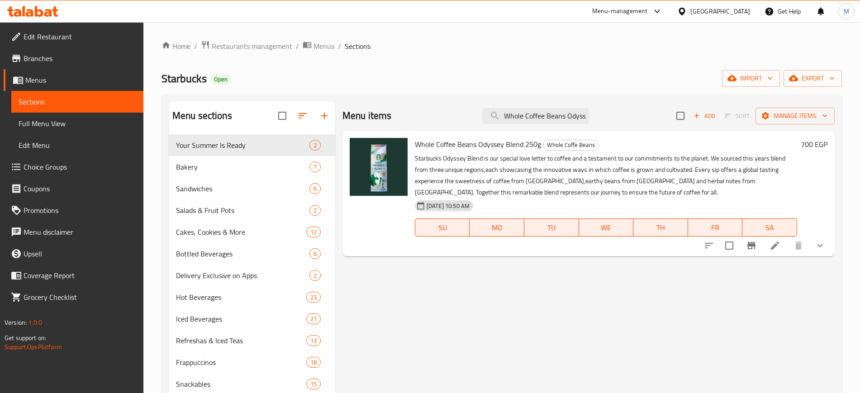
scroll to position [0, 0]
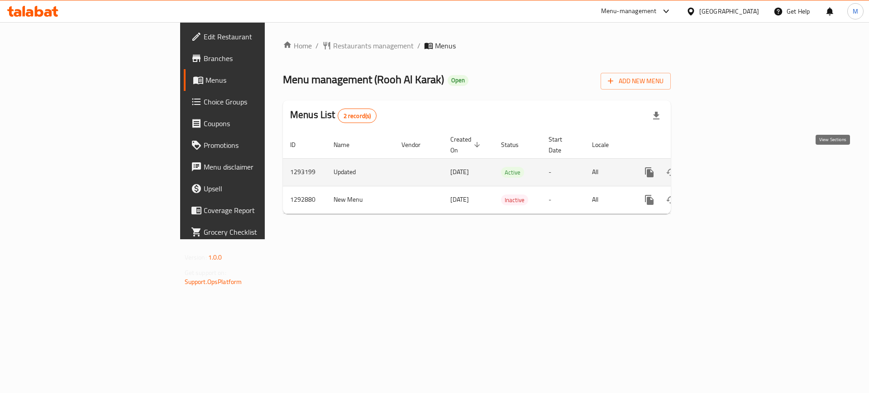
click at [719, 168] on icon "enhanced table" at bounding box center [714, 172] width 8 height 8
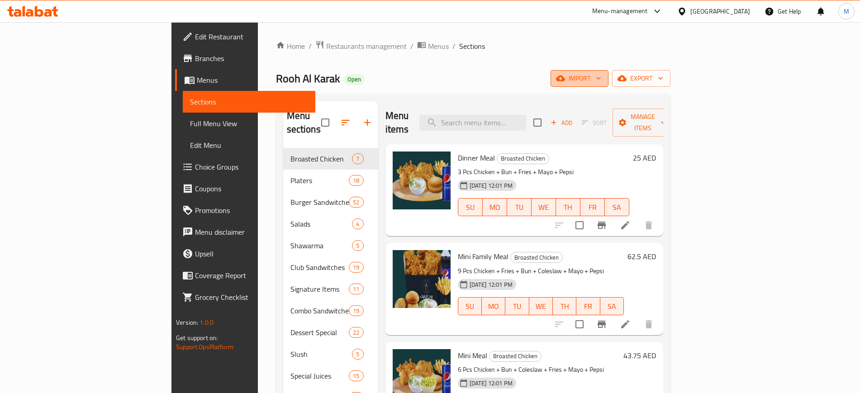
click at [601, 79] on span "import" at bounding box center [579, 78] width 43 height 11
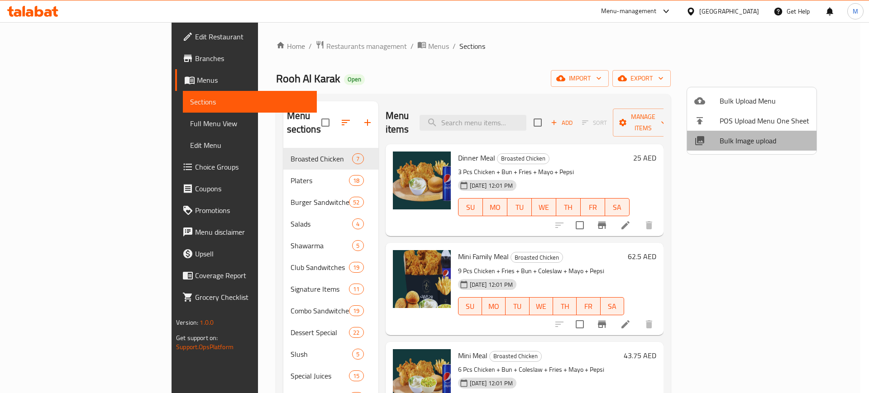
click at [756, 142] on span "Bulk Image upload" at bounding box center [764, 140] width 90 height 11
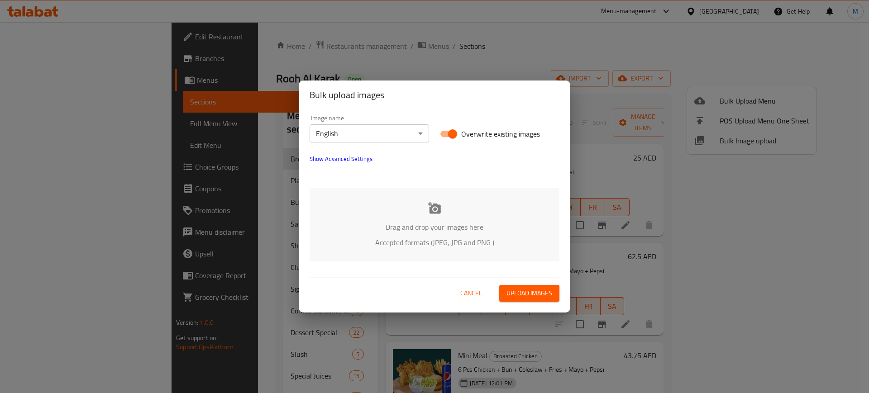
click at [451, 237] on p "Accepted formats (JPEG, JPG and PNG )" at bounding box center [434, 242] width 223 height 11
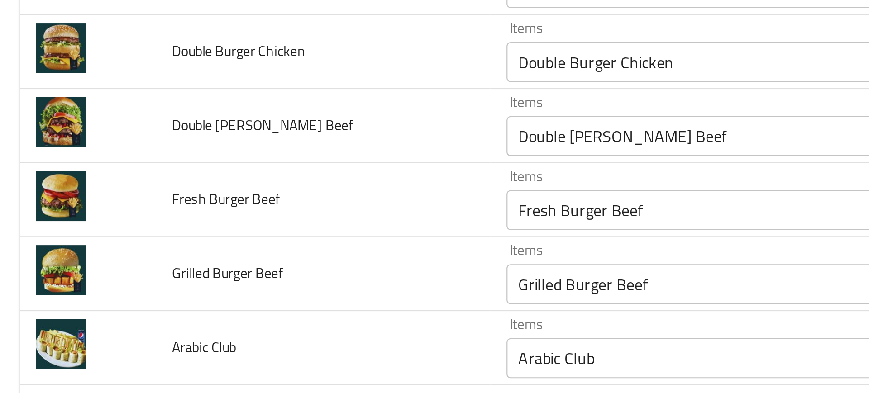
scroll to position [180, 0]
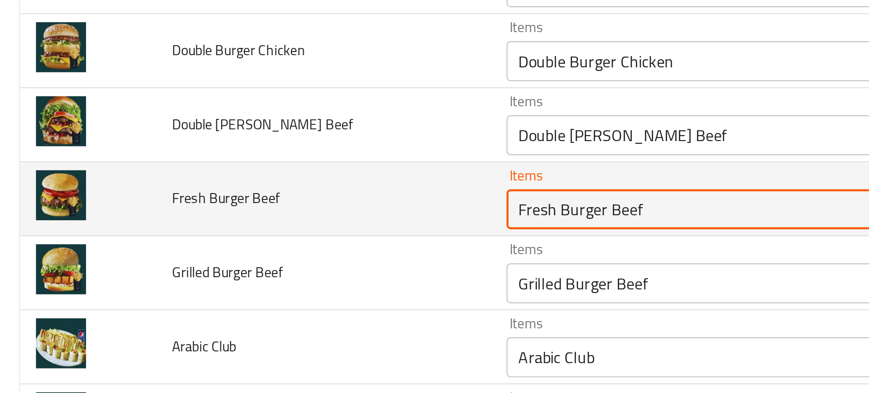
click at [243, 213] on Beef "Fresh Burger Beef" at bounding box center [341, 214] width 216 height 13
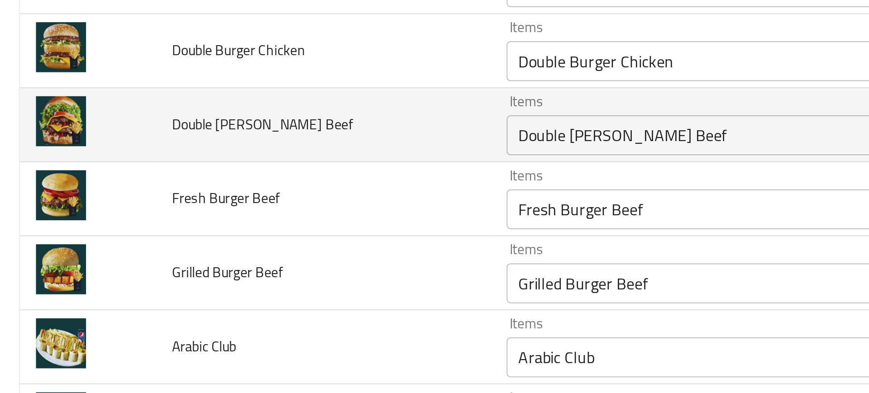
click at [80, 172] on td "Double [PERSON_NAME] Beef" at bounding box center [147, 176] width 151 height 33
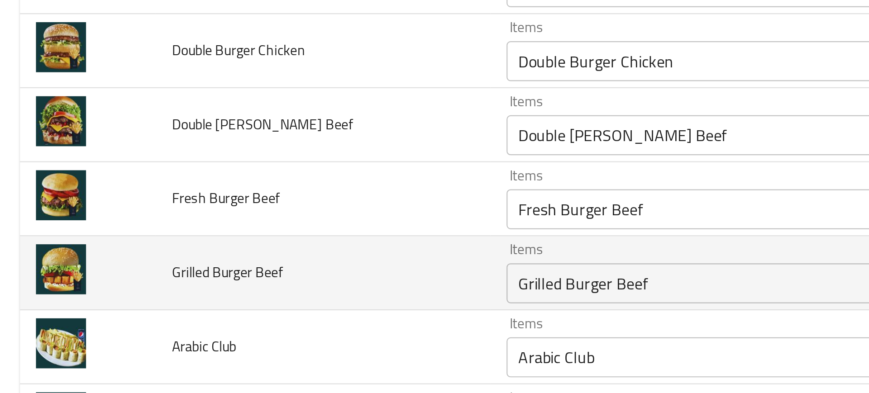
click at [123, 235] on td "Grilled Burger Beef" at bounding box center [147, 243] width 151 height 33
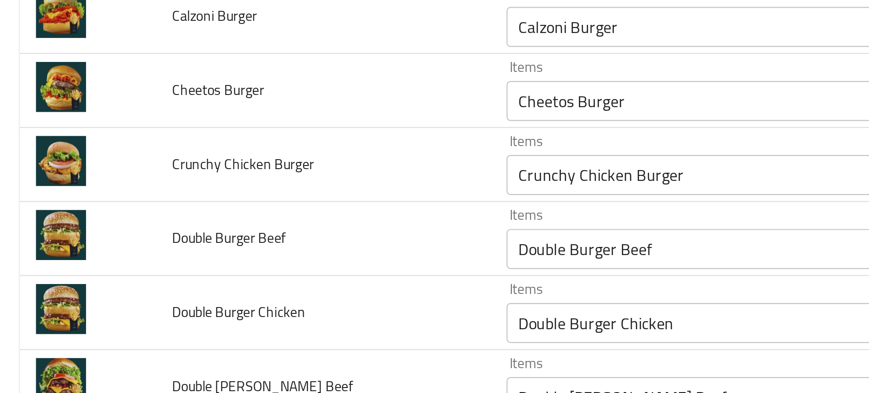
scroll to position [0, 0]
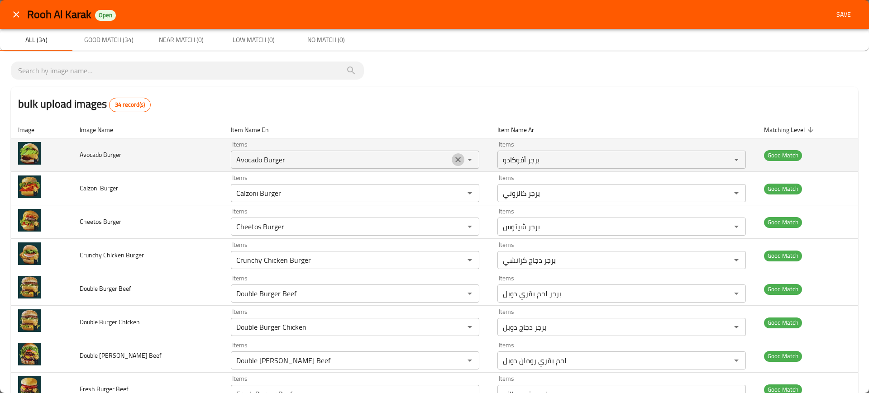
click at [453, 163] on icon "Clear" at bounding box center [457, 159] width 9 height 9
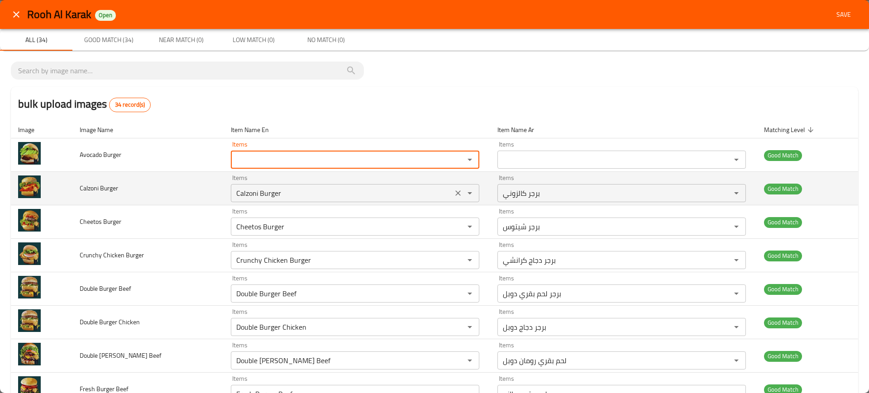
click at [453, 196] on icon "Clear" at bounding box center [457, 193] width 9 height 9
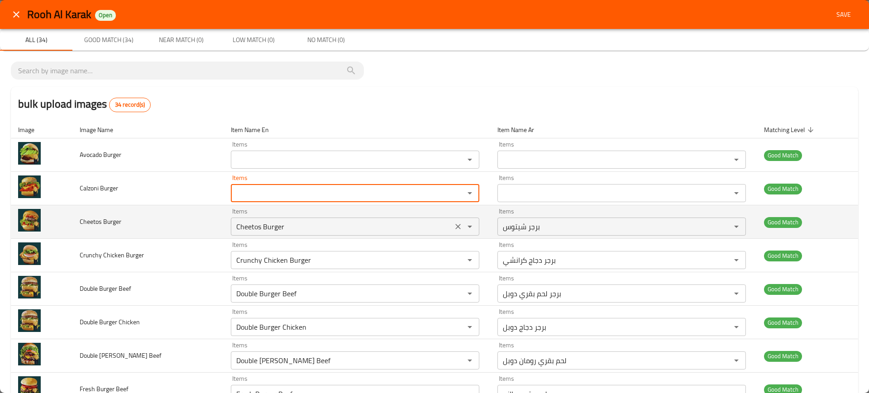
click at [446, 219] on div "Cheetos Burger Items" at bounding box center [355, 227] width 248 height 18
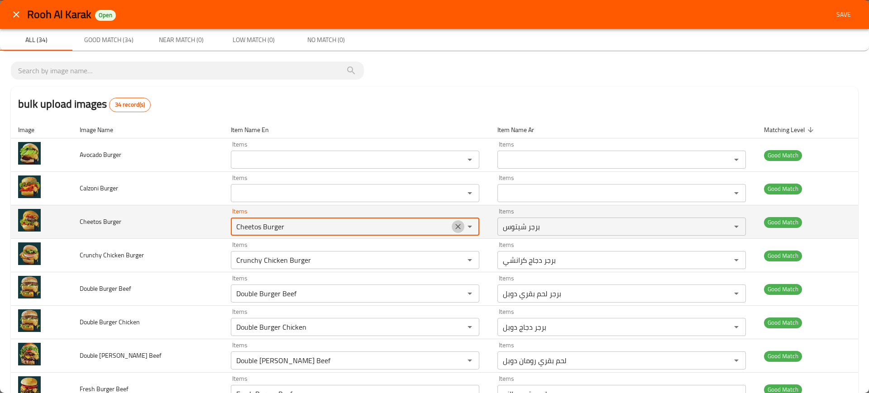
click at [453, 228] on icon "Clear" at bounding box center [457, 226] width 9 height 9
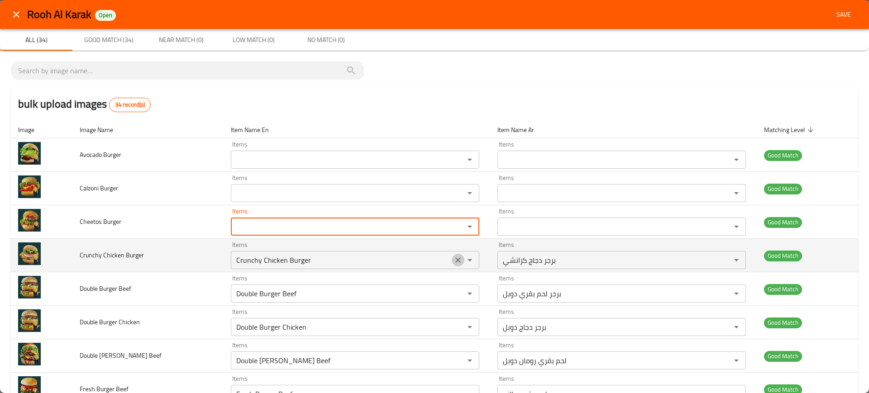
click at [455, 259] on icon "Clear" at bounding box center [457, 259] width 5 height 5
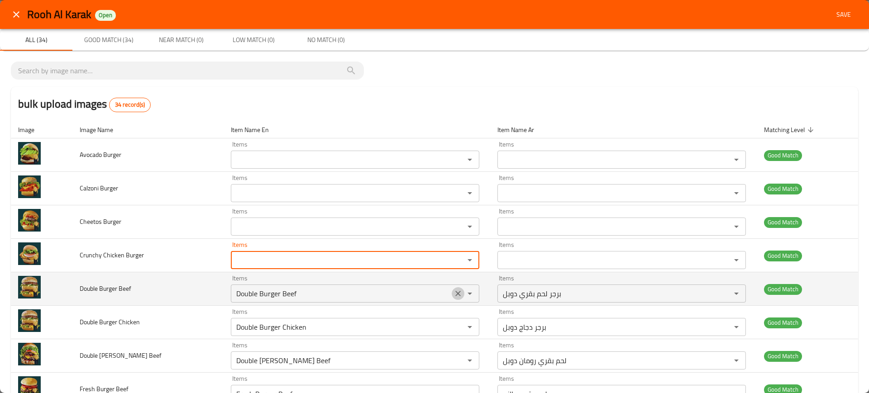
click at [453, 289] on icon "Clear" at bounding box center [457, 293] width 9 height 9
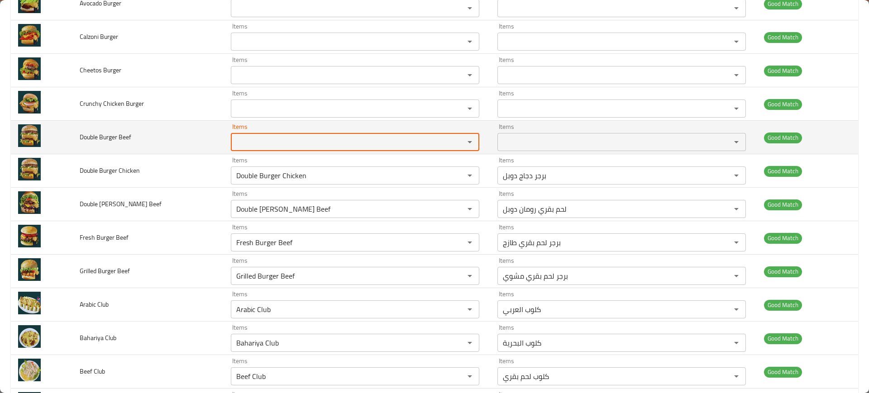
scroll to position [152, 0]
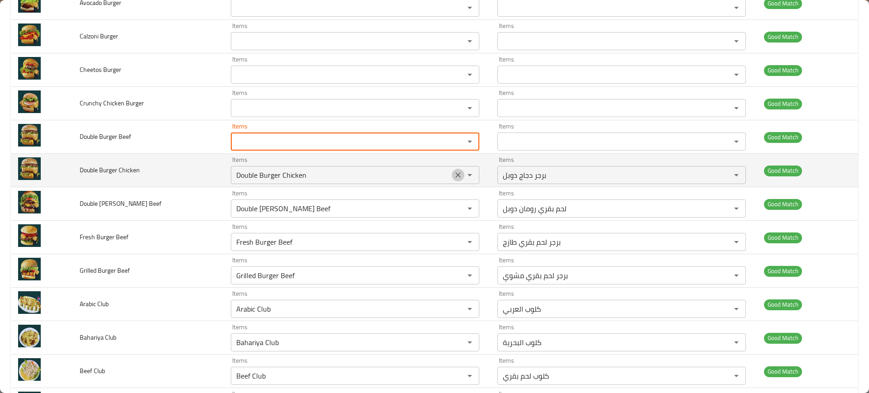
click at [453, 175] on icon "Clear" at bounding box center [457, 175] width 9 height 9
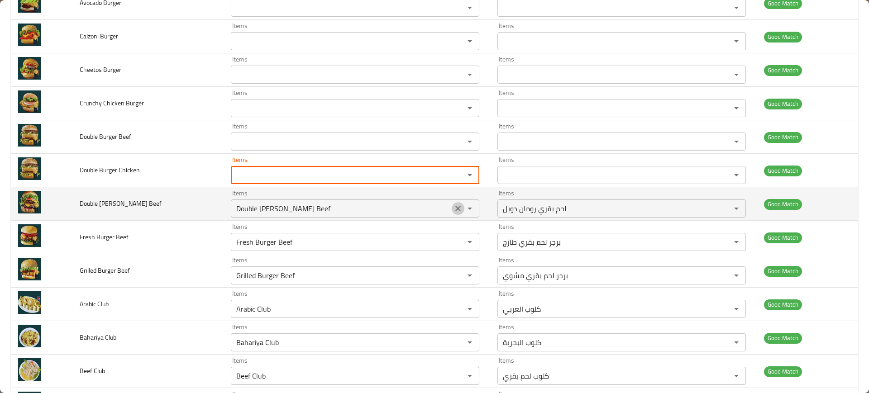
click at [453, 213] on icon "Clear" at bounding box center [457, 208] width 9 height 9
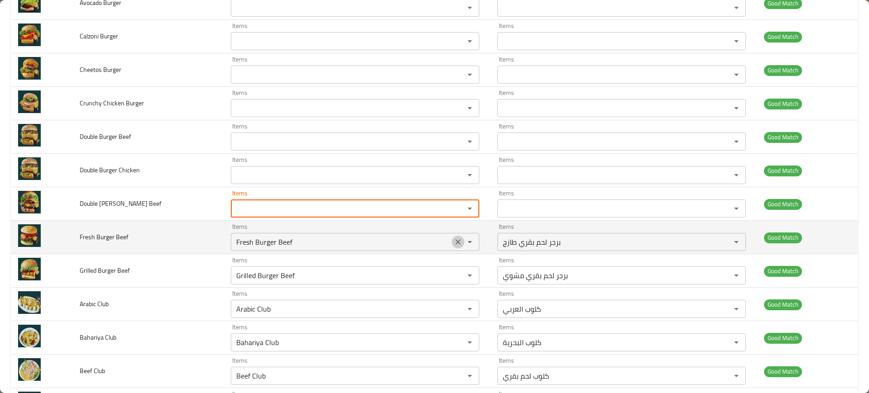
click at [455, 242] on icon "Clear" at bounding box center [457, 241] width 5 height 5
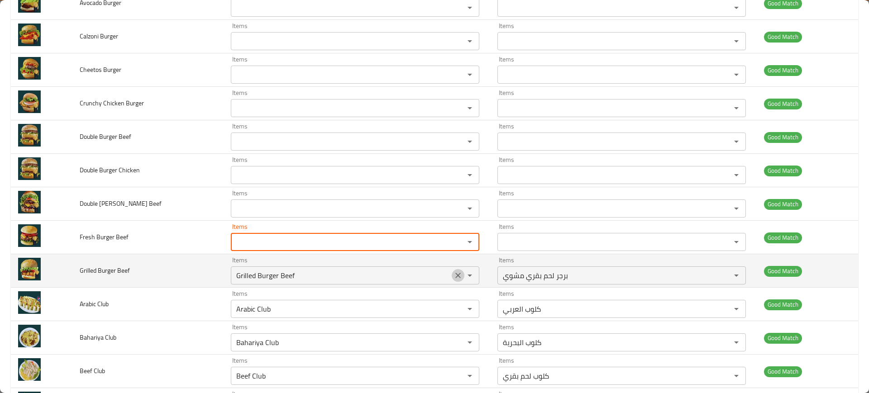
click at [452, 270] on button "Clear" at bounding box center [458, 275] width 13 height 13
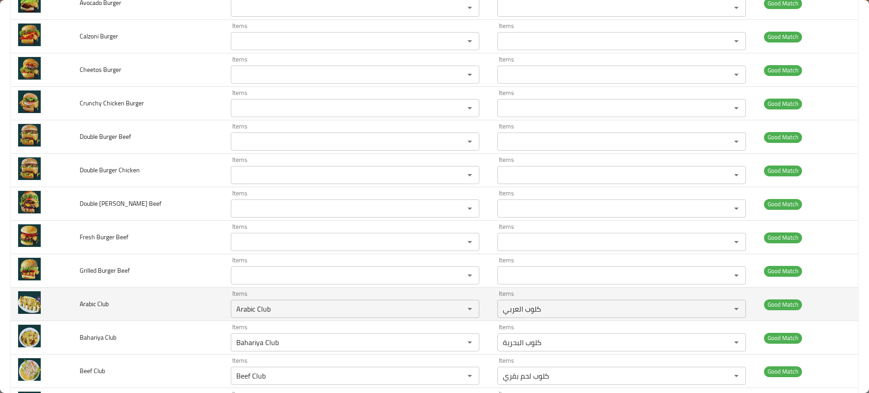
click at [185, 304] on td "Arabic Club" at bounding box center [147, 304] width 151 height 33
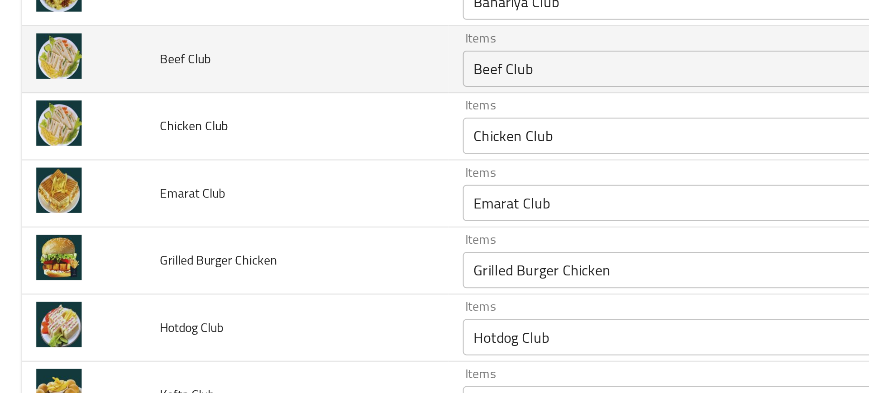
scroll to position [389, 0]
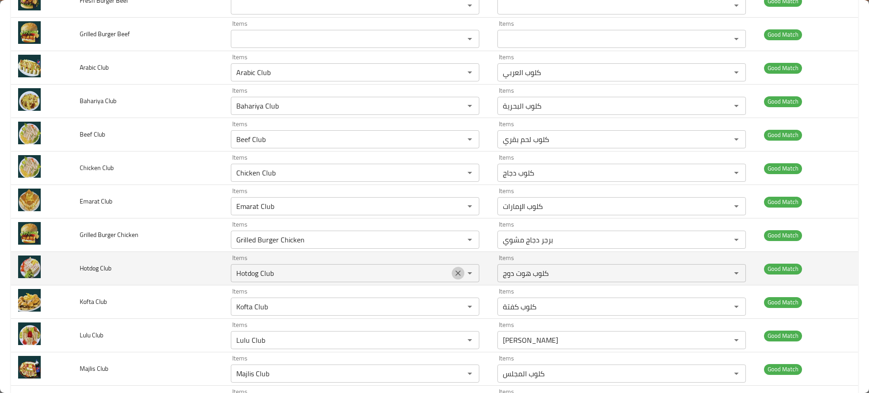
click at [455, 273] on icon "Clear" at bounding box center [457, 273] width 5 height 5
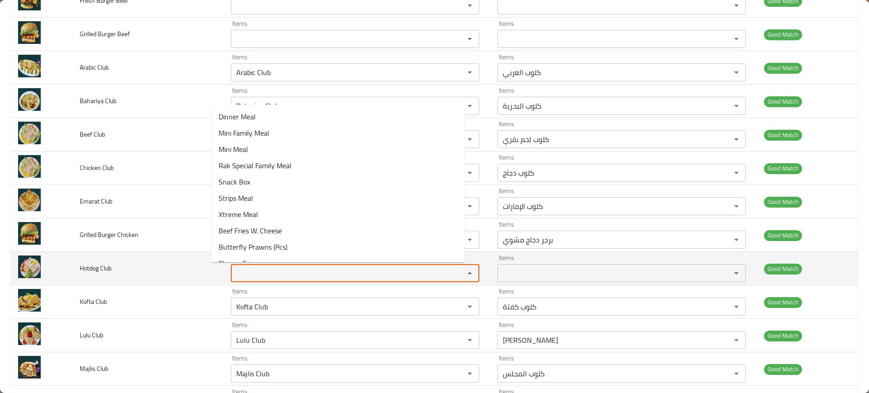
click at [246, 275] on Club "Items" at bounding box center [341, 273] width 216 height 13
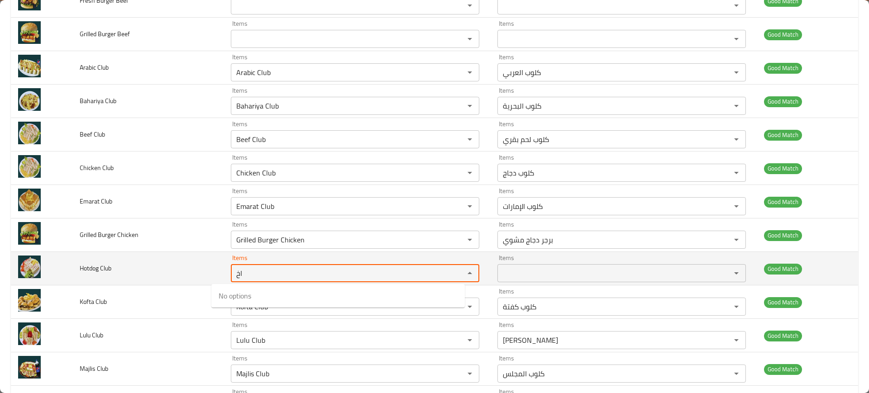
type Club "ا"
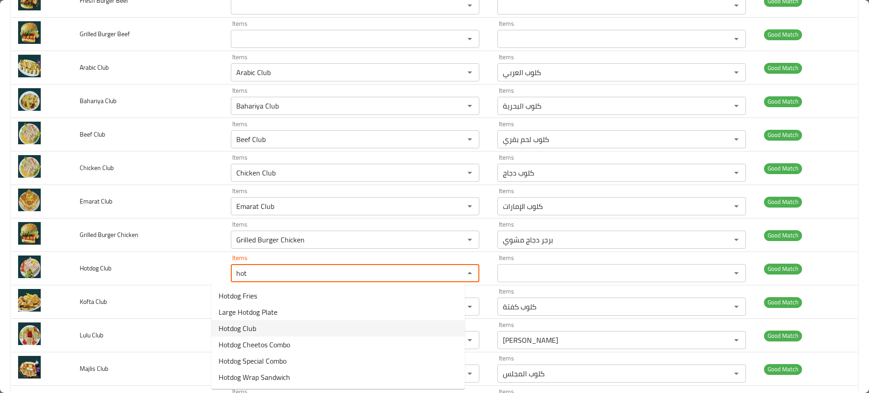
click at [257, 329] on Club-option-2 "Hotdog Club" at bounding box center [337, 328] width 253 height 16
type Club "Hotdog Club"
type Club-ar "كلوب هوت دوج"
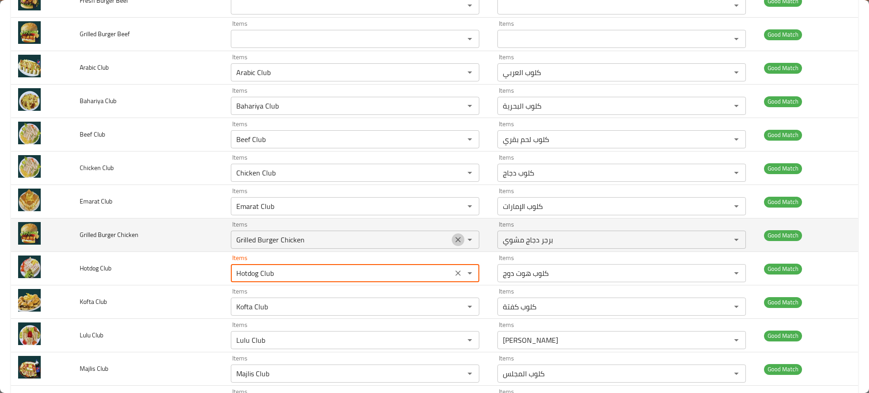
click at [453, 243] on icon "Clear" at bounding box center [457, 239] width 9 height 9
type Club "Hotdog Club"
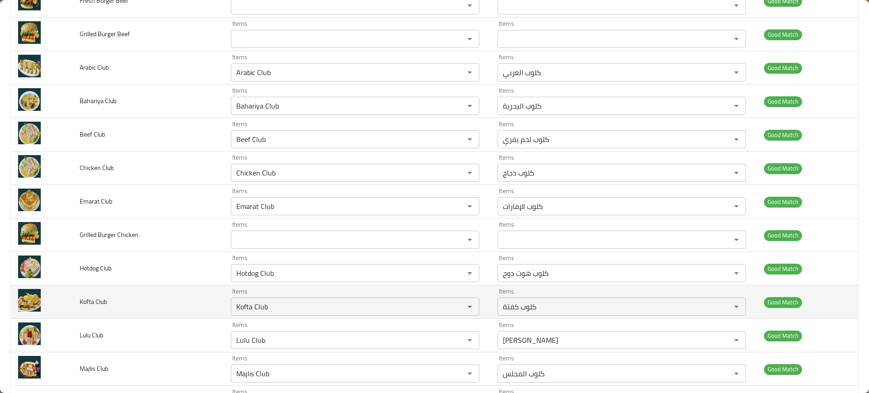
click at [151, 297] on td "Kofta Club" at bounding box center [147, 302] width 151 height 33
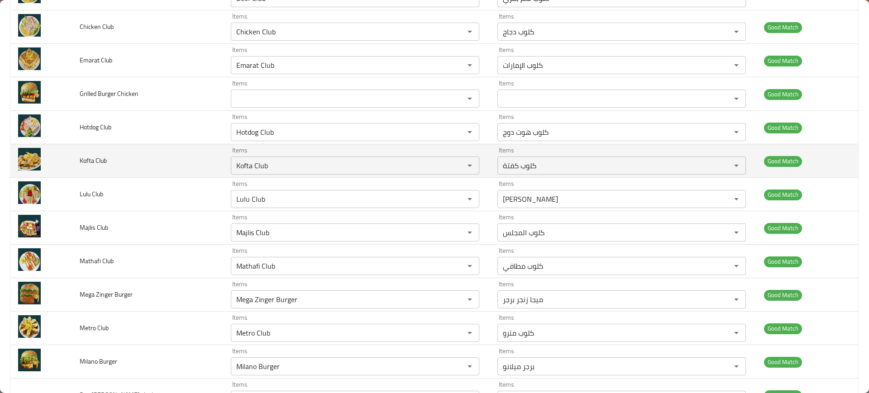
scroll to position [529, 0]
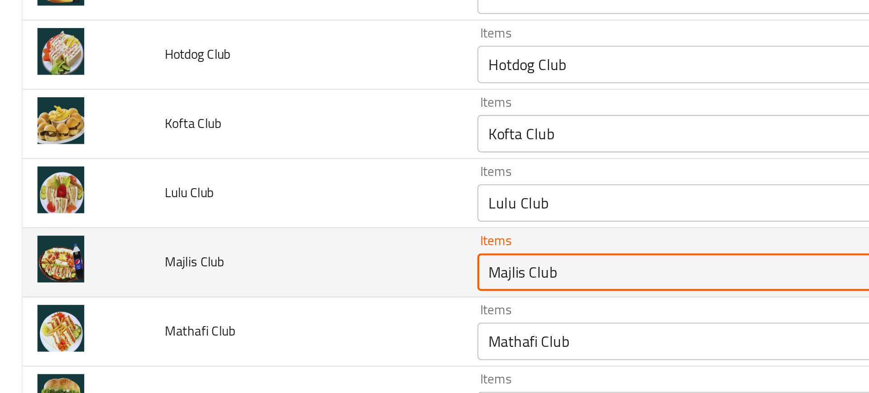
click at [233, 233] on Club "Majlis Club" at bounding box center [341, 233] width 216 height 13
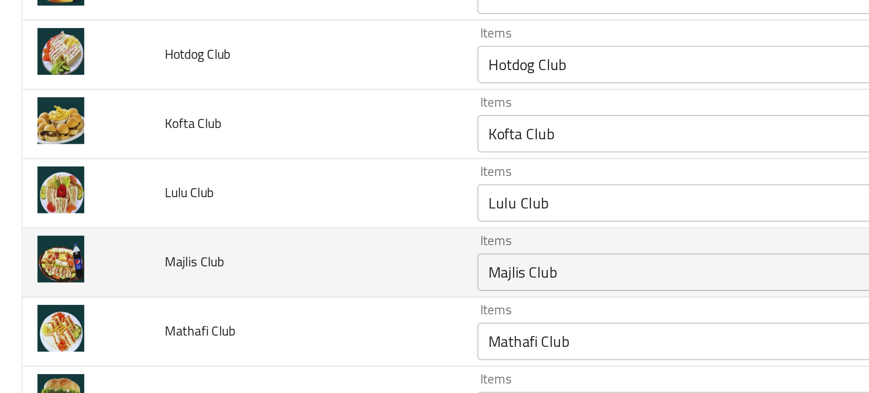
click at [169, 239] on td "Majlis Club" at bounding box center [147, 228] width 151 height 33
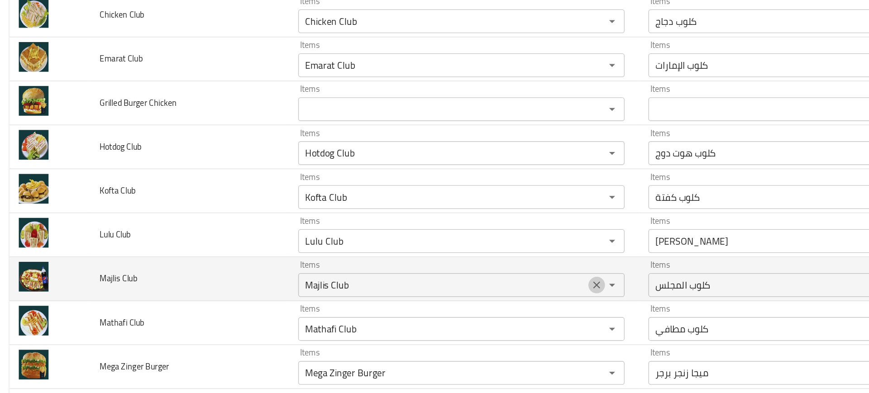
click at [452, 239] on button "Clear" at bounding box center [458, 233] width 13 height 13
click at [120, 235] on td "Majlis Club" at bounding box center [147, 228] width 151 height 33
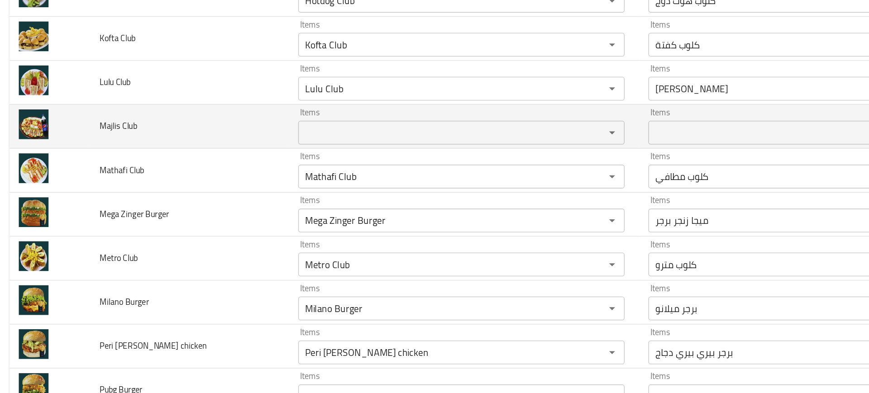
scroll to position [645, 0]
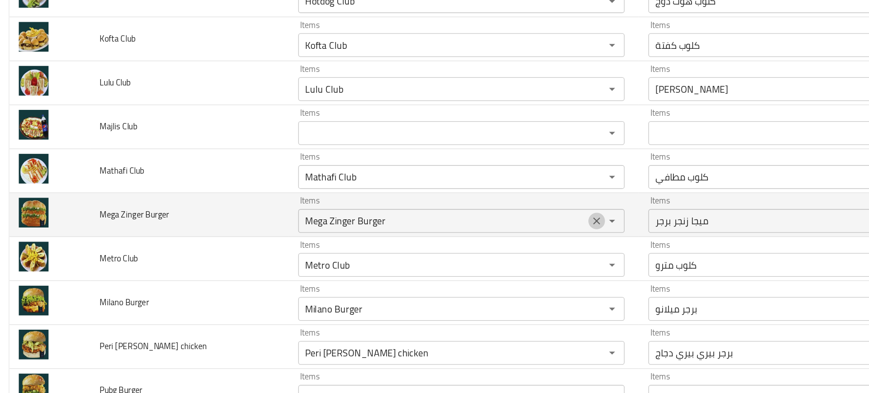
click at [453, 183] on icon "Clear" at bounding box center [457, 184] width 9 height 9
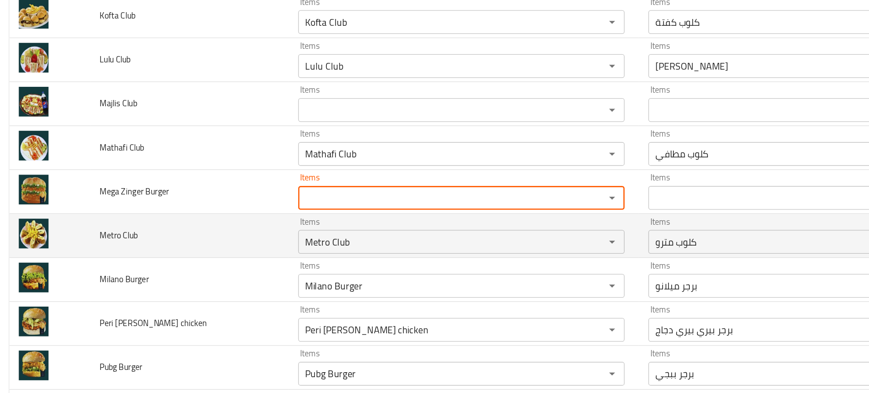
scroll to position [663, 0]
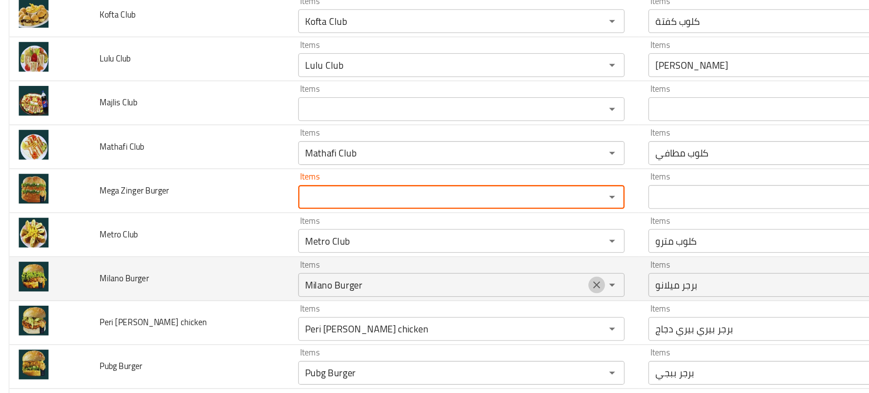
click at [453, 237] on icon "Clear" at bounding box center [457, 233] width 9 height 9
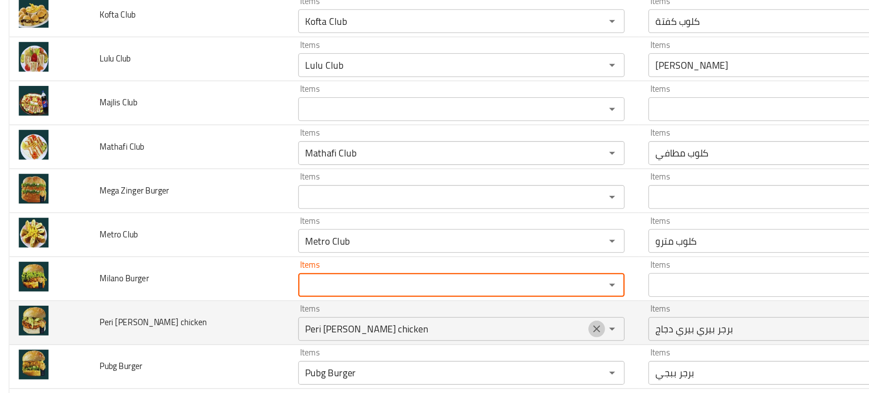
click at [453, 268] on icon "Clear" at bounding box center [457, 266] width 9 height 9
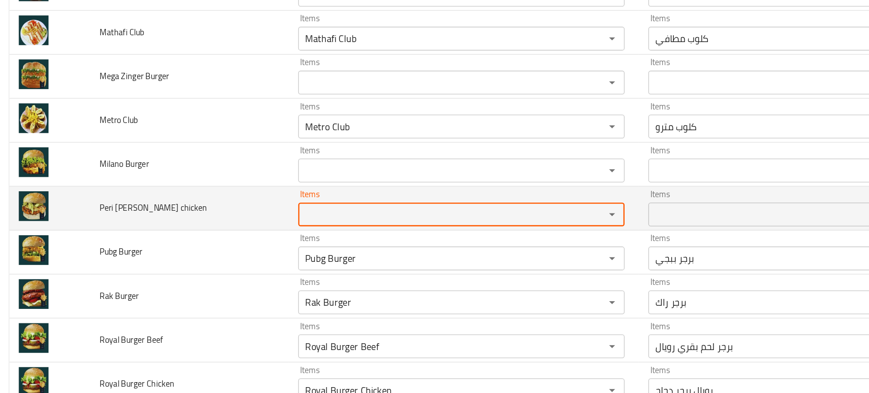
scroll to position [751, 0]
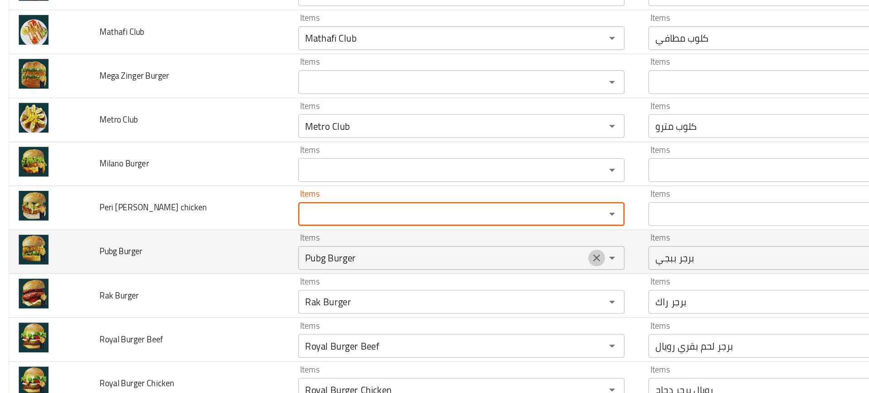
click at [453, 212] on icon "Clear" at bounding box center [457, 212] width 9 height 9
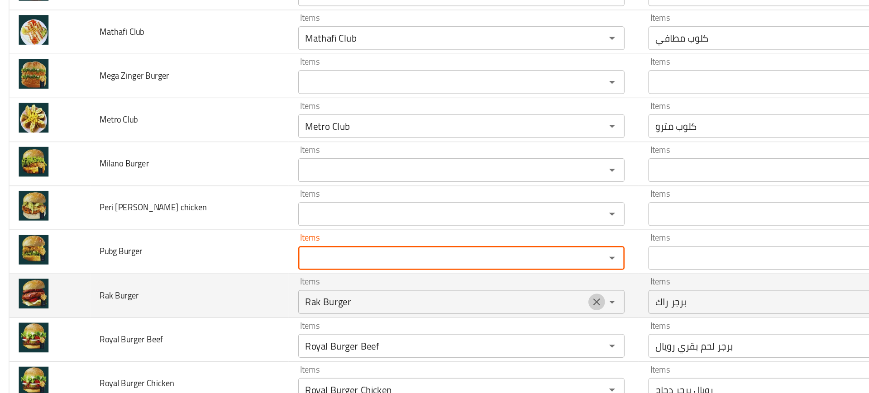
click at [453, 248] on icon "Clear" at bounding box center [457, 246] width 9 height 9
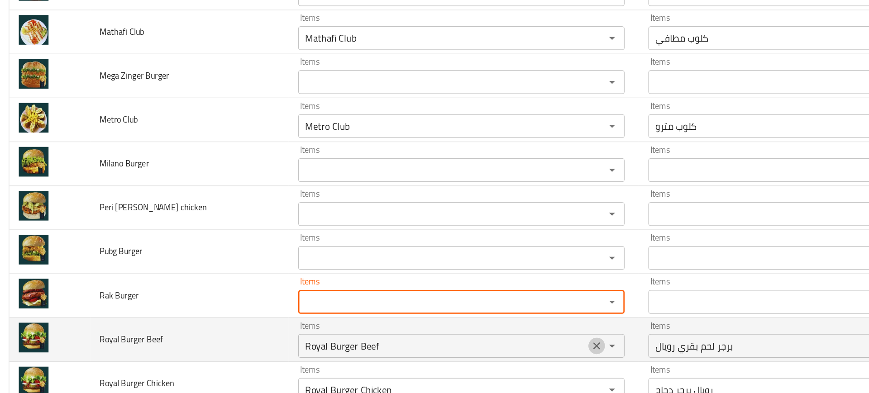
click at [452, 285] on button "Clear" at bounding box center [458, 279] width 13 height 13
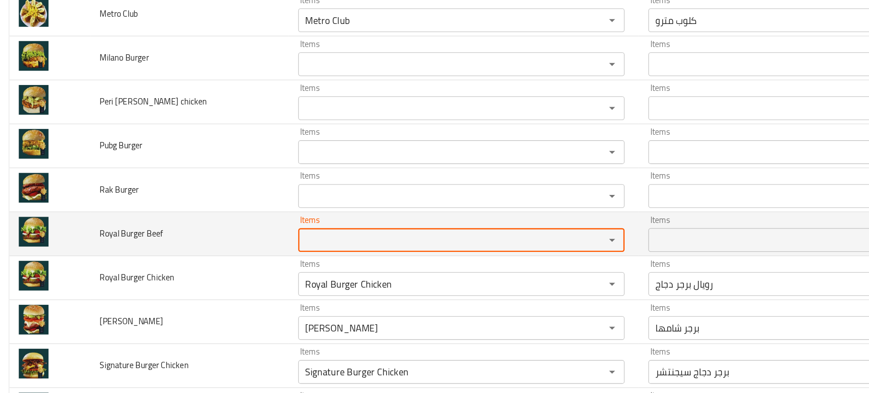
scroll to position [845, 0]
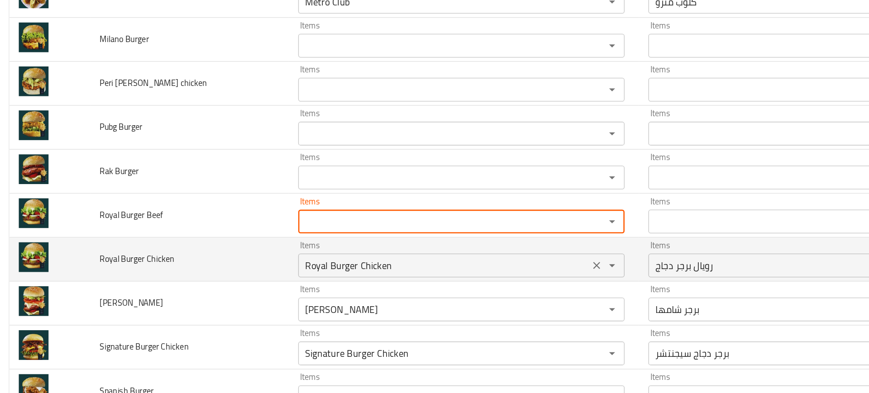
click at [453, 222] on icon "Clear" at bounding box center [457, 218] width 9 height 9
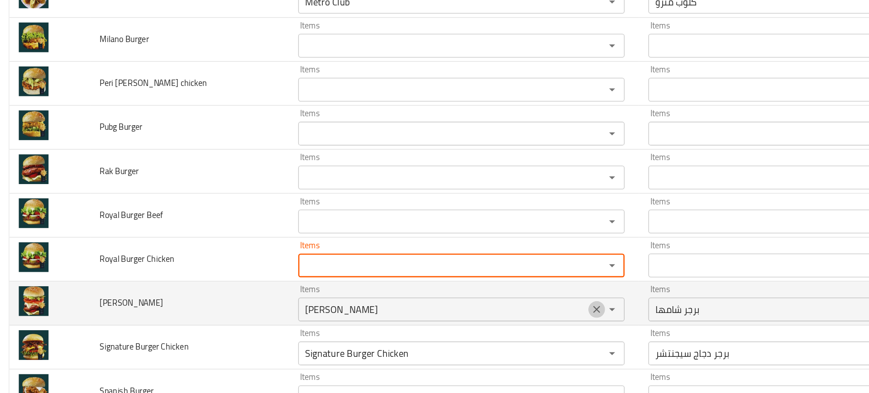
click at [453, 251] on icon "Clear" at bounding box center [457, 252] width 9 height 9
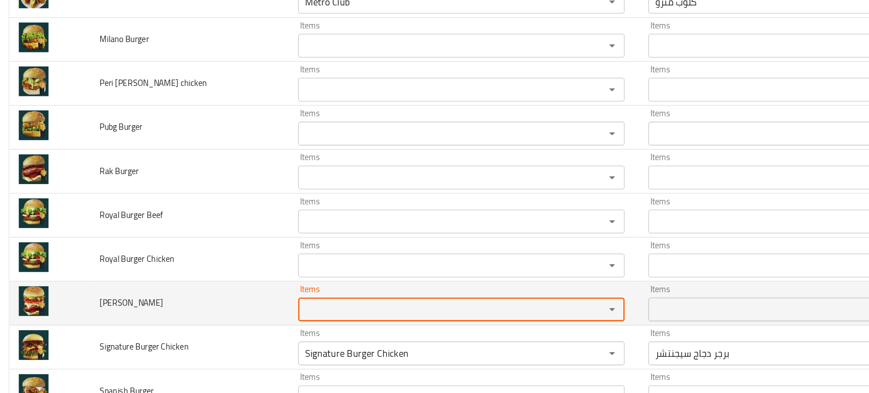
scroll to position [902, 0]
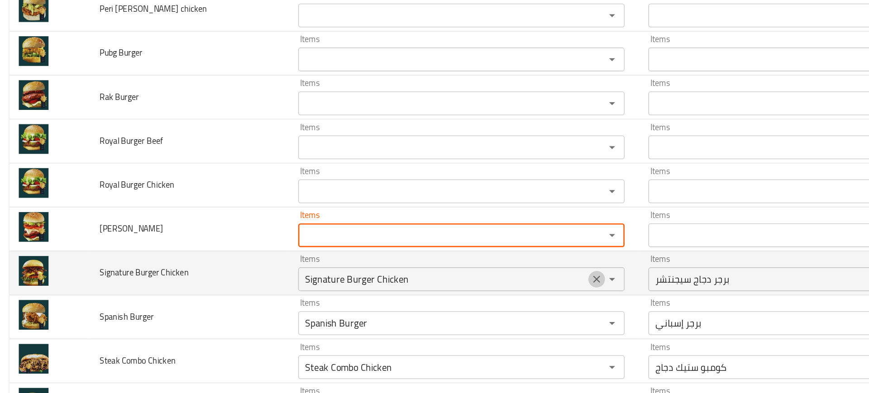
click at [453, 228] on icon "Clear" at bounding box center [457, 228] width 9 height 9
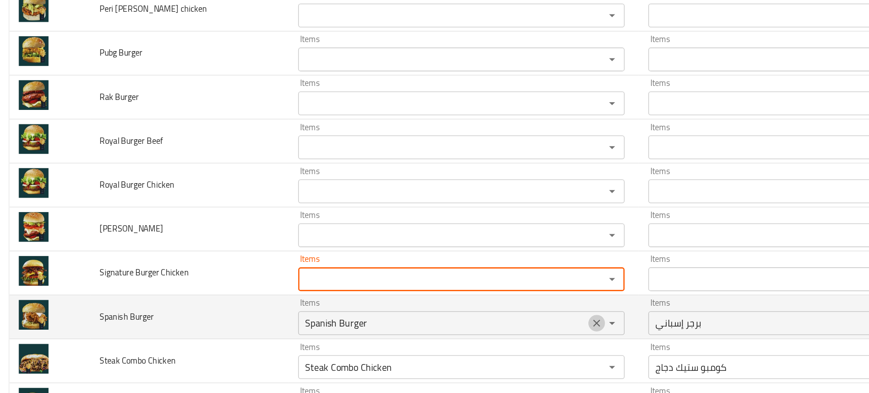
click at [455, 262] on icon "Clear" at bounding box center [457, 262] width 5 height 5
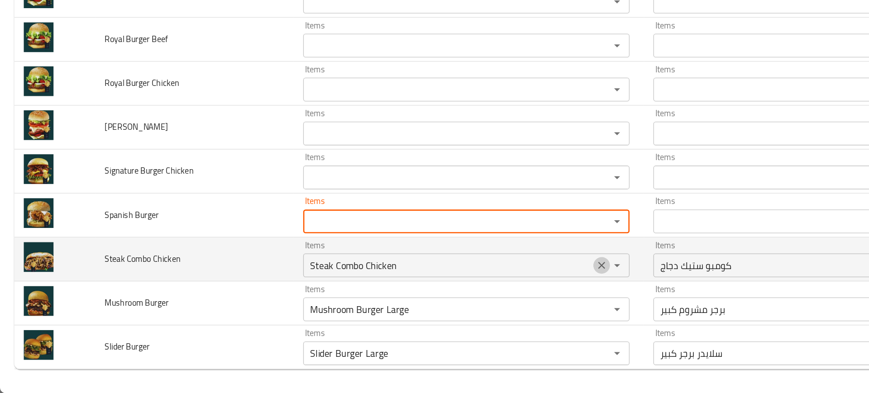
click at [455, 295] on icon "Clear" at bounding box center [457, 295] width 5 height 5
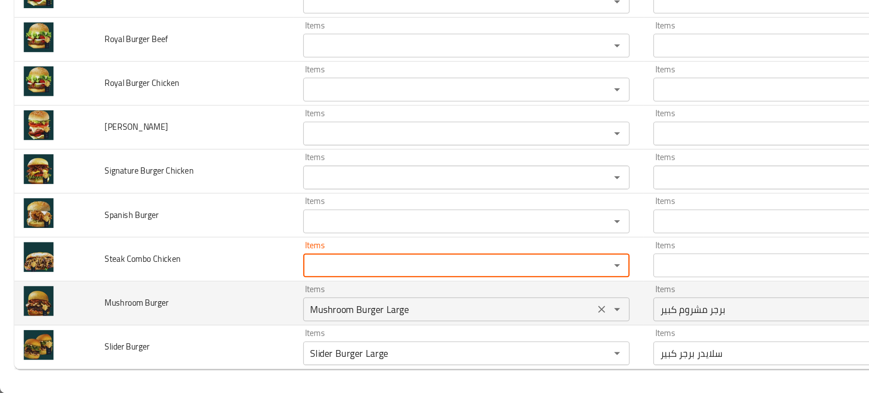
click at [453, 330] on icon "Clear" at bounding box center [457, 329] width 9 height 9
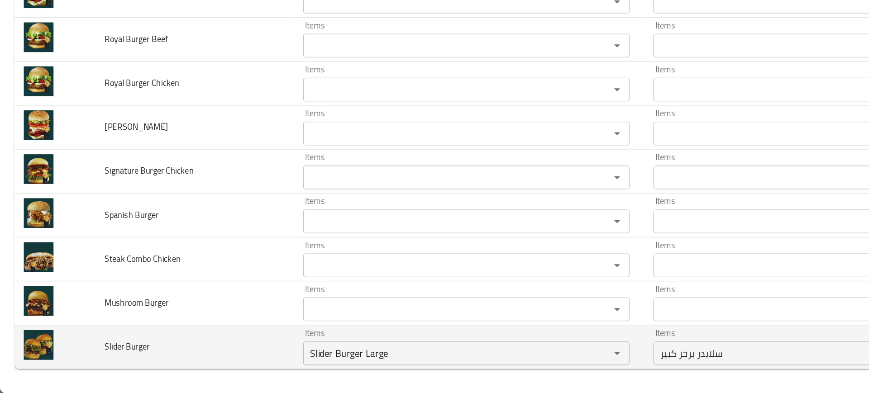
click at [153, 342] on td "Slider Burger" at bounding box center [147, 358] width 151 height 33
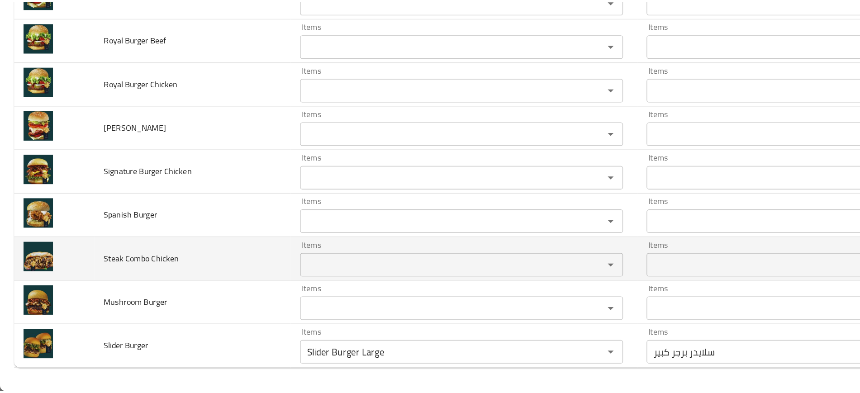
scroll to position [0, 0]
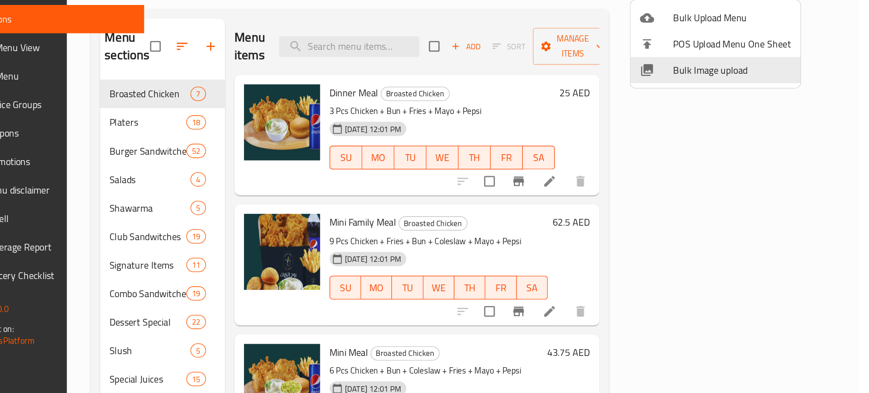
click at [514, 113] on div at bounding box center [434, 196] width 869 height 393
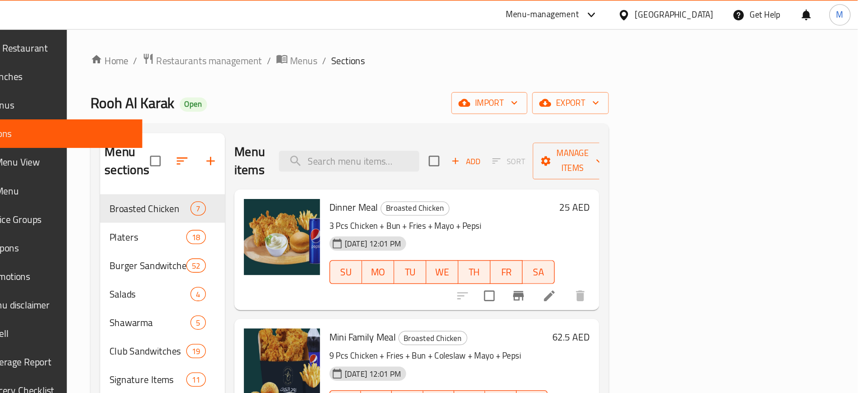
click at [514, 25] on div "Home / Restaurants management / Menus / Sections Rooh Al Karak Open import expo…" at bounding box center [473, 295] width 431 height 546
paste input "Barq Wa Raad"
click at [526, 115] on input "search" at bounding box center [472, 123] width 107 height 16
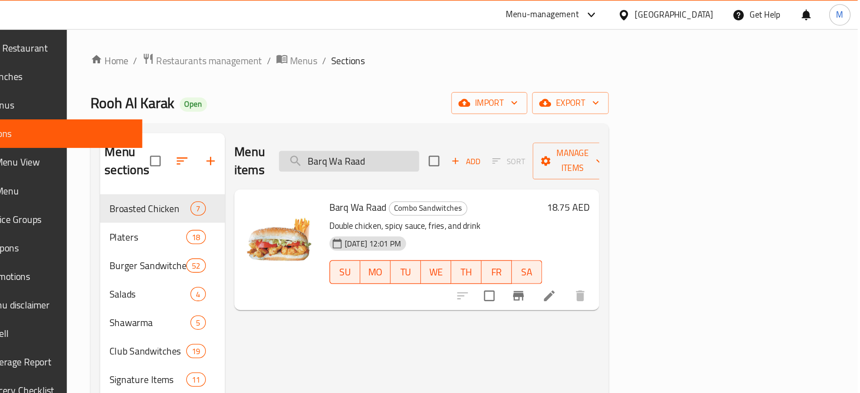
paste input "Vegetable Club"
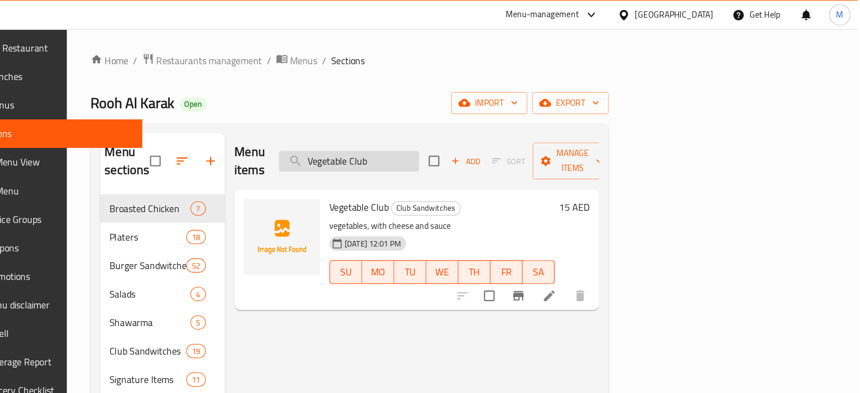
click at [526, 115] on input "Vegetable Club" at bounding box center [472, 123] width 107 height 16
paste input "Bahariya Wrap Sandwich"
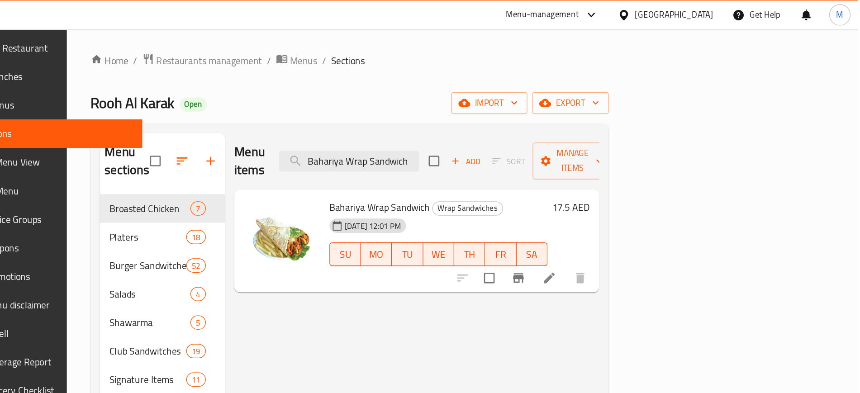
paste input "utterfly Prawns (Pcs)"
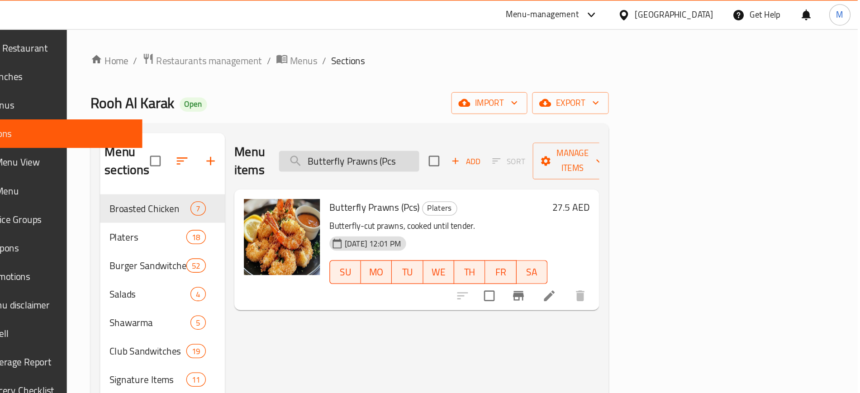
paste input "ahariya Wrap Sandwich"
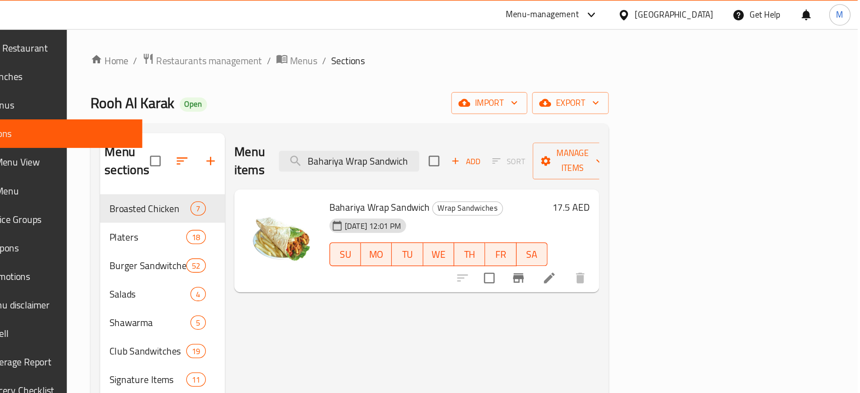
paste input "Shawarma Meal"
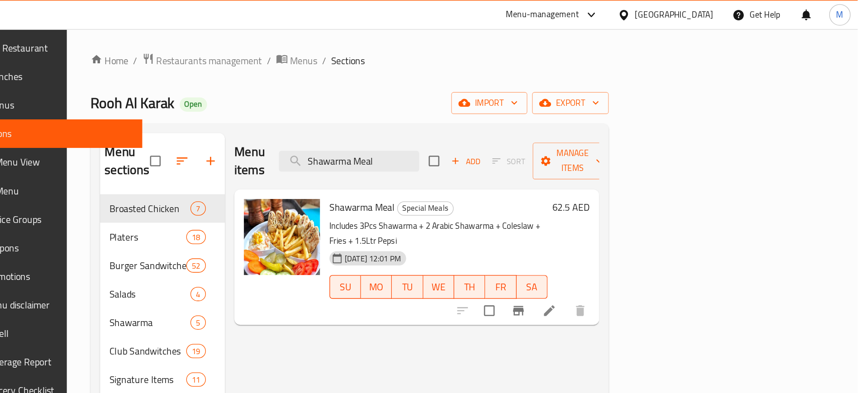
paste input "Kids"
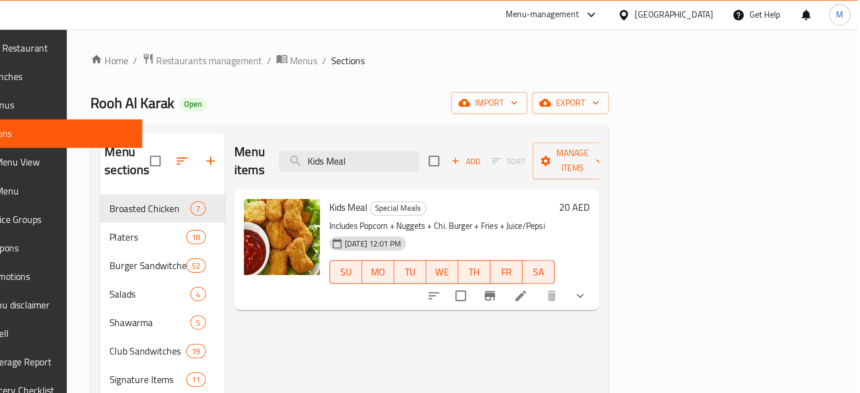
type input "Kids Meal"
click at [526, 115] on input "Kids Meal" at bounding box center [472, 123] width 107 height 16
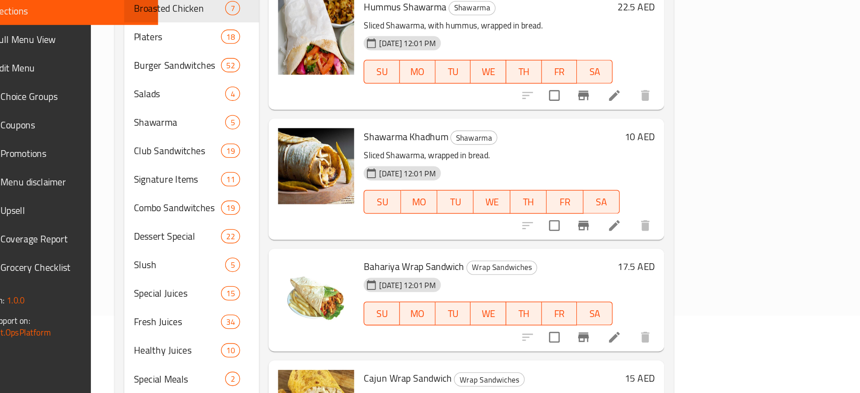
scroll to position [161, 0]
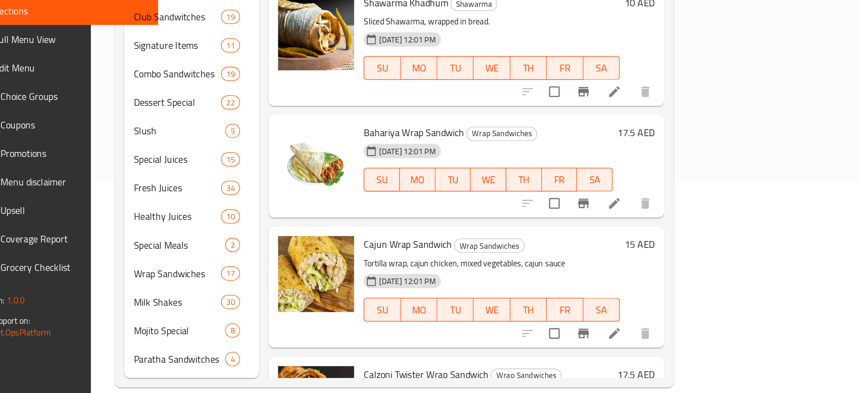
click at [678, 337] on div at bounding box center [622, 348] width 111 height 22
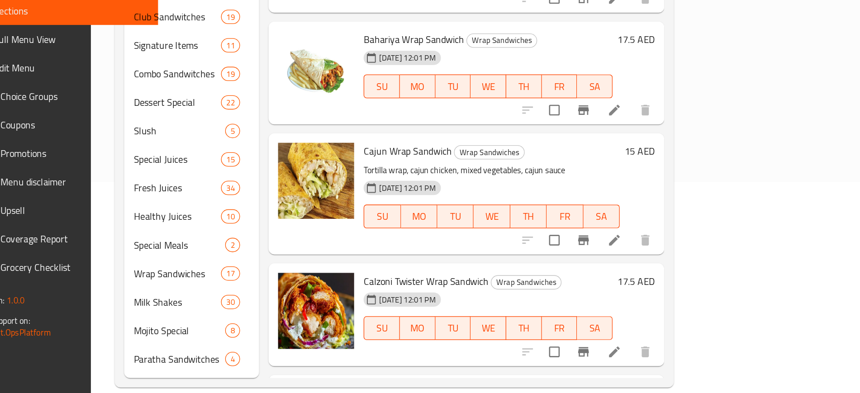
scroll to position [0, 0]
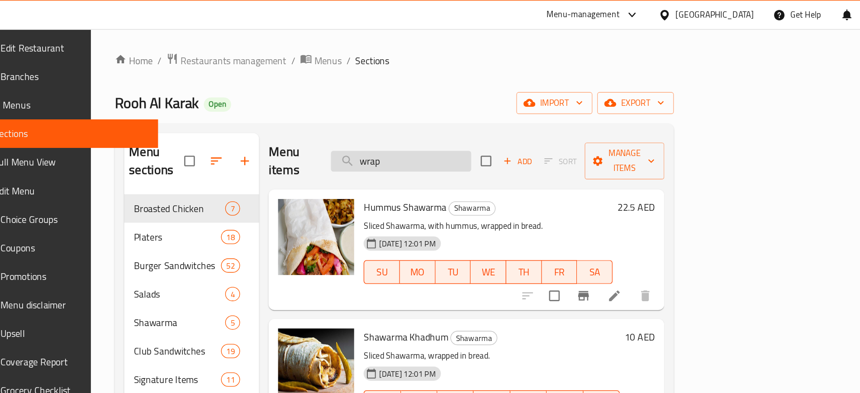
click at [535, 118] on input "wrap" at bounding box center [481, 123] width 107 height 16
paste input "Steak Combo Chicken"
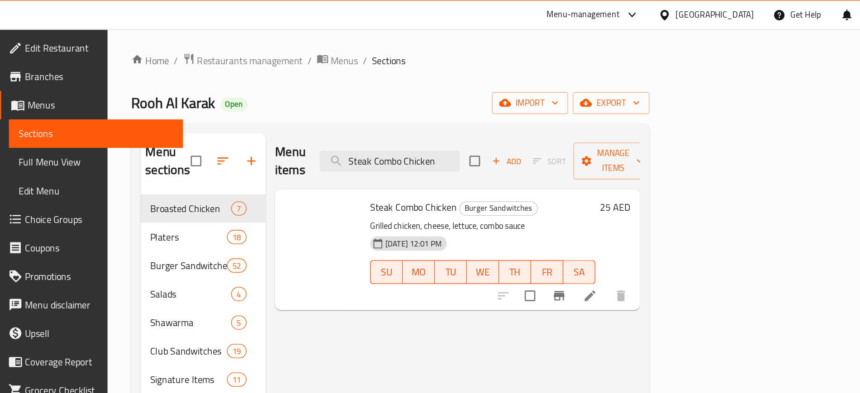
click at [610, 243] on div "Menu items Steak Combo Chicken Add Sort Manage items Steak Combo Chicken Burger…" at bounding box center [520, 321] width 285 height 441
paste input "Zinger Prawns Combo"
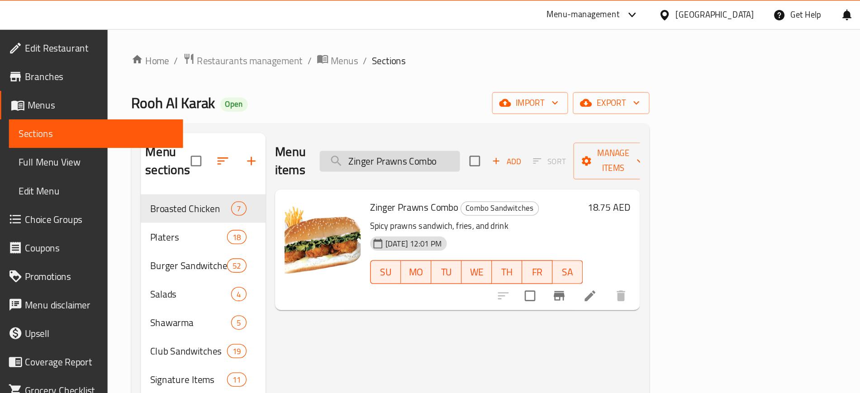
paste input "Mathafi"
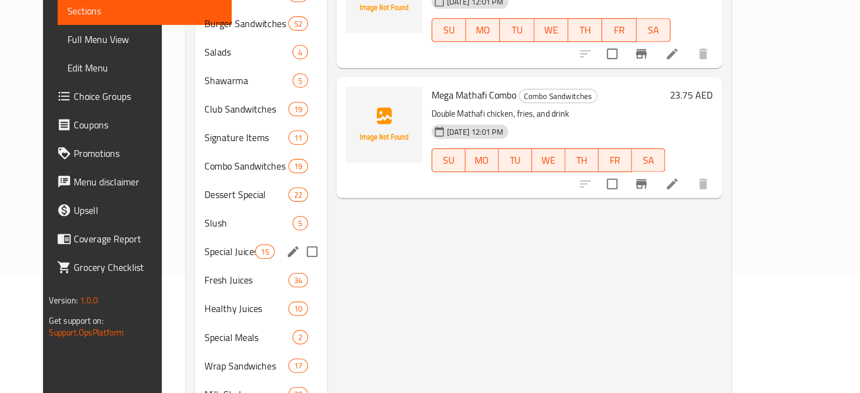
scroll to position [161, 0]
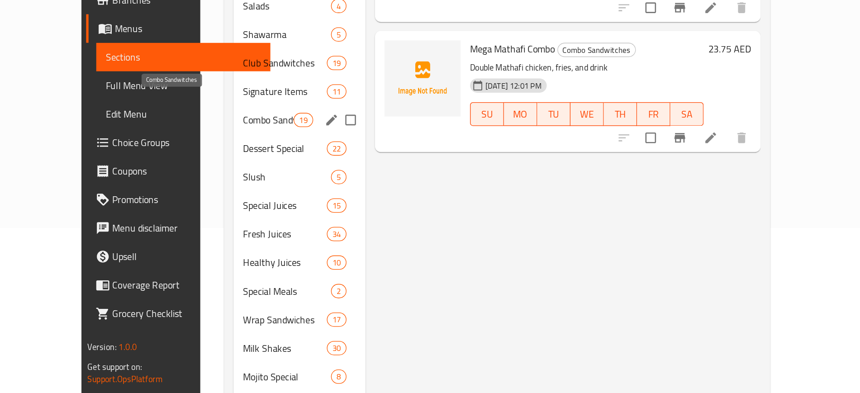
type input "Mathafi Combo"
click at [282, 144] on span "Combo Sandwitches" at bounding box center [301, 149] width 38 height 11
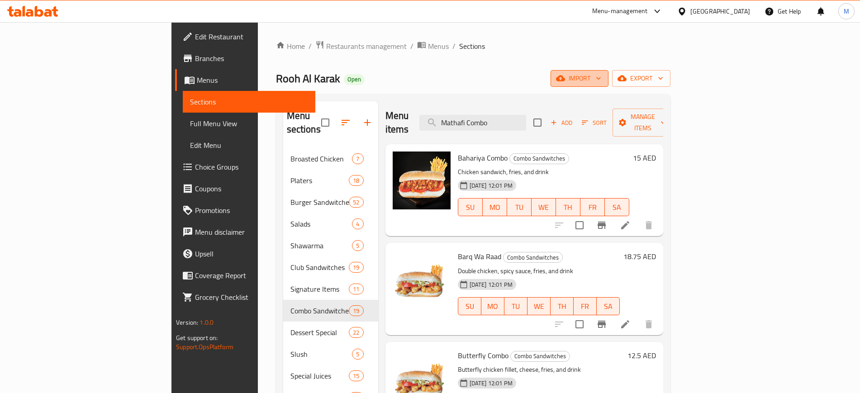
click at [601, 81] on span "import" at bounding box center [579, 78] width 43 height 11
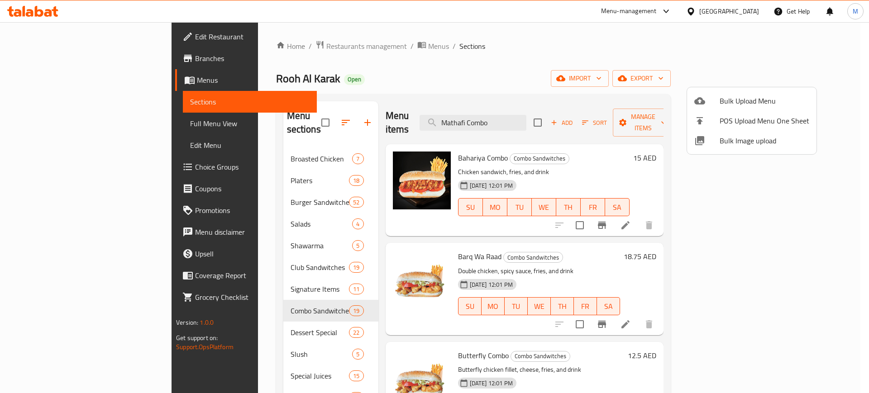
click at [613, 71] on div at bounding box center [434, 196] width 869 height 393
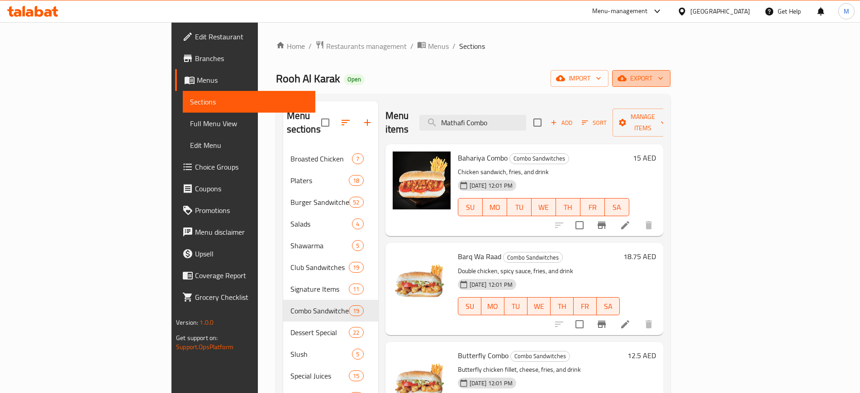
click at [663, 73] on span "export" at bounding box center [641, 78] width 44 height 11
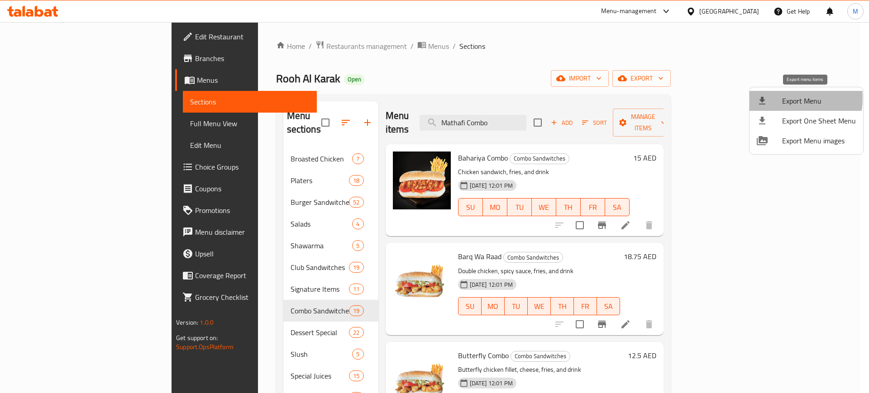
click at [781, 98] on div at bounding box center [769, 100] width 25 height 11
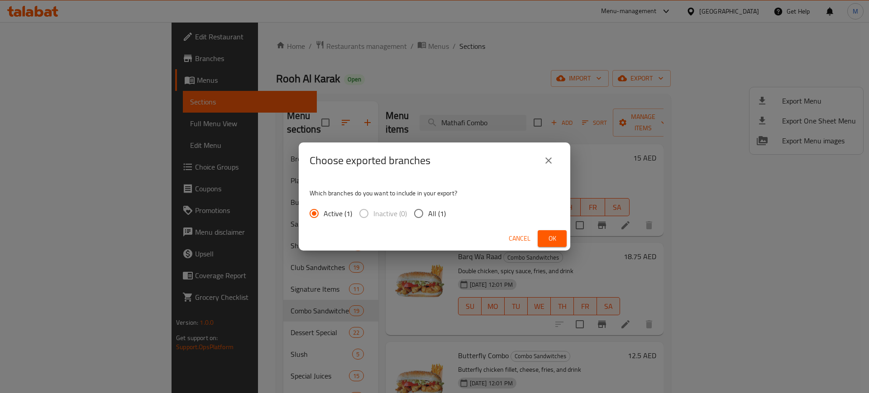
click at [429, 215] on span "All (1)" at bounding box center [437, 213] width 18 height 11
click at [428, 215] on input "All (1)" at bounding box center [418, 213] width 19 height 19
radio input "true"
click at [542, 238] on button "Ok" at bounding box center [552, 238] width 29 height 17
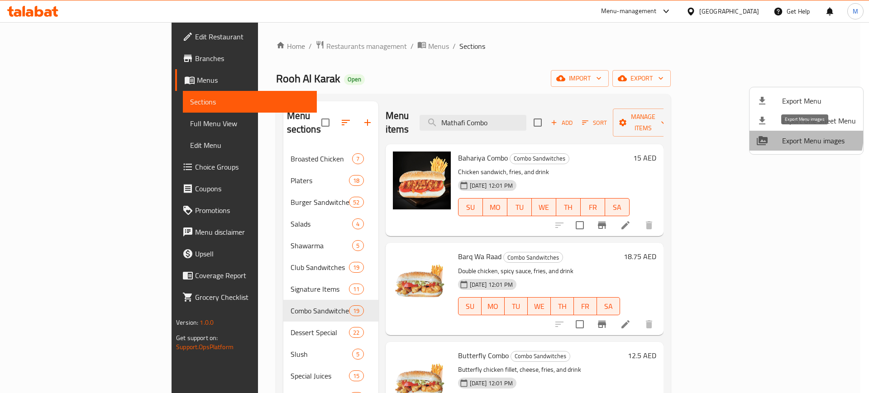
click at [793, 135] on span "Export Menu images" at bounding box center [819, 140] width 74 height 11
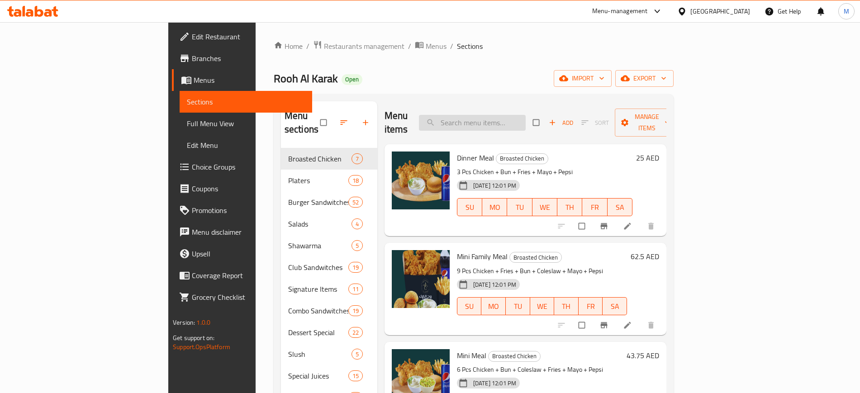
click at [526, 115] on input "search" at bounding box center [472, 123] width 107 height 16
paste input "Fresh Burger Beef"
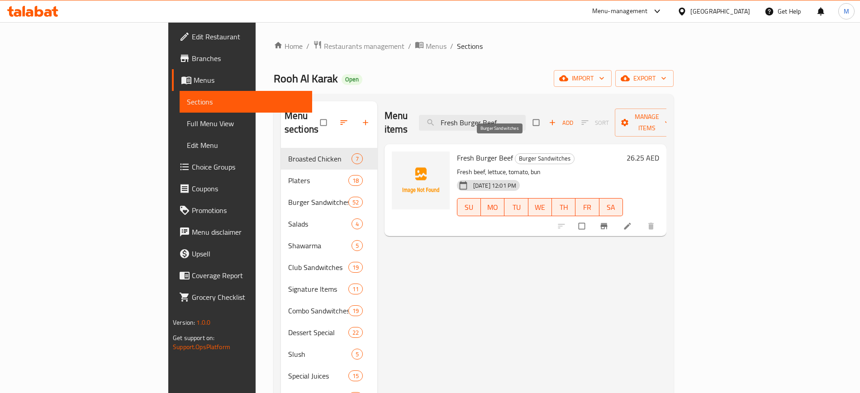
click at [515, 153] on span "Burger Sandwitches" at bounding box center [544, 158] width 59 height 10
copy span "Burger Sandwitches"
click at [515, 153] on span "Burger Sandwitches" at bounding box center [544, 158] width 59 height 10
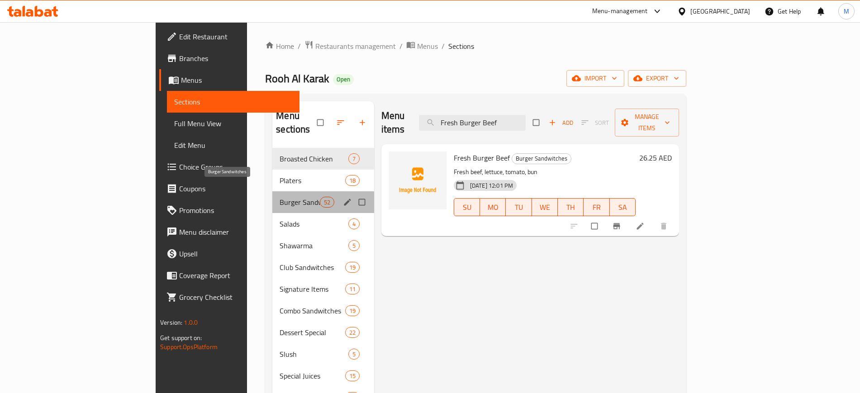
click at [280, 197] on span "Burger Sandwitches" at bounding box center [300, 202] width 40 height 11
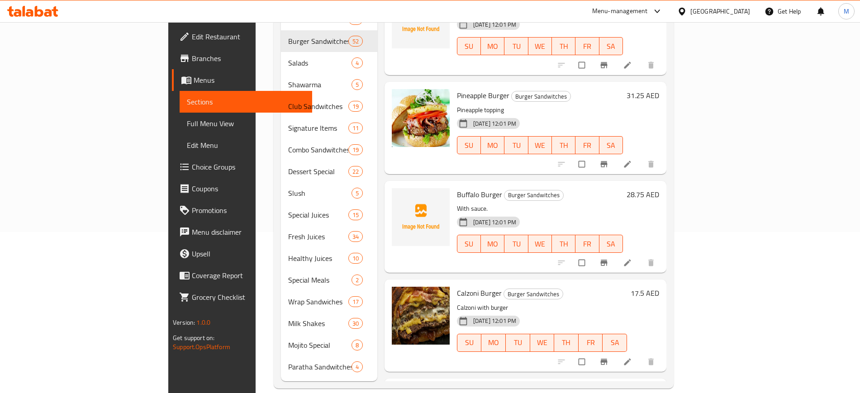
click at [528, 105] on p "Pineapple topping" at bounding box center [540, 110] width 166 height 11
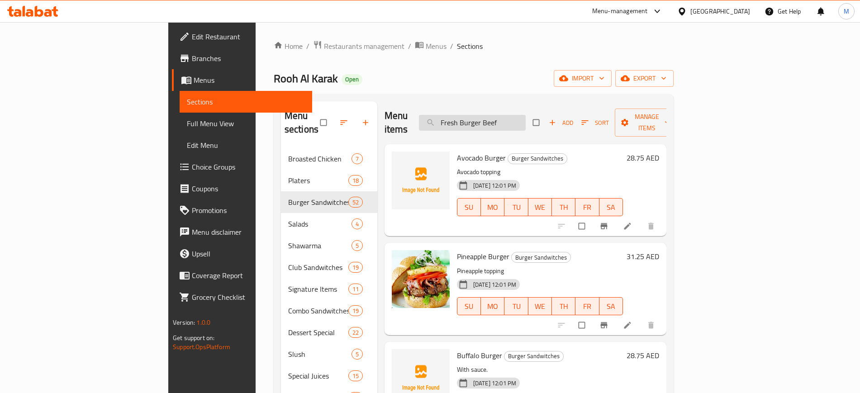
click at [526, 117] on input "Fresh Burger Beef" at bounding box center [472, 123] width 107 height 16
paste input "Majlis Club"
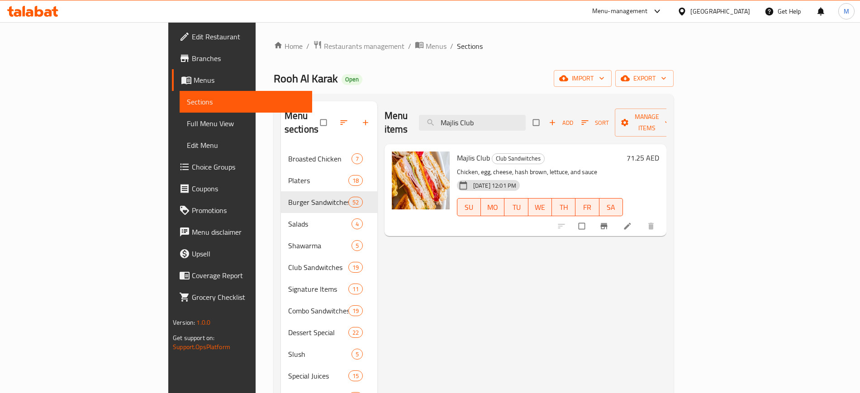
click at [663, 216] on div at bounding box center [607, 226] width 111 height 20
click at [511, 116] on input "Majlis Club" at bounding box center [472, 123] width 107 height 16
paste input "Bahariya Combo"
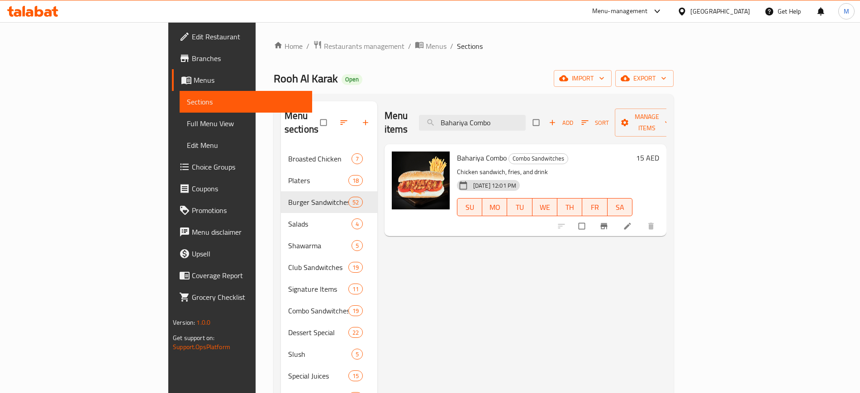
paste input "rq Wa Raad"
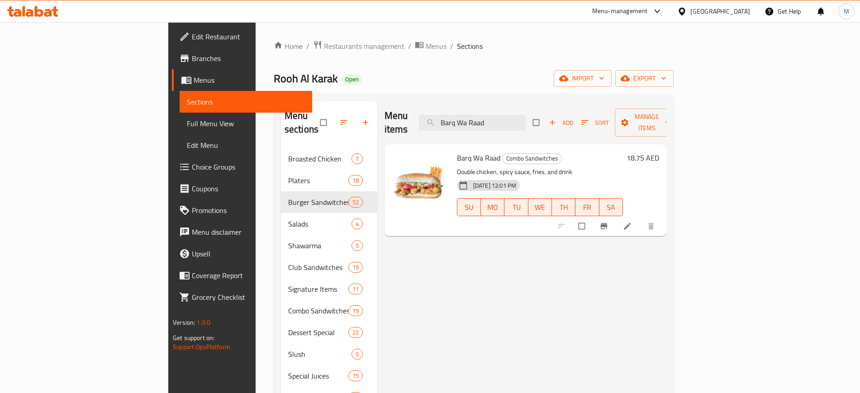
paste input "Cajun Combo"
paste input "hicken Fillet"
paste input "Nuggets"
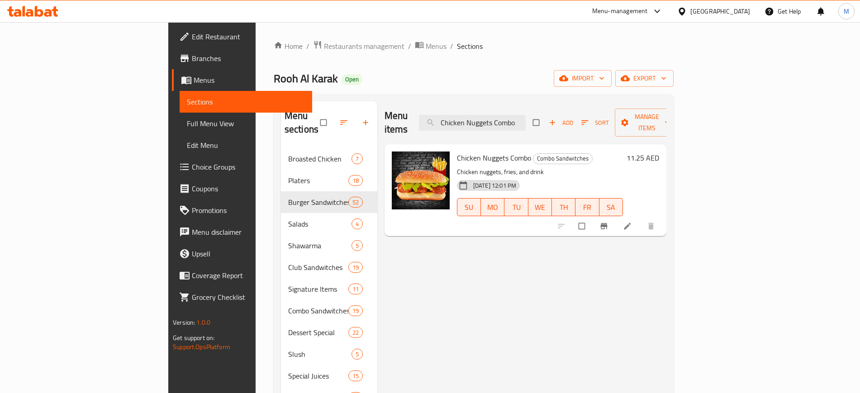
paste input "Tikka"
paste input "runchy & Crispy"
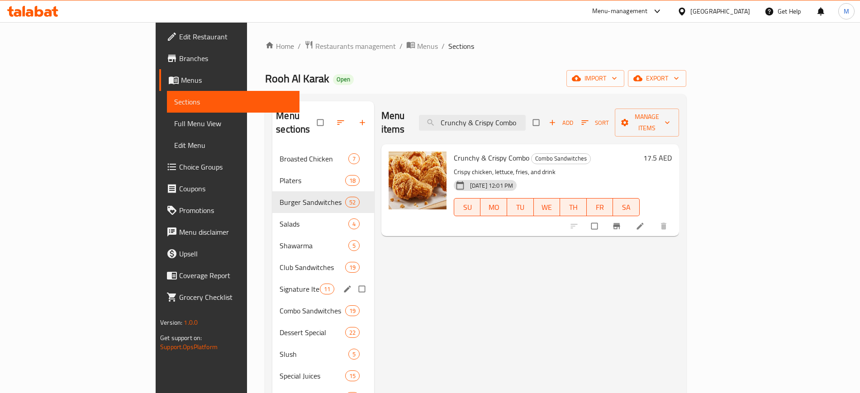
paste input "Hotdog Special"
paste input "Hotdog Special Combo"
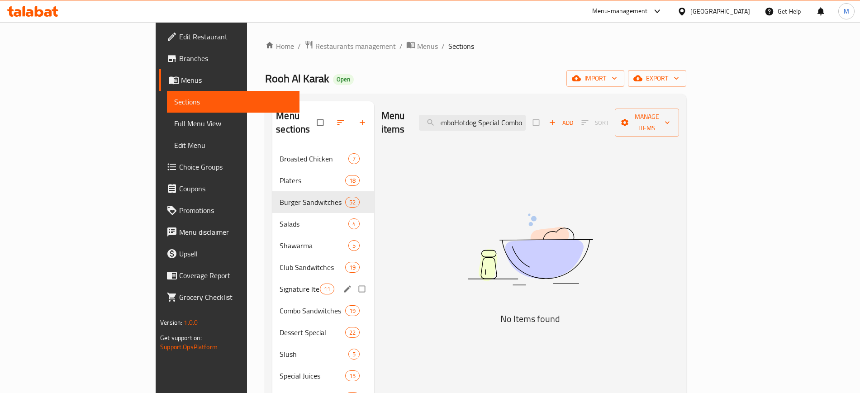
paste input "search"
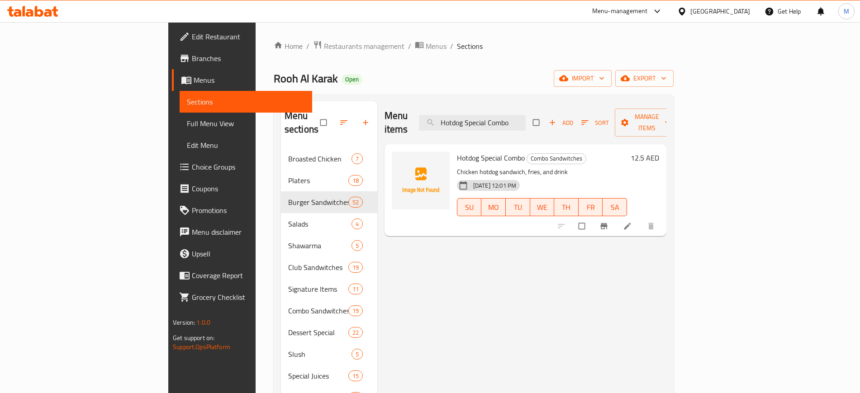
paste input "Mathafi"
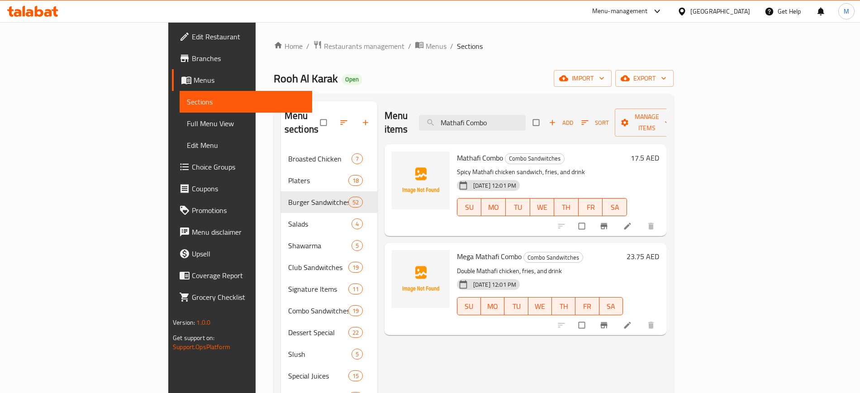
paste input "Shawarma Khadhum"
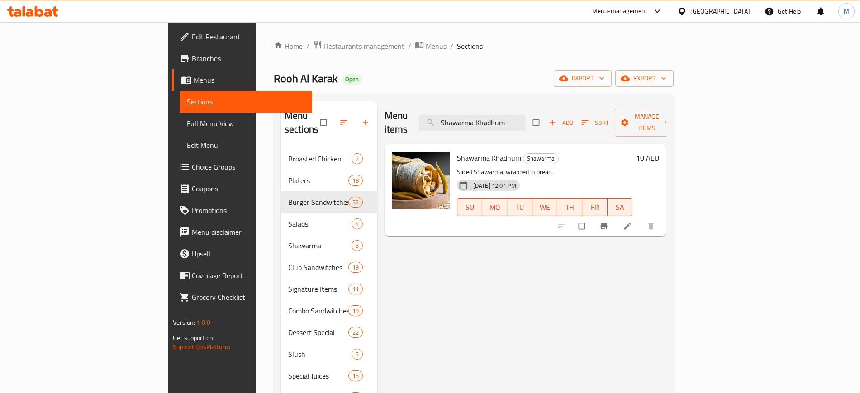
paste input "Zinger Combo"
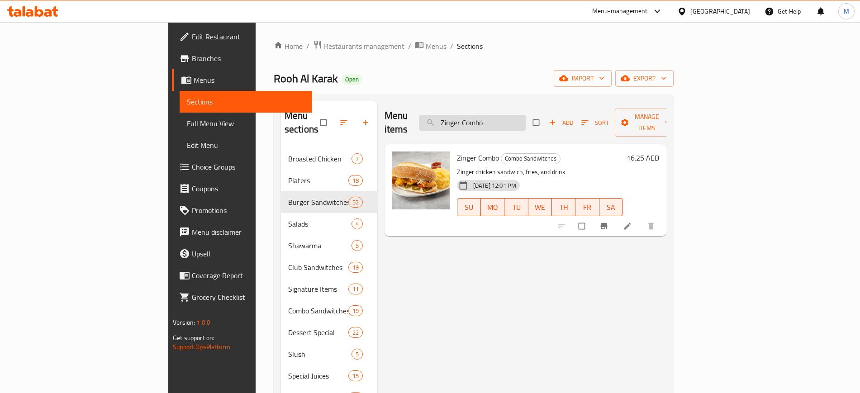
click at [524, 119] on input "Zinger Combo" at bounding box center [472, 123] width 107 height 16
paste input "Prawns"
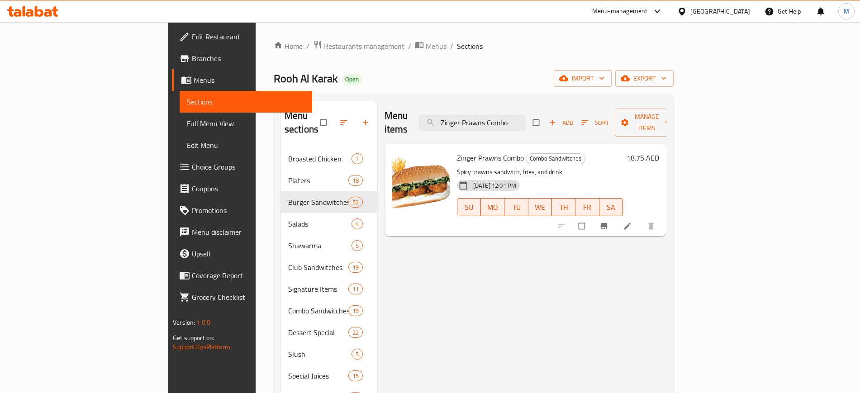
paste input "Kabab Combo Chicken /Beef"
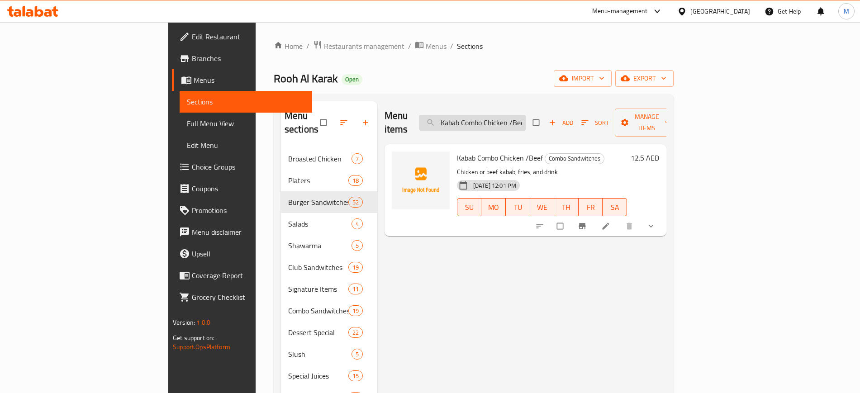
click at [508, 121] on input "Kabab Combo Chicken /Beef" at bounding box center [472, 123] width 107 height 16
paste input "Mixed Ice Cream Large"
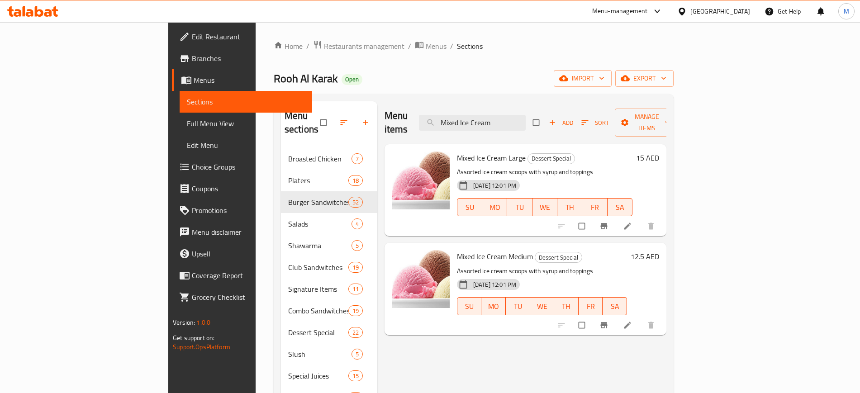
click at [539, 124] on div "Menu items Mixed Ice Cream Add Sort Manage items" at bounding box center [526, 122] width 282 height 43
click at [526, 119] on input "Mixed Ice Cream" at bounding box center [472, 123] width 107 height 16
paste input "Arabic Club"
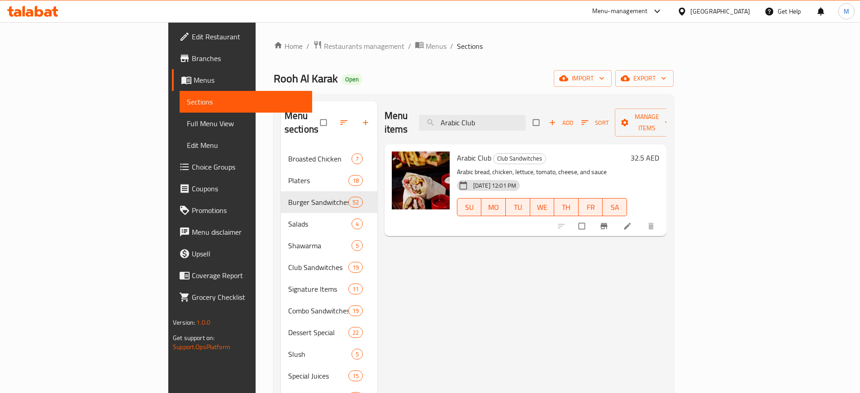
paste input "Bahariya"
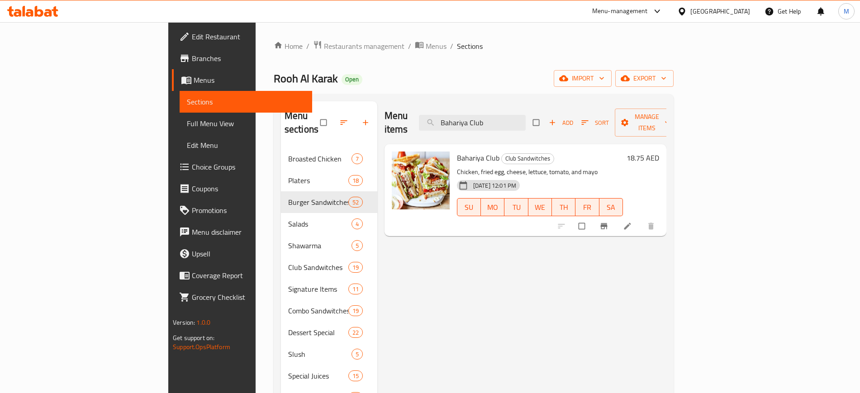
paste input "eef"
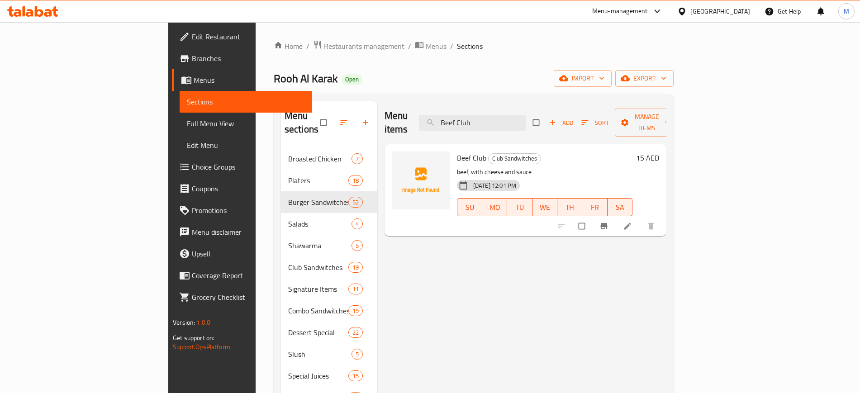
paste input "Chicken"
paste input "Emarat"
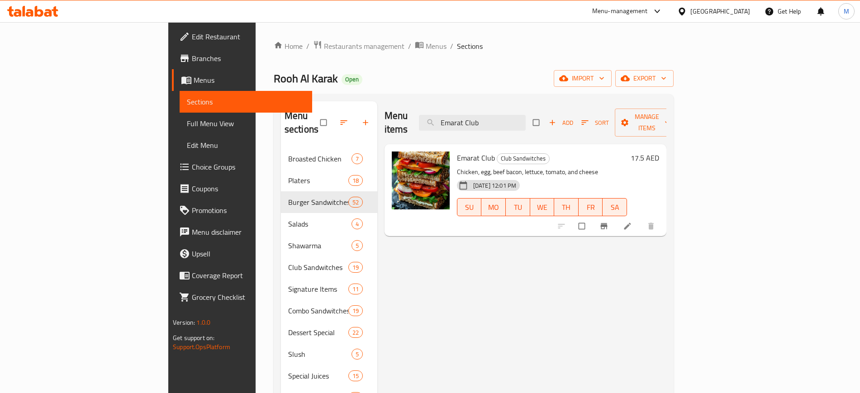
paste input "Hotdog"
paste input "Kofta"
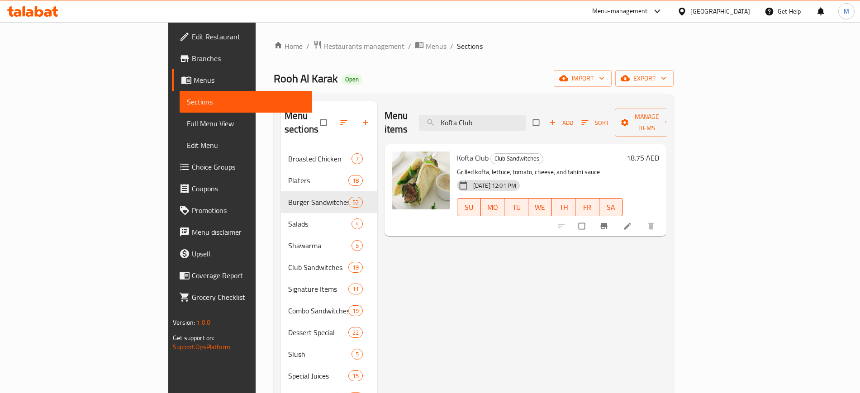
paste input "Lulu"
paste input "Majlis"
paste input "Steak Combo Chicken"
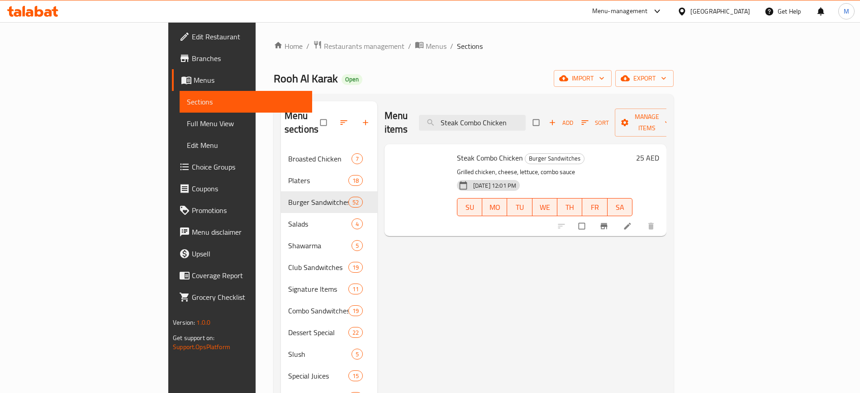
type input "Steak Combo Chicken"
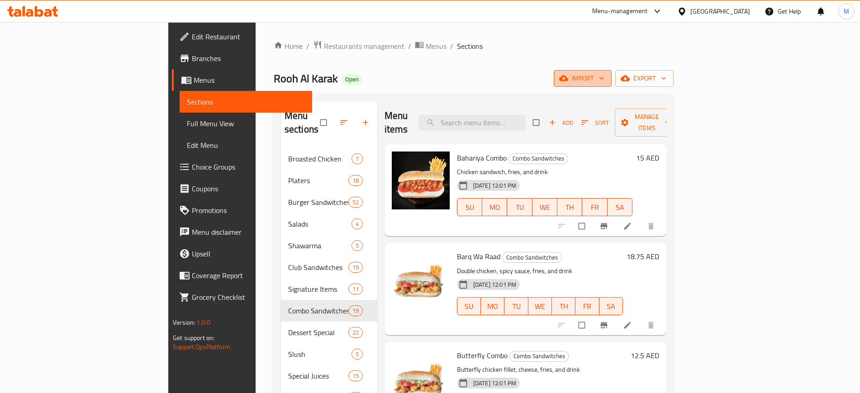
click at [605, 76] on span "import" at bounding box center [582, 78] width 43 height 11
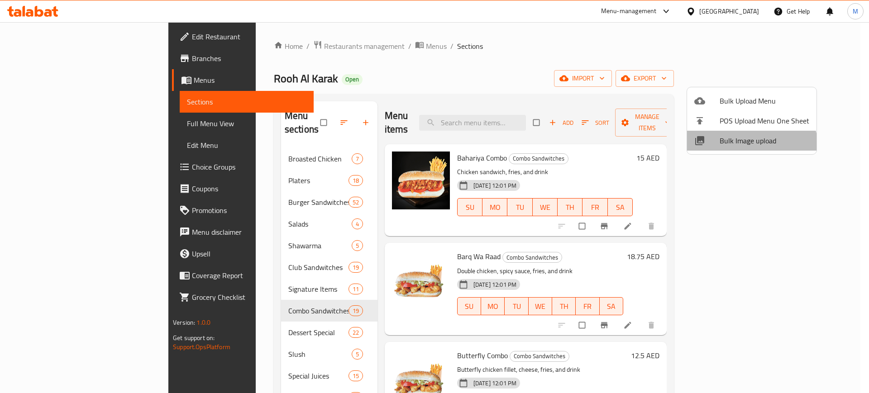
click at [748, 149] on li "Bulk Image upload" at bounding box center [751, 141] width 129 height 20
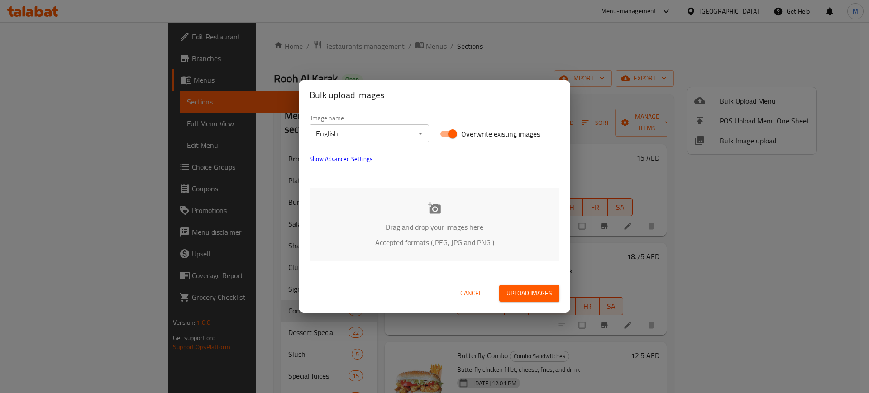
click at [434, 201] on icon at bounding box center [435, 208] width 14 height 14
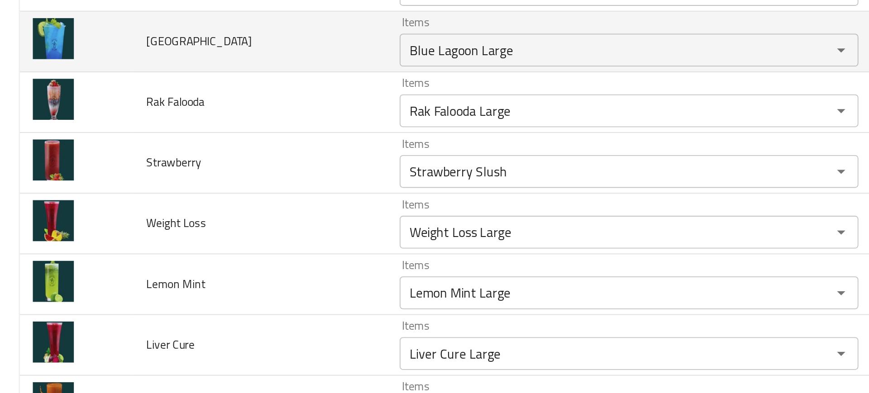
scroll to position [2100, 0]
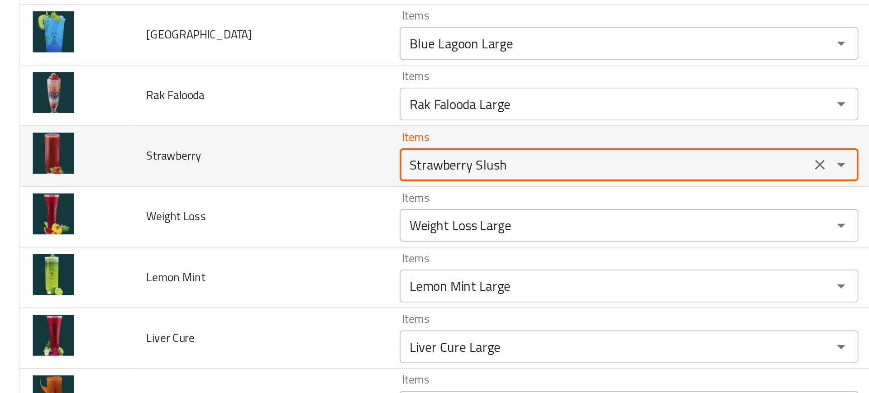
drag, startPoint x: 260, startPoint y: 169, endPoint x: 290, endPoint y: 168, distance: 29.9
click at [290, 168] on input "Strawberry Slush" at bounding box center [333, 169] width 221 height 13
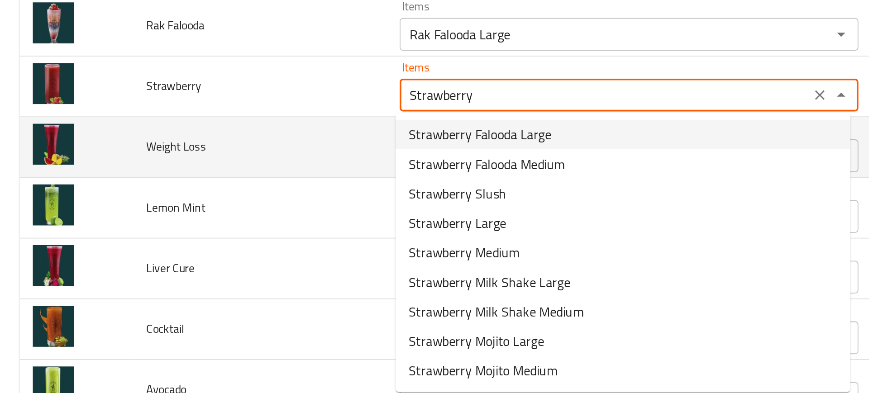
scroll to position [2145, 0]
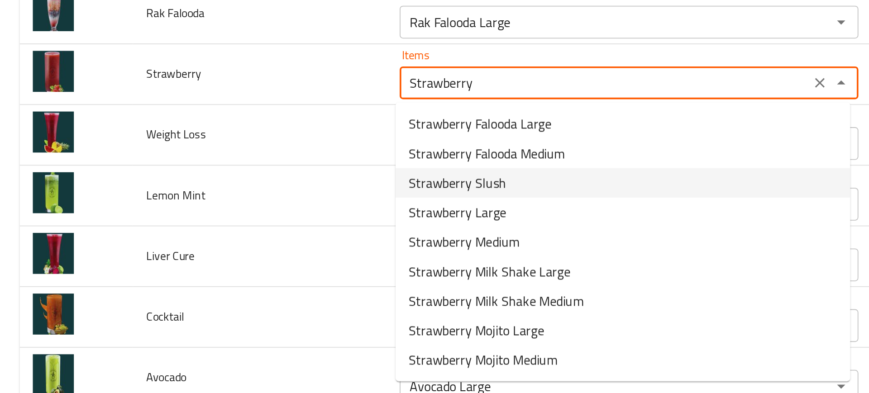
click at [239, 175] on span "Strawberry Slush" at bounding box center [252, 179] width 54 height 11
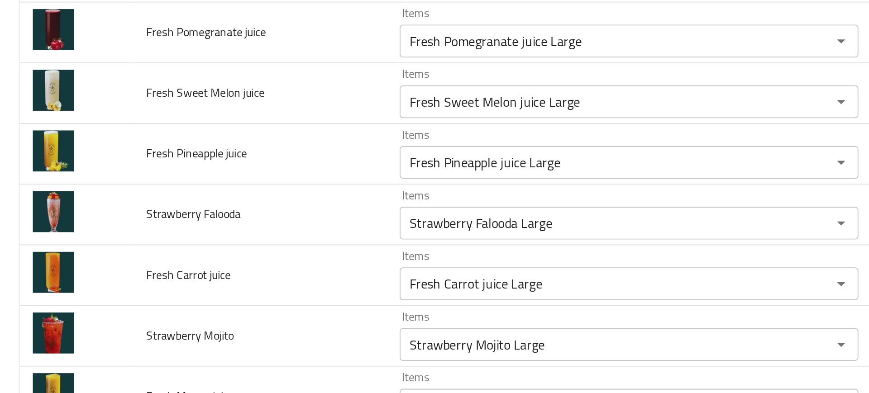
scroll to position [2068, 0]
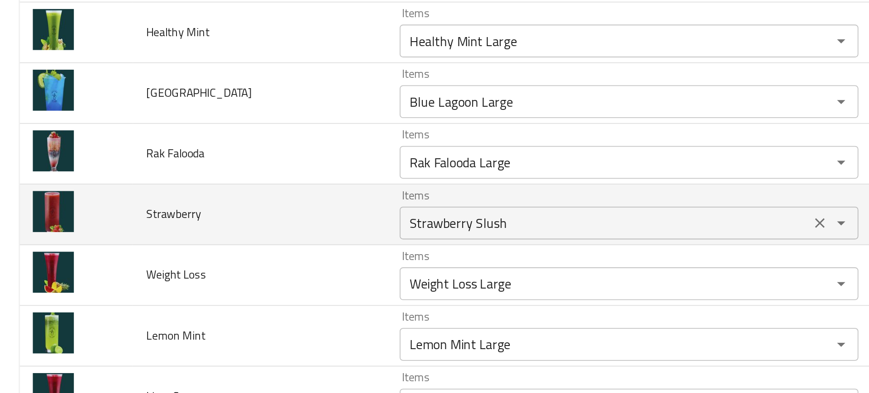
click at [263, 203] on input "Strawberry Slush" at bounding box center [333, 201] width 221 height 13
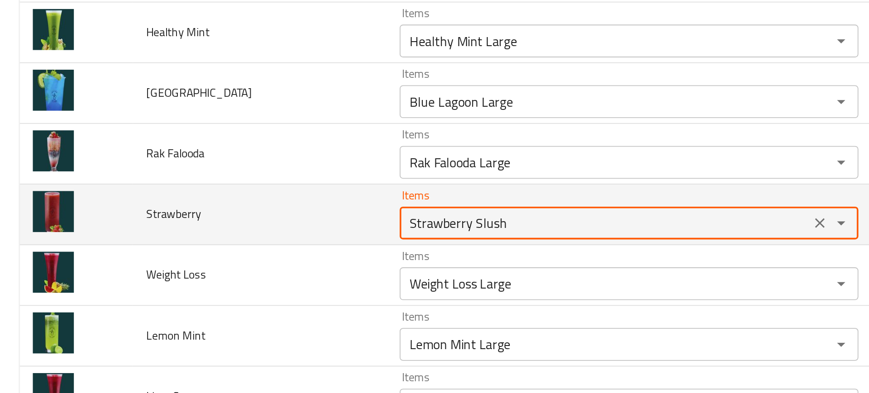
click at [263, 203] on input "Strawberry Slush" at bounding box center [333, 201] width 221 height 13
click at [267, 203] on input "Strawberry Slush" at bounding box center [333, 201] width 221 height 13
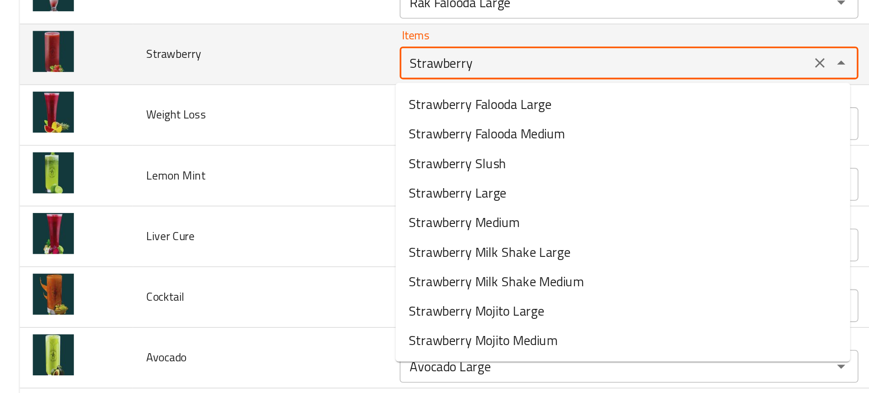
scroll to position [2157, 0]
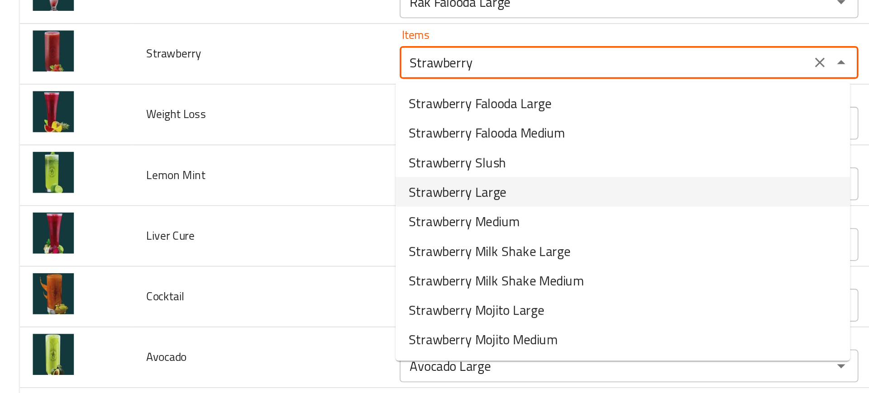
click at [248, 190] on span "Strawberry Large" at bounding box center [252, 184] width 54 height 11
type input "Strawberry Large"
type input "فراولة كبير"
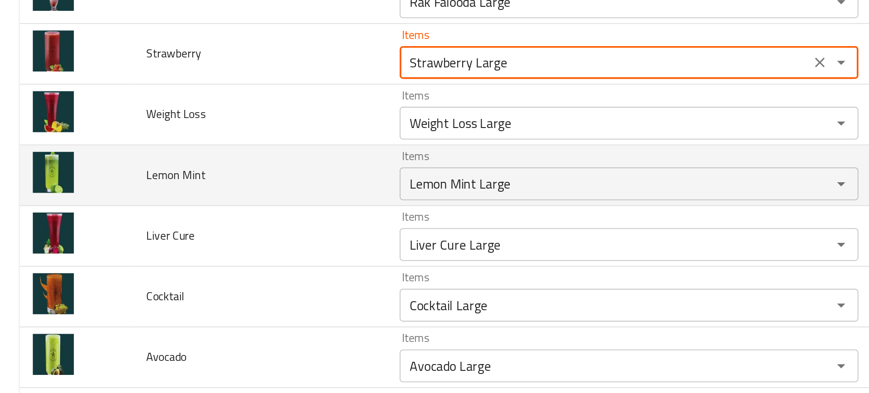
type input "Strawberry Large"
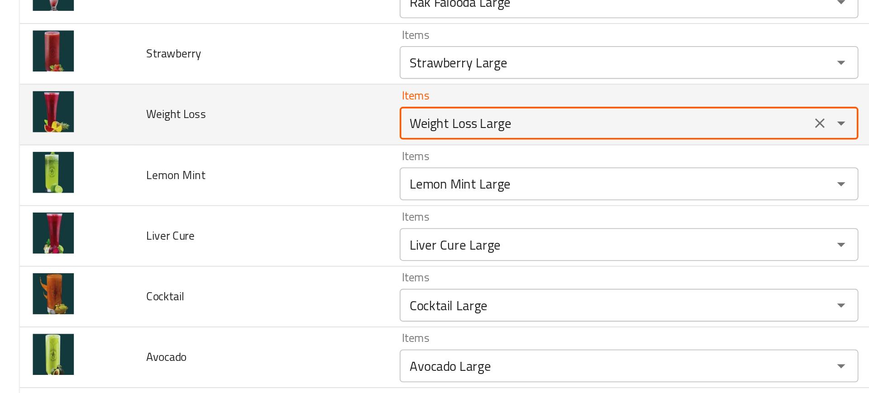
drag, startPoint x: 262, startPoint y: 149, endPoint x: 284, endPoint y: 148, distance: 22.2
click at [284, 148] on Loss "Weight Loss Large" at bounding box center [333, 146] width 221 height 13
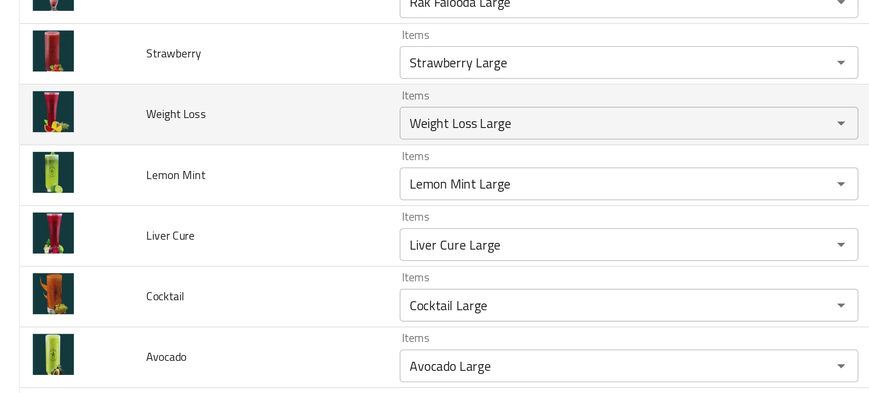
click at [194, 148] on td "Weight Loss" at bounding box center [143, 141] width 140 height 33
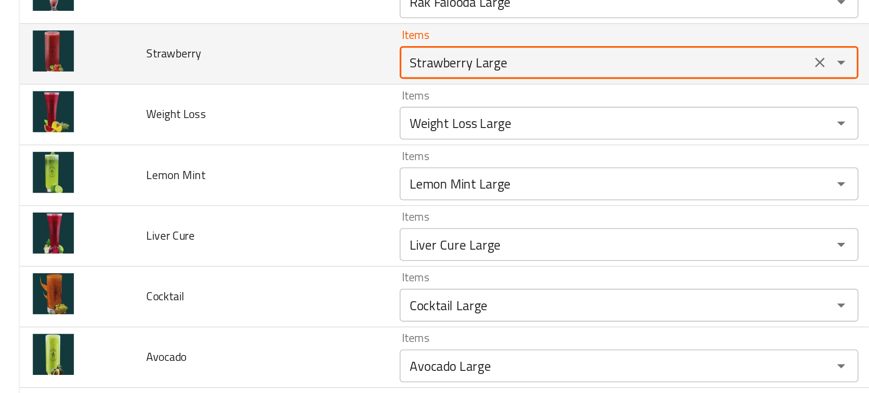
click at [295, 112] on input "Strawberry Large" at bounding box center [333, 112] width 221 height 13
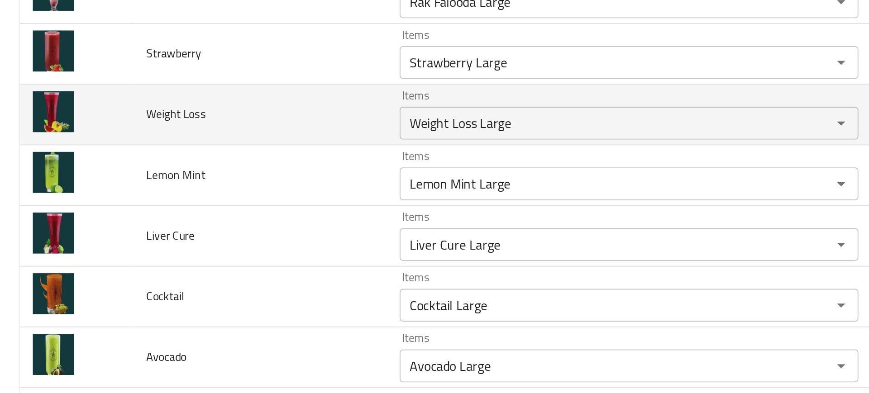
click at [165, 157] on td "Weight Loss" at bounding box center [143, 141] width 140 height 33
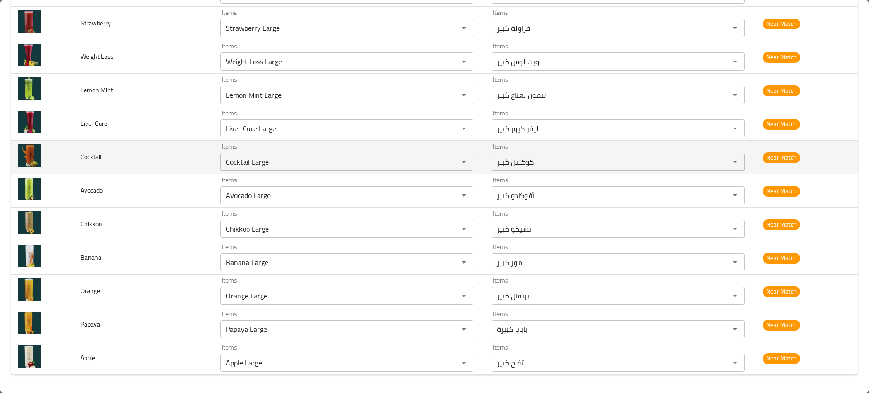
scroll to position [2062, 0]
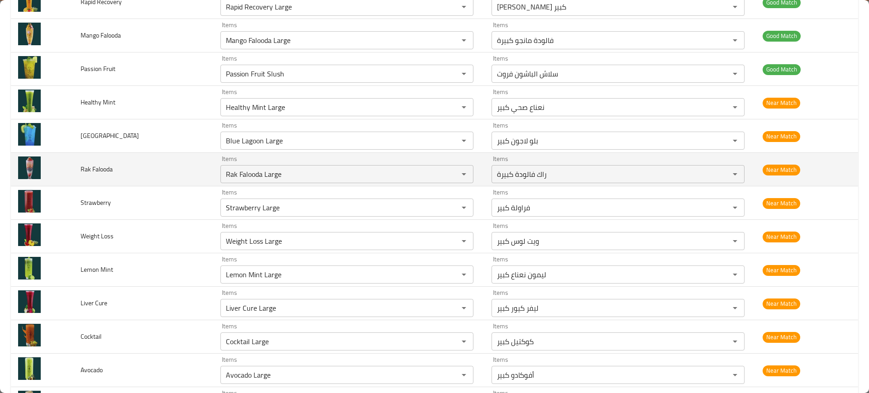
click at [190, 169] on td "Rak Falooda" at bounding box center [143, 169] width 140 height 33
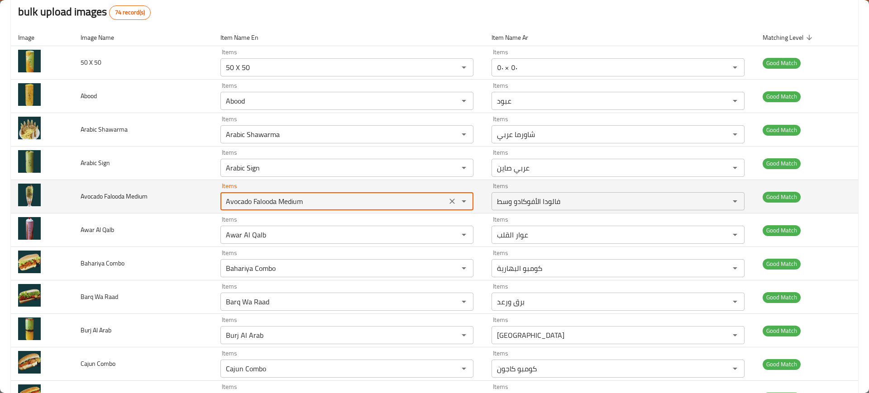
drag, startPoint x: 278, startPoint y: 201, endPoint x: 326, endPoint y: 196, distance: 48.2
click at [326, 196] on Medium "Avocado Falooda Medium" at bounding box center [333, 201] width 221 height 13
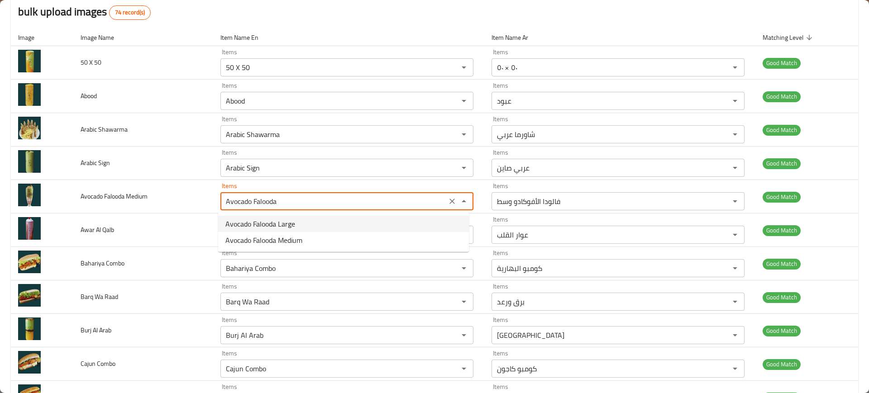
click at [255, 228] on span "Avocado Falooda Large" at bounding box center [260, 224] width 70 height 11
type Medium "Avocado Falooda Large"
type Medium-ar "فالودة الأفوكادو كبيرة"
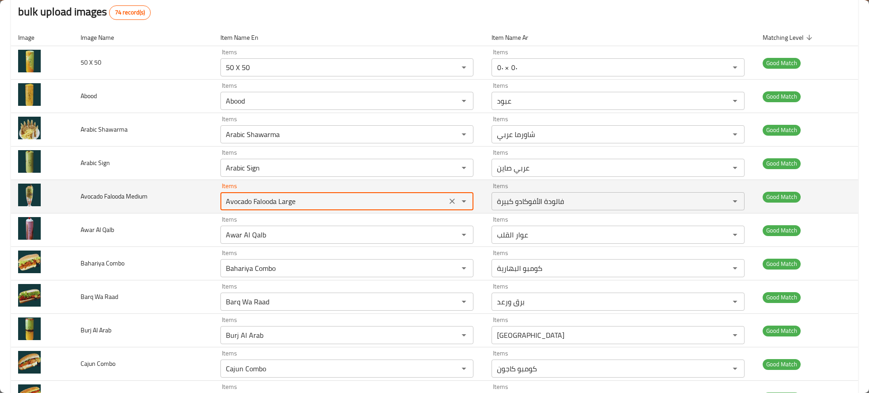
type Medium "Avocado Falooda Large"
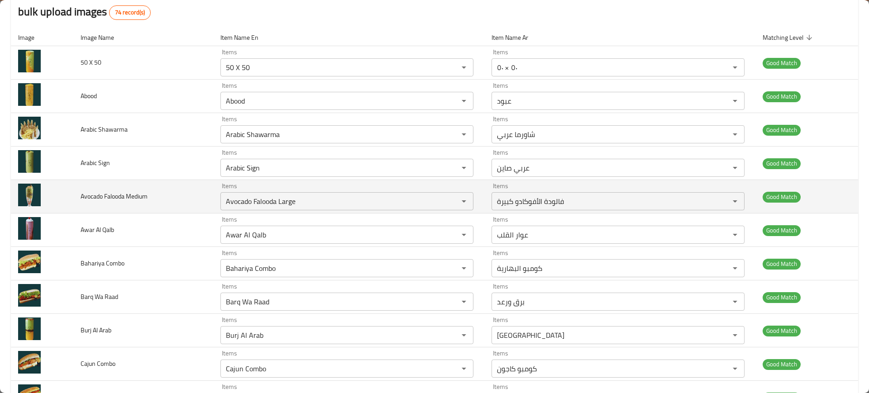
click at [186, 196] on td "Avocado Falooda Medium" at bounding box center [143, 196] width 140 height 33
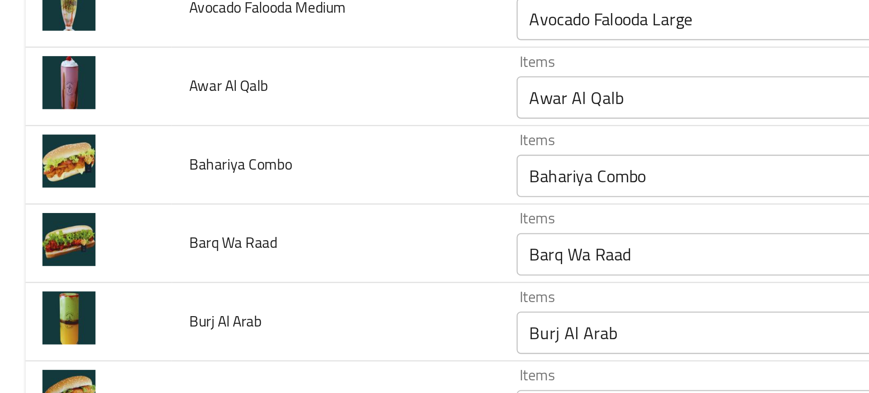
scroll to position [187, 0]
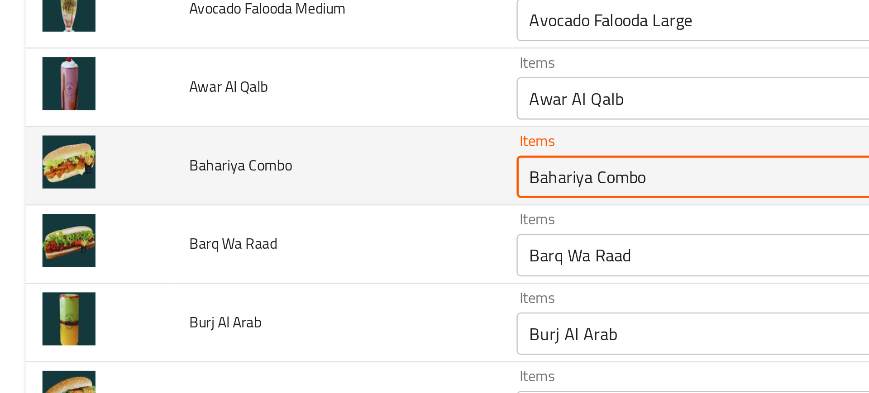
click at [235, 169] on Combo "Bahariya Combo" at bounding box center [333, 173] width 221 height 13
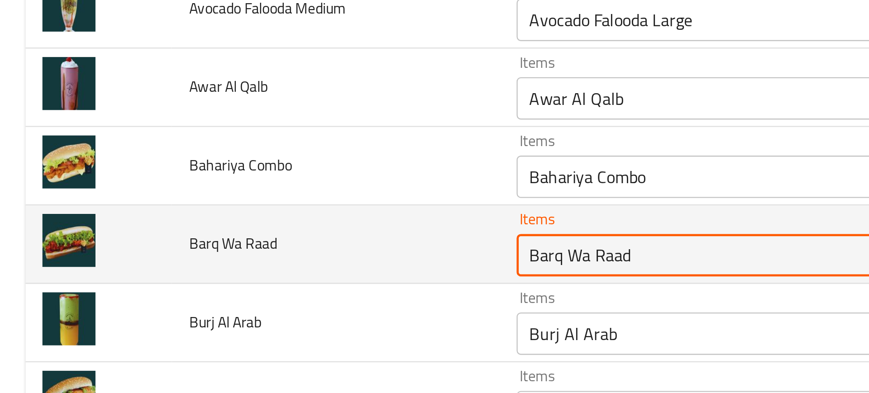
click at [240, 205] on Raad "Barq Wa Raad" at bounding box center [333, 207] width 221 height 13
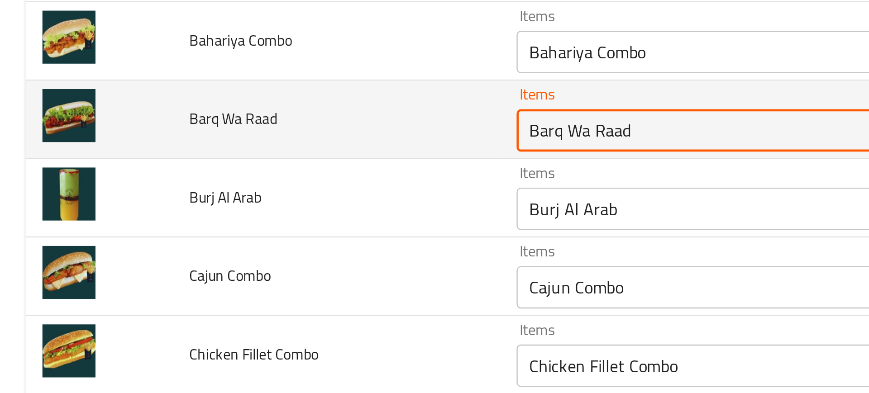
scroll to position [252, 0]
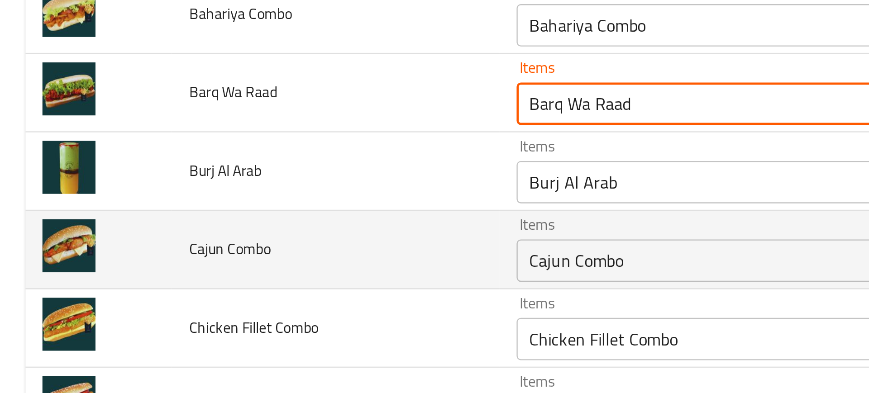
click at [246, 216] on div "Cajun Combo Items" at bounding box center [346, 209] width 253 height 18
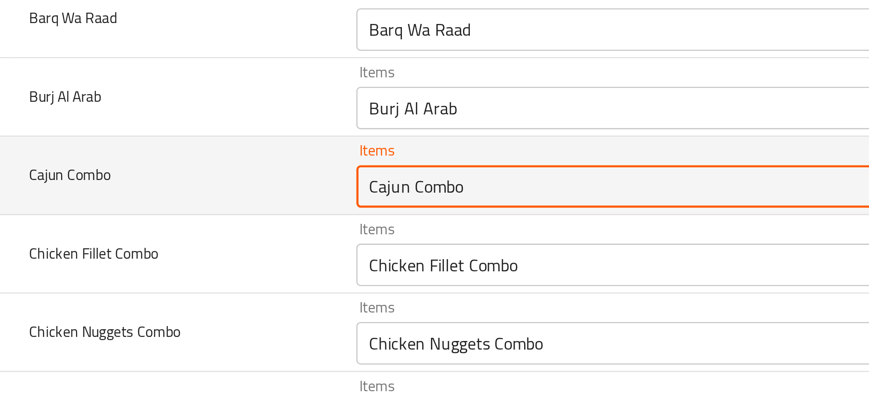
scroll to position [288, 0]
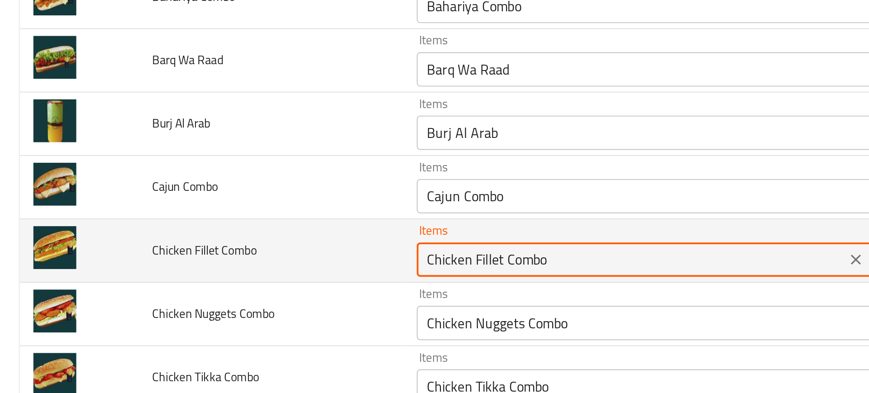
click at [235, 210] on Combo "Chicken Fillet Combo" at bounding box center [333, 206] width 221 height 13
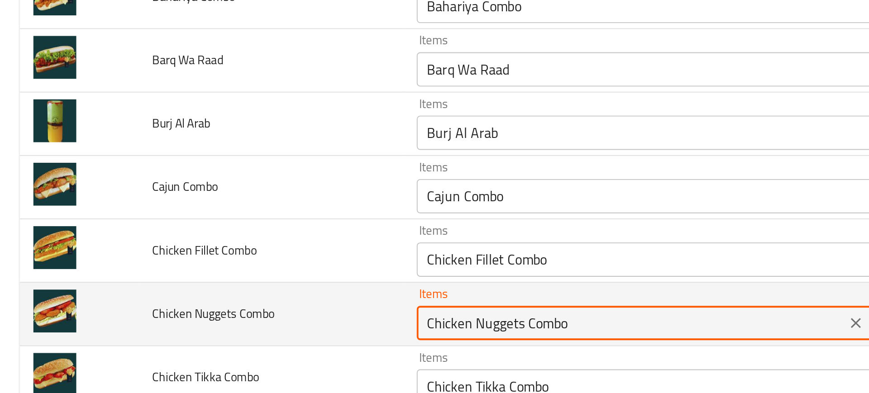
click at [254, 238] on Combo "Chicken Nuggets Combo" at bounding box center [333, 240] width 221 height 13
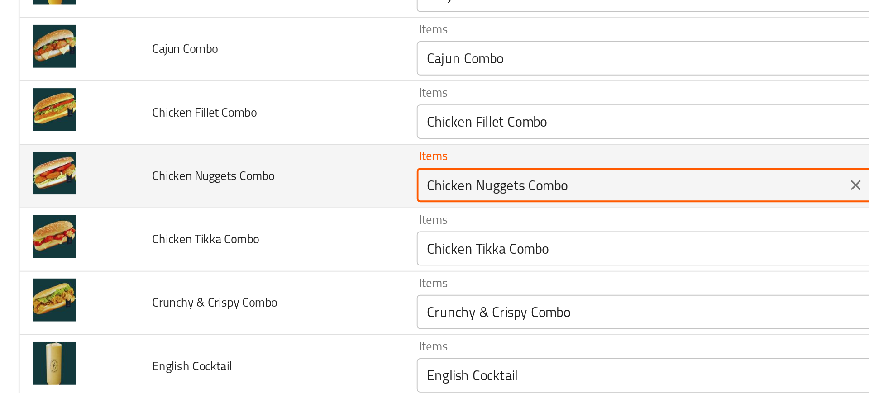
scroll to position [369, 0]
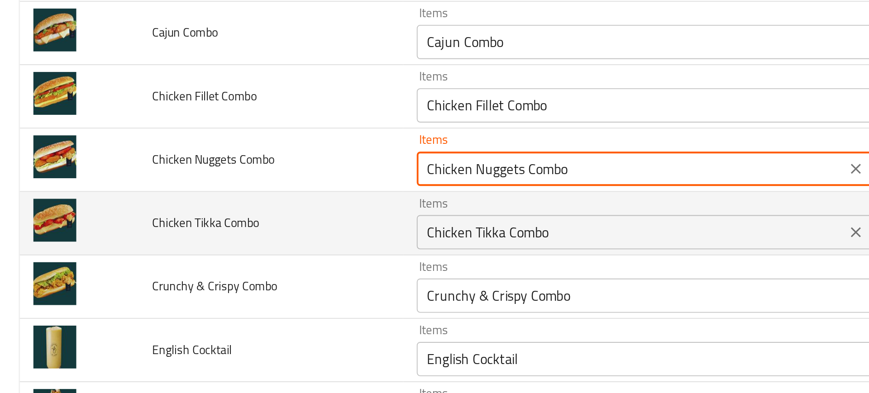
click at [238, 188] on Combo "Chicken Tikka Combo" at bounding box center [333, 192] width 221 height 13
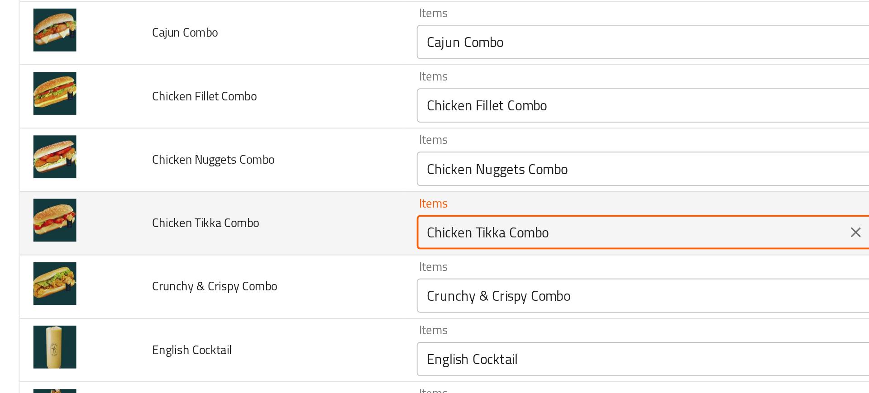
click at [238, 188] on Combo "Chicken Tikka Combo" at bounding box center [333, 192] width 221 height 13
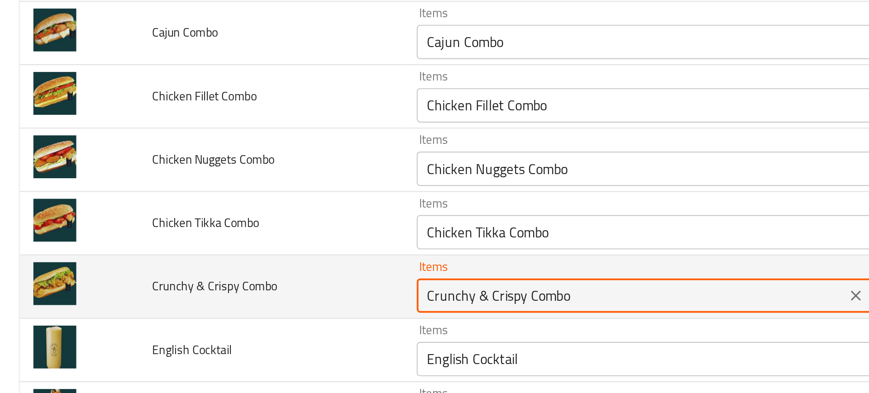
click at [254, 224] on Combo "Crunchy & Crispy Combo" at bounding box center [333, 225] width 221 height 13
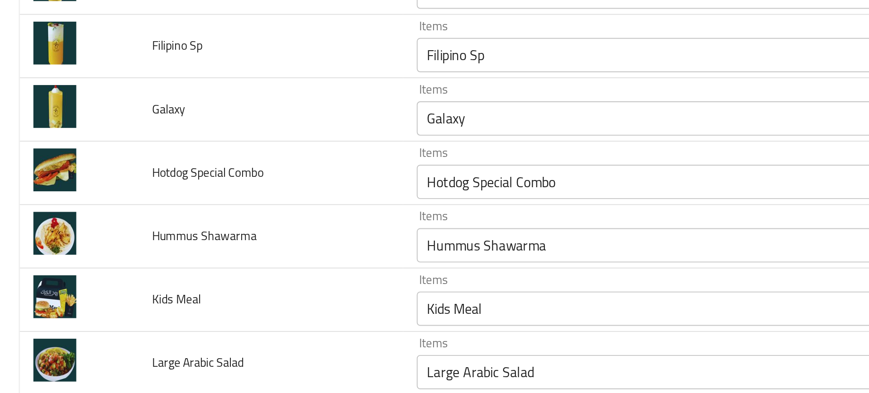
scroll to position [665, 0]
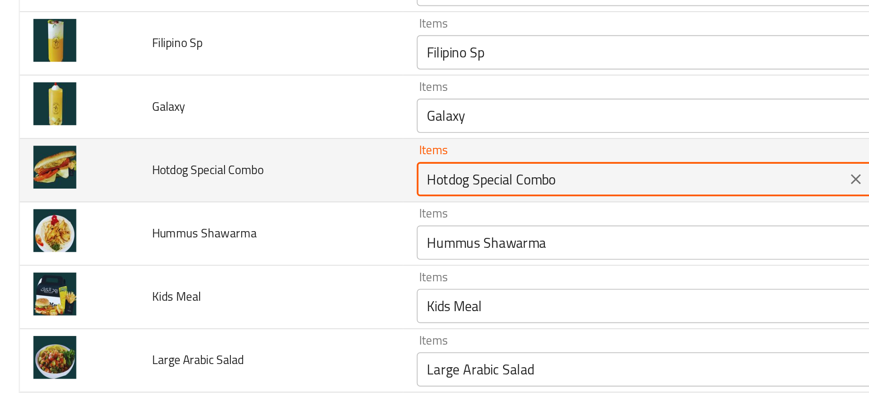
click at [242, 167] on Combo "Hotdog Special Combo" at bounding box center [333, 164] width 221 height 13
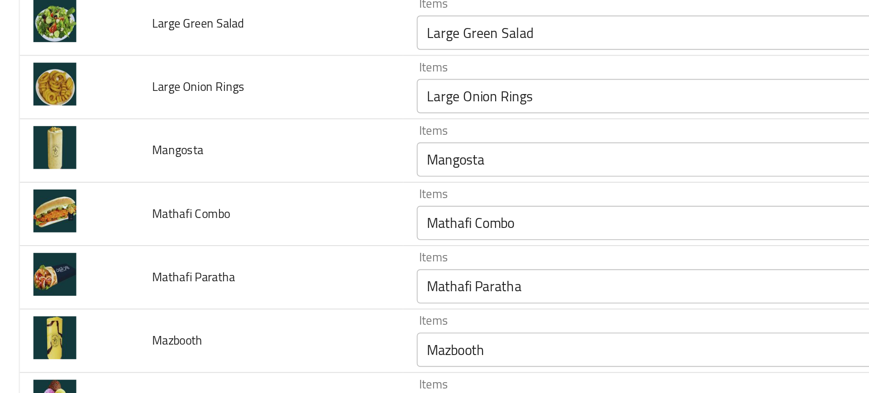
scroll to position [910, 0]
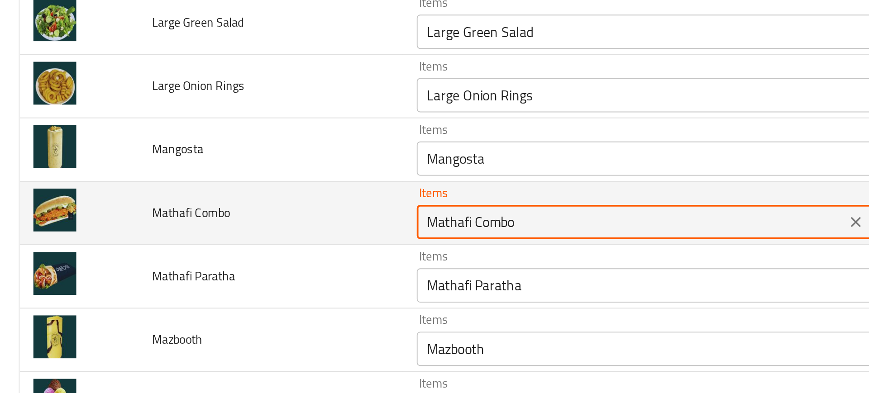
click at [254, 185] on Combo "Mathafi Combo" at bounding box center [333, 187] width 221 height 13
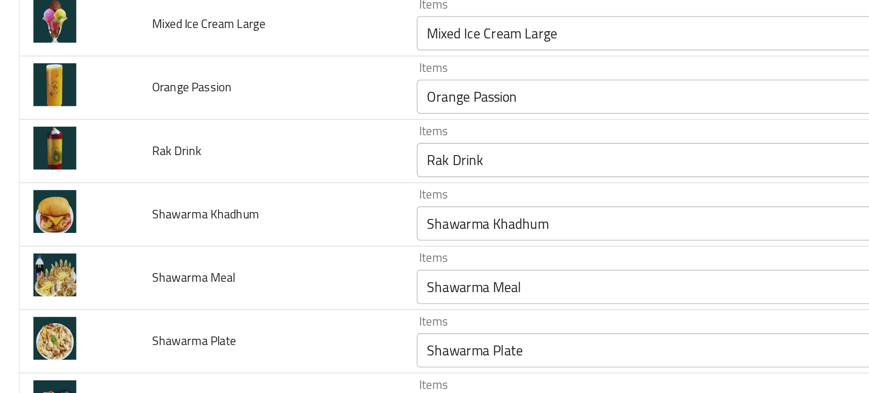
scroll to position [1111, 0]
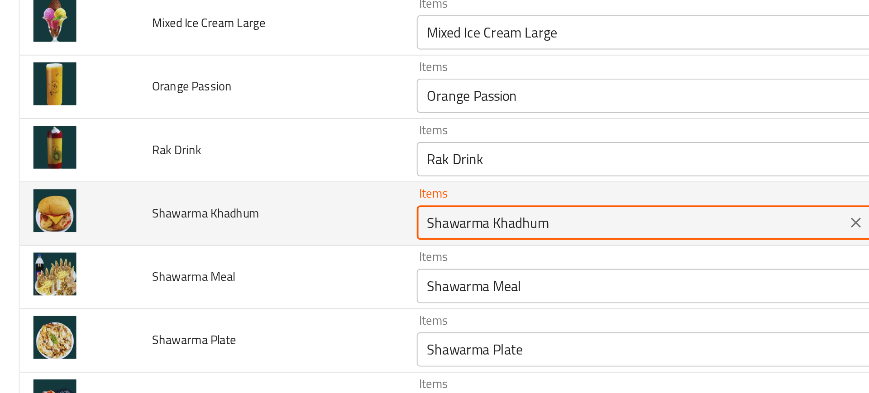
click at [244, 190] on Khadhum "Shawarma Khadhum" at bounding box center [333, 187] width 221 height 13
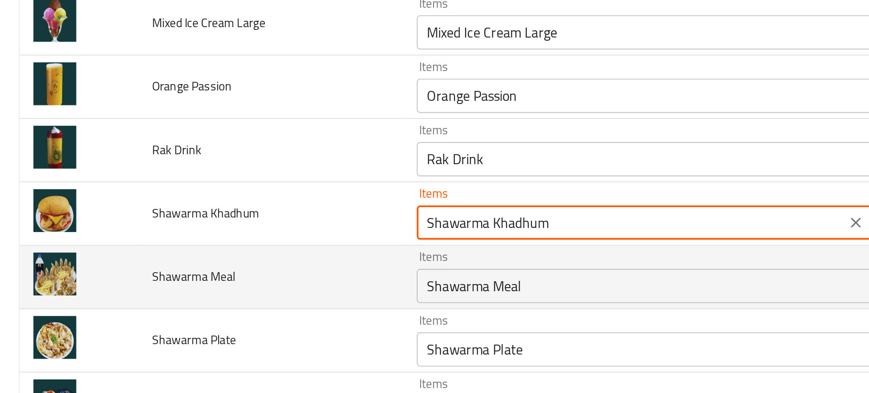
click at [177, 207] on td "Shawarma Meal" at bounding box center [143, 216] width 140 height 33
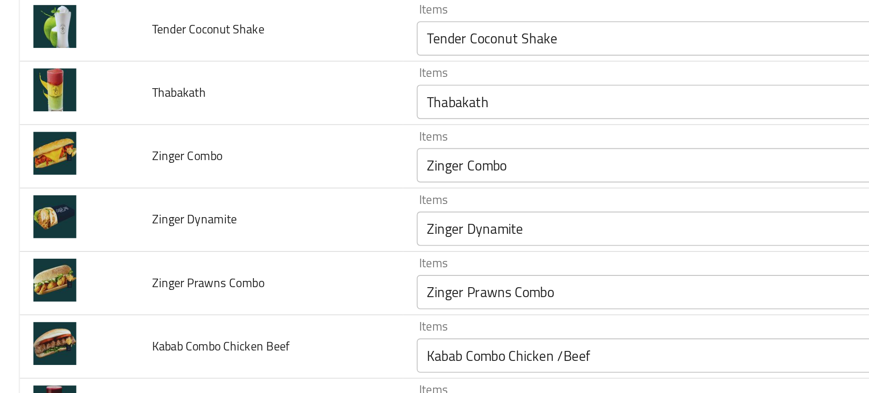
scroll to position [1343, 0]
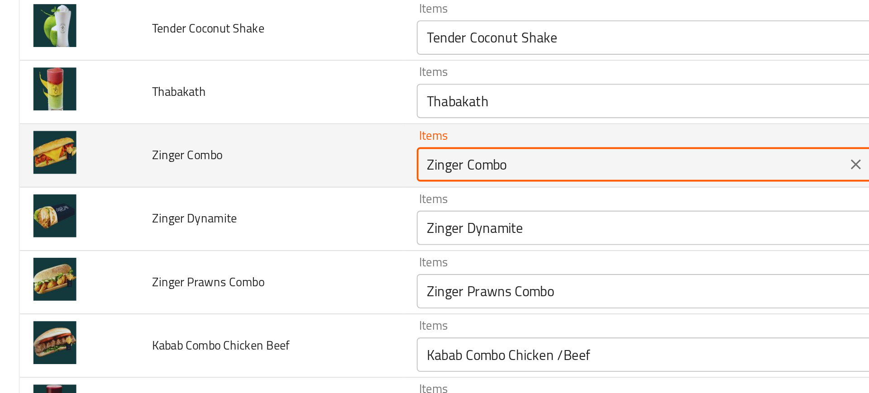
click at [240, 157] on Combo "Zinger Combo" at bounding box center [333, 156] width 221 height 13
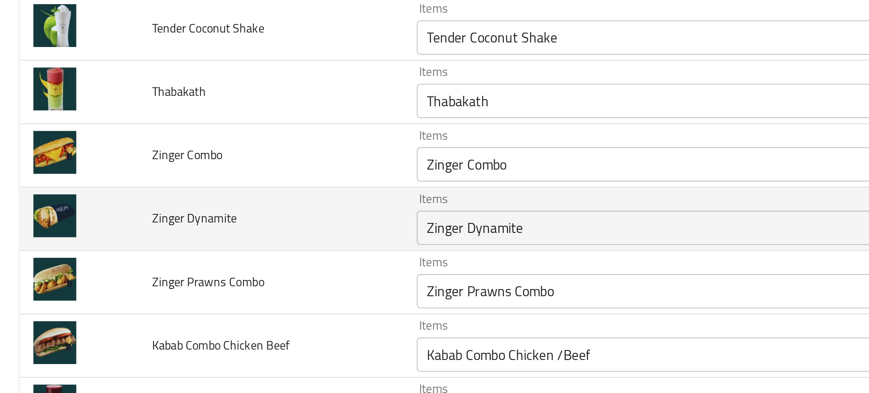
click at [231, 201] on td "Items Zinger Dynamite Items" at bounding box center [348, 185] width 271 height 33
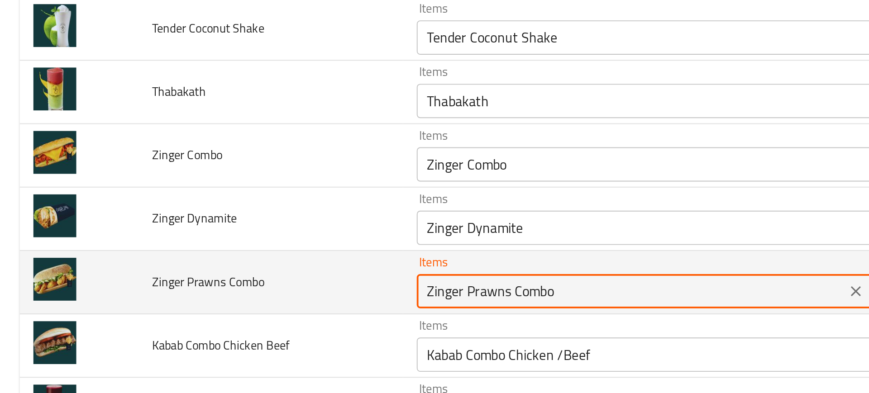
click at [256, 225] on Combo "Zinger Prawns Combo" at bounding box center [333, 223] width 221 height 13
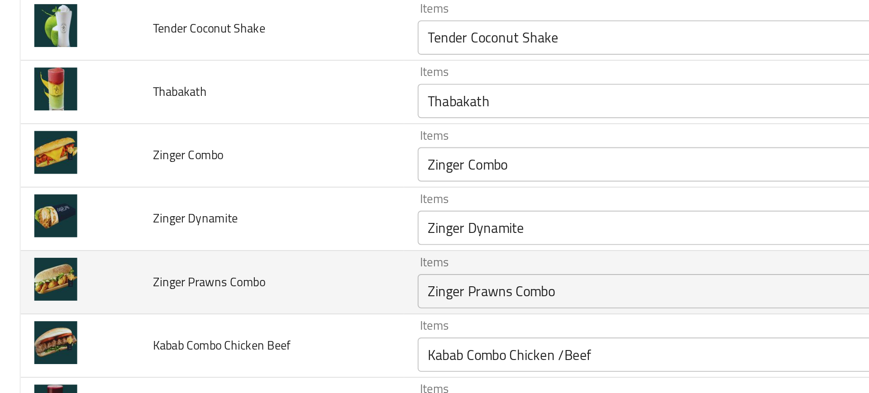
click at [135, 218] on span "Zinger Prawns Combo" at bounding box center [110, 219] width 59 height 12
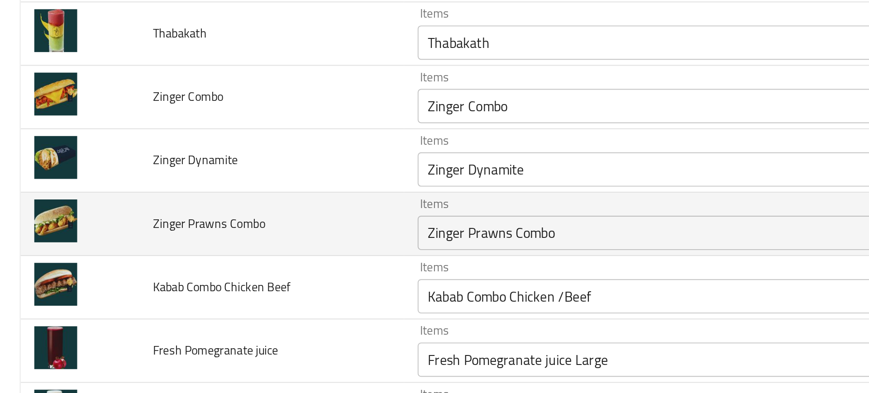
scroll to position [1373, 0]
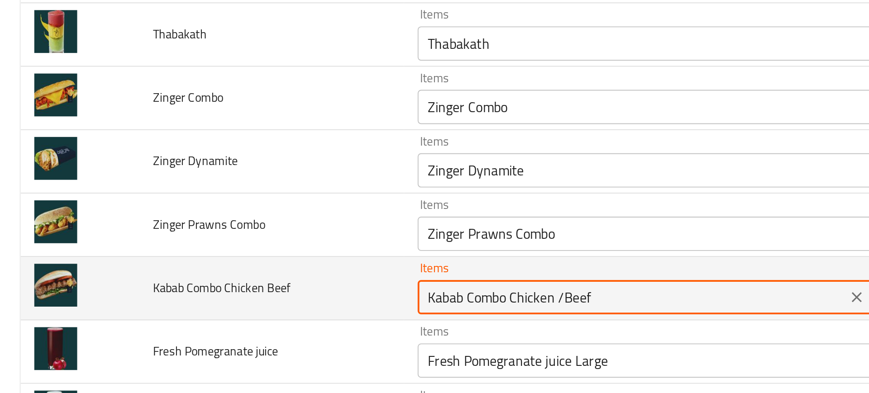
click at [251, 232] on Beef "Kabab Combo Chicken /Beef" at bounding box center [333, 226] width 221 height 13
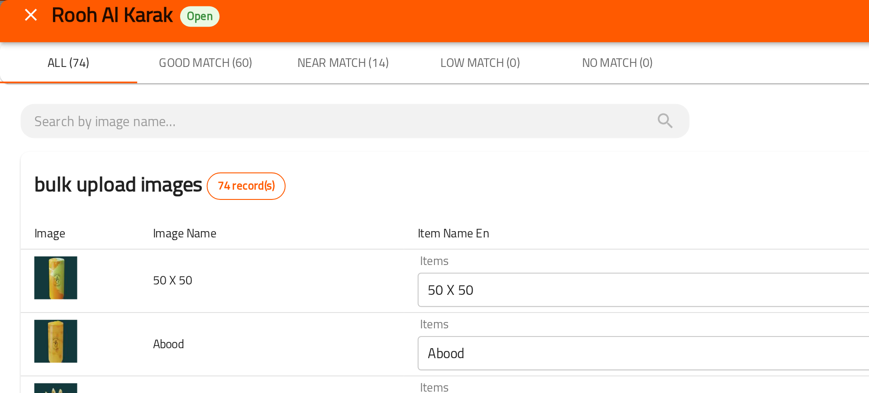
scroll to position [6, 0]
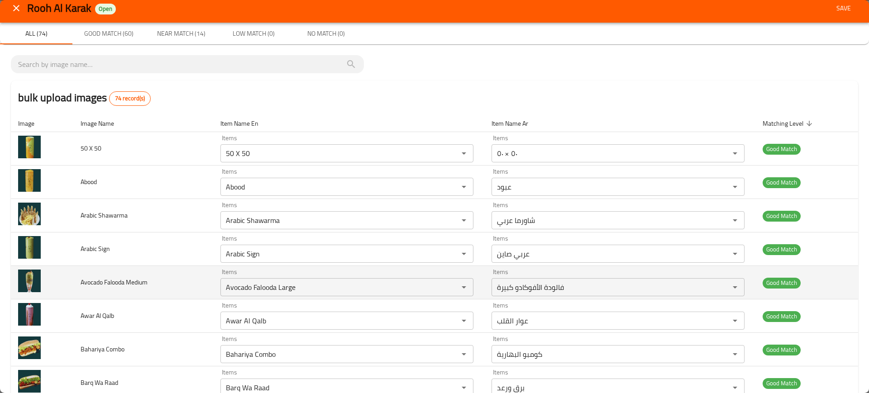
click at [163, 280] on td "Avocado Falooda Medium" at bounding box center [143, 282] width 140 height 33
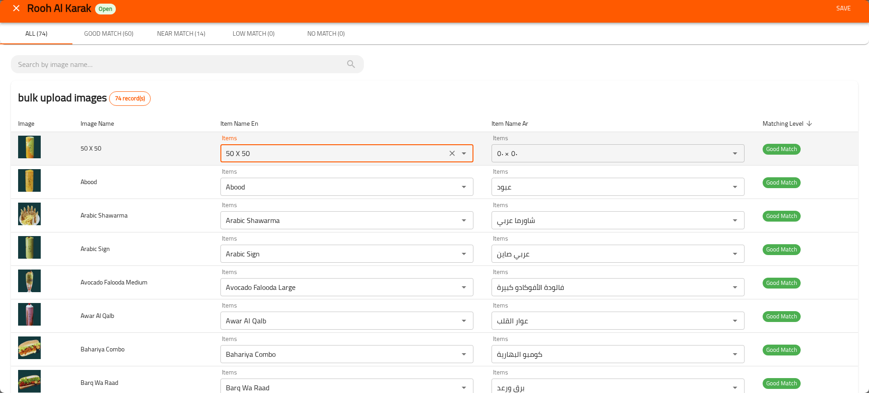
click at [291, 147] on 50 "50 X 50" at bounding box center [333, 153] width 221 height 13
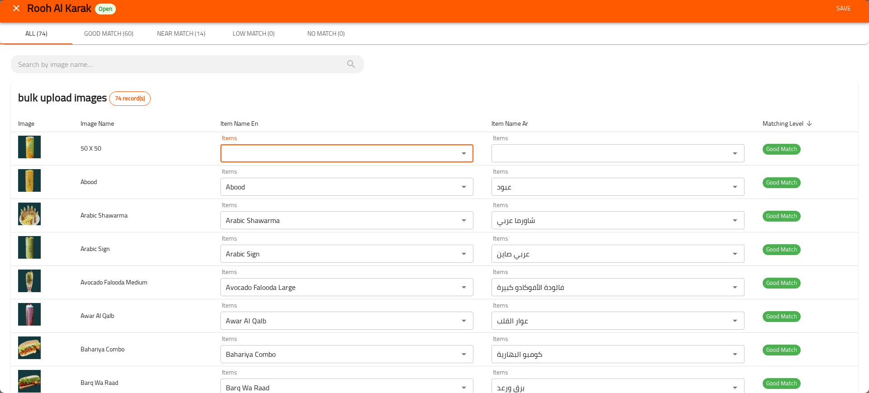
click at [837, 8] on span "Save" at bounding box center [844, 8] width 22 height 11
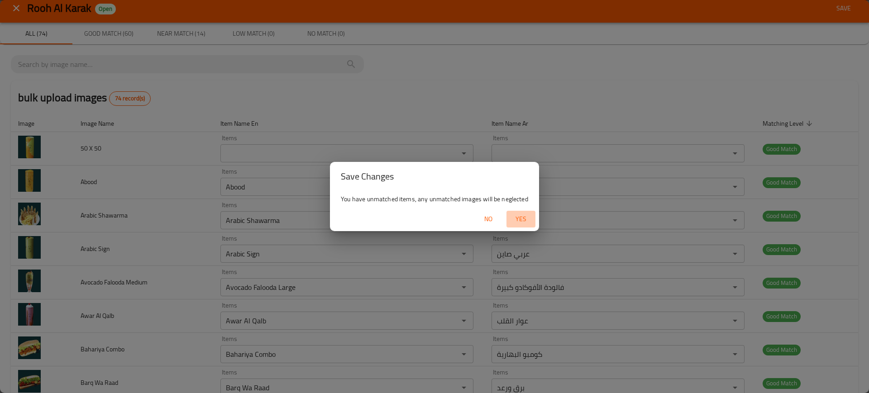
click at [524, 215] on span "Yes" at bounding box center [521, 219] width 22 height 11
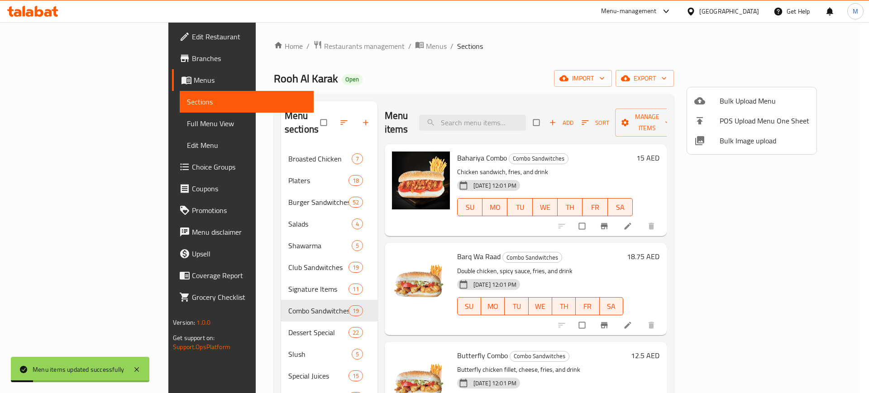
click at [496, 121] on div at bounding box center [434, 196] width 869 height 393
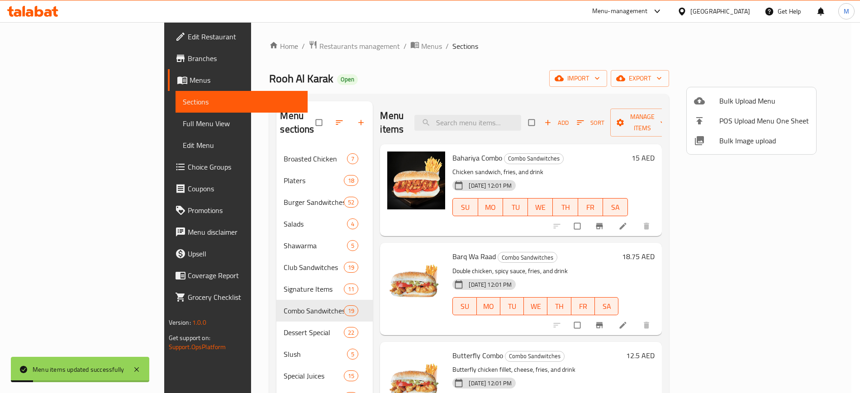
click at [496, 121] on input "search" at bounding box center [467, 123] width 107 height 16
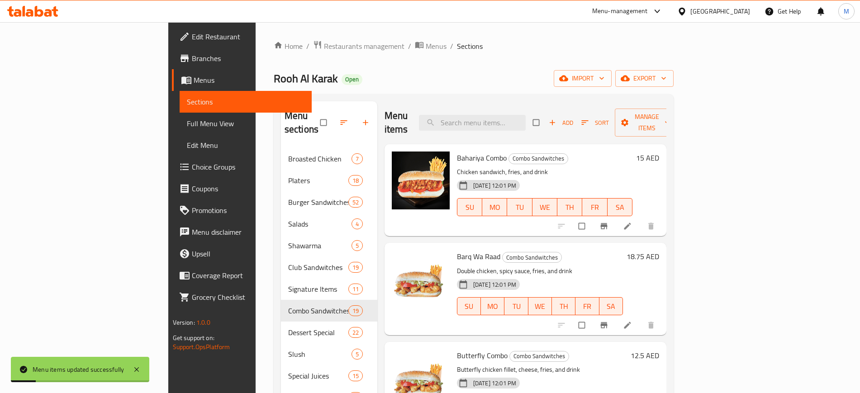
click at [496, 121] on input "search" at bounding box center [472, 123] width 107 height 16
paste input "50 X 50"
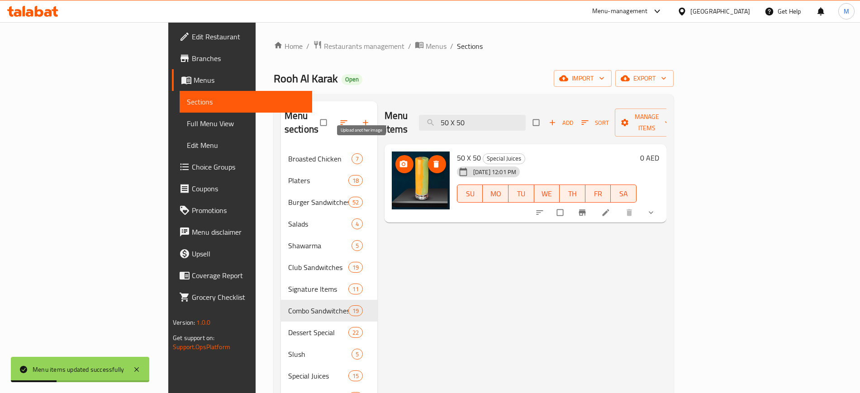
type input "50 X 50"
click at [395, 160] on span "upload picture" at bounding box center [404, 164] width 18 height 9
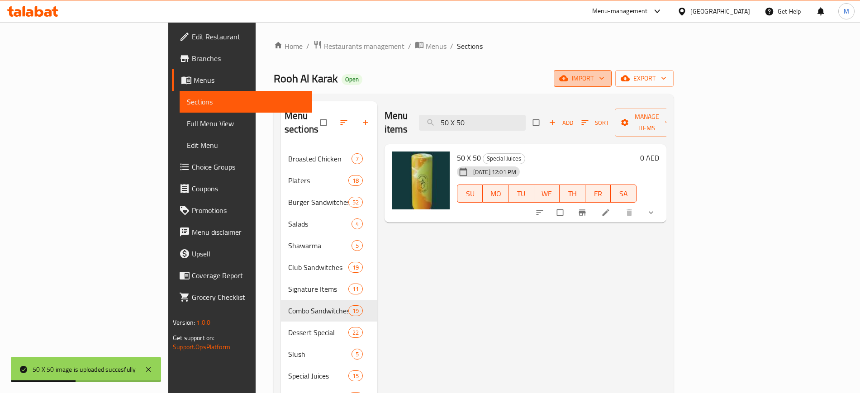
click at [605, 79] on span "import" at bounding box center [582, 78] width 43 height 11
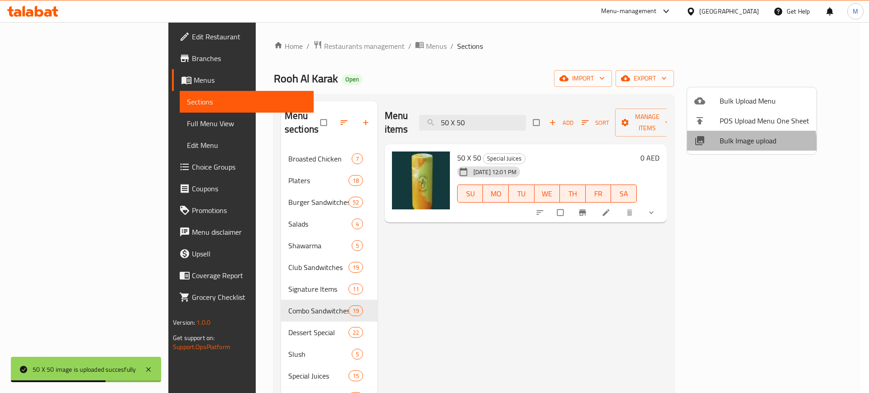
click at [751, 144] on span "Bulk Image upload" at bounding box center [764, 140] width 90 height 11
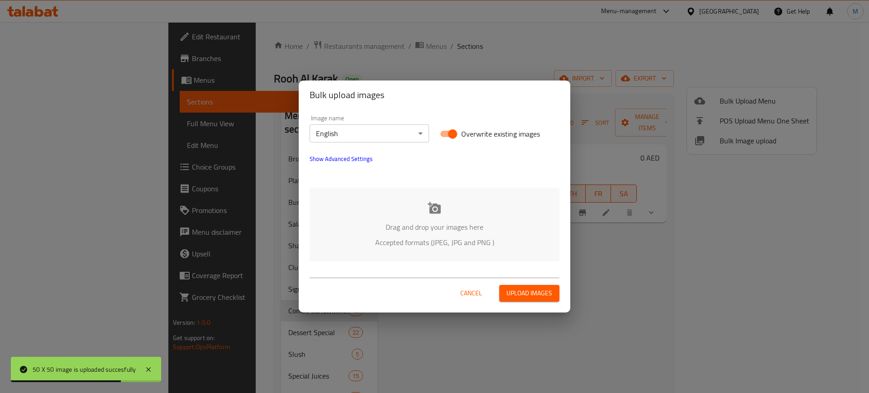
click at [421, 234] on div "Drag and drop your images here Accepted formats (JPEG, JPG and PNG )" at bounding box center [435, 225] width 250 height 74
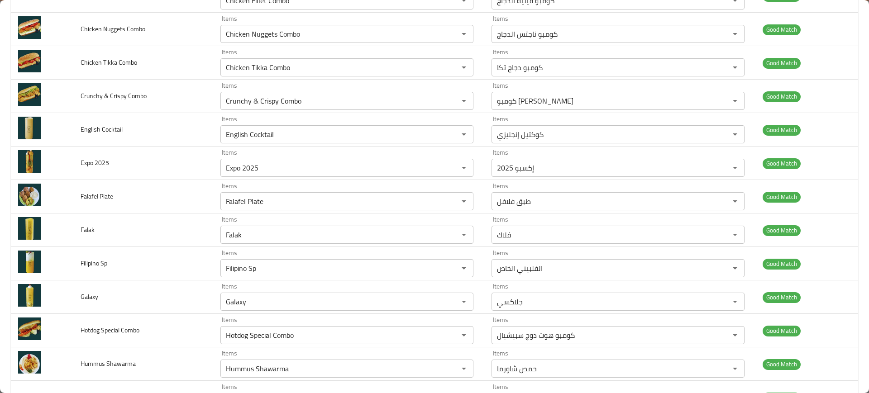
scroll to position [729, 0]
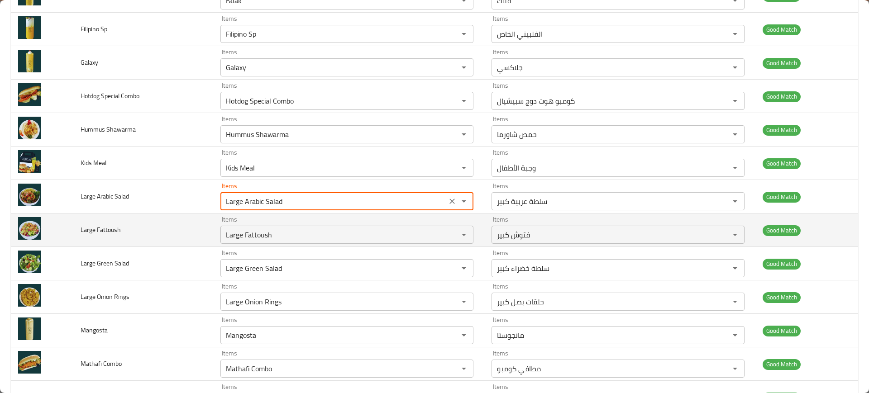
drag, startPoint x: 244, startPoint y: 204, endPoint x: 171, endPoint y: 214, distance: 73.1
type Salad "Large Arabic Salad"
click at [171, 214] on td "Large Fattoush" at bounding box center [143, 230] width 140 height 33
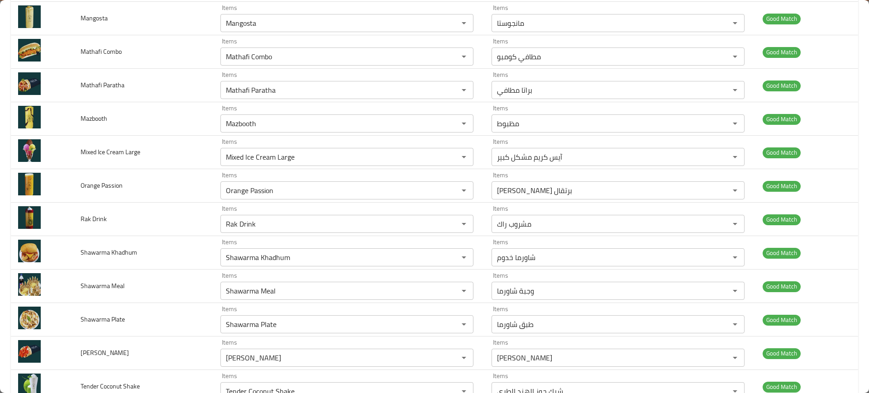
scroll to position [1041, 0]
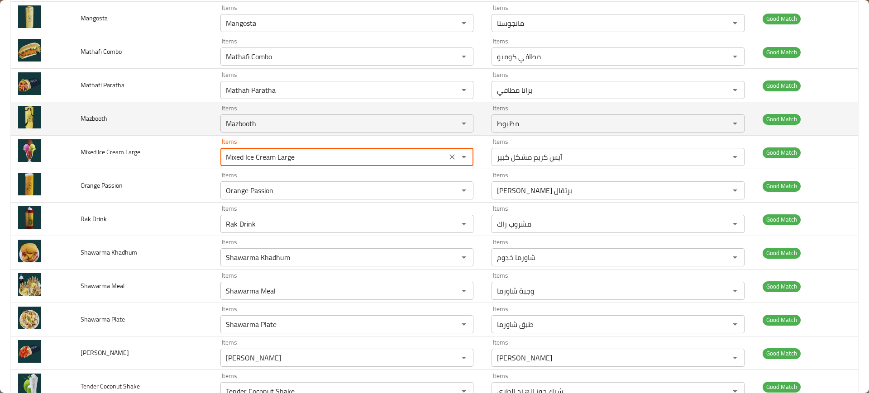
drag, startPoint x: 275, startPoint y: 156, endPoint x: 438, endPoint y: 135, distance: 164.3
click at [438, 135] on tbody "50 X 50 Items 50 X 50 Items Items ٥٠ × ٥٠ Items Good Match Abood Items Abood It…" at bounding box center [434, 337] width 847 height 2478
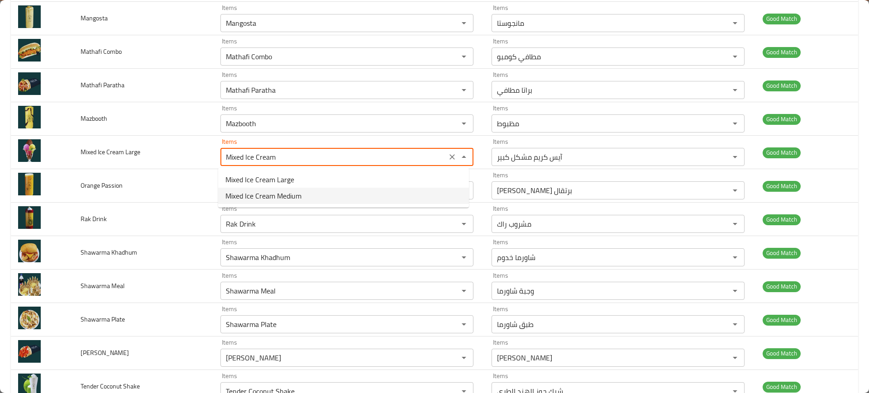
click at [357, 191] on Large-option-1 "Mixed Ice Cream Medium" at bounding box center [343, 196] width 251 height 16
type Large "Mixed Ice Cream Medium"
type Large-ar "آيس كريم مشكل وسط"
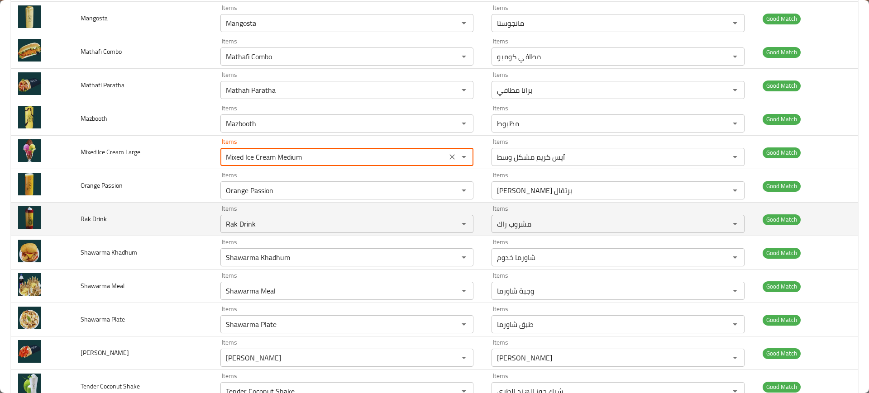
type Large "Mixed Ice Cream Medium"
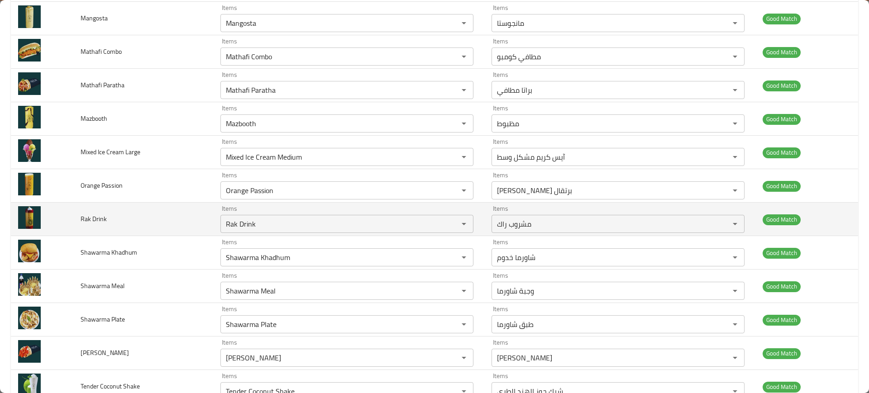
click at [200, 203] on td "Rak Drink" at bounding box center [143, 219] width 140 height 33
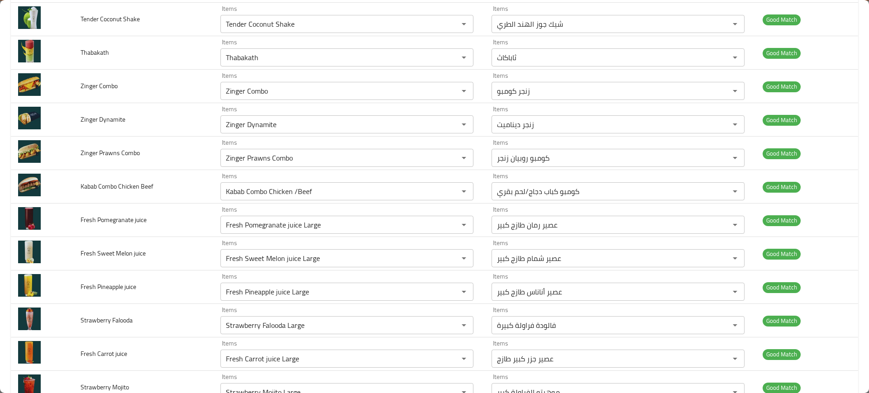
scroll to position [1443, 0]
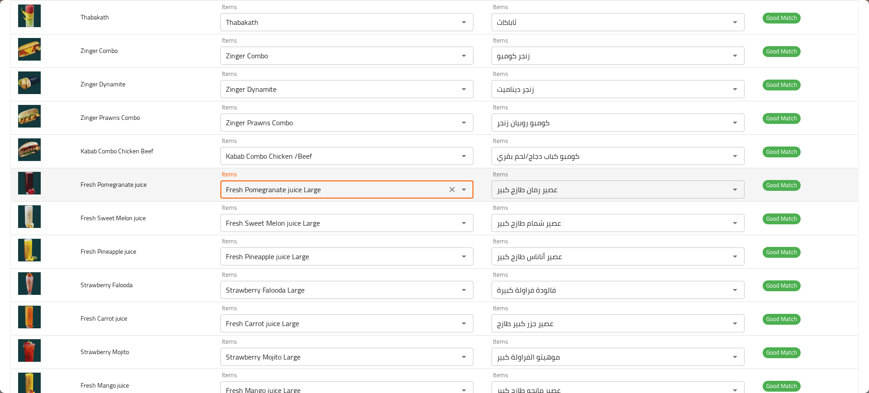
drag, startPoint x: 299, startPoint y: 190, endPoint x: 416, endPoint y: 190, distance: 117.2
click at [416, 190] on juice "Fresh Pomegranate juice Large" at bounding box center [333, 189] width 221 height 13
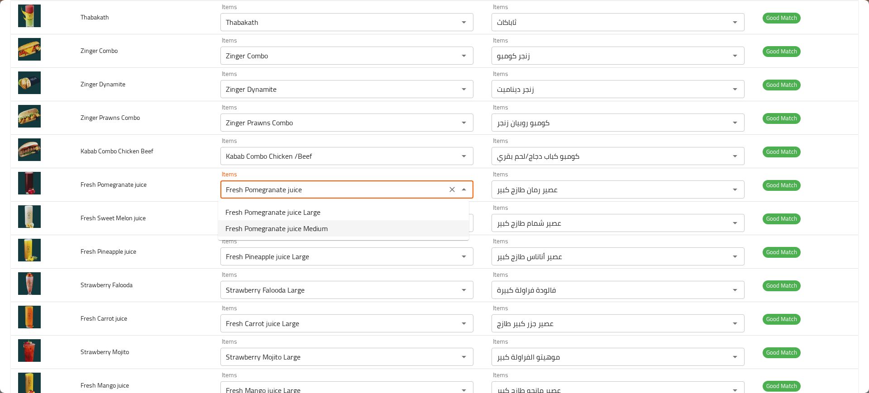
click at [294, 230] on span "Fresh Pomegranate juice Medium" at bounding box center [276, 228] width 102 height 11
type juice "Fresh Pomegranate juice Medium"
type juice-ar "عصير رمان طازج وسط"
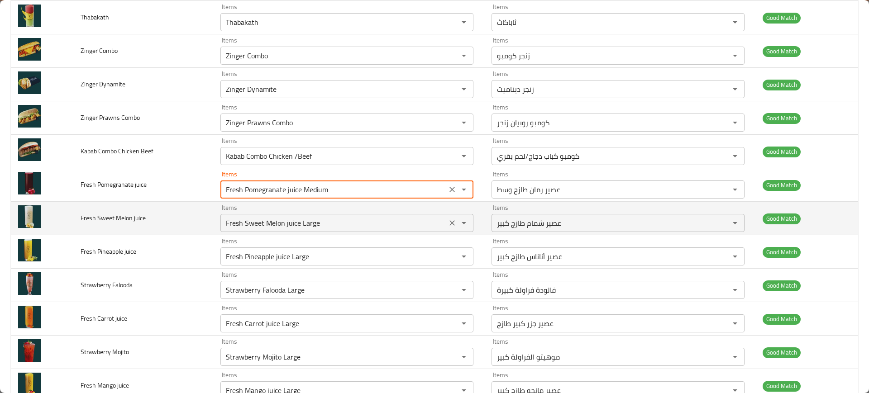
type juice "Fresh Pomegranate juice Medium"
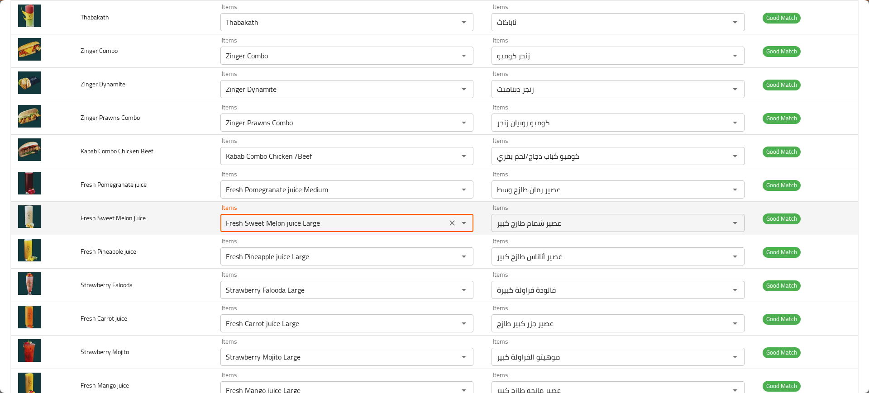
drag, startPoint x: 297, startPoint y: 227, endPoint x: 410, endPoint y: 211, distance: 113.7
click at [410, 211] on div "Items Fresh Sweet Melon juice Large Items" at bounding box center [346, 219] width 253 height 28
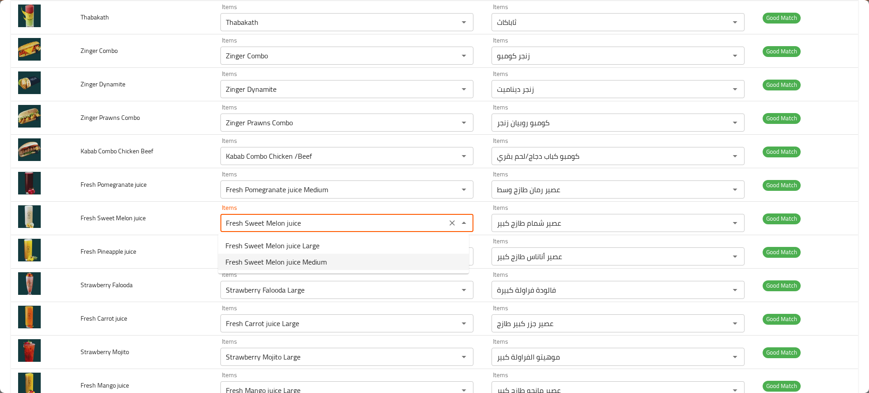
click at [336, 256] on juice-option-1 "Fresh Sweet Melon juice Medium" at bounding box center [343, 262] width 251 height 16
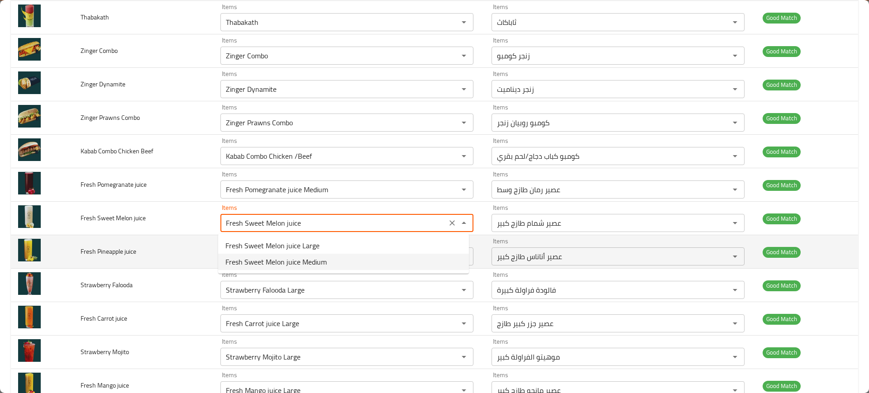
type juice "Fresh Sweet Melon juice Medium"
type juice-ar "عصير شمام طازج وسط"
type juice "Fresh Sweet Melon juice Medium"
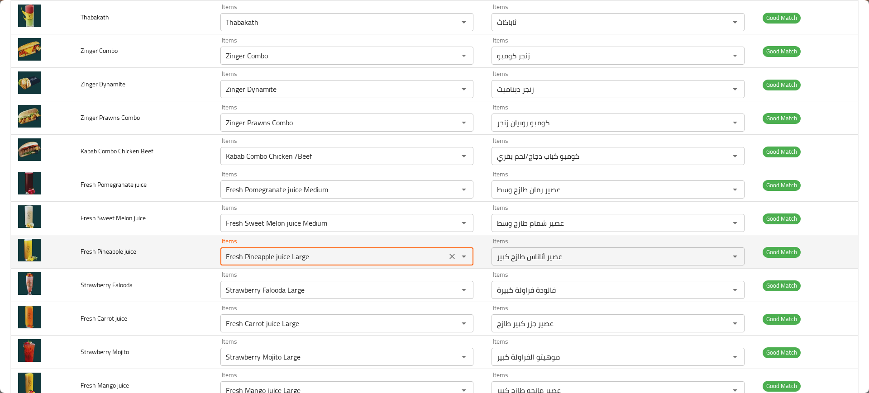
drag, startPoint x: 286, startPoint y: 257, endPoint x: 376, endPoint y: 250, distance: 91.2
click at [376, 250] on juice "Fresh Pineapple juice Large" at bounding box center [333, 256] width 221 height 13
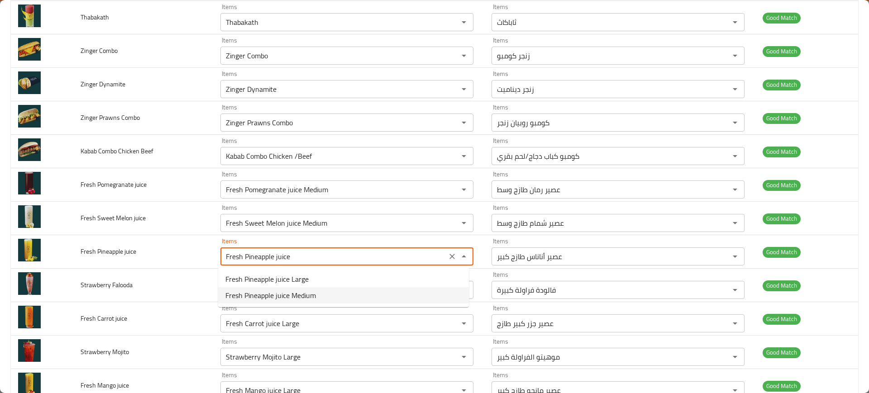
click at [309, 290] on span "Fresh Pineapple juice Medium" at bounding box center [270, 295] width 90 height 11
type juice "Fresh Pineapple juice Medium"
type juice-ar "عصير أناناس طازج وسط"
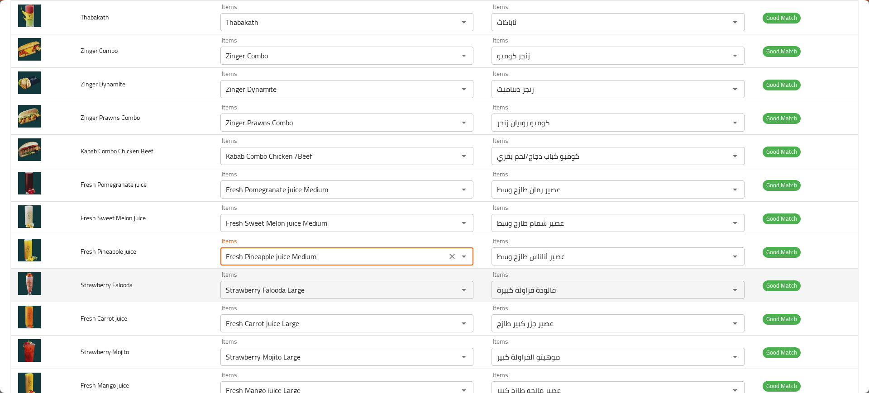
type juice "Fresh Pineapple juice Medium"
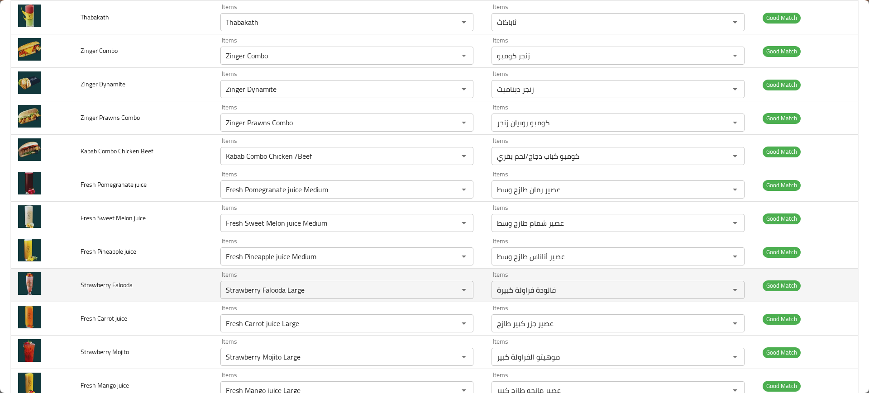
click at [150, 271] on td "Strawberry Falooda" at bounding box center [143, 285] width 140 height 33
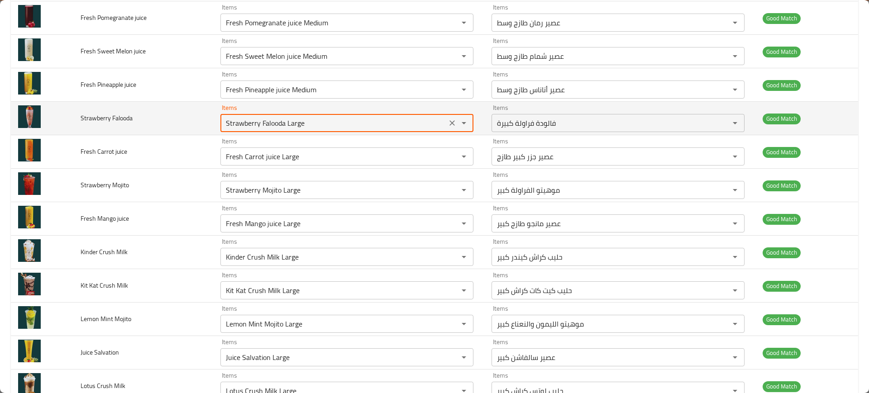
drag, startPoint x: 283, startPoint y: 124, endPoint x: 357, endPoint y: 116, distance: 74.3
click at [357, 116] on div "Strawberry Falooda Large Items" at bounding box center [346, 123] width 253 height 18
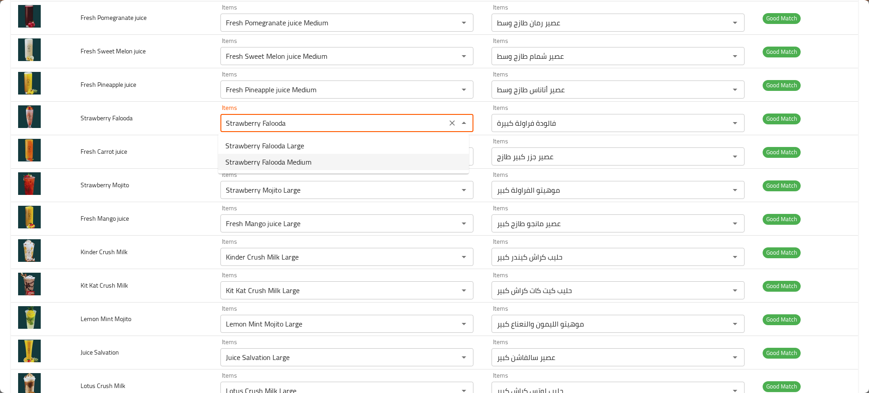
click at [288, 163] on span "Strawberry Falooda Medium" at bounding box center [268, 162] width 86 height 11
type Falooda "Strawberry Falooda Medium"
type Falooda-ar "فالودا فراولة وسط"
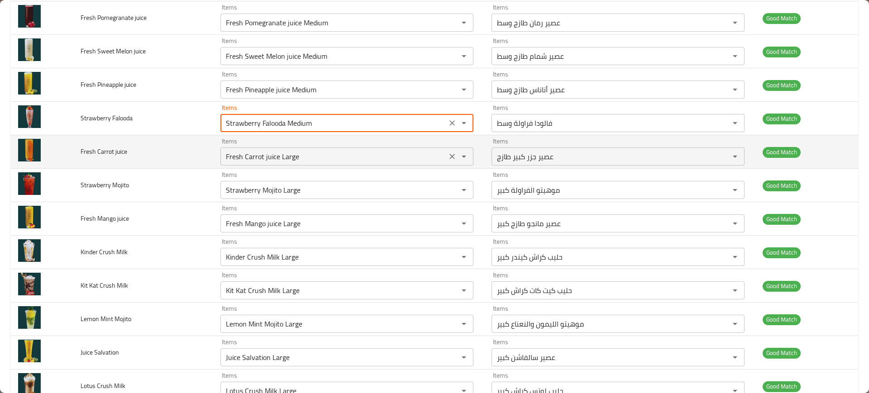
type Falooda "Strawberry Falooda Medium"
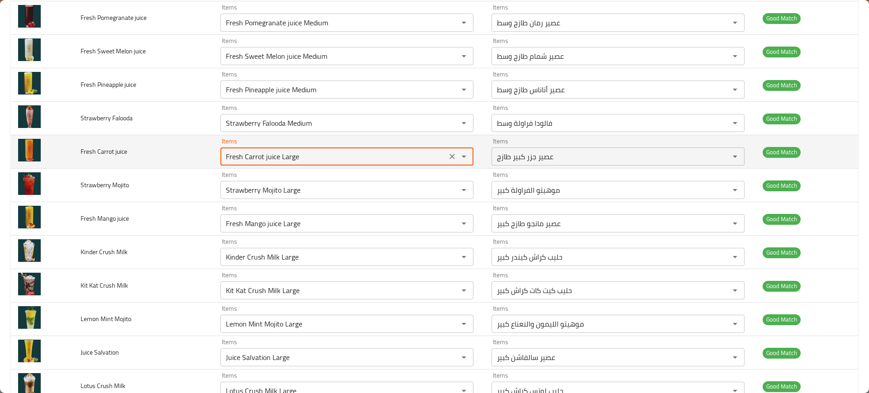
drag, startPoint x: 275, startPoint y: 158, endPoint x: 349, endPoint y: 151, distance: 74.6
click at [349, 151] on juice "Fresh Carrot juice Large" at bounding box center [333, 156] width 221 height 13
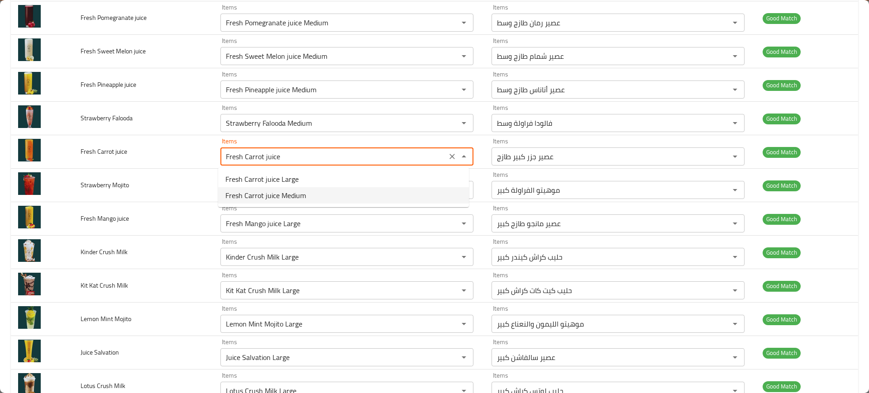
click at [272, 191] on span "Fresh Carrot juice Medium" at bounding box center [265, 195] width 81 height 11
type juice "Fresh Carrot juice Medium"
type juice-ar "عصير [GEOGRAPHIC_DATA] وسط"
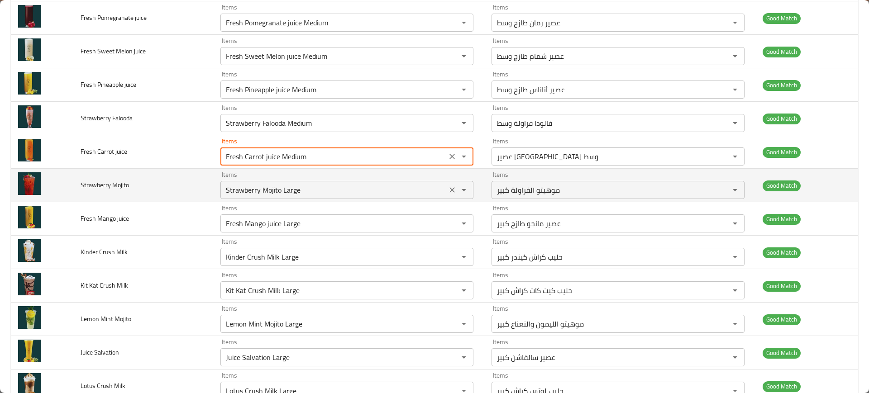
type juice "Fresh Carrot juice Medium"
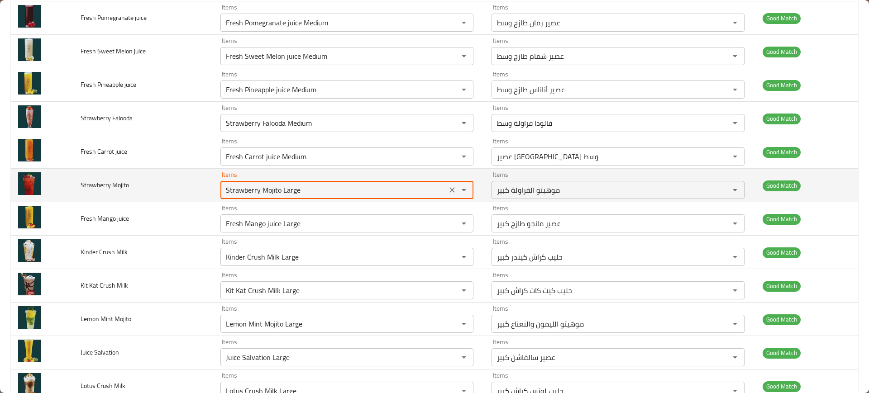
drag, startPoint x: 277, startPoint y: 191, endPoint x: 364, endPoint y: 184, distance: 87.2
click at [364, 184] on Mojito "Strawberry Mojito Large" at bounding box center [333, 190] width 221 height 13
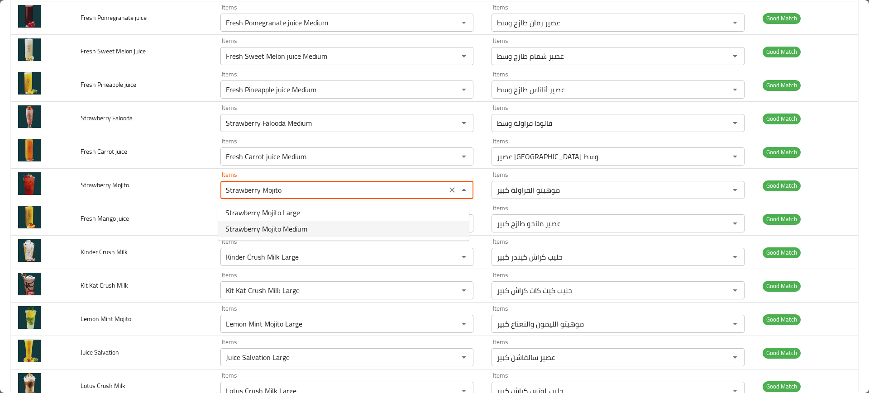
click at [293, 225] on span "Strawberry Mojito Medium" at bounding box center [266, 229] width 82 height 11
type Mojito "Strawberry Mojito Medium"
type Mojito-ar "موهيتو الفراولة وسط"
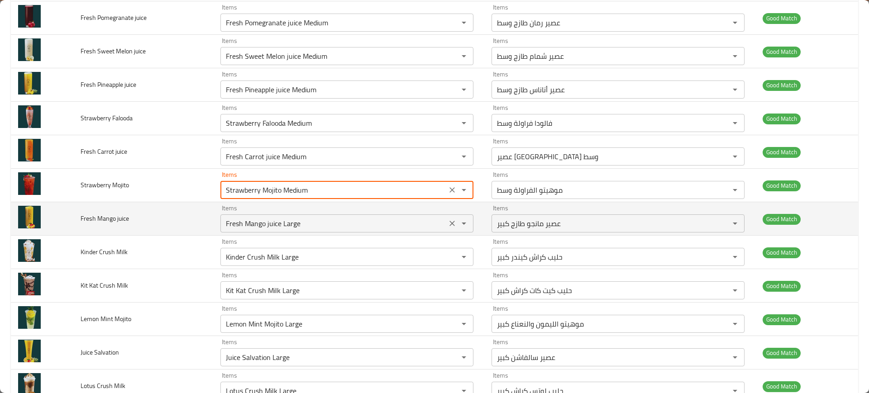
type Mojito "Strawberry Mojito Medium"
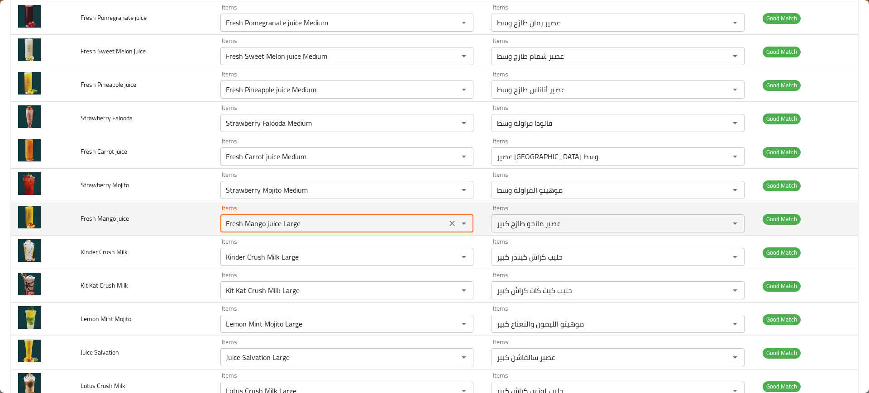
drag, startPoint x: 278, startPoint y: 226, endPoint x: 337, endPoint y: 228, distance: 58.8
click at [337, 228] on juice "Fresh Mango juice Large" at bounding box center [333, 223] width 221 height 13
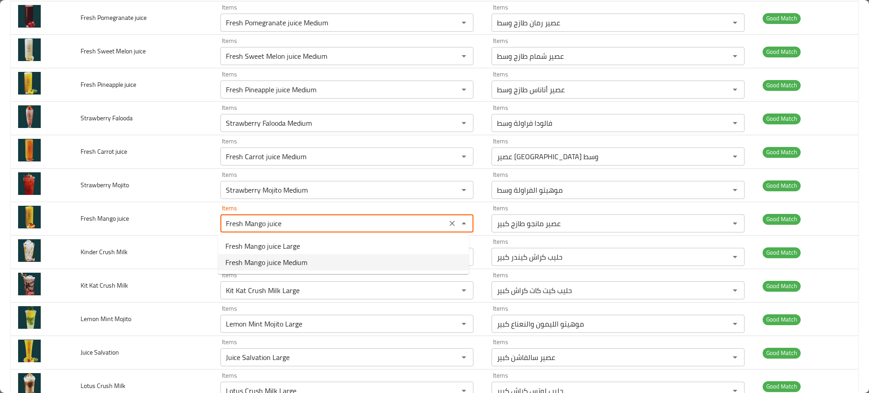
click at [283, 259] on span "Fresh Mango juice Medium" at bounding box center [266, 262] width 82 height 11
type juice "Fresh Mango juice Medium"
type juice-ar "عصير مانجو طازج وسط"
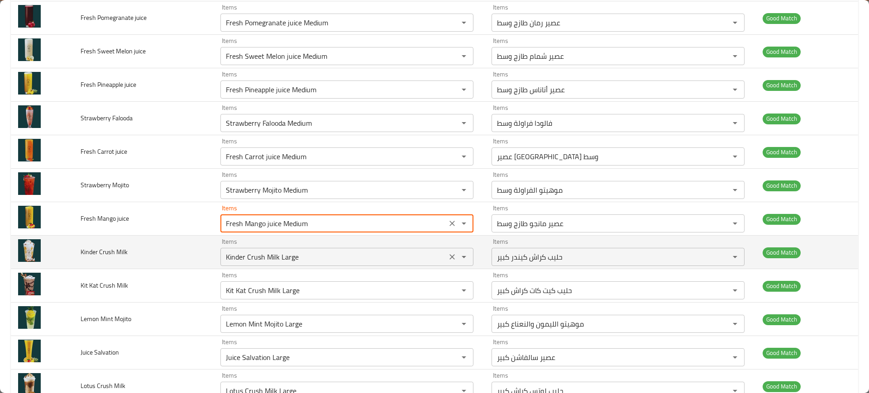
type juice "Fresh Mango juice Medium"
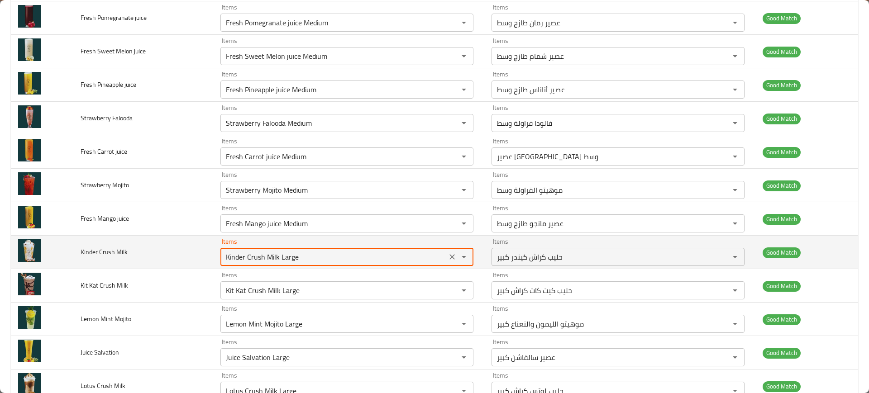
drag, startPoint x: 278, startPoint y: 259, endPoint x: 359, endPoint y: 257, distance: 81.5
click at [359, 257] on Milk "Kinder Crush Milk Large" at bounding box center [333, 257] width 221 height 13
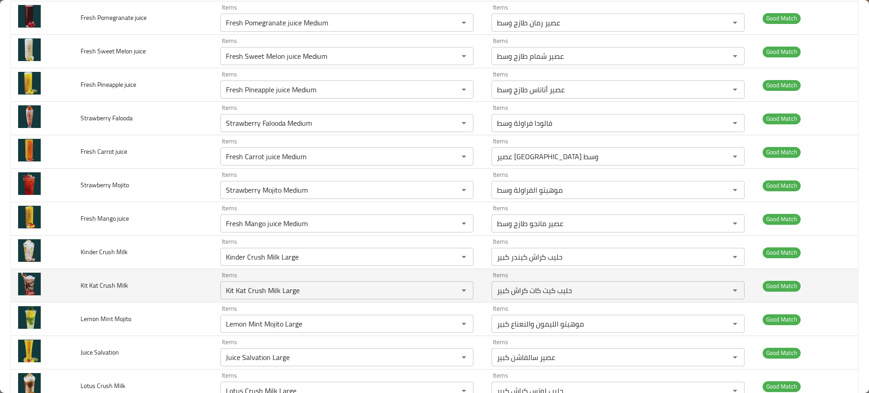
click at [201, 273] on td "Kit Kat Crush Milk" at bounding box center [143, 285] width 140 height 33
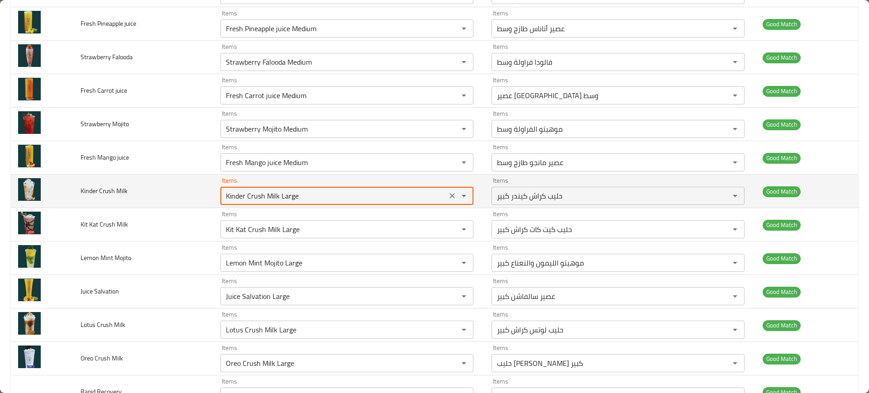
drag, startPoint x: 277, startPoint y: 199, endPoint x: 331, endPoint y: 196, distance: 53.9
click at [331, 196] on Milk "Kinder Crush Milk Large" at bounding box center [333, 196] width 221 height 13
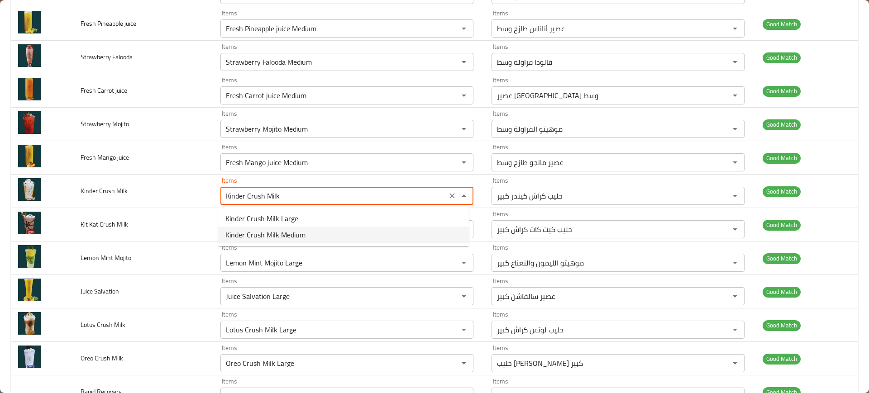
click at [267, 234] on span "Kinder Crush Milk Medium" at bounding box center [265, 234] width 80 height 11
type Milk "Kinder Crush Milk Medium"
type Milk-ar "حليب كراش كيندر وسط"
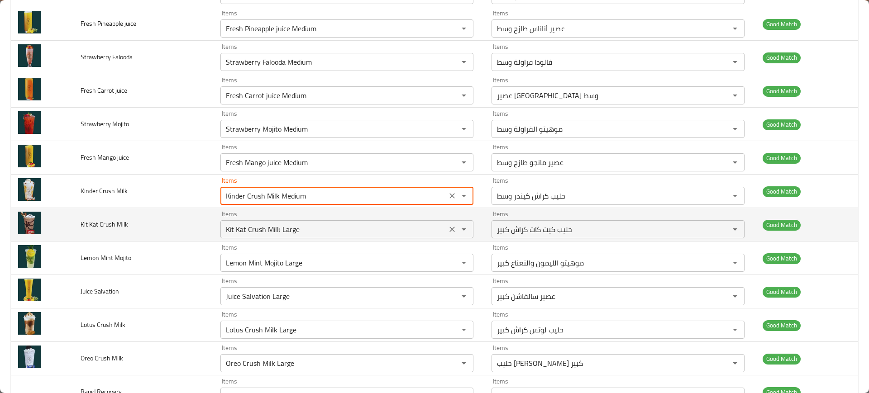
type Milk "Kinder Crush Milk Medium"
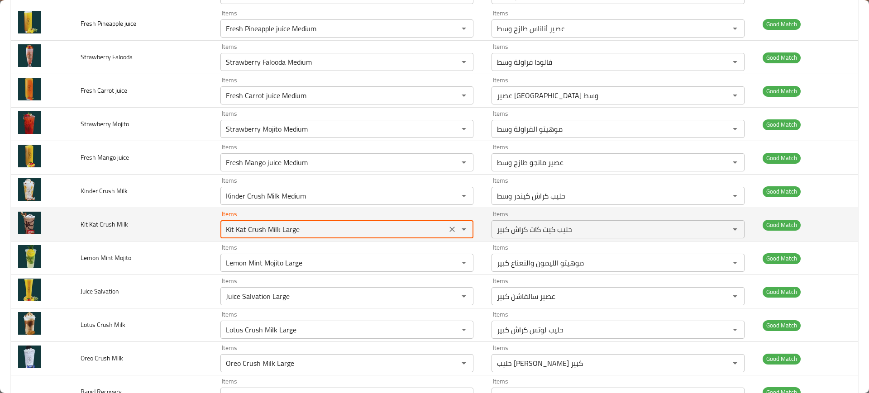
drag, startPoint x: 277, startPoint y: 229, endPoint x: 320, endPoint y: 224, distance: 43.3
click at [320, 224] on Milk "Kit Kat Crush Milk Large" at bounding box center [333, 229] width 221 height 13
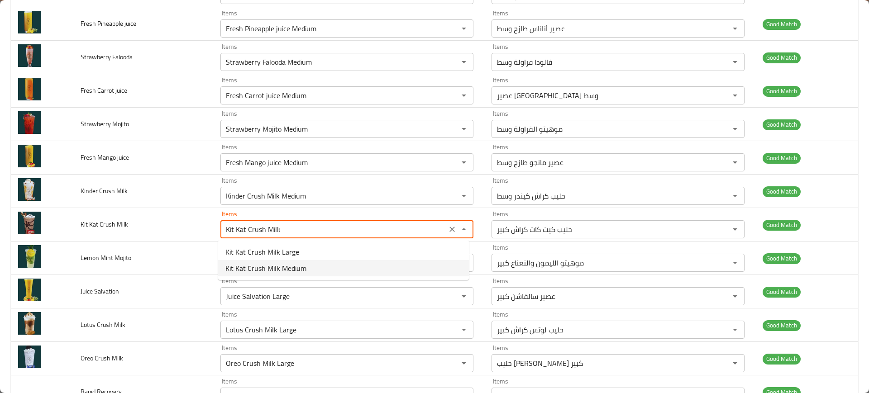
click at [253, 264] on span "Kit Kat Crush Milk Medium" at bounding box center [265, 268] width 81 height 11
type Milk "Kit Kat Crush Milk Medium"
type Milk-ar "حليب كيت كات كراش وسط"
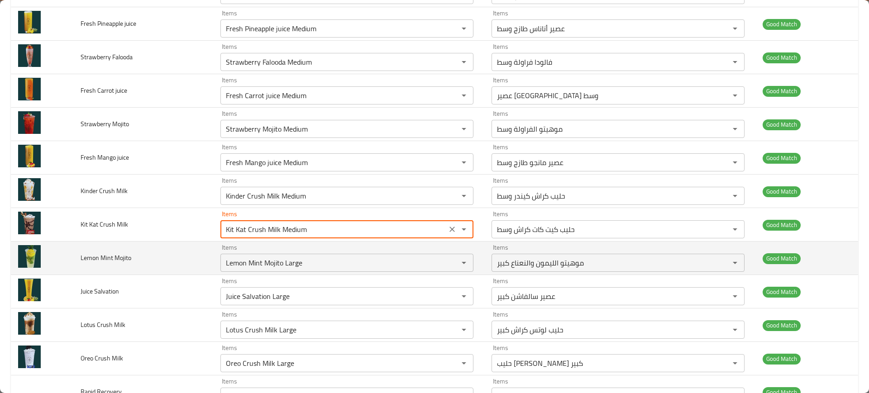
type Milk "Kit Kat Crush Milk Medium"
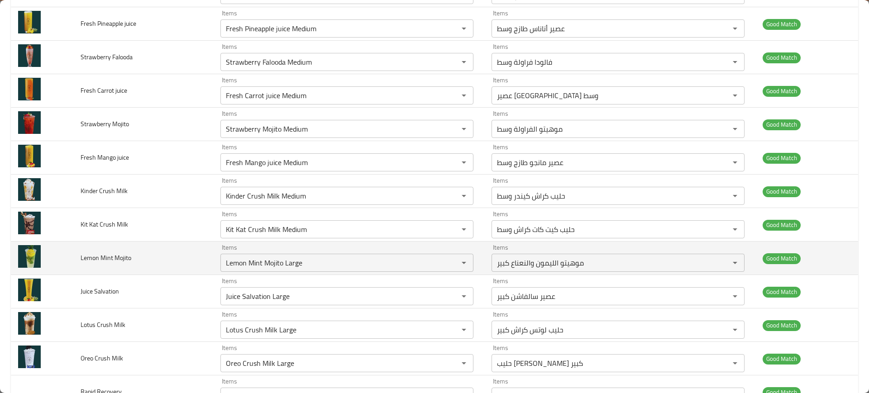
click at [184, 263] on td "Lemon Mint Mojito" at bounding box center [143, 258] width 140 height 33
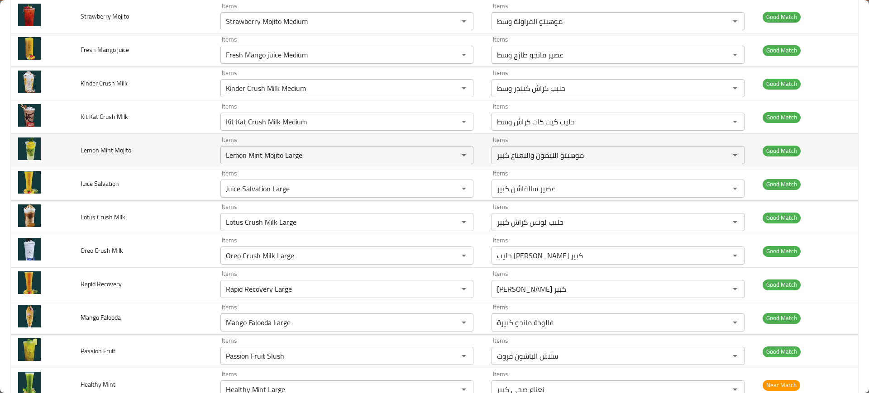
scroll to position [1781, 0]
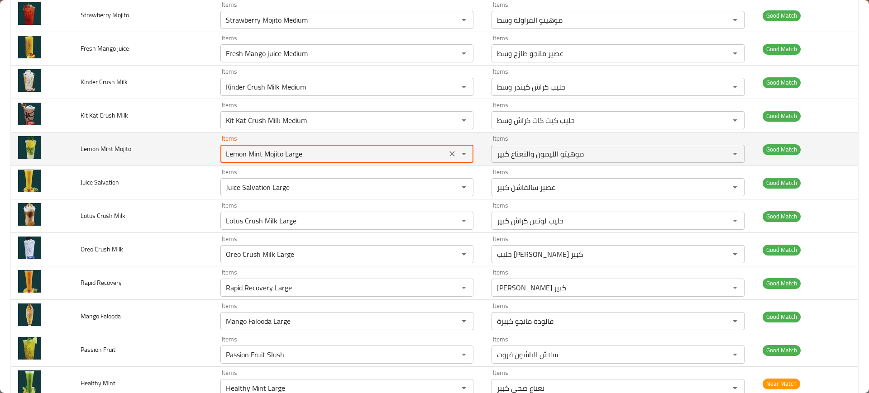
drag, startPoint x: 281, startPoint y: 151, endPoint x: 349, endPoint y: 143, distance: 68.3
click at [349, 143] on div "Items Lemon Mint Mojito Large Items" at bounding box center [346, 149] width 253 height 28
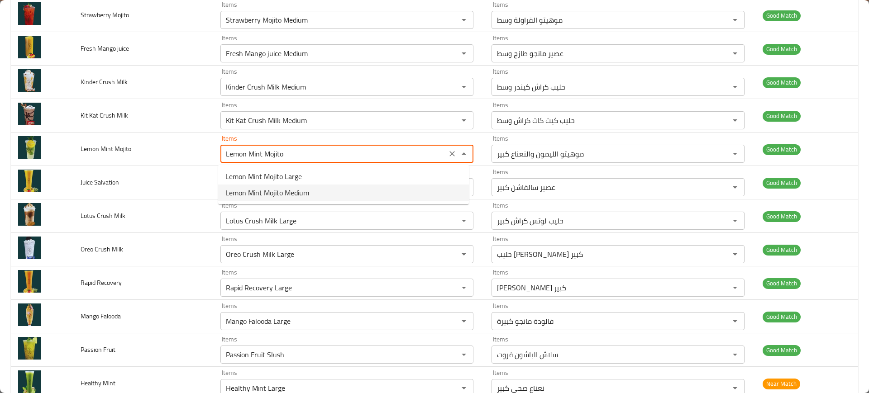
click at [265, 189] on span "Lemon Mint Mojito Medium" at bounding box center [267, 192] width 84 height 11
type Mojito "Lemon Mint Mojito Medium"
type Mojito-ar "موهيتو ليمون نعناع وسط"
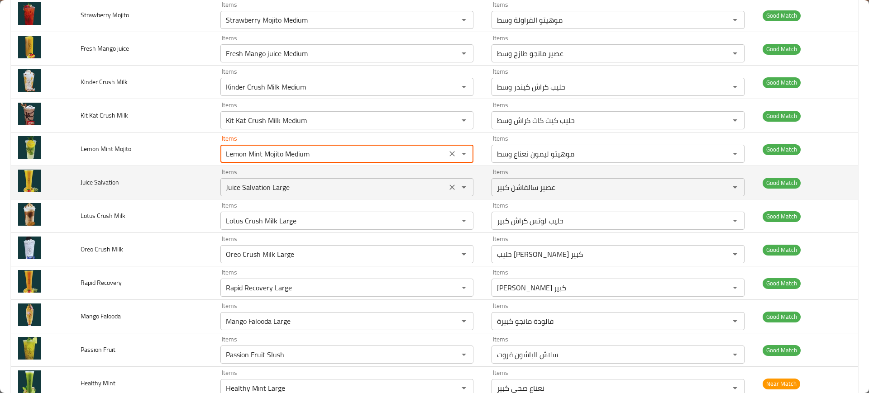
type Mojito "Lemon Mint Mojito Medium"
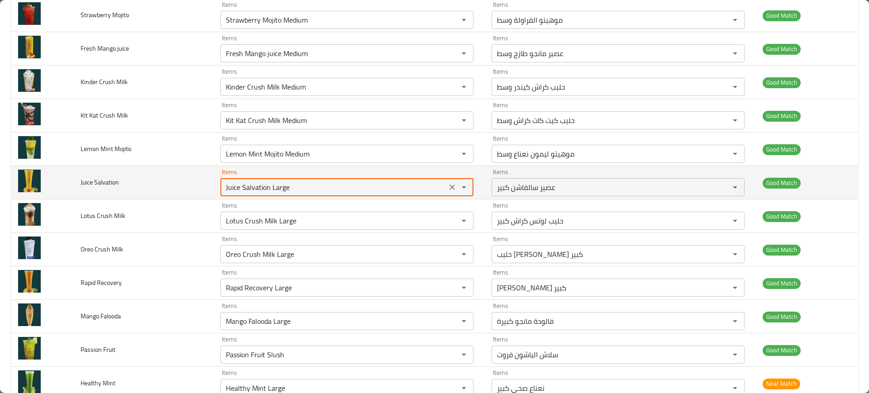
drag, startPoint x: 268, startPoint y: 187, endPoint x: 335, endPoint y: 180, distance: 66.9
click at [335, 180] on div "Juice Salvation Large Items" at bounding box center [346, 187] width 253 height 18
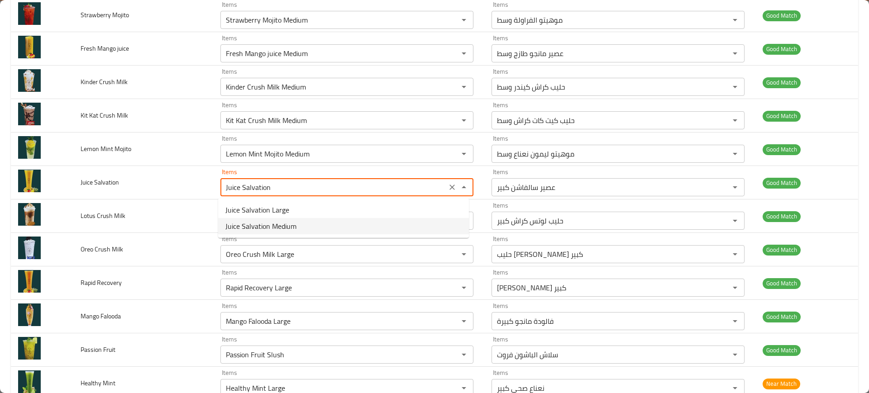
click at [255, 226] on span "Juice Salvation Medium" at bounding box center [260, 226] width 71 height 11
type Salvation "Juice Salvation Medium"
type Salvation-ar "عصير سالفاشن وسط"
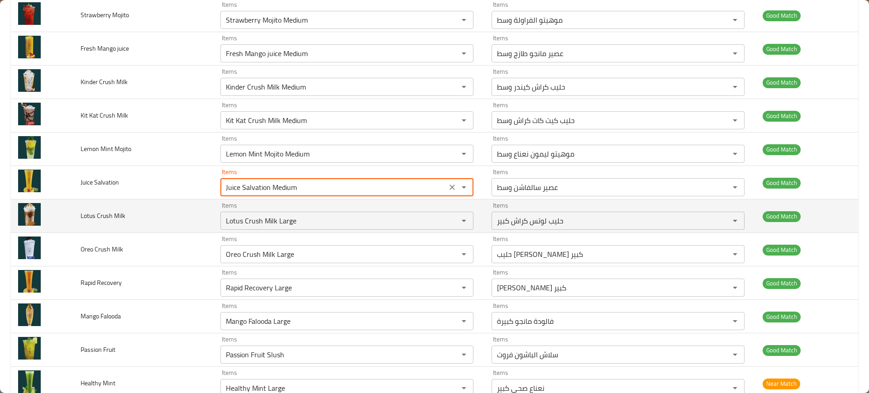
type Salvation "Juice Salvation Medium"
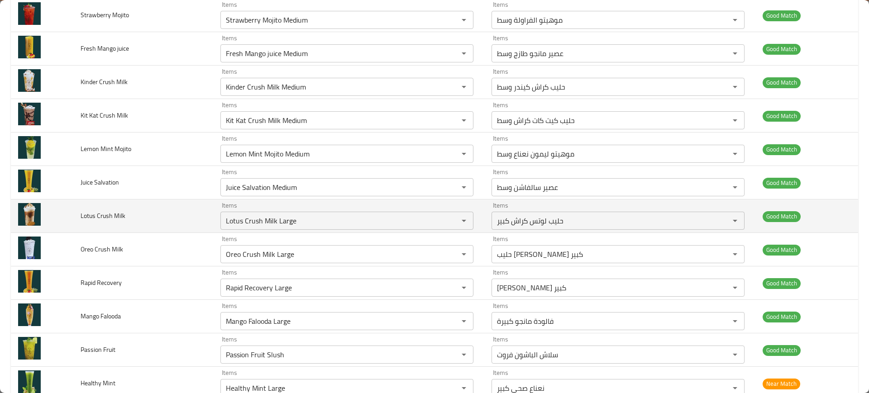
click at [199, 217] on td "Lotus Crush Milk" at bounding box center [143, 216] width 140 height 33
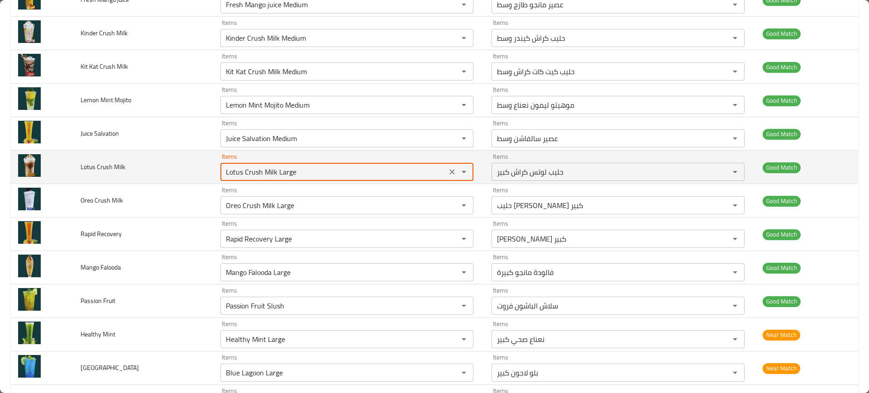
drag, startPoint x: 273, startPoint y: 171, endPoint x: 370, endPoint y: 157, distance: 98.2
click at [370, 157] on div "Items Lotus Crush Milk Large Items" at bounding box center [346, 167] width 253 height 28
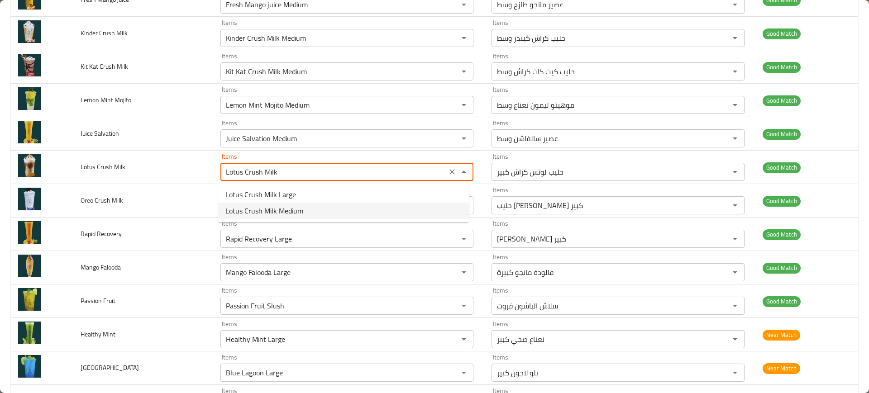
click at [278, 207] on span "Lotus Crush Milk Medium" at bounding box center [264, 210] width 78 height 11
type Milk "Lotus Crush Milk Medium"
type Milk-ar "حليب لوتس كراش وسط"
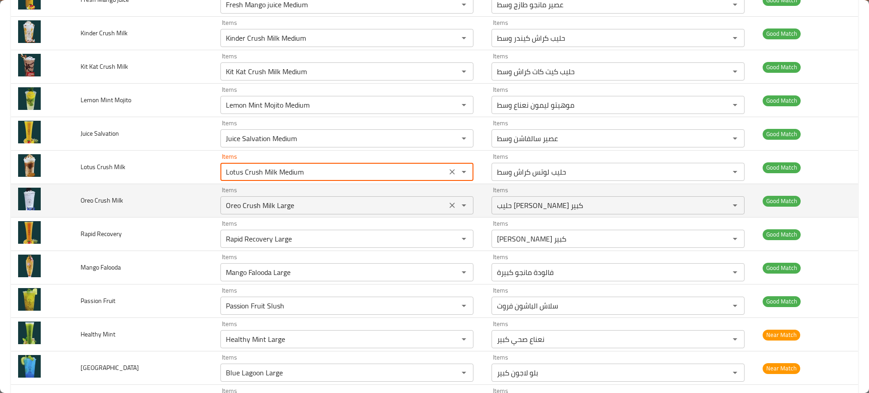
type Milk "Lotus Crush Milk Medium"
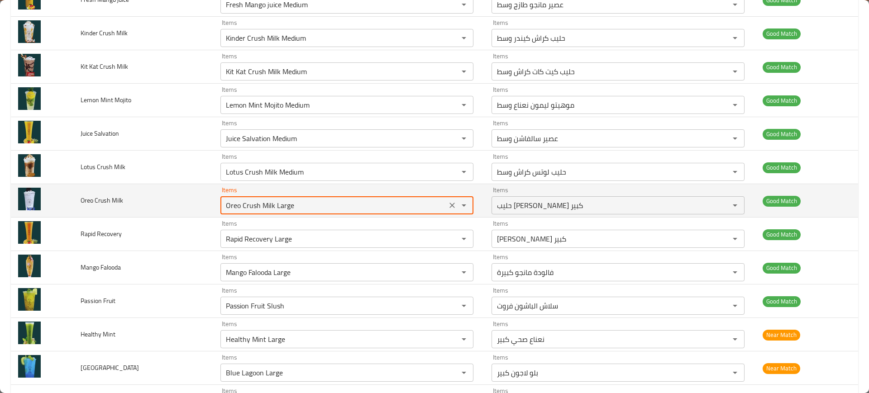
drag, startPoint x: 270, startPoint y: 207, endPoint x: 316, endPoint y: 206, distance: 46.2
click at [316, 206] on Milk "Oreo Crush Milk Large" at bounding box center [333, 205] width 221 height 13
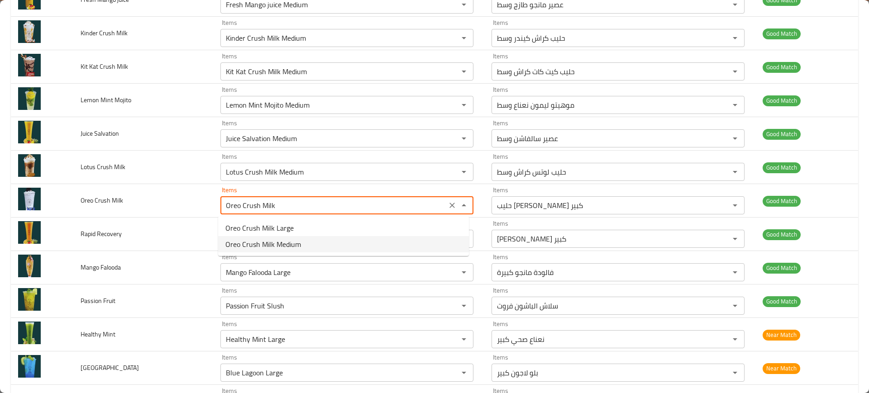
click at [241, 253] on Milk-popup "Oreo Crush Milk Large Oreo Crush Milk Medium" at bounding box center [343, 236] width 251 height 40
click at [238, 241] on span "Oreo Crush Milk Medium" at bounding box center [263, 244] width 76 height 11
type Milk "Oreo Crush Milk Medium"
type Milk-ar "حليب كراش أوريو وسط"
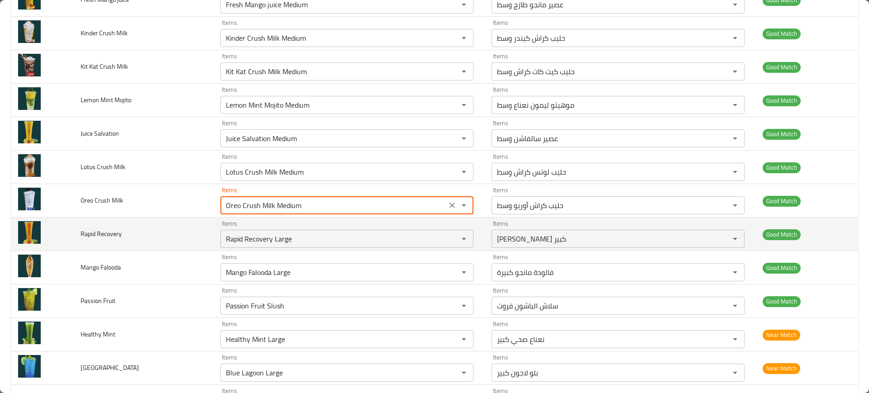
type Milk "Oreo Crush Milk Medium"
click at [207, 240] on td "Rapid Recovery" at bounding box center [143, 234] width 140 height 33
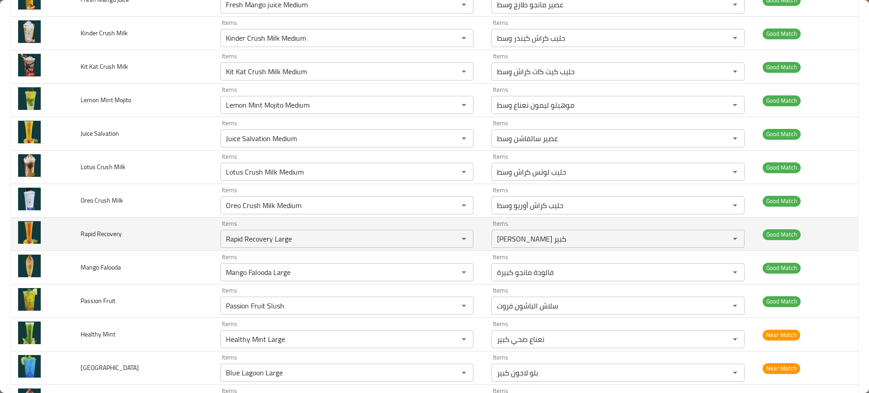
scroll to position [1877, 0]
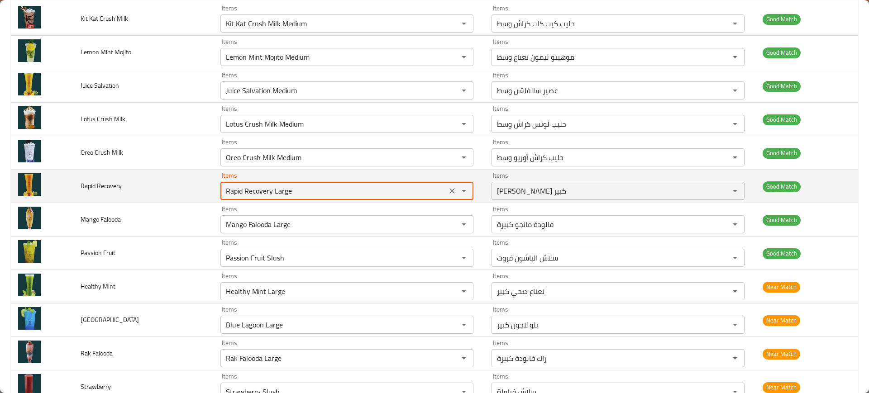
drag, startPoint x: 270, startPoint y: 192, endPoint x: 310, endPoint y: 191, distance: 40.3
click at [310, 191] on Recovery "Rapid Recovery Large" at bounding box center [333, 191] width 221 height 13
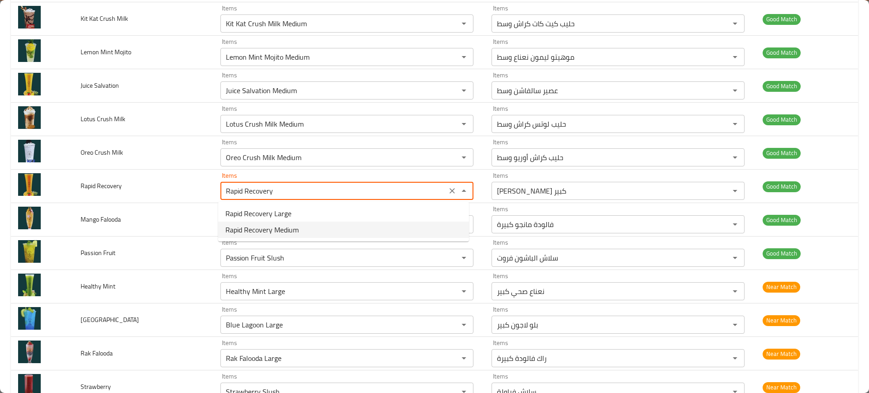
click at [260, 224] on span "Rapid Recovery Medium" at bounding box center [261, 229] width 73 height 11
type Recovery "Rapid Recovery Medium"
type Recovery-ar "رابيد ريكفري وسط"
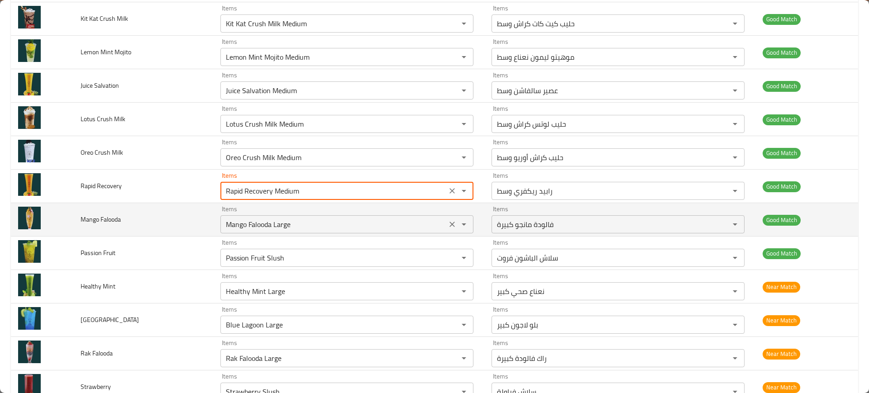
type Recovery "Rapid Recovery Medium"
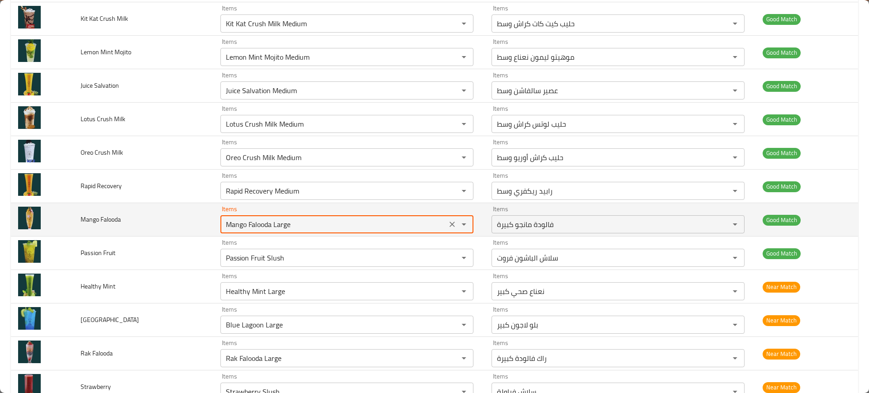
drag, startPoint x: 270, startPoint y: 226, endPoint x: 416, endPoint y: 210, distance: 147.0
click at [416, 210] on div "Items Mango Falooda Large Items" at bounding box center [346, 220] width 253 height 28
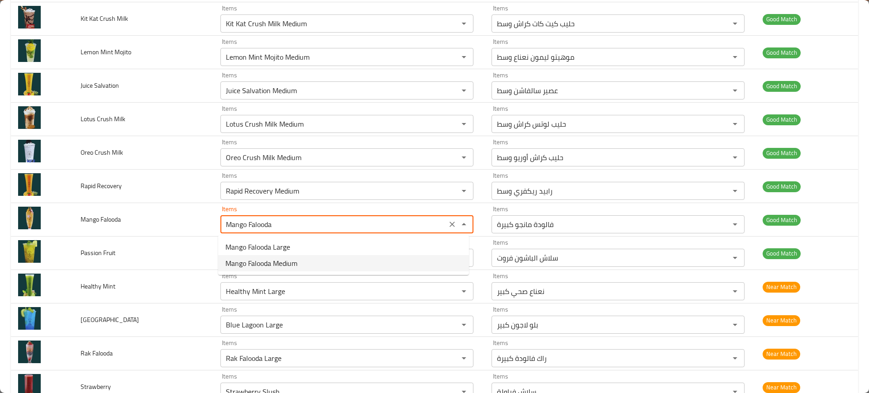
click at [291, 263] on span "Mango Falooda Medium" at bounding box center [261, 263] width 72 height 11
type Falooda "Mango Falooda Medium"
type Falooda-ar "مانجو فالودة وسط"
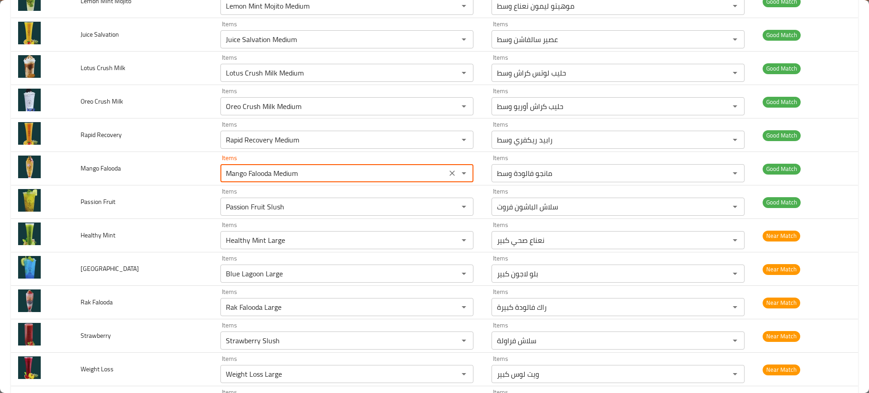
scroll to position [1941, 0]
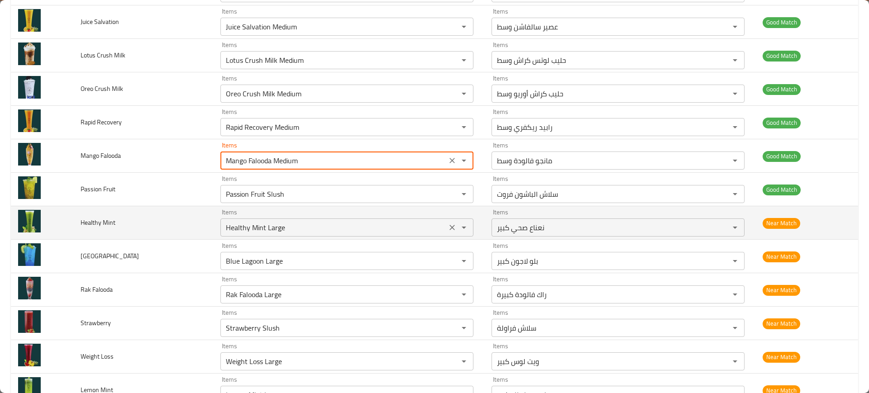
type Falooda "Mango Falooda Medium"
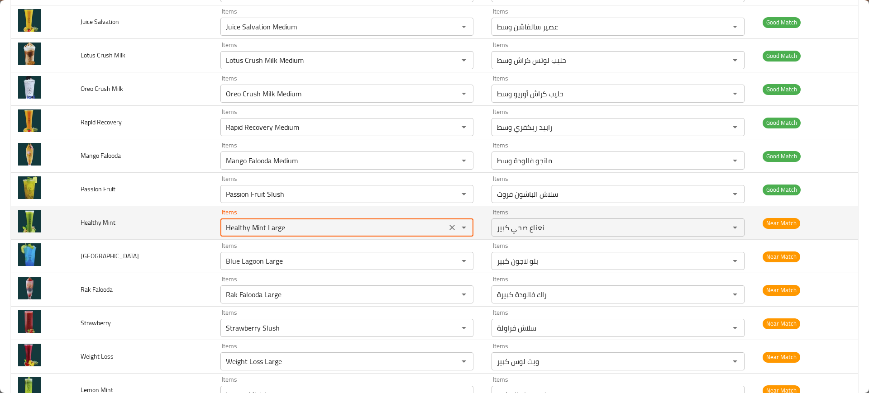
drag, startPoint x: 264, startPoint y: 229, endPoint x: 326, endPoint y: 224, distance: 62.6
click at [326, 224] on Mint "Healthy Mint Large" at bounding box center [333, 227] width 221 height 13
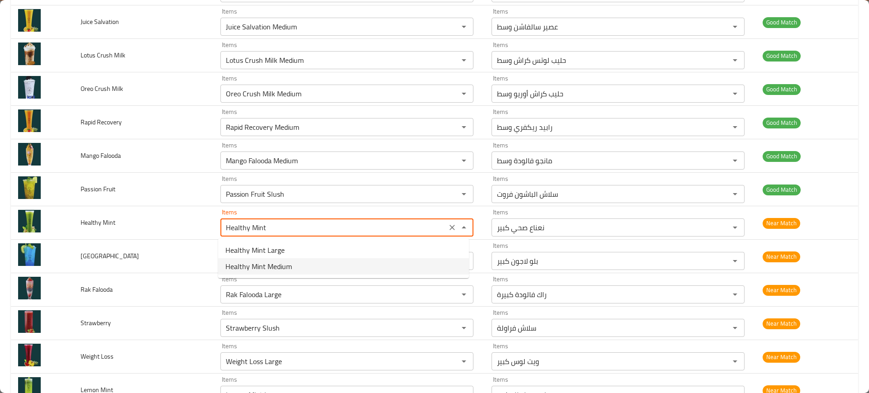
click at [264, 264] on span "Healthy Mint Medium" at bounding box center [258, 266] width 67 height 11
type Mint "Healthy Mint Medium"
type Mint-ar "نعناع صحي وسط"
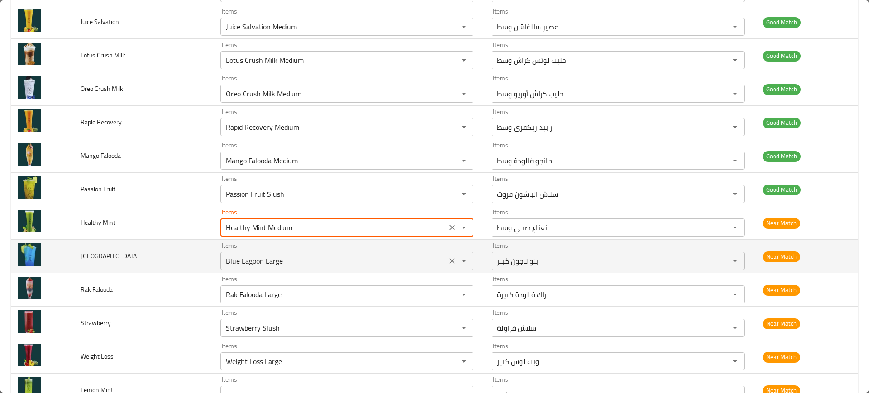
type Mint "Healthy Mint Medium"
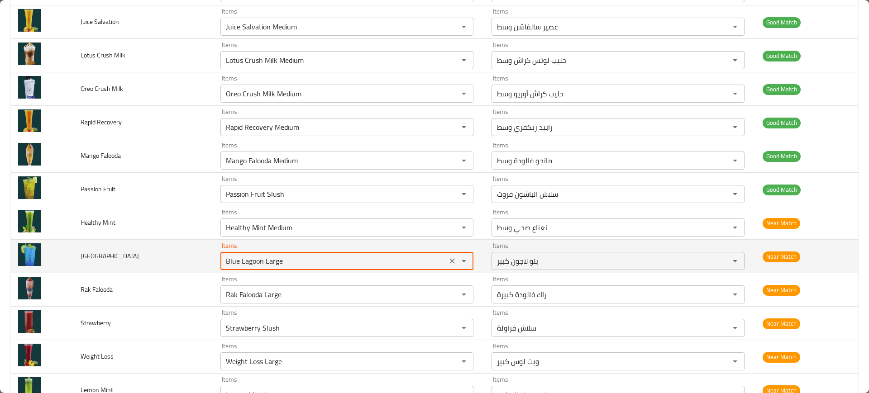
drag, startPoint x: 263, startPoint y: 263, endPoint x: 339, endPoint y: 261, distance: 75.6
click at [339, 261] on Lagoon "Blue Lagoon Large" at bounding box center [333, 261] width 221 height 13
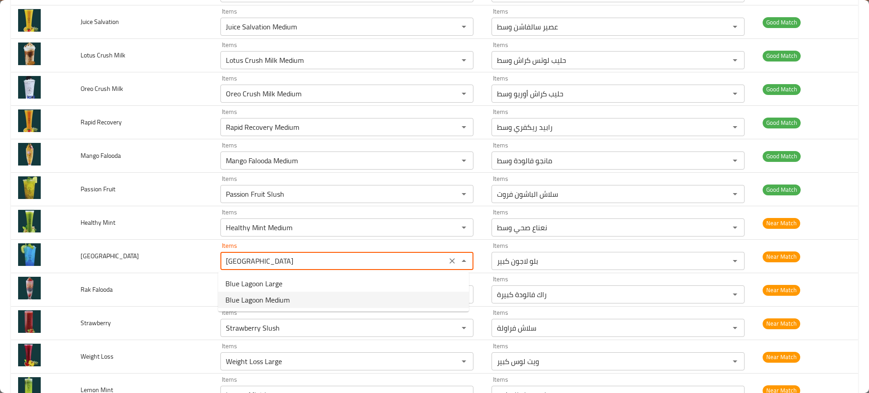
click at [266, 298] on span "Blue Lagoon Medium" at bounding box center [257, 300] width 64 height 11
type Lagoon "Blue Lagoon Medium"
type Lagoon-ar "بلو لاجون وسط"
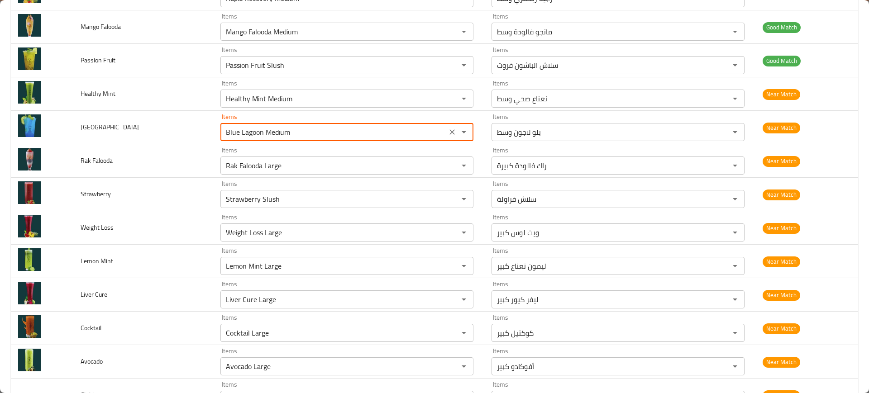
scroll to position [2070, 0]
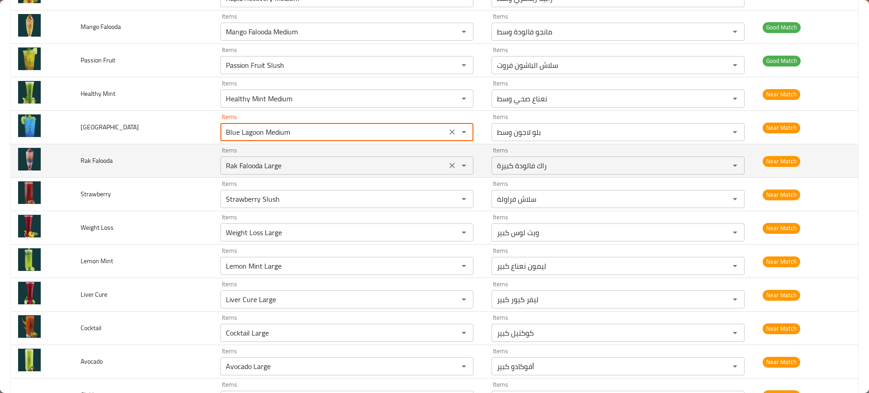
type Lagoon "Blue Lagoon Medium"
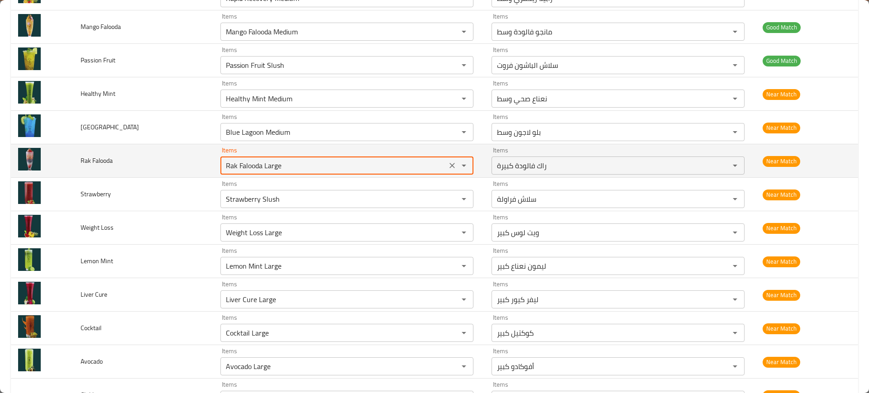
drag, startPoint x: 261, startPoint y: 164, endPoint x: 354, endPoint y: 152, distance: 94.0
click at [354, 152] on div "Items Rak Falooda Large Items" at bounding box center [346, 161] width 253 height 28
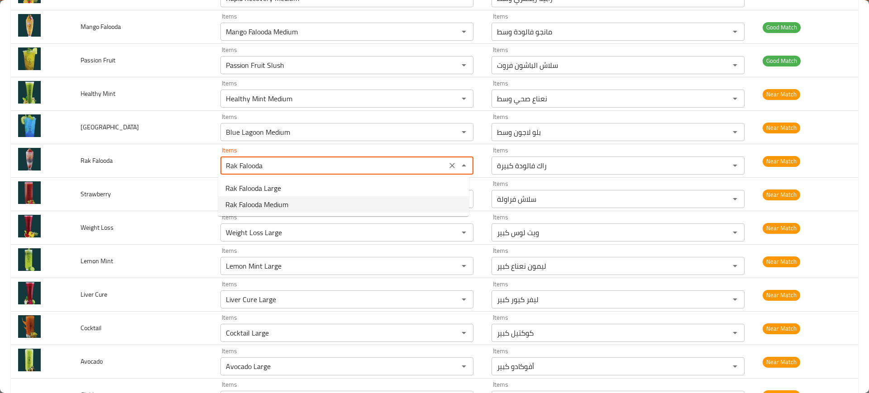
click at [286, 200] on span "Rak Falooda Medium" at bounding box center [256, 204] width 63 height 11
type Falooda "Rak Falooda Medium"
type Falooda-ar "راك فالودة وسط"
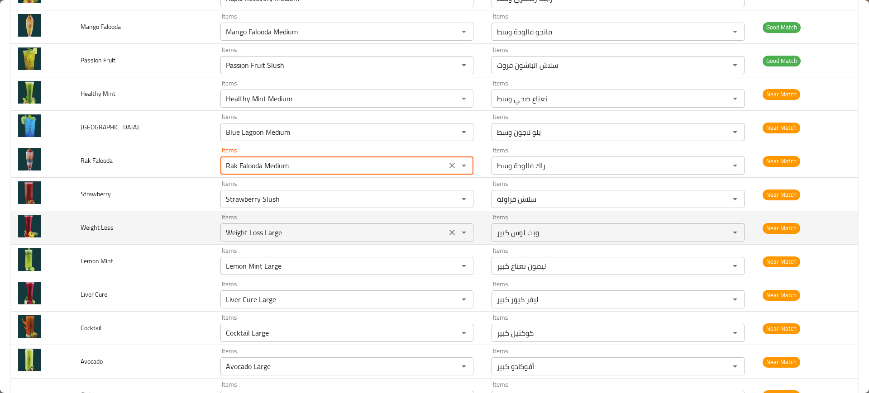
type Falooda "Rak Falooda Medium"
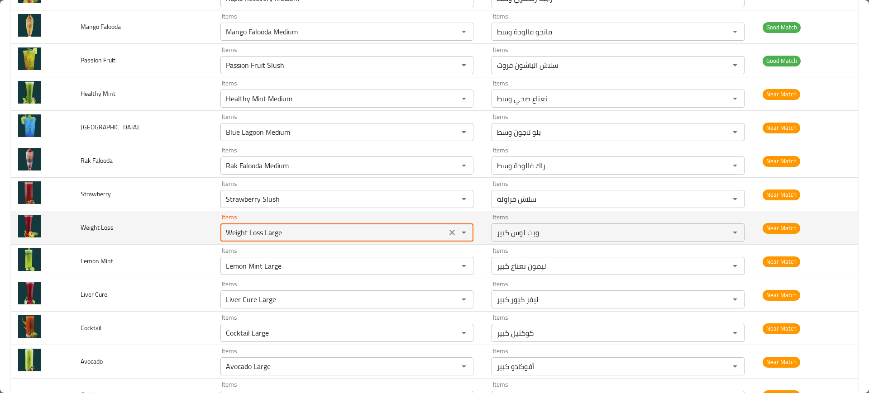
drag, startPoint x: 262, startPoint y: 232, endPoint x: 352, endPoint y: 230, distance: 90.5
click at [352, 230] on Loss "Weight Loss Large" at bounding box center [333, 232] width 221 height 13
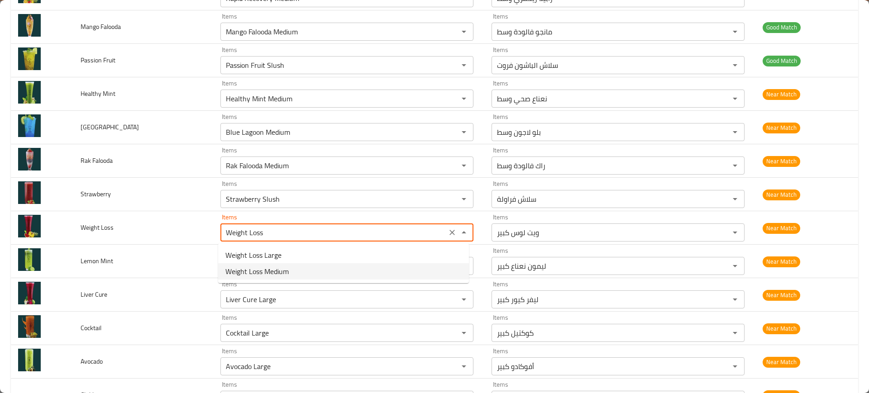
click at [278, 266] on span "Weight Loss Medium" at bounding box center [256, 271] width 63 height 11
type Loss "Weight Loss Medium"
type Loss-ar "ويت لوس وسط"
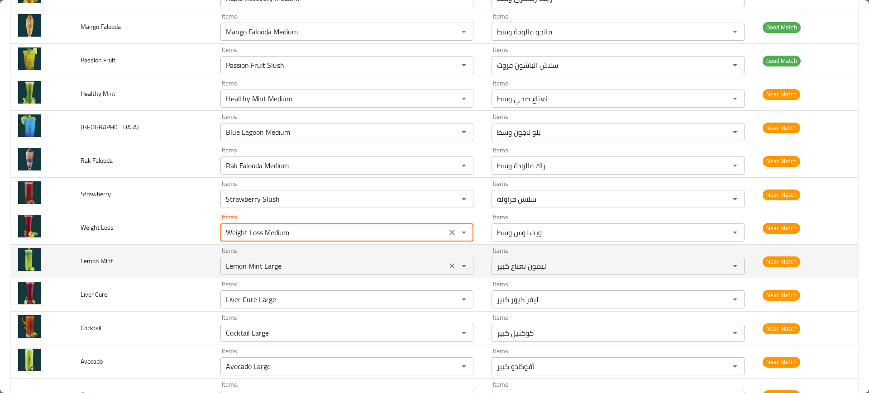
type Loss "Weight Loss Medium"
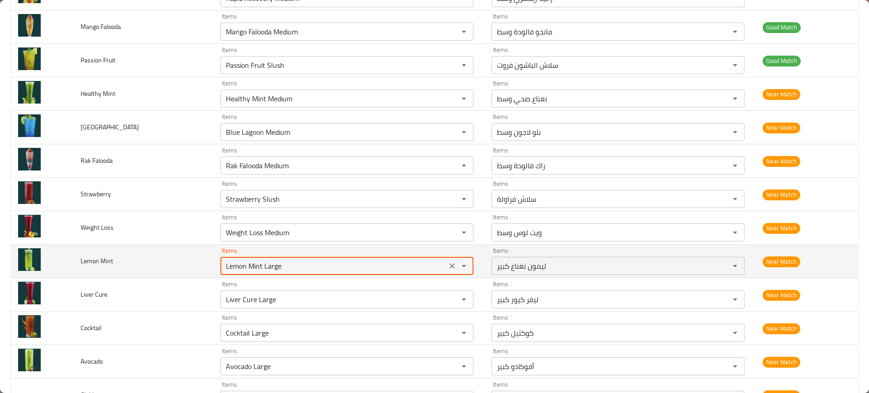
drag, startPoint x: 261, startPoint y: 270, endPoint x: 326, endPoint y: 264, distance: 65.5
click at [326, 264] on Mint "Lemon Mint Large" at bounding box center [333, 266] width 221 height 13
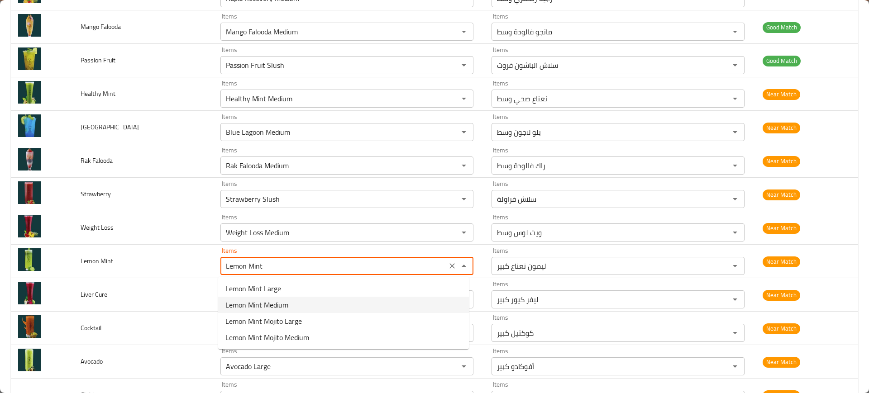
click at [262, 305] on span "Lemon Mint Medium" at bounding box center [256, 305] width 63 height 11
type Mint "Lemon Mint Medium"
type Mint-ar "ليمون نعناع وسط"
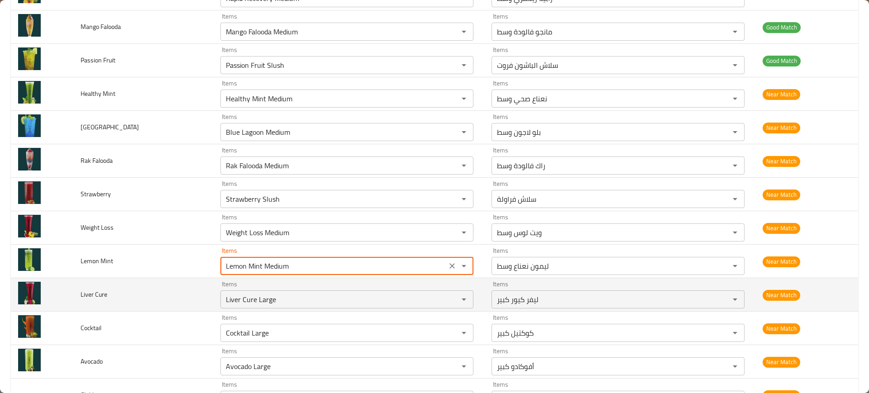
type Mint "Lemon Mint Medium"
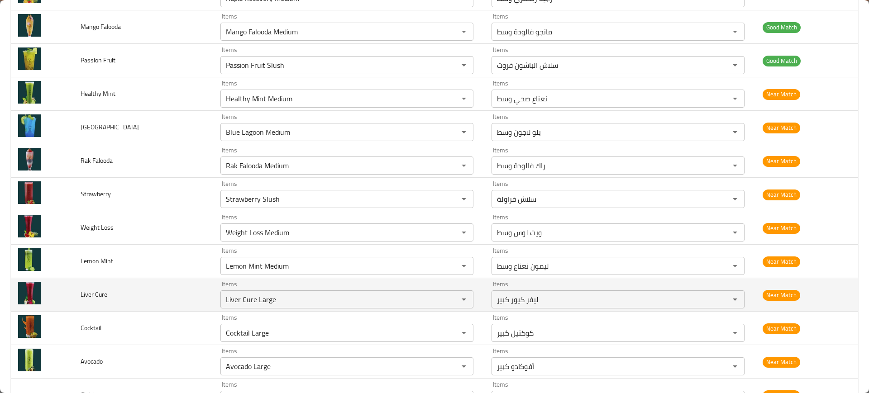
click at [200, 289] on td "Liver Cure" at bounding box center [143, 294] width 140 height 33
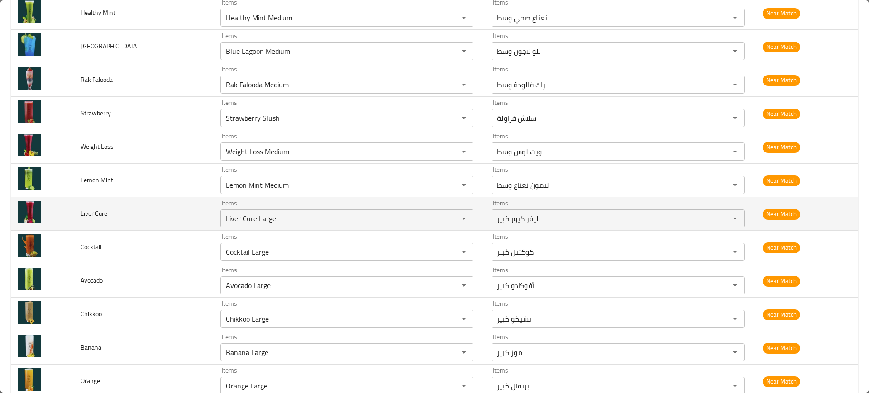
scroll to position [2154, 0]
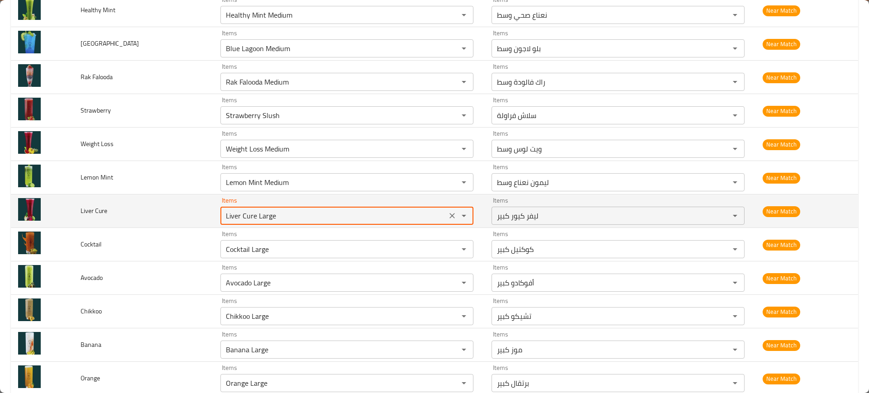
drag, startPoint x: 254, startPoint y: 214, endPoint x: 349, endPoint y: 202, distance: 96.3
click at [349, 202] on div "Items Liver Cure Large Items" at bounding box center [346, 211] width 253 height 28
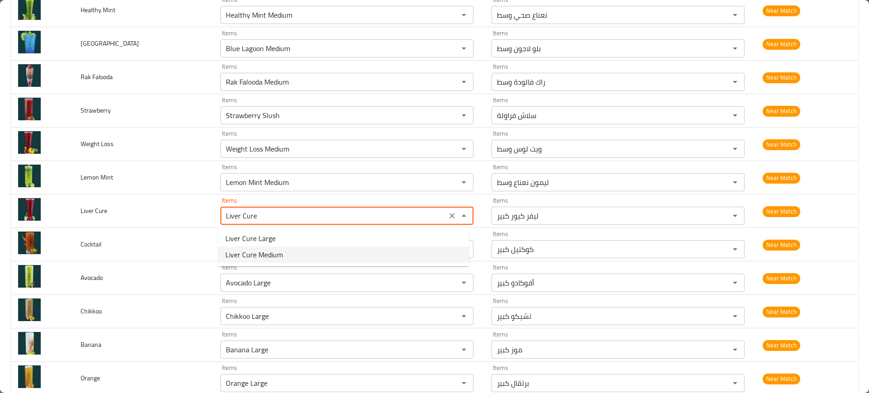
click at [248, 255] on span "Liver Cure Medium" at bounding box center [253, 254] width 57 height 11
type Cure "Liver Cure Medium"
type Cure-ar "ليفر كيور وسط"
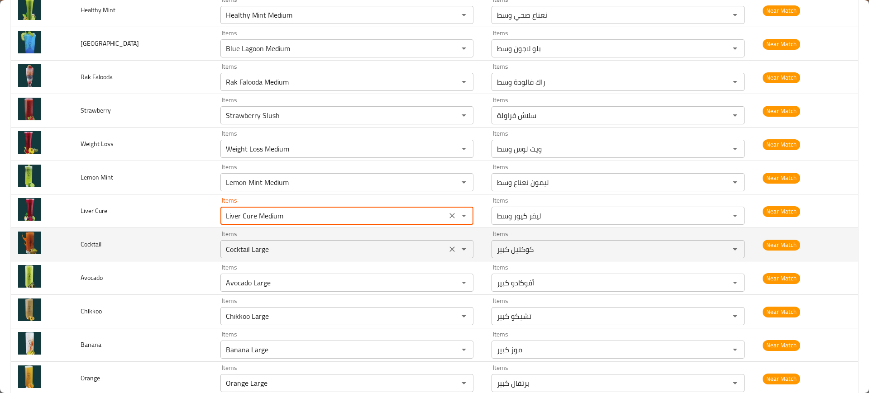
type Cure "Liver Cure Medium"
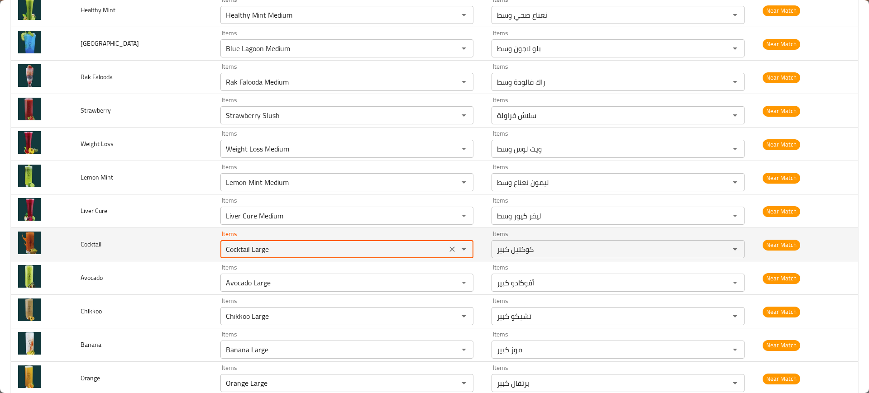
drag, startPoint x: 248, startPoint y: 251, endPoint x: 333, endPoint y: 245, distance: 85.2
click at [333, 245] on input "Cocktail Large" at bounding box center [333, 249] width 221 height 13
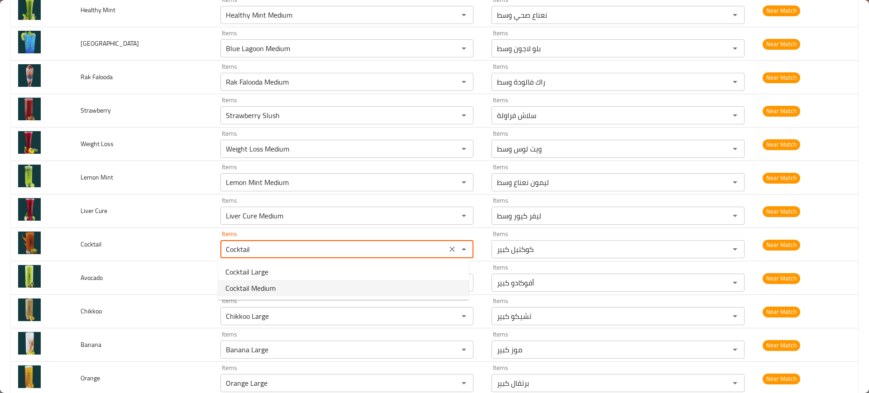
click at [241, 291] on span "Cocktail Medium" at bounding box center [250, 288] width 50 height 11
type input "Cocktail Medium"
type input "كوكتيل وسط"
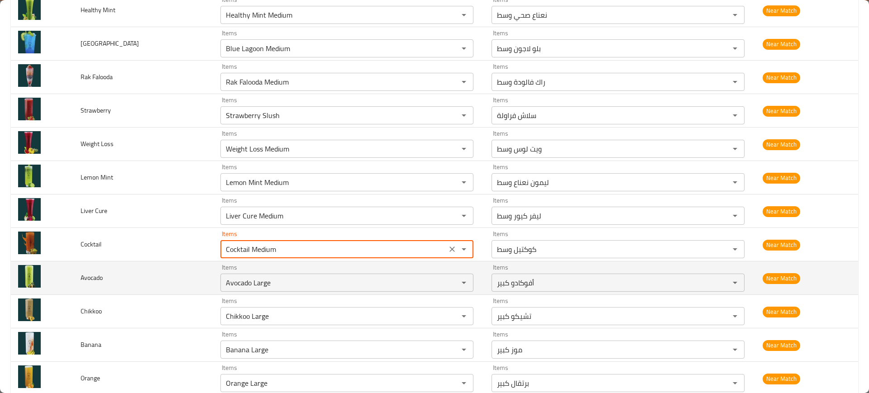
type input "Cocktail Medium"
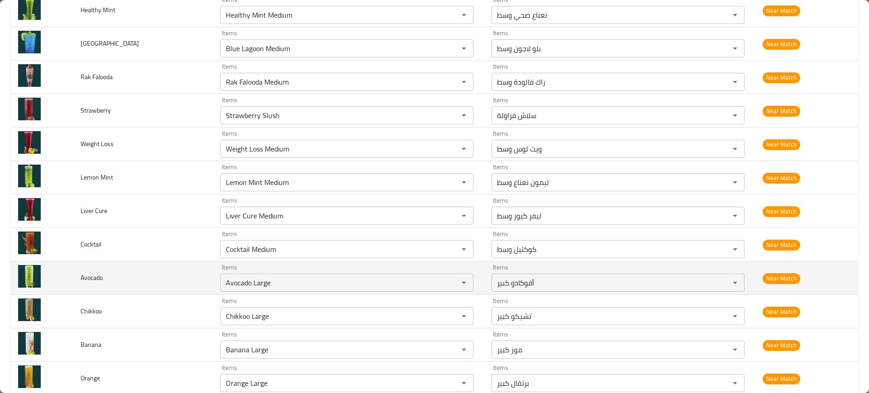
click at [213, 285] on td "Items Avocado Large Items" at bounding box center [348, 278] width 271 height 33
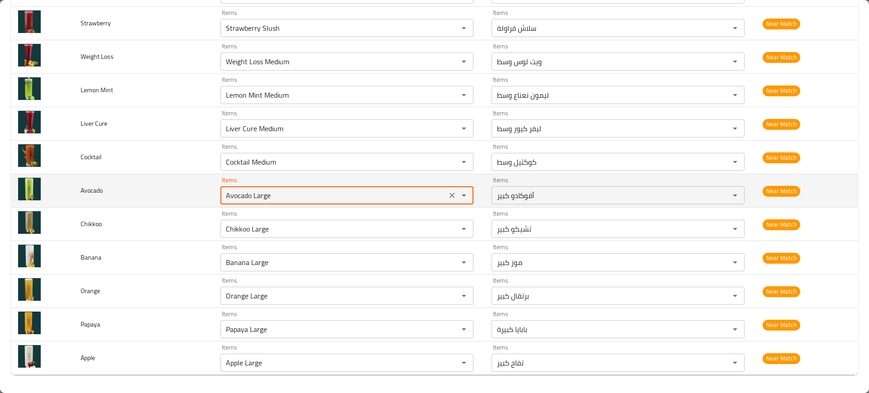
drag, startPoint x: 251, startPoint y: 195, endPoint x: 311, endPoint y: 195, distance: 60.2
click at [311, 195] on input "Avocado Large" at bounding box center [333, 195] width 221 height 13
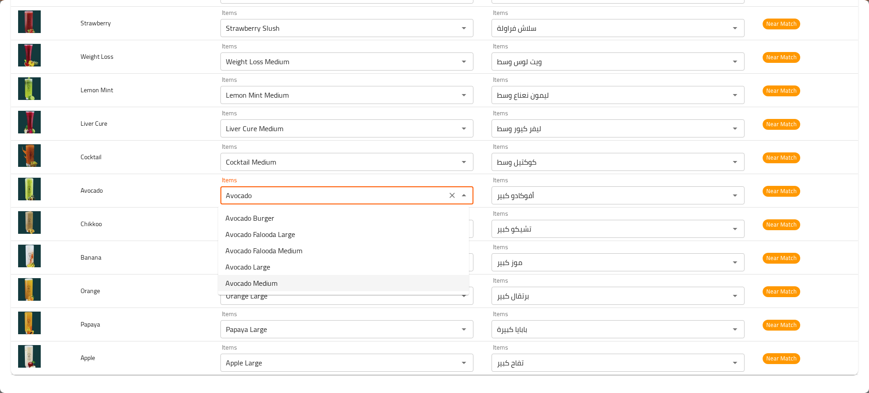
click at [277, 281] on span "Avocado Medium" at bounding box center [251, 283] width 52 height 11
type input "Avocado Medium"
type input "أفوكادو وسط"
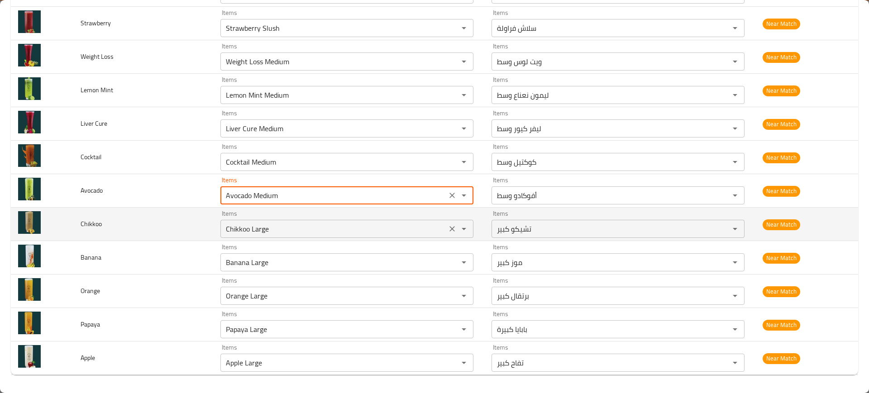
type input "Avocado Medium"
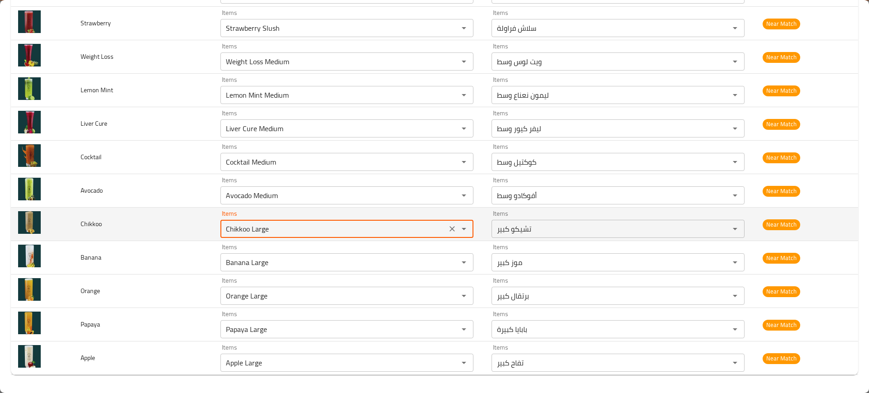
drag, startPoint x: 248, startPoint y: 228, endPoint x: 348, endPoint y: 219, distance: 100.8
click at [348, 219] on div "Items Chikkoo Large Items" at bounding box center [346, 224] width 253 height 28
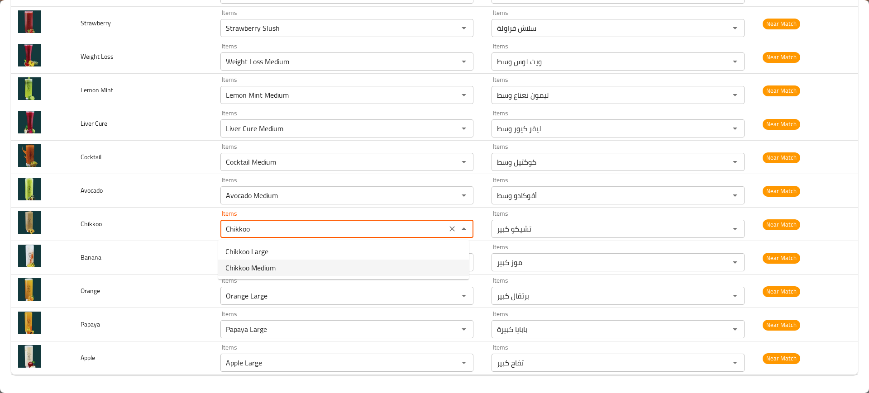
click at [264, 266] on span "Chikkoo Medium" at bounding box center [250, 267] width 50 height 11
type input "Chikkoo Medium"
type input "تشيكو وسط"
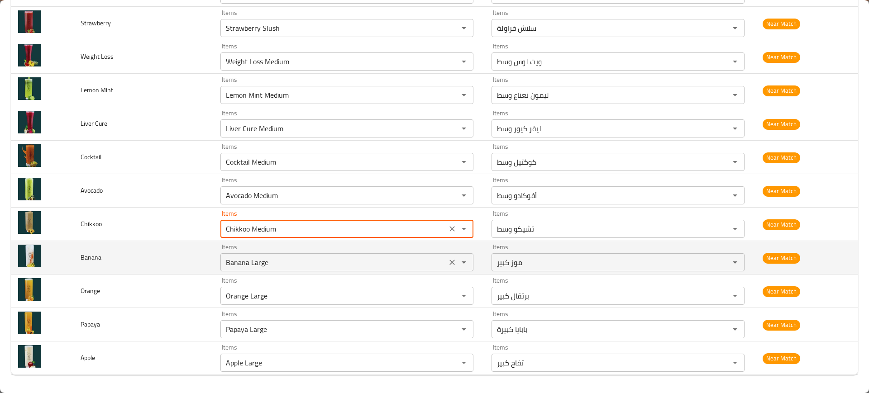
type input "Chikkoo Medium"
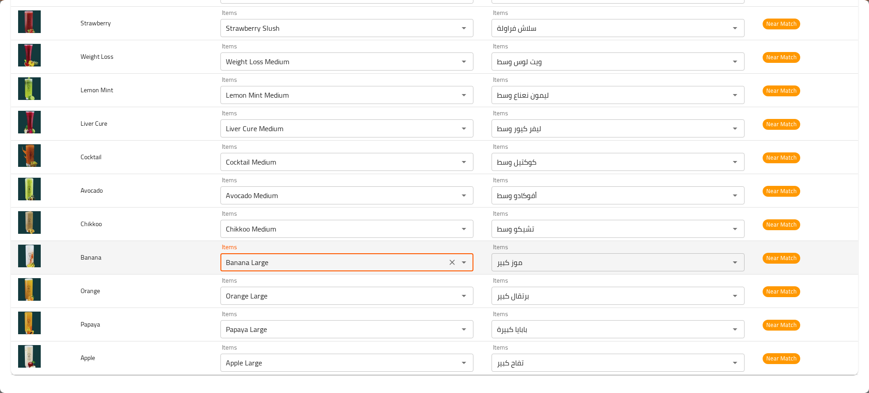
drag, startPoint x: 246, startPoint y: 265, endPoint x: 310, endPoint y: 257, distance: 64.3
click at [310, 257] on input "Banana Large" at bounding box center [333, 262] width 221 height 13
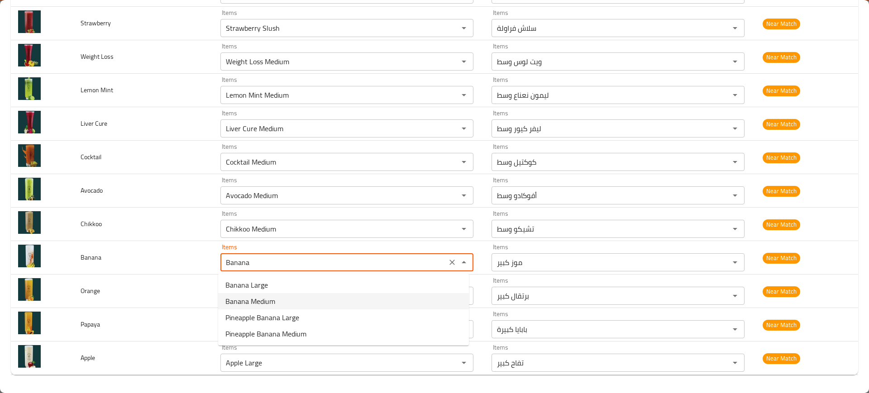
click at [262, 301] on span "Banana Medium" at bounding box center [250, 301] width 50 height 11
type input "Banana Medium"
type input "موزتوسط"
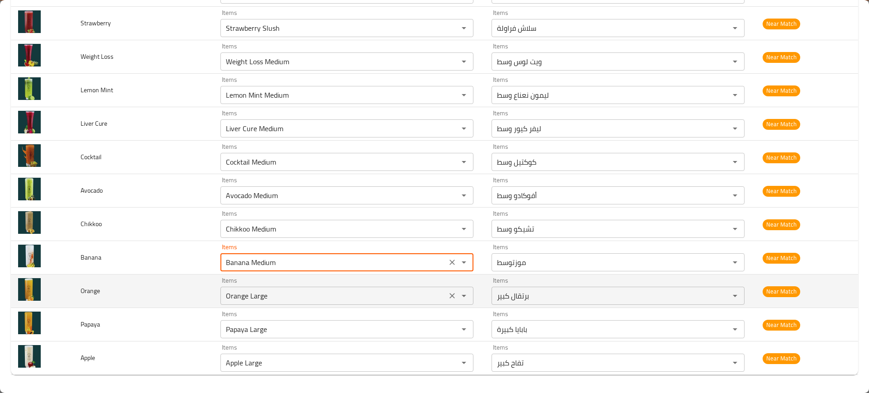
type input "Banana Medium"
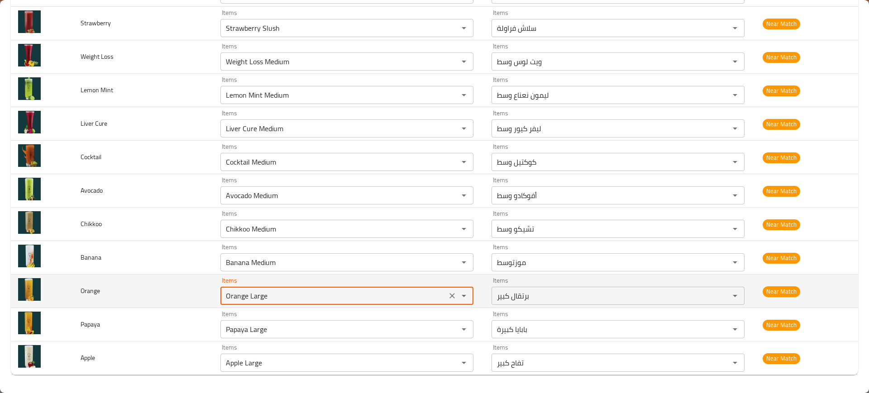
drag, startPoint x: 246, startPoint y: 298, endPoint x: 313, endPoint y: 295, distance: 67.0
click at [313, 295] on input "Orange Large" at bounding box center [333, 296] width 221 height 13
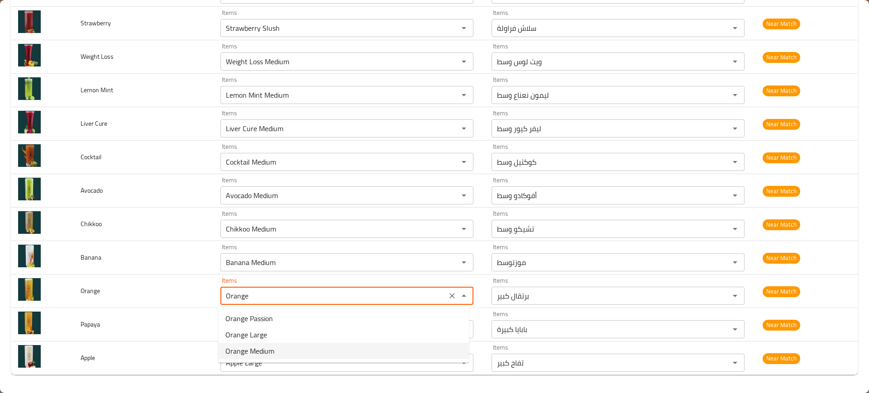
click at [260, 351] on span "Orange Medium" at bounding box center [249, 351] width 49 height 11
type input "Orange Medium"
type input "برتقال وسط"
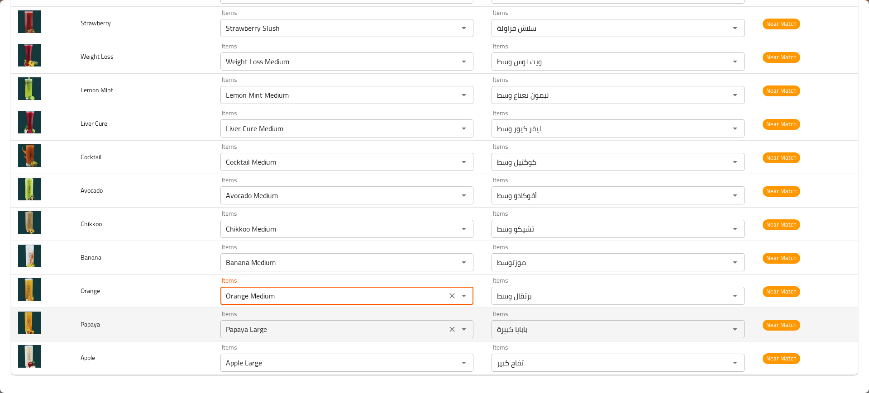
type input "Orange Medium"
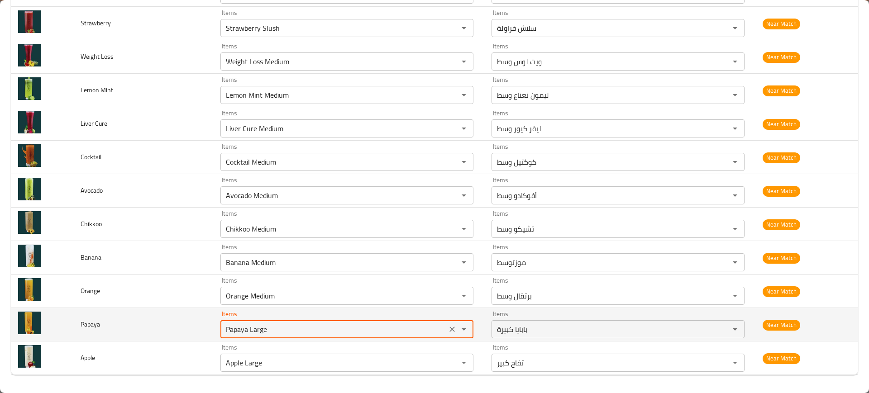
drag, startPoint x: 247, startPoint y: 331, endPoint x: 289, endPoint y: 329, distance: 42.2
click at [289, 329] on input "Papaya Large" at bounding box center [333, 329] width 221 height 13
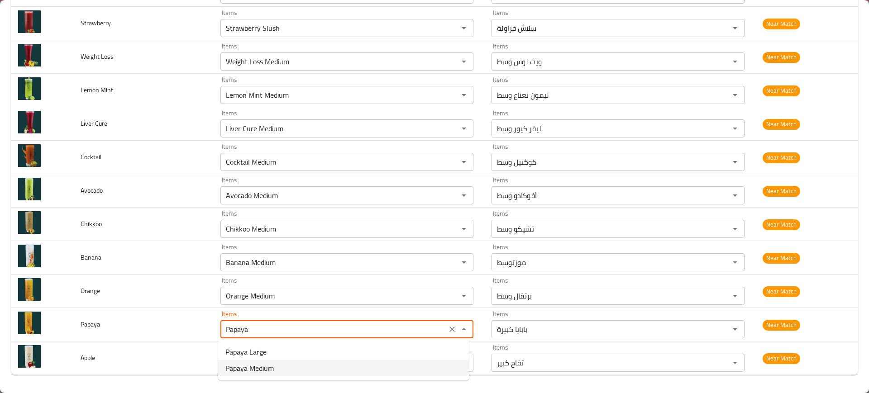
click at [226, 367] on span "Papaya Medium" at bounding box center [249, 368] width 48 height 11
type input "Papaya Medium"
type input "بابايا وسط"
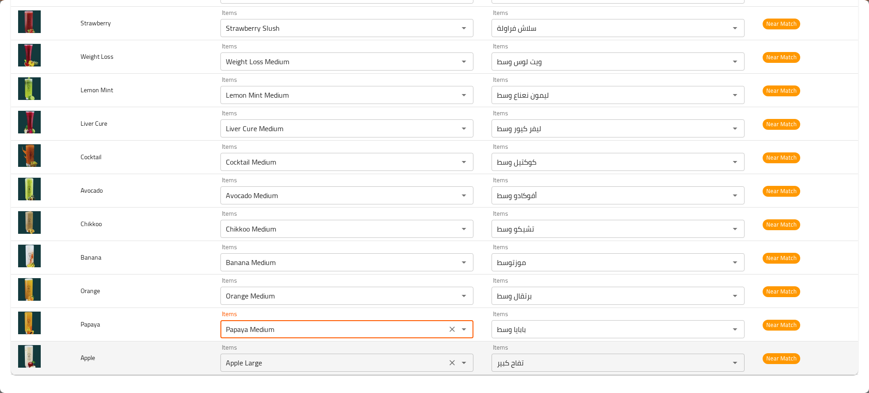
type input "Papaya Medium"
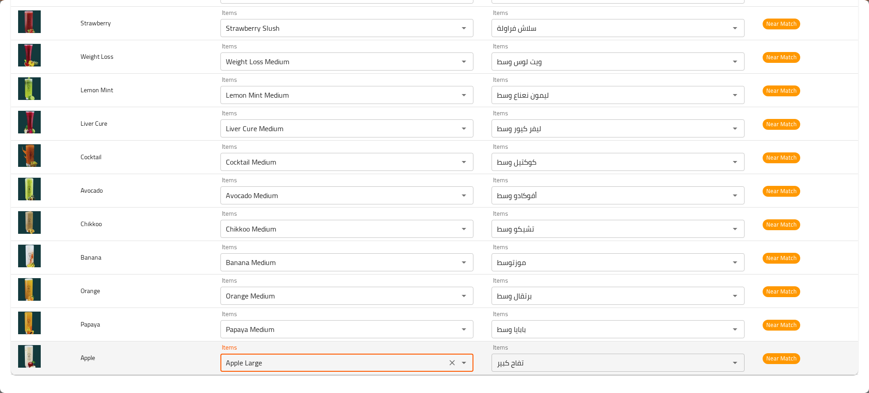
drag, startPoint x: 241, startPoint y: 366, endPoint x: 353, endPoint y: 351, distance: 112.8
click at [353, 351] on div "Items Apple Large Items" at bounding box center [346, 358] width 253 height 28
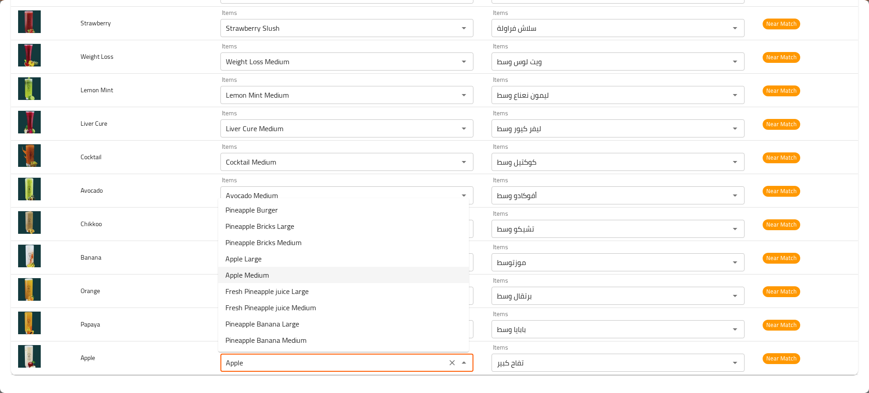
click at [251, 273] on span "Apple Medium" at bounding box center [246, 275] width 43 height 11
type input "Apple Medium"
type input "تفاح وسط"
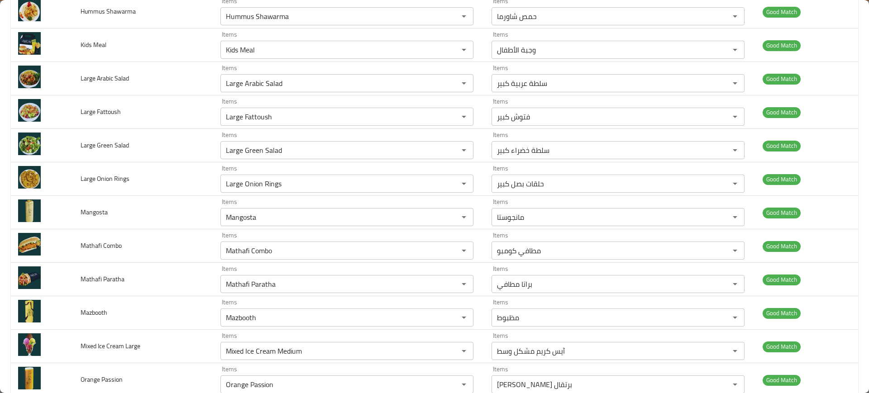
scroll to position [895, 0]
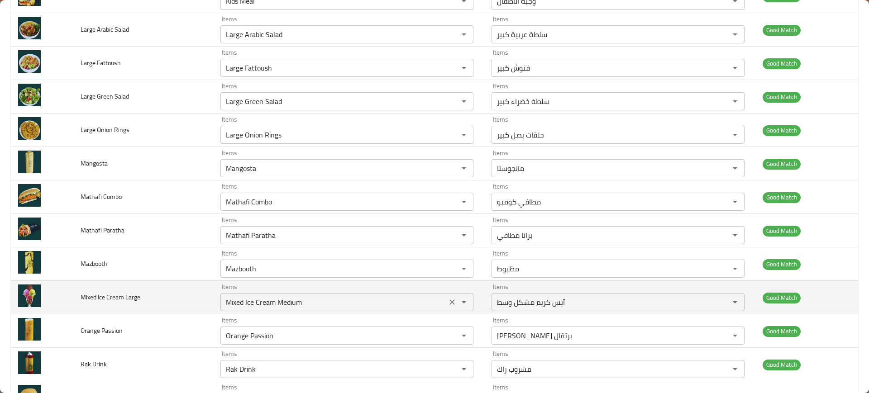
type input "Apple Medium"
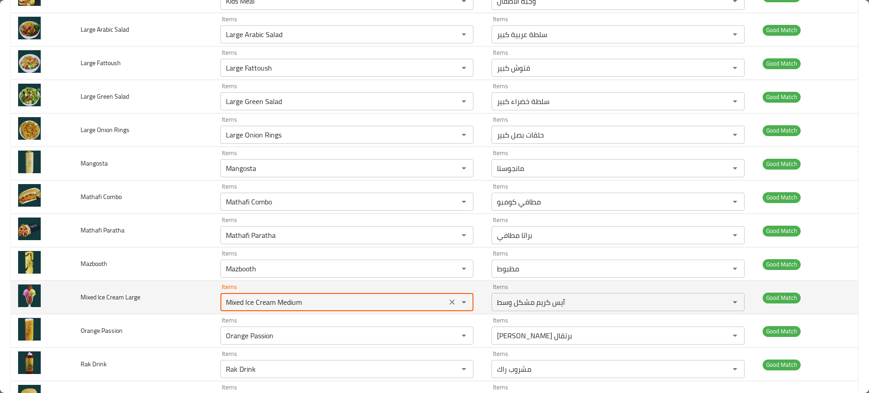
drag, startPoint x: 274, startPoint y: 304, endPoint x: 326, endPoint y: 300, distance: 52.6
click at [326, 300] on Large "Mixed Ice Cream Medium" at bounding box center [333, 302] width 221 height 13
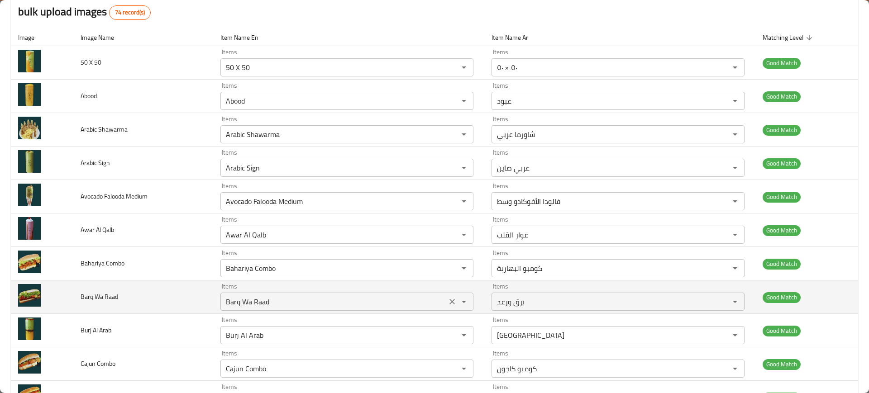
scroll to position [1001, 0]
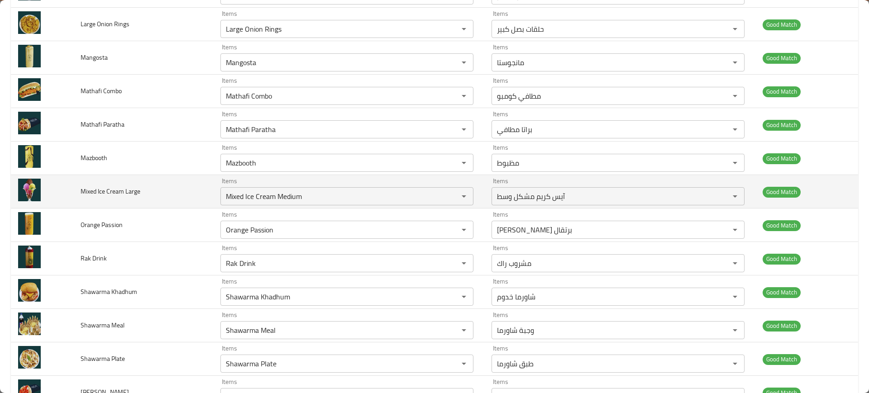
click at [110, 193] on span "Mixed Ice Cream Large" at bounding box center [111, 192] width 60 height 12
copy span "Mixed Ice Cream Large"
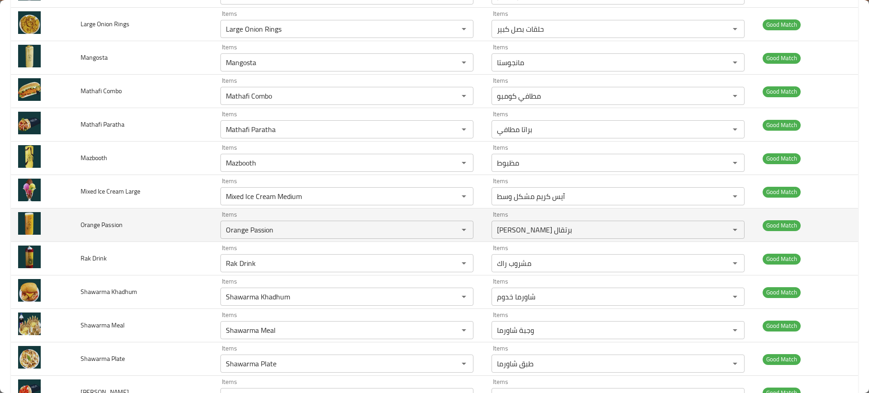
click at [186, 215] on td "Orange Passion" at bounding box center [143, 225] width 140 height 33
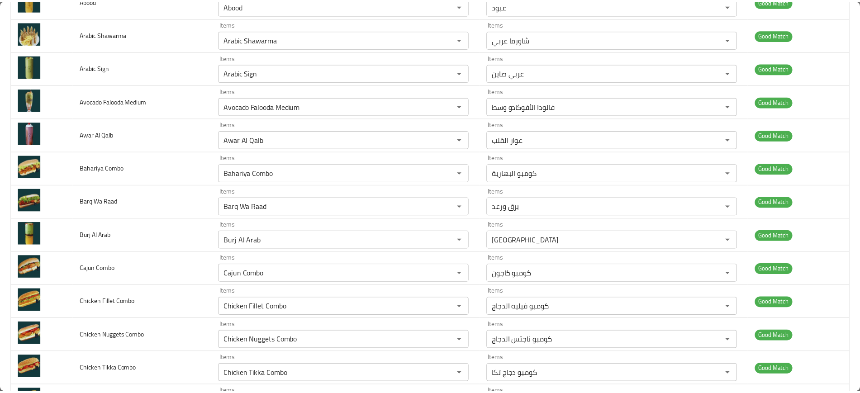
scroll to position [0, 0]
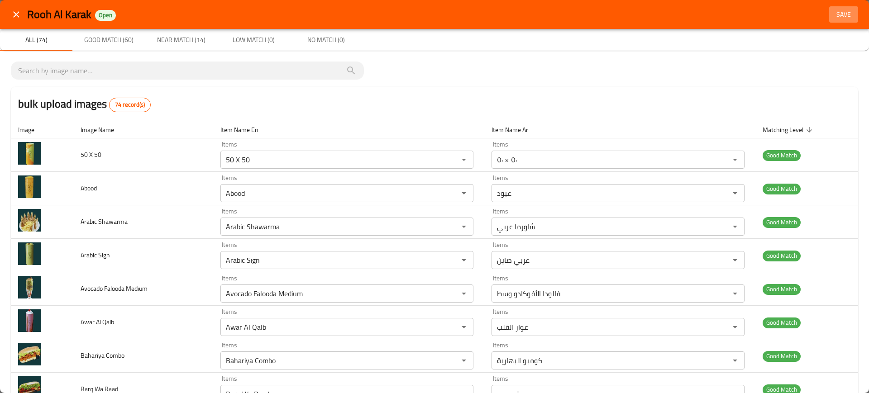
click at [833, 13] on span "Save" at bounding box center [844, 14] width 22 height 11
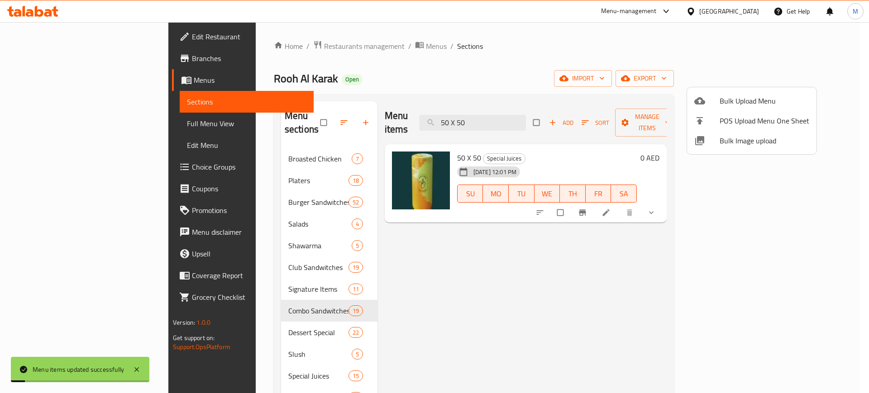
click at [474, 228] on div at bounding box center [434, 196] width 869 height 393
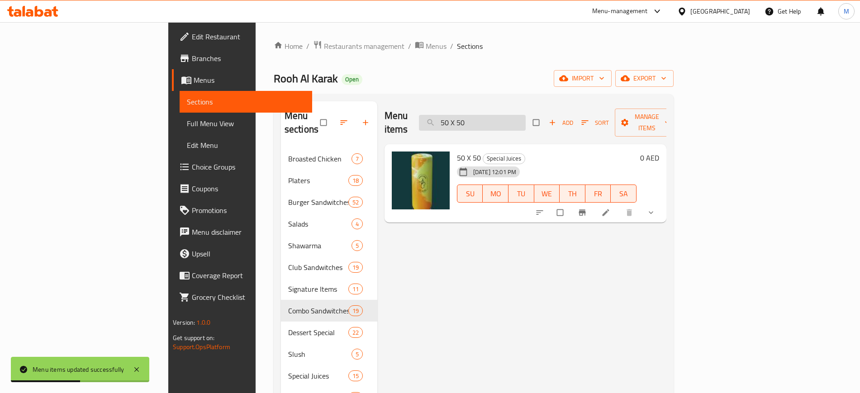
click at [526, 115] on input "50 X 50" at bounding box center [472, 123] width 107 height 16
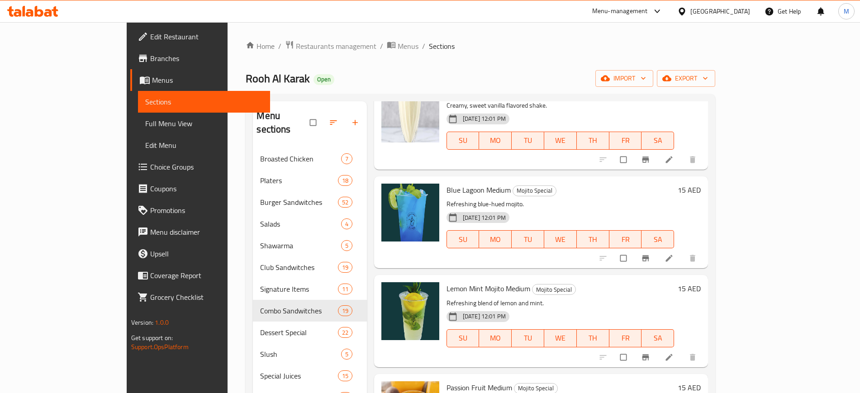
scroll to position [4892, 0]
type input "medium"
click at [491, 282] on span "Lemon Mint Mojito Medium" at bounding box center [489, 289] width 84 height 14
copy h6 "Medium"
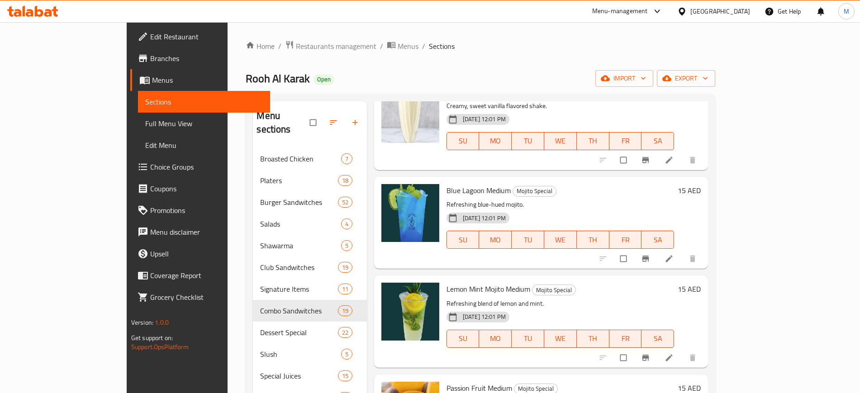
click at [556, 308] on div "12-06-2025 12:01 PM SU MO TU WE TH FR SA" at bounding box center [560, 332] width 235 height 49
click at [501, 308] on div "[DATE] 12:01 PM" at bounding box center [472, 317] width 59 height 18
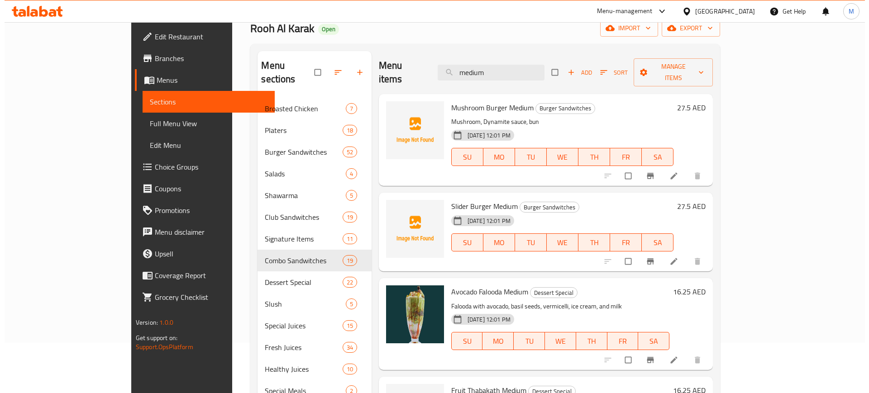
scroll to position [0, 0]
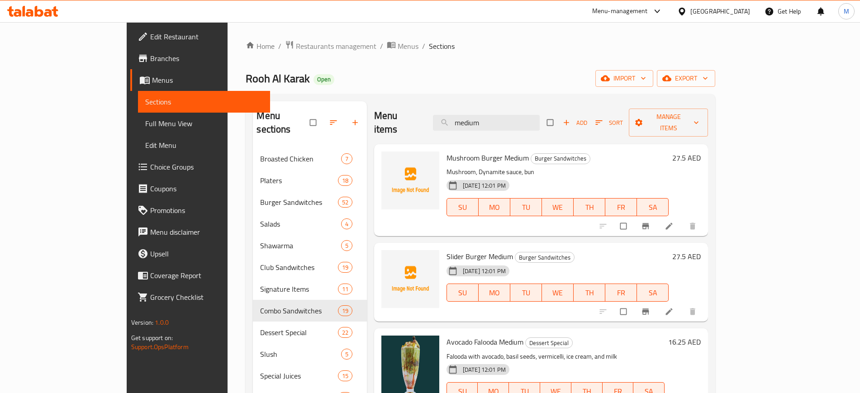
click at [462, 223] on div "Mushroom Burger Medium Burger Sandwitches Mushroom, Dynamite sauce, bun 12-06-2…" at bounding box center [541, 266] width 334 height 244
click at [253, 129] on div "Menu sections" at bounding box center [310, 122] width 114 height 43
click at [646, 76] on span "import" at bounding box center [624, 78] width 43 height 11
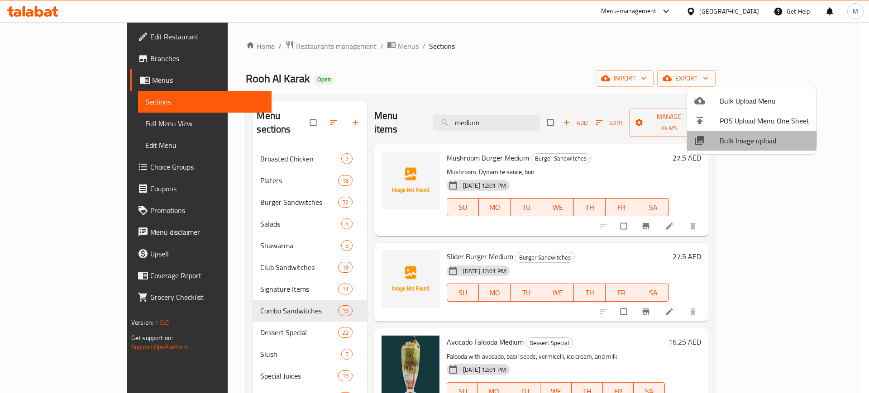
click at [747, 137] on span "Bulk Image upload" at bounding box center [764, 140] width 90 height 11
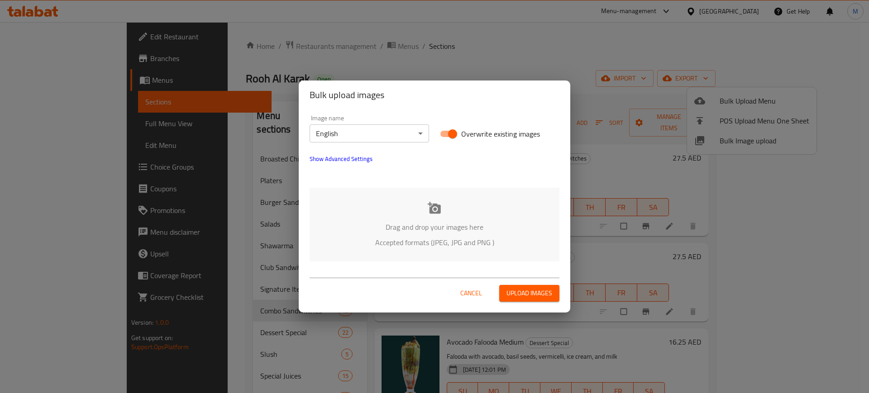
click at [408, 240] on p "Accepted formats (JPEG, JPG and PNG )" at bounding box center [434, 242] width 223 height 11
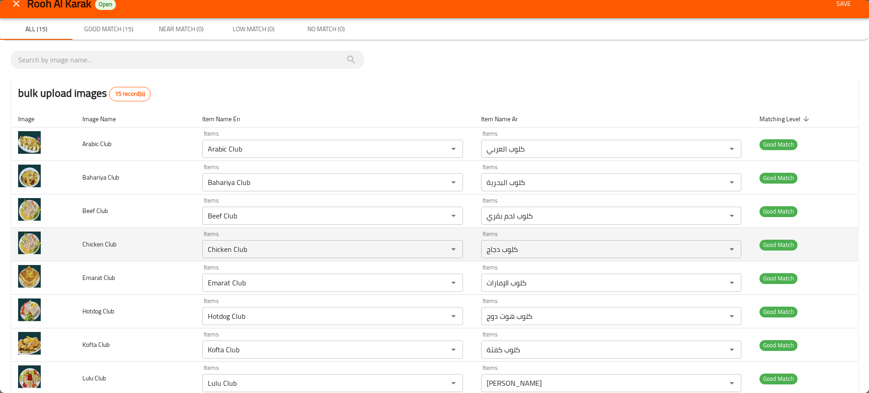
scroll to position [11, 0]
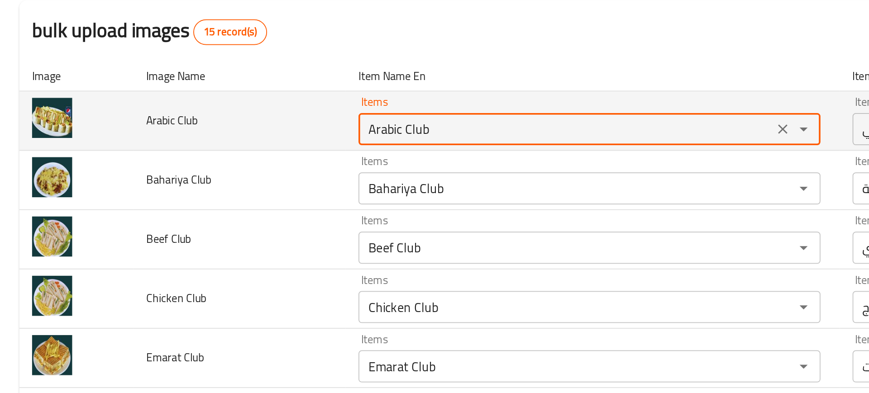
click at [228, 153] on Club "Arabic Club" at bounding box center [319, 148] width 229 height 13
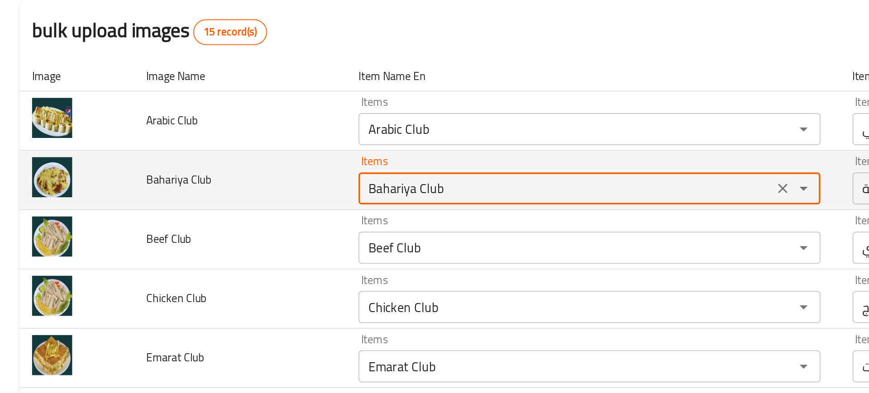
click at [219, 181] on Club "Bahariya Club" at bounding box center [319, 182] width 229 height 13
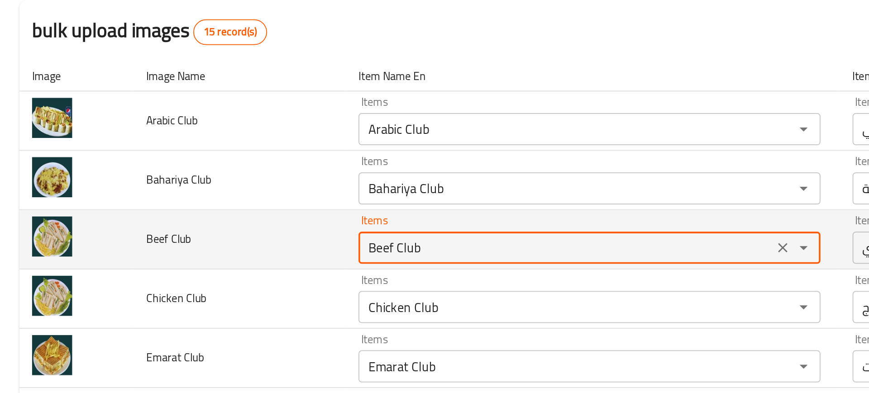
click at [229, 214] on Club "Beef Club" at bounding box center [319, 215] width 229 height 13
click at [226, 218] on Club "Beef Club" at bounding box center [319, 215] width 229 height 13
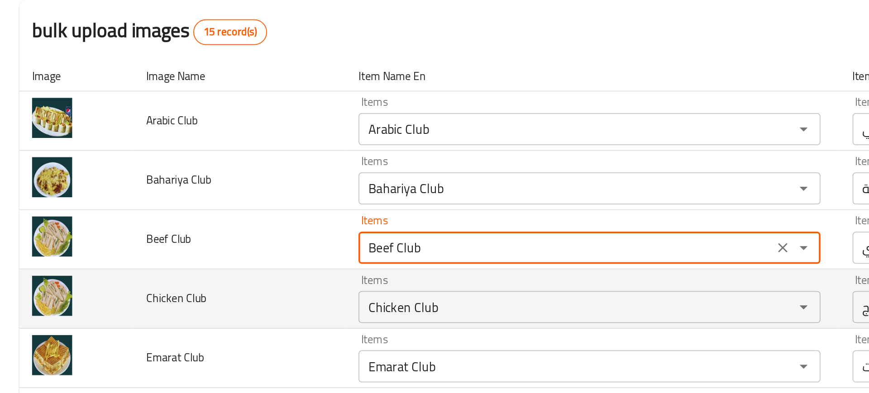
scroll to position [51, 0]
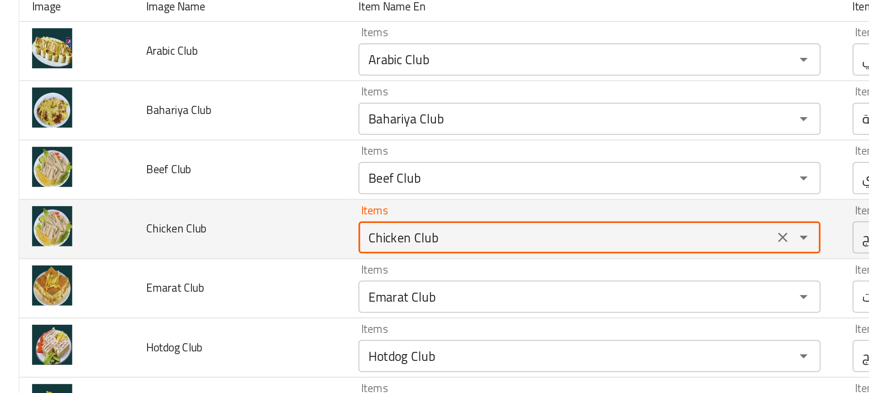
click at [218, 212] on Club "Chicken Club" at bounding box center [319, 209] width 229 height 13
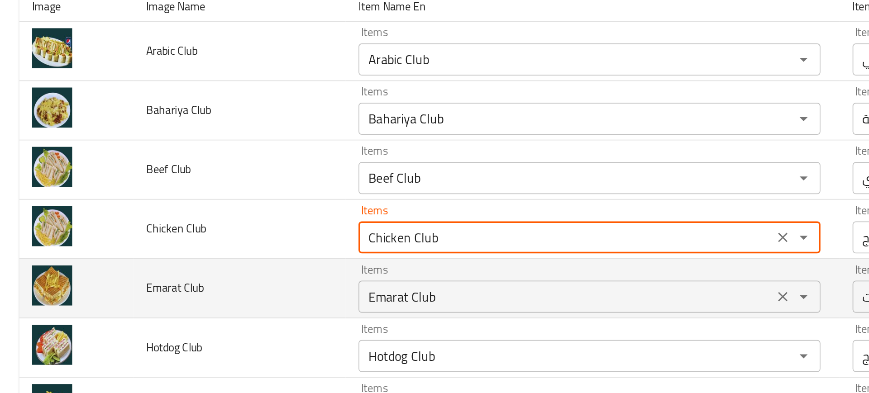
click at [243, 246] on Club "Emarat Club" at bounding box center [319, 243] width 229 height 13
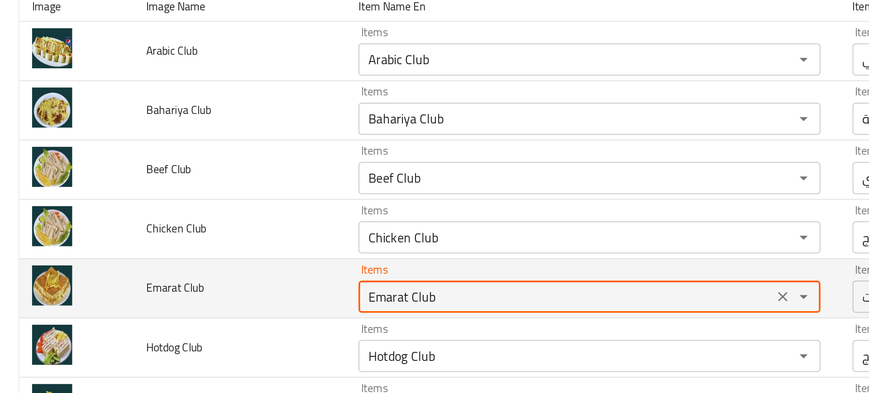
click at [243, 246] on Club "Emarat Club" at bounding box center [319, 243] width 229 height 13
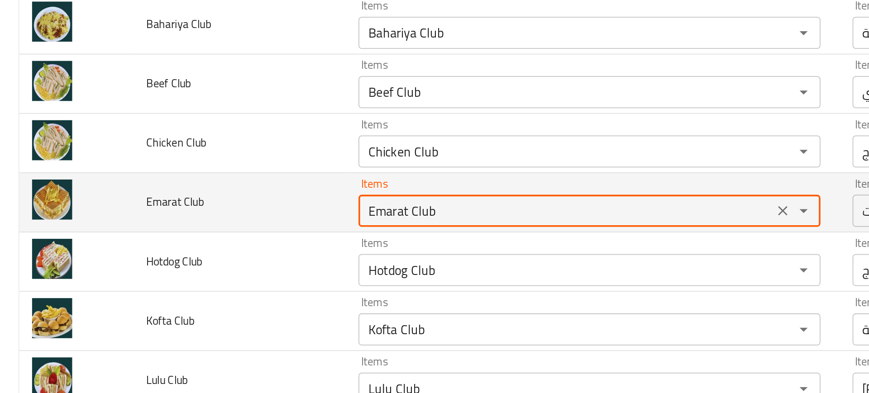
scroll to position [100, 0]
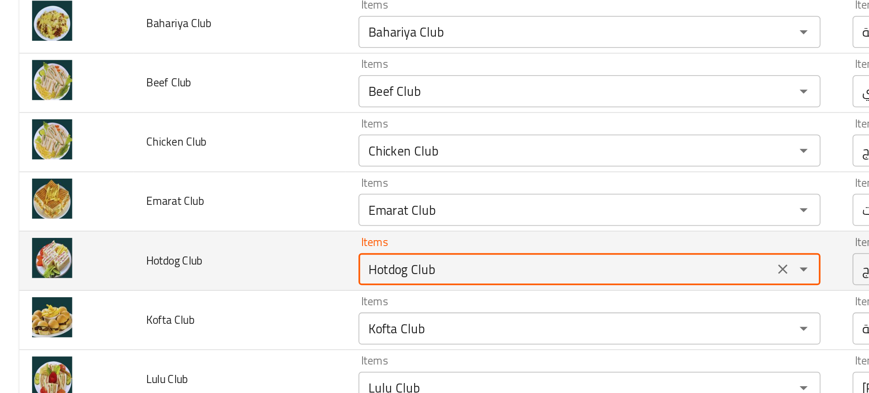
click at [224, 230] on Club "Hotdog Club" at bounding box center [319, 227] width 229 height 13
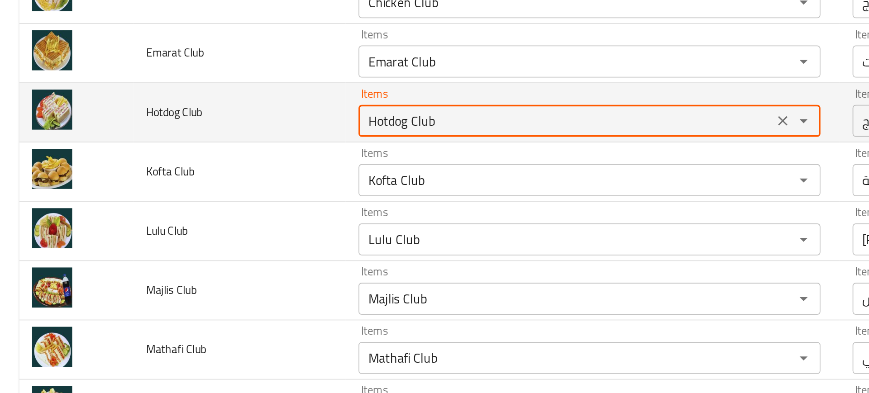
scroll to position [187, 0]
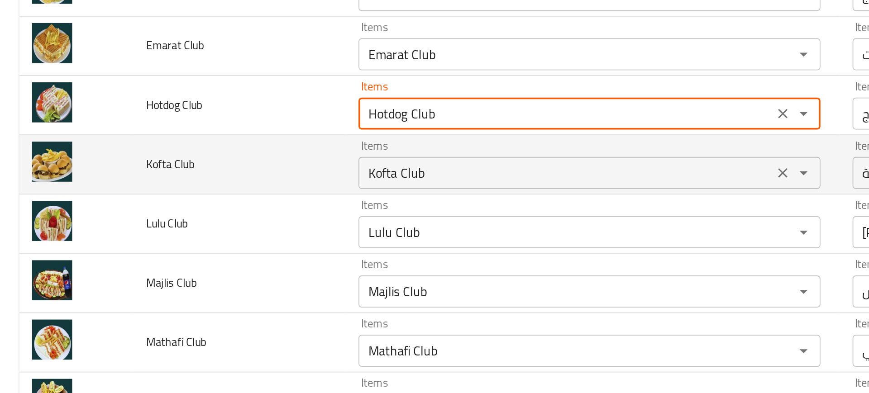
click at [218, 165] on div "Kofta Club Items" at bounding box center [332, 173] width 261 height 18
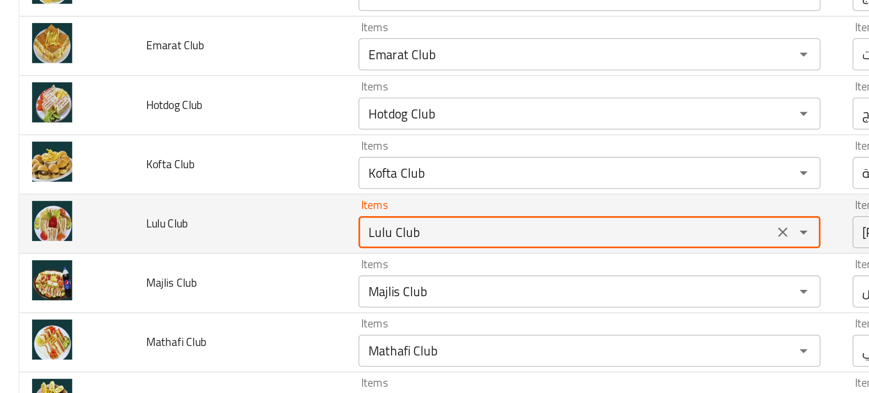
click at [213, 205] on Club "Lulu Club" at bounding box center [319, 206] width 229 height 13
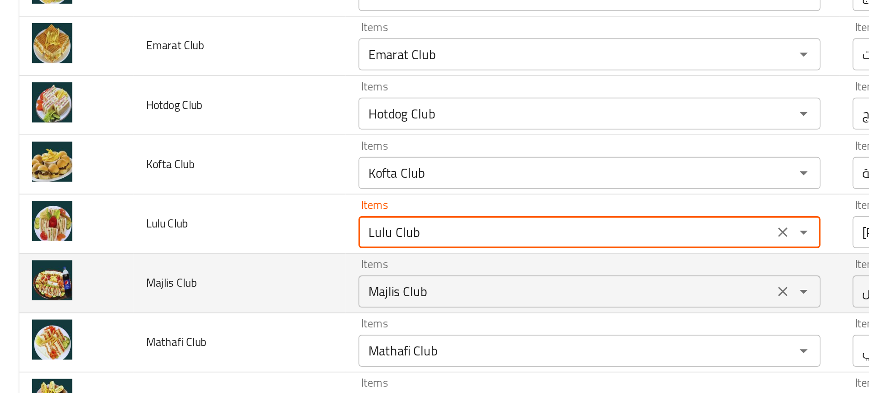
click at [221, 233] on div "Majlis Club Items" at bounding box center [332, 240] width 261 height 18
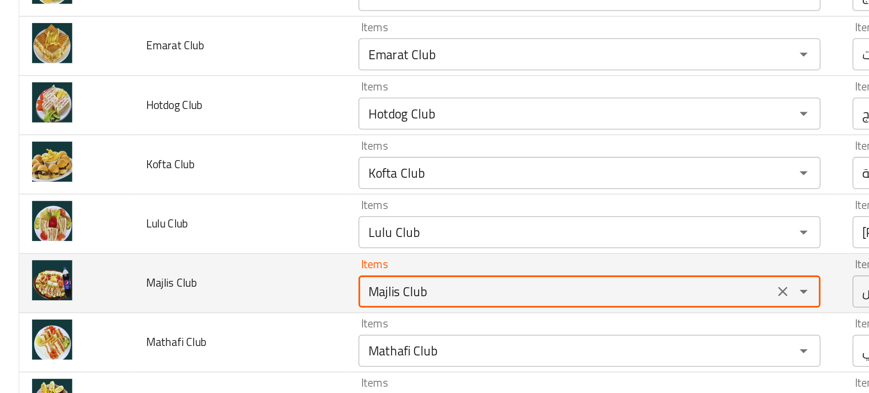
click at [221, 233] on div "Majlis Club Items" at bounding box center [332, 240] width 261 height 18
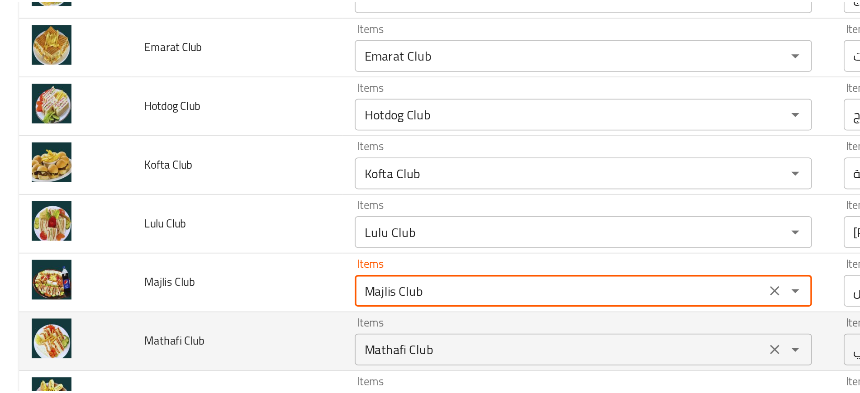
scroll to position [266, 0]
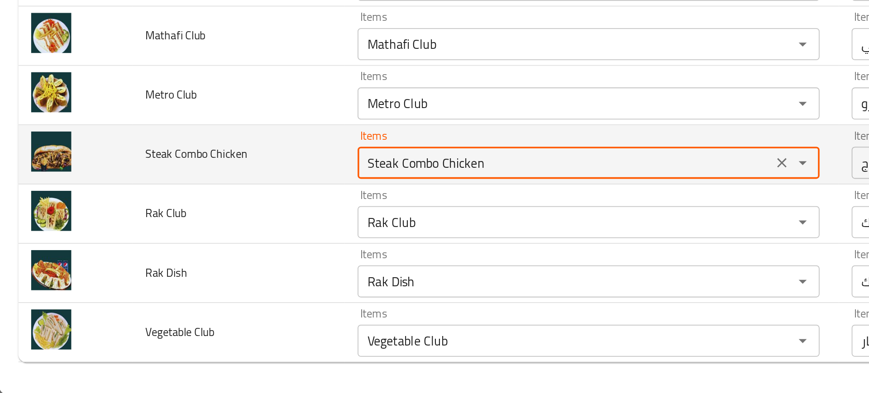
click at [228, 264] on Chicken "Steak Combo Chicken" at bounding box center [319, 262] width 229 height 13
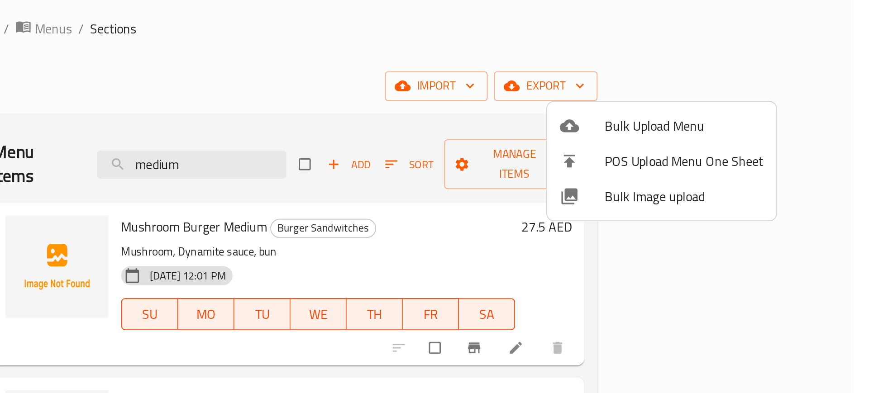
click at [556, 119] on div at bounding box center [434, 196] width 869 height 393
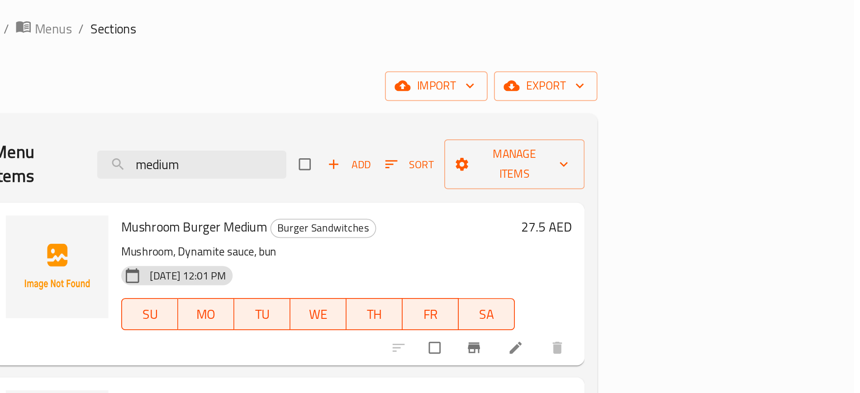
click at [540, 119] on input "medium" at bounding box center [486, 123] width 107 height 16
paste input "Rak Dish"
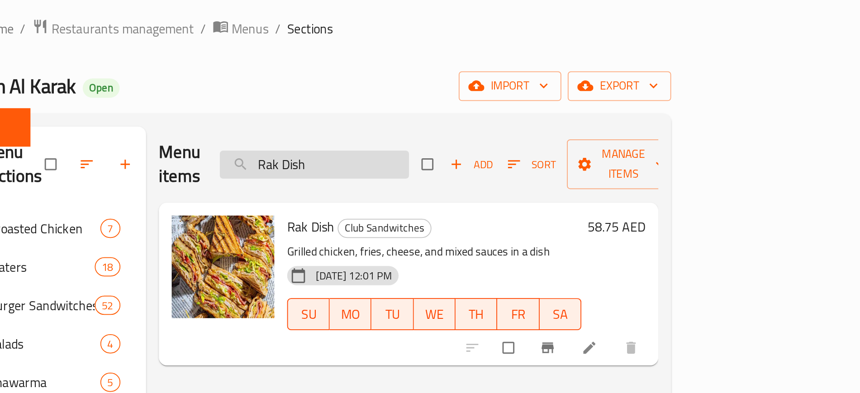
click at [522, 115] on input "Rak Dish" at bounding box center [472, 123] width 107 height 16
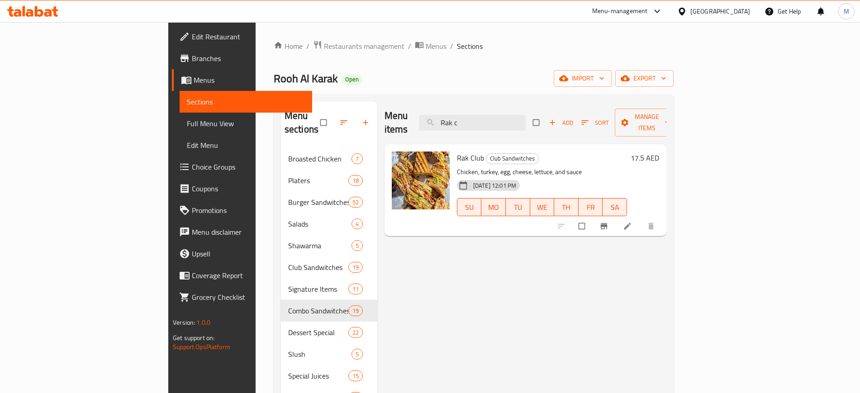
type input "Rak c"
click at [410, 275] on div "Menu items Rak c Add Sort Manage items Rak Club Club Sandwitches Chicken, turke…" at bounding box center [521, 321] width 289 height 441
click at [482, 253] on div "Menu items Rak c Add Sort Manage items Rak Club Club Sandwitches Chicken, turke…" at bounding box center [521, 321] width 289 height 441
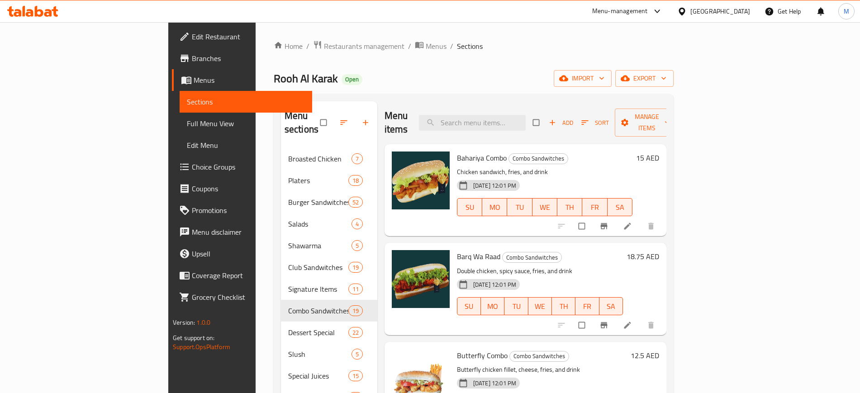
click at [475, 69] on div "Home / Restaurants management / Menus / Sections Rooh Al Karak Open import expo…" at bounding box center [474, 295] width 400 height 510
click at [667, 74] on span "export" at bounding box center [645, 78] width 44 height 11
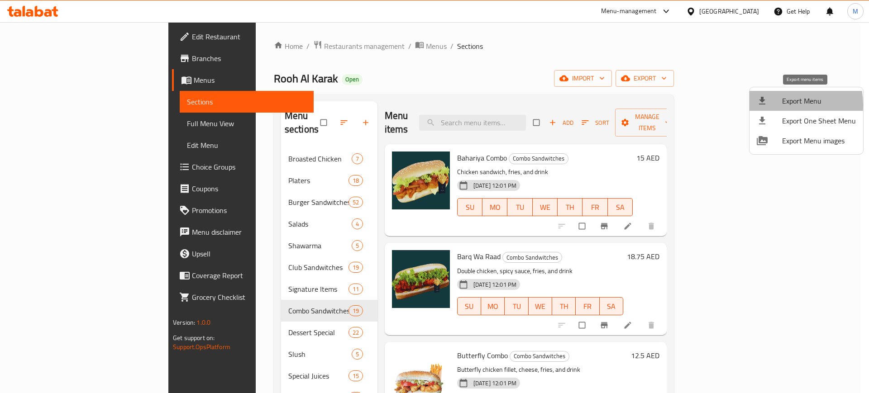
click at [775, 105] on div at bounding box center [769, 100] width 25 height 11
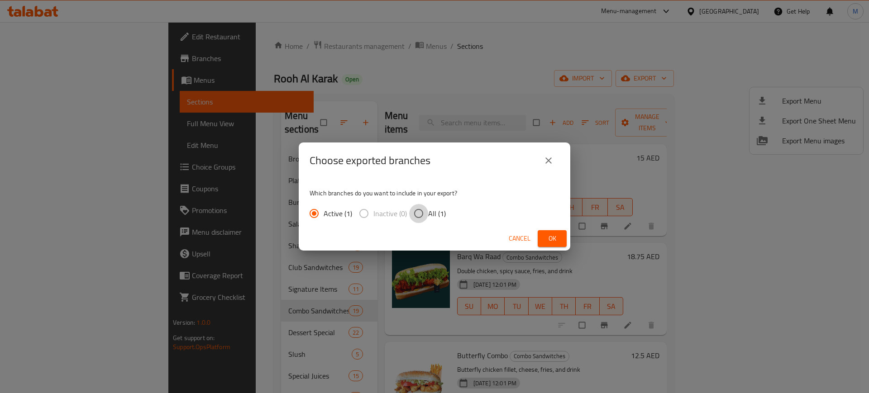
click at [426, 208] on input "All (1)" at bounding box center [418, 213] width 19 height 19
radio input "true"
click at [548, 237] on span "Ok" at bounding box center [552, 238] width 14 height 11
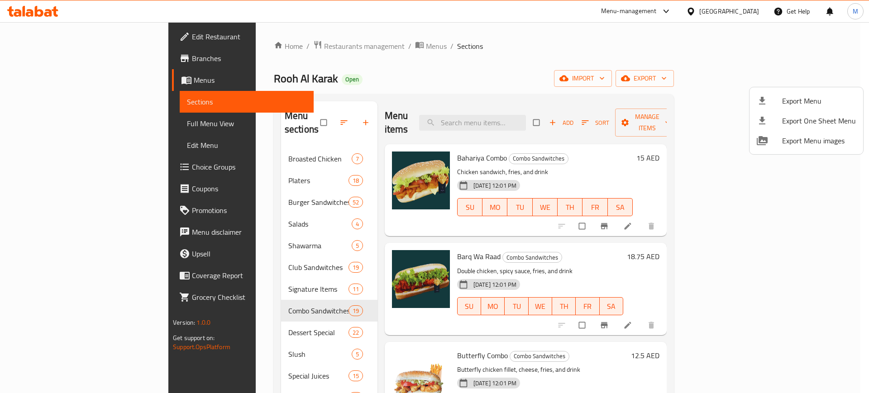
click at [412, 327] on div at bounding box center [434, 196] width 869 height 393
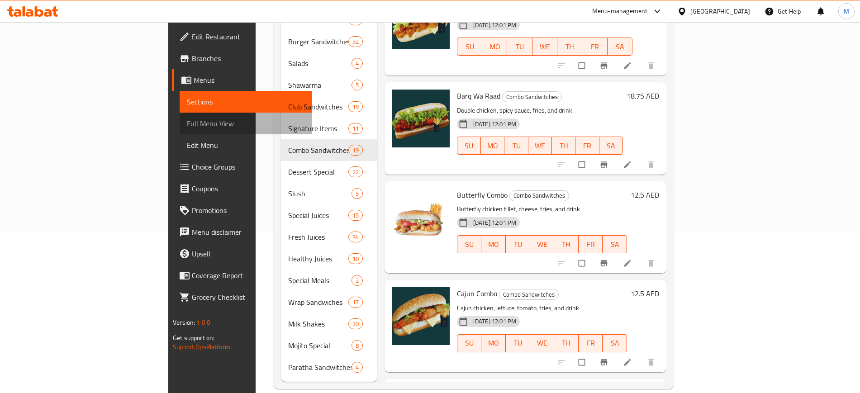
click at [180, 115] on link "Full Menu View" at bounding box center [246, 124] width 132 height 22
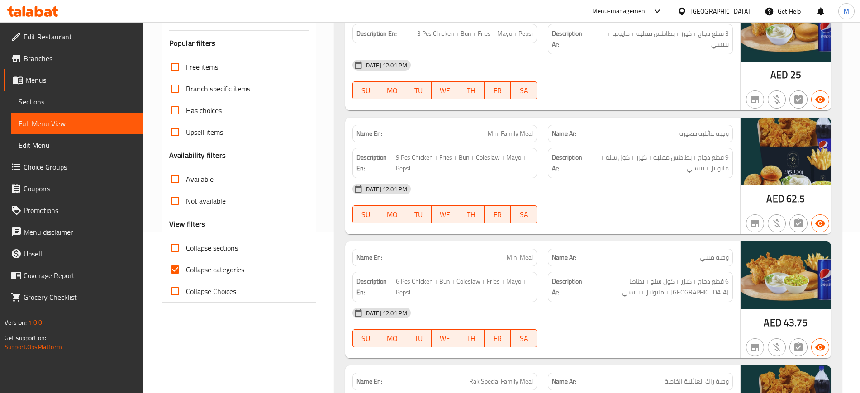
click at [577, 185] on div "[DATE] 12:01 PM" at bounding box center [542, 189] width 391 height 22
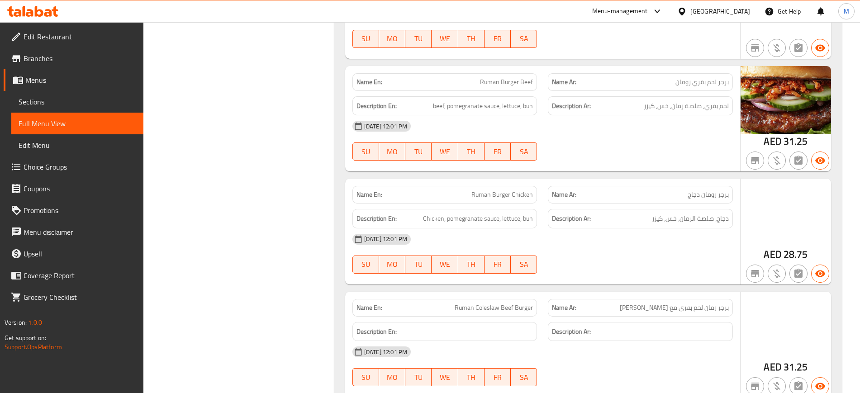
scroll to position [7755, 0]
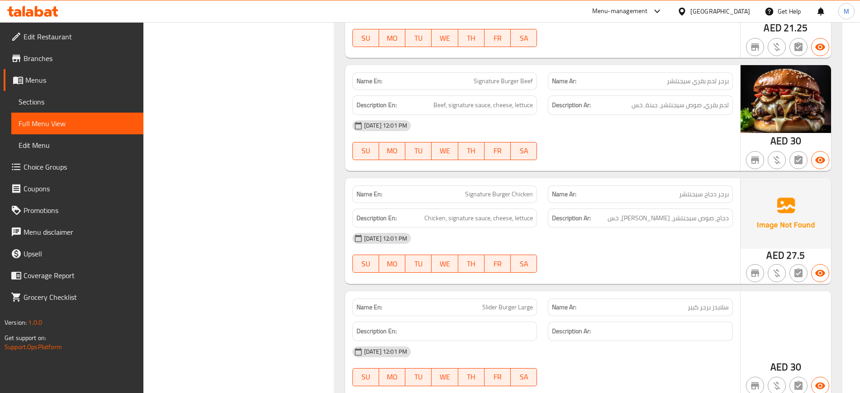
click at [348, 341] on div "[DATE] 12:01 PM" at bounding box center [542, 352] width 391 height 22
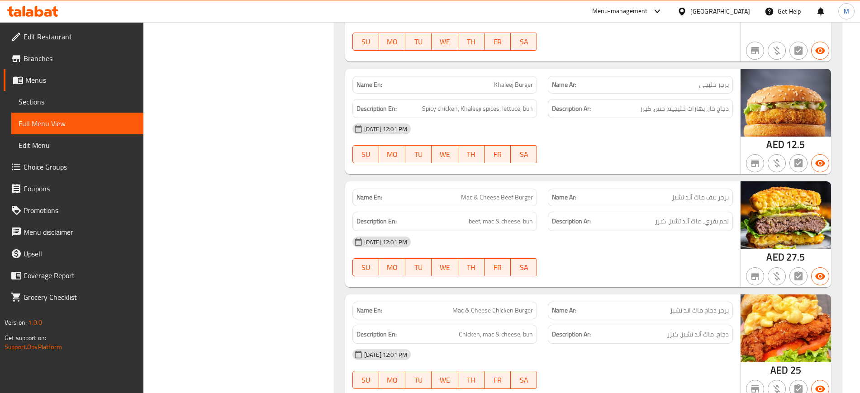
scroll to position [5567, 0]
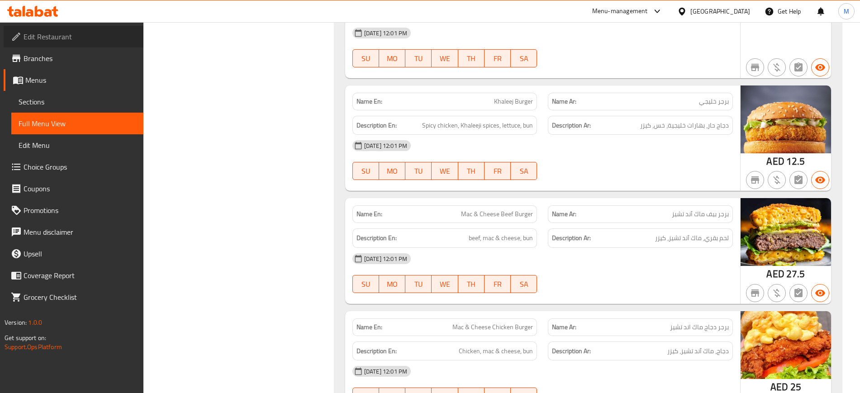
click at [48, 39] on span "Edit Restaurant" at bounding box center [80, 36] width 113 height 11
